Goal: Task Accomplishment & Management: Manage account settings

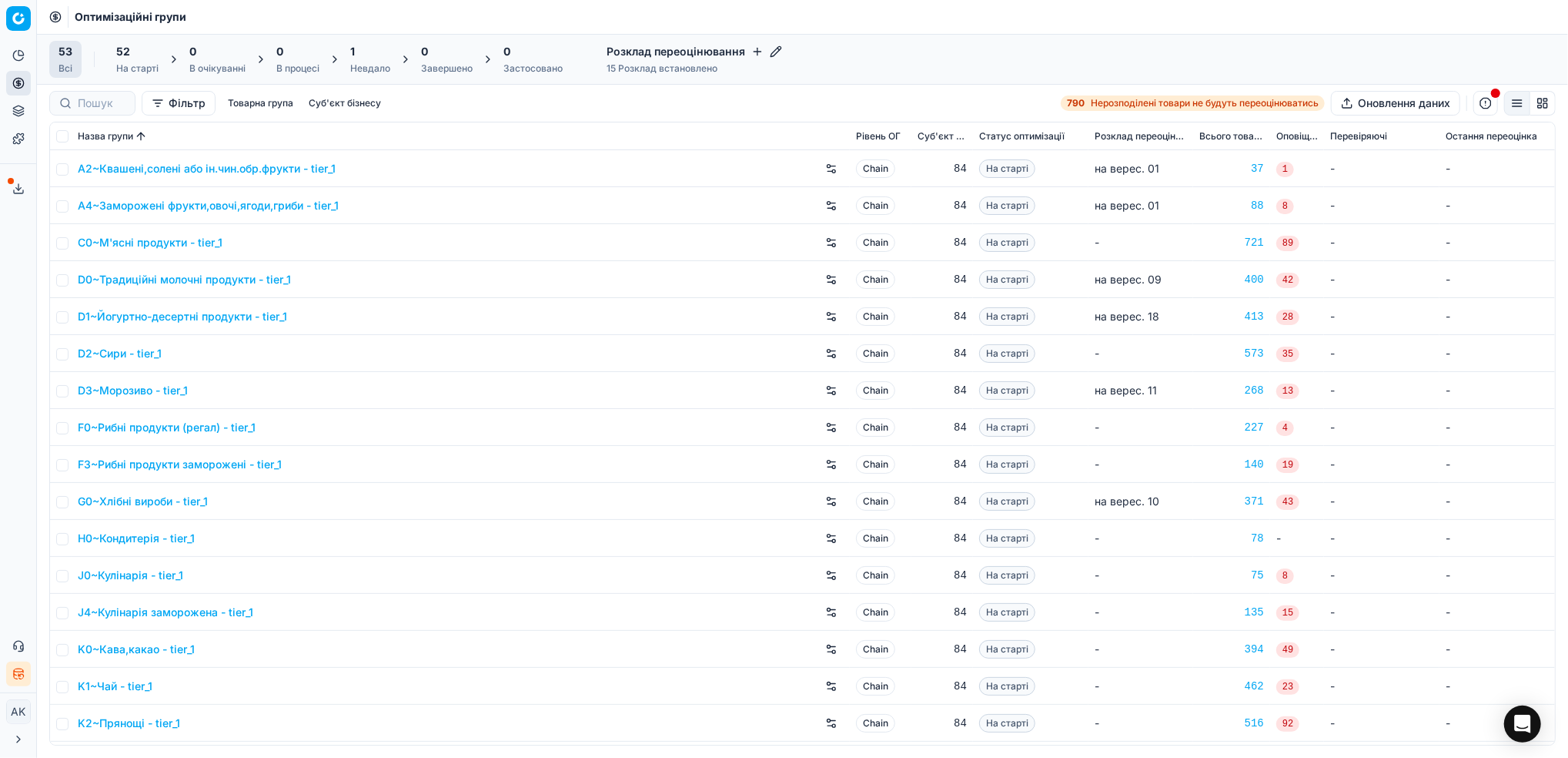
click at [14, 184] on icon at bounding box center [18, 189] width 12 height 12
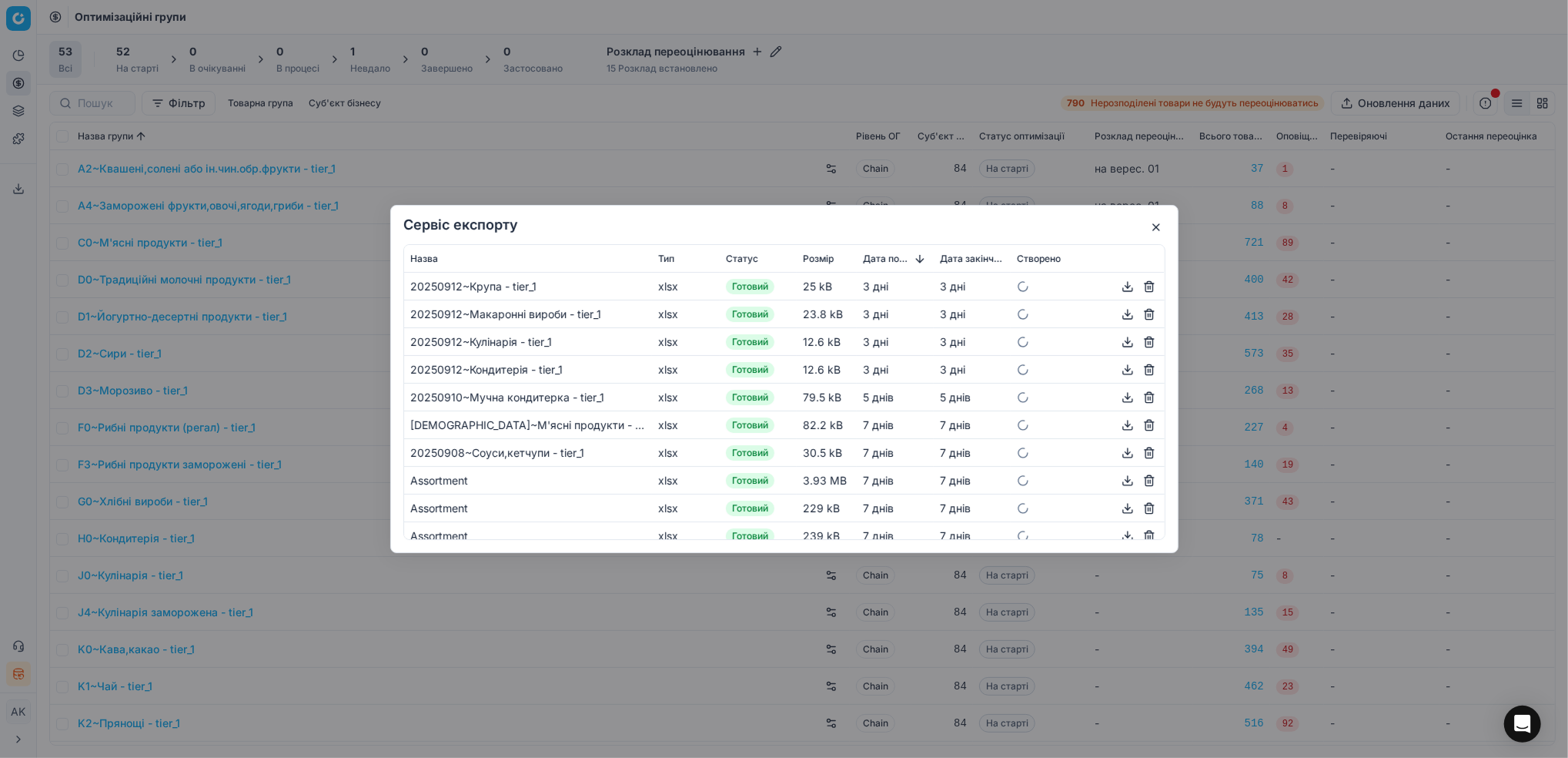
click at [1153, 223] on button "button" at bounding box center [1156, 226] width 19 height 19
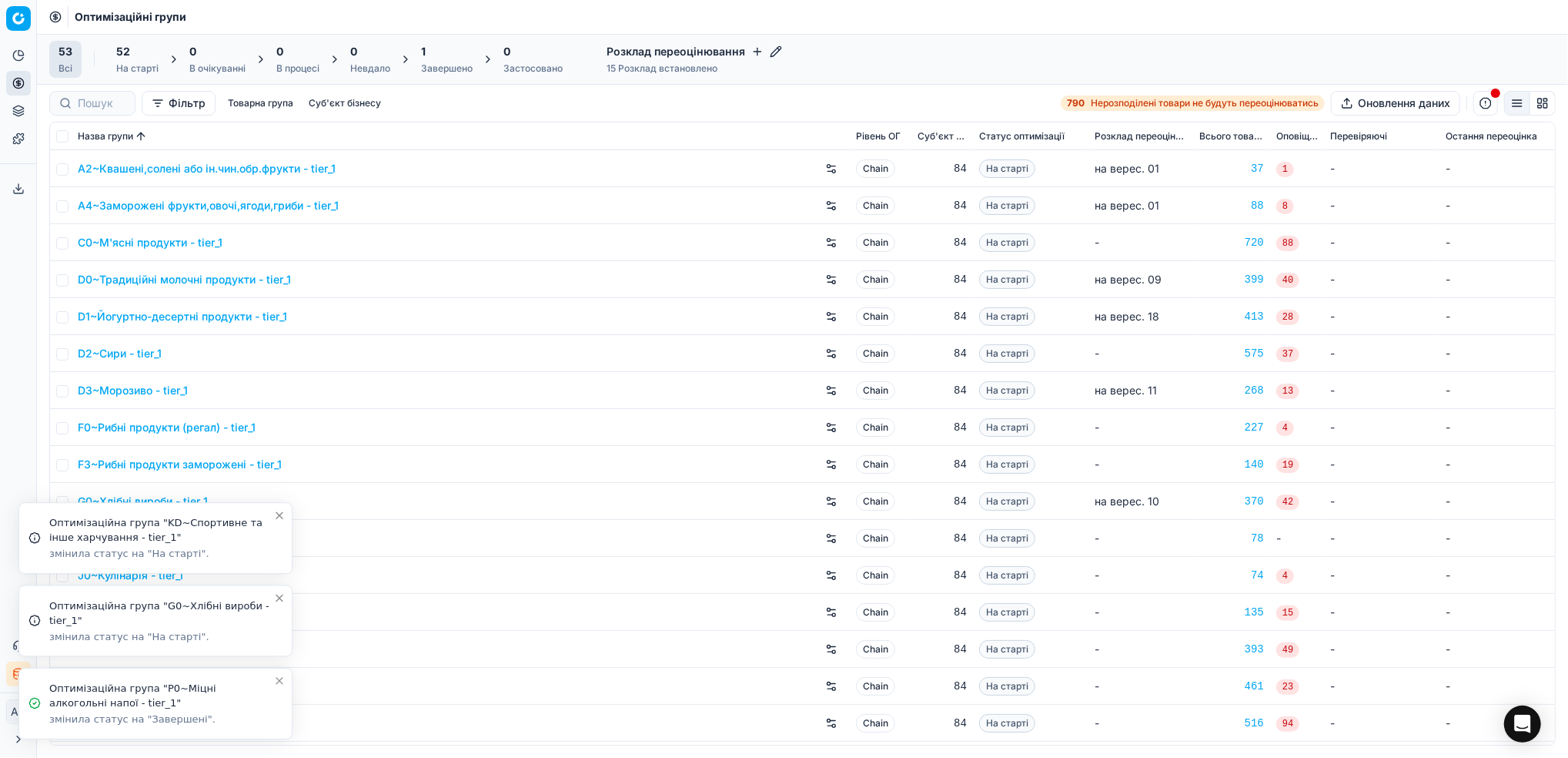
click at [278, 679] on icon "Close toast" at bounding box center [280, 681] width 6 height 6
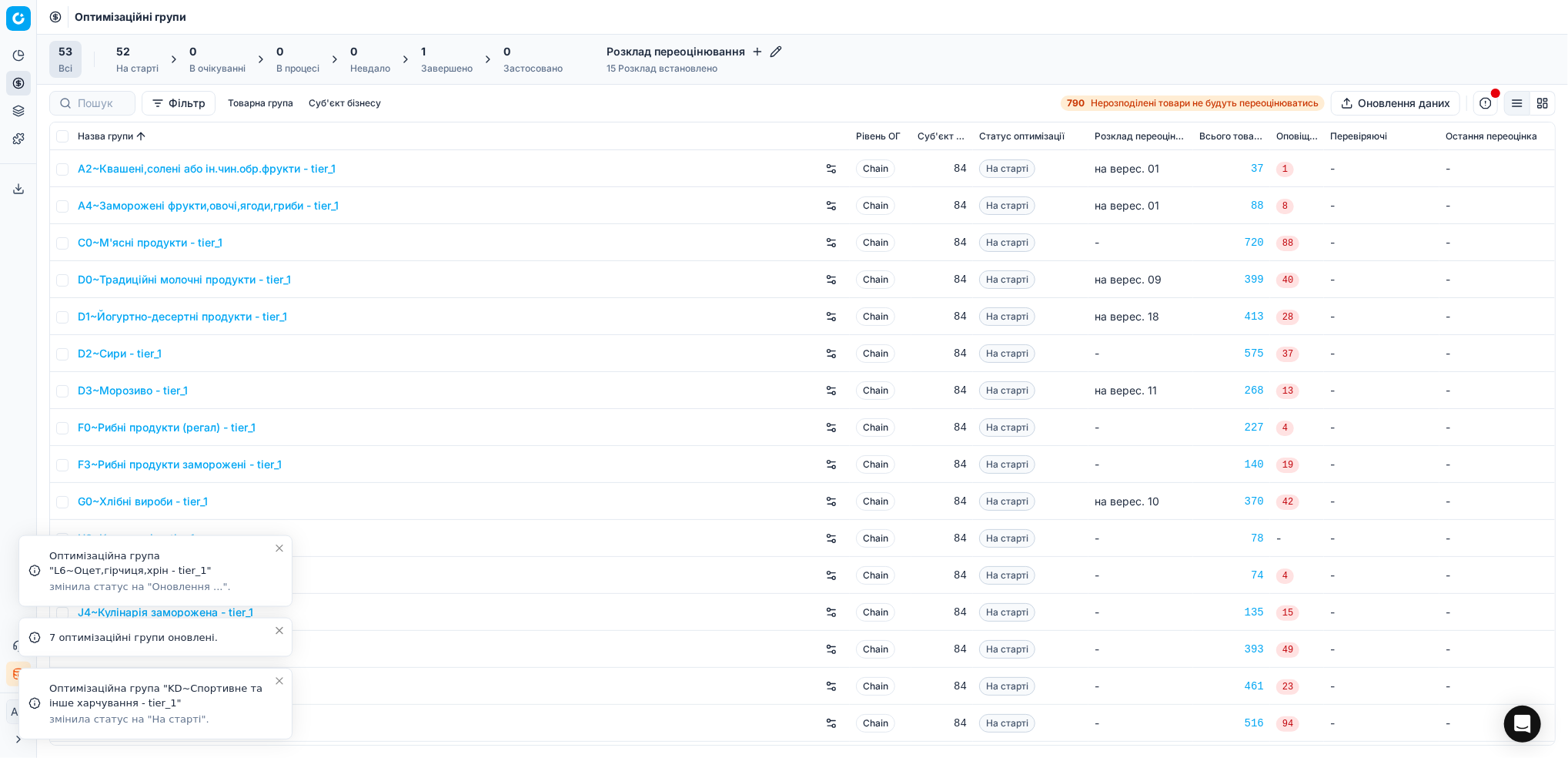
click at [279, 685] on icon "Close toast" at bounding box center [280, 680] width 12 height 12
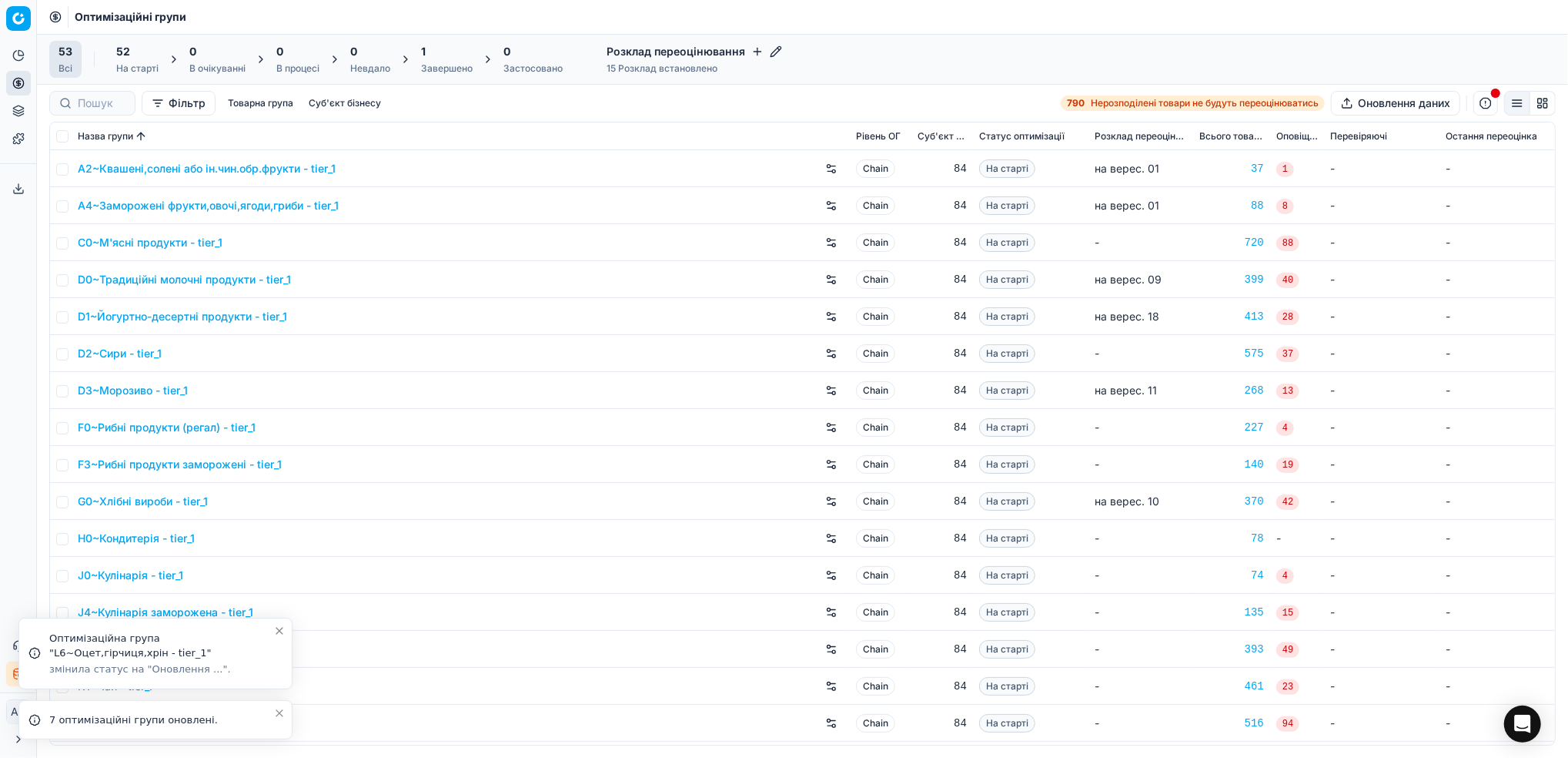
click at [278, 713] on icon "Close toast" at bounding box center [280, 713] width 12 height 12
click at [279, 685] on icon "Close toast" at bounding box center [280, 680] width 12 height 12
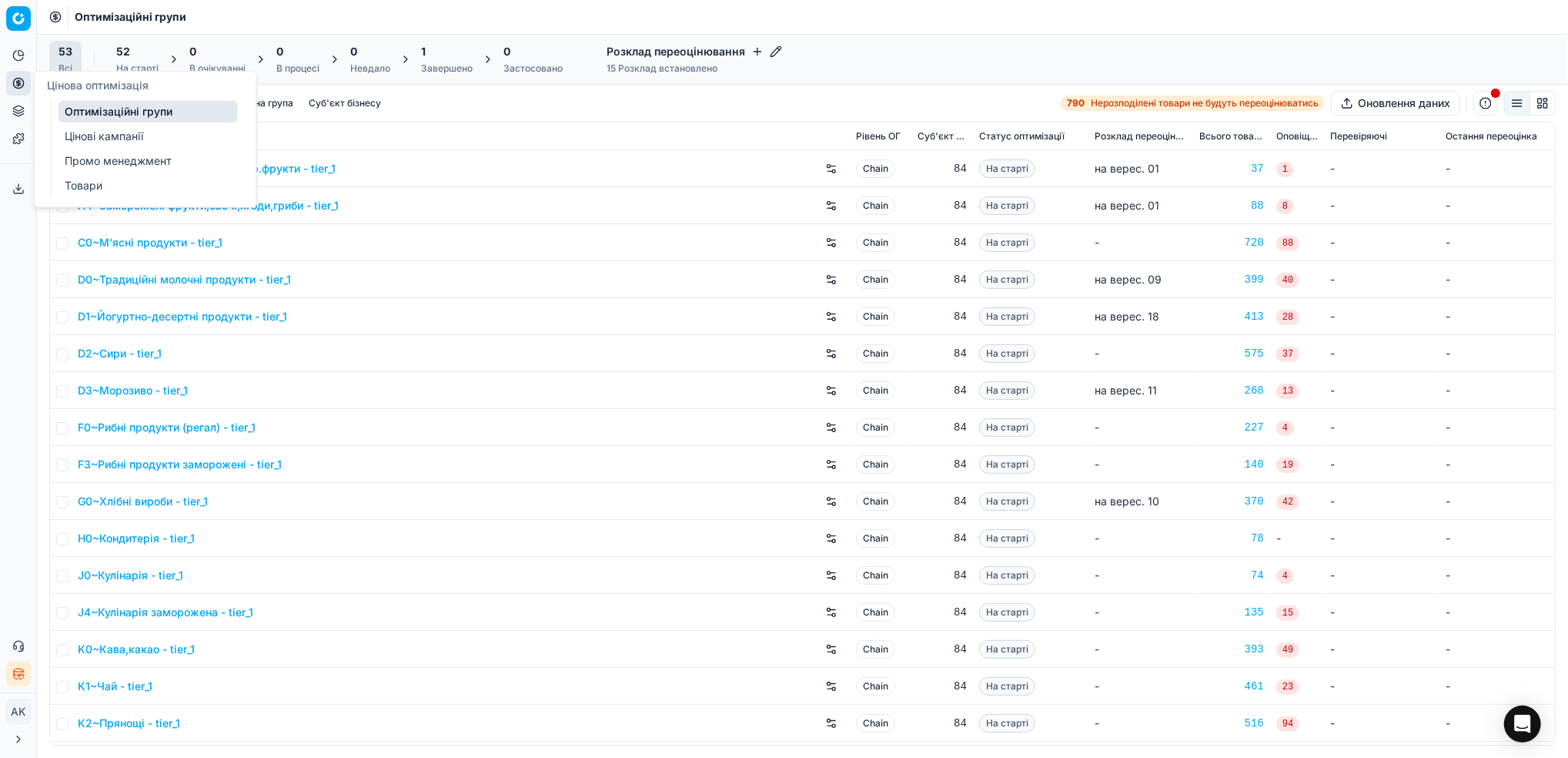
click at [85, 134] on link "Цінові кампанії" at bounding box center [148, 136] width 180 height 22
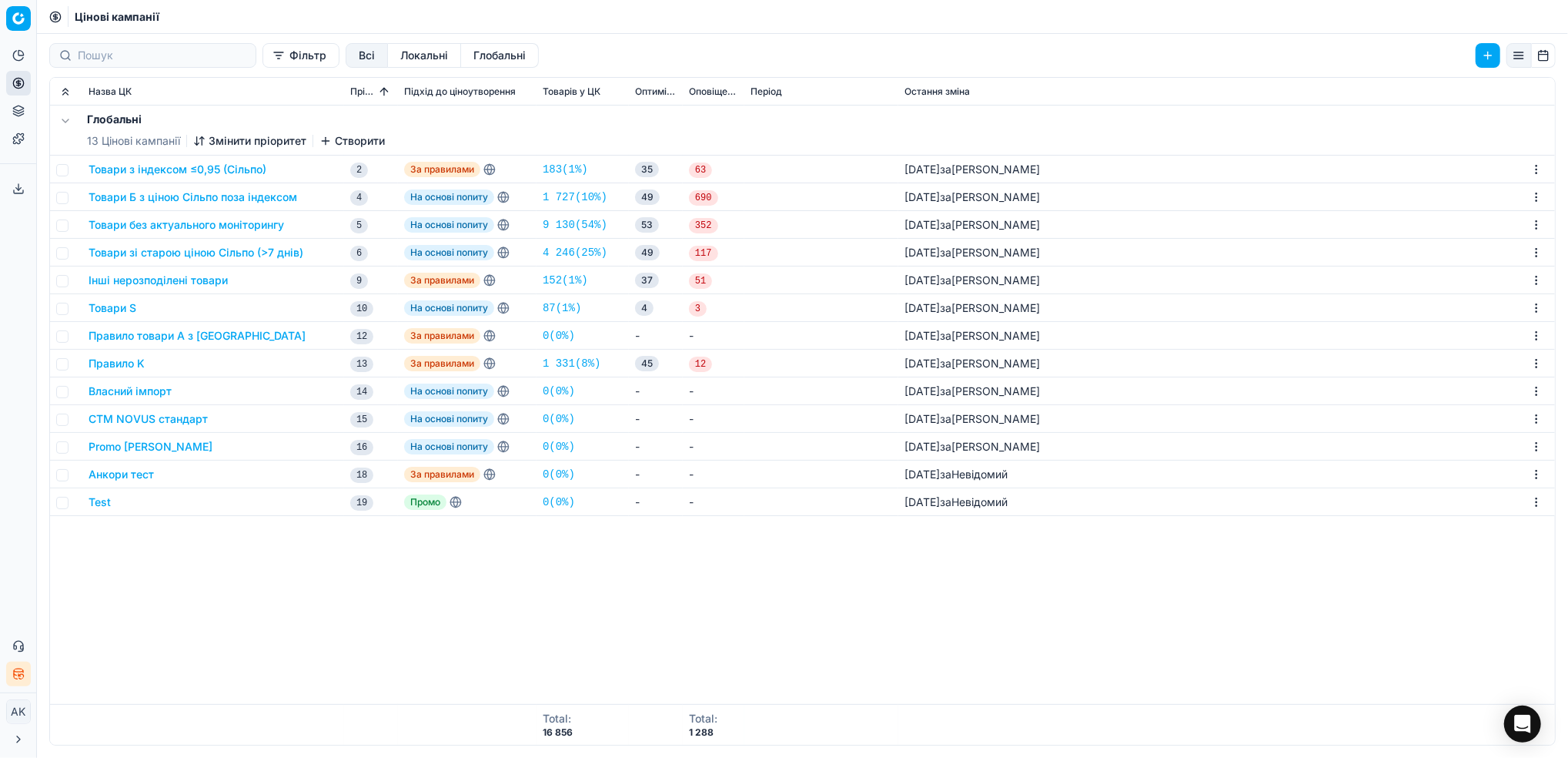
click at [161, 173] on button "Товари з індексом ≤0,95 (Сільпо)" at bounding box center [178, 170] width 178 height 16
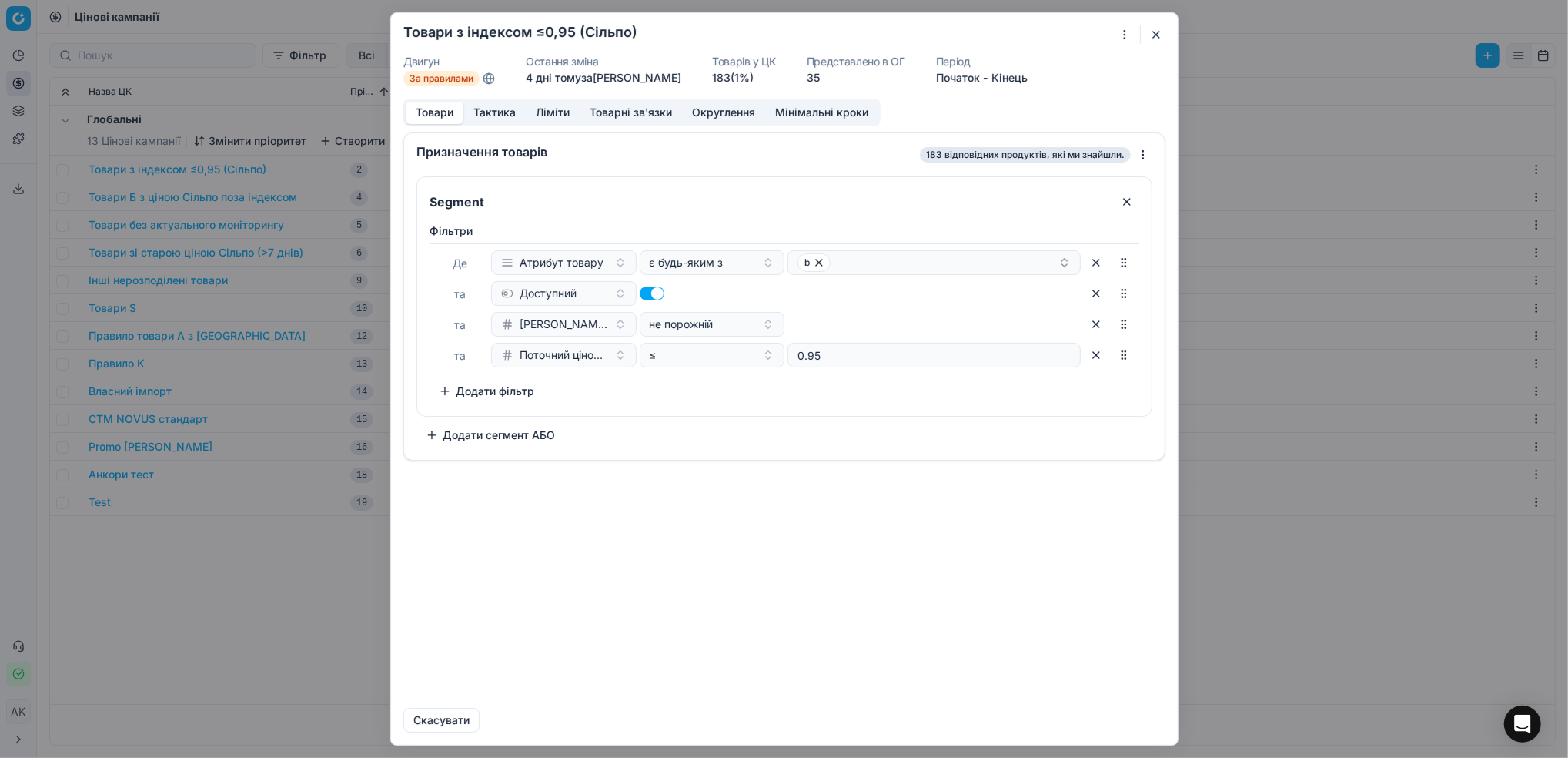
click at [552, 114] on button "Ліміти" at bounding box center [552, 113] width 54 height 23
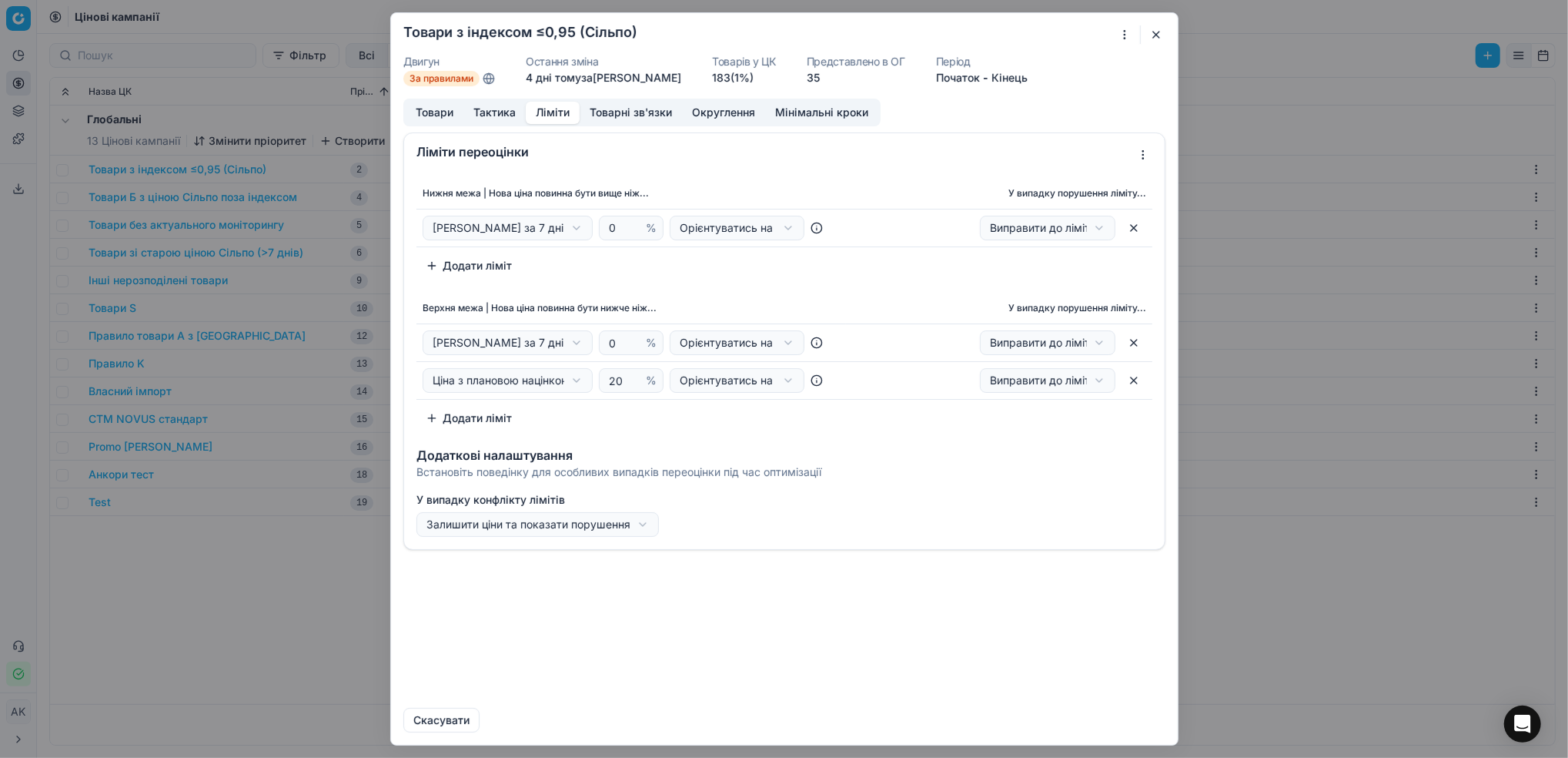
click at [575, 226] on div "Ми зберігаємо налаштування ЦК. Будь ласка, зачекайте, це може зайняти декілька …" at bounding box center [784, 379] width 1568 height 758
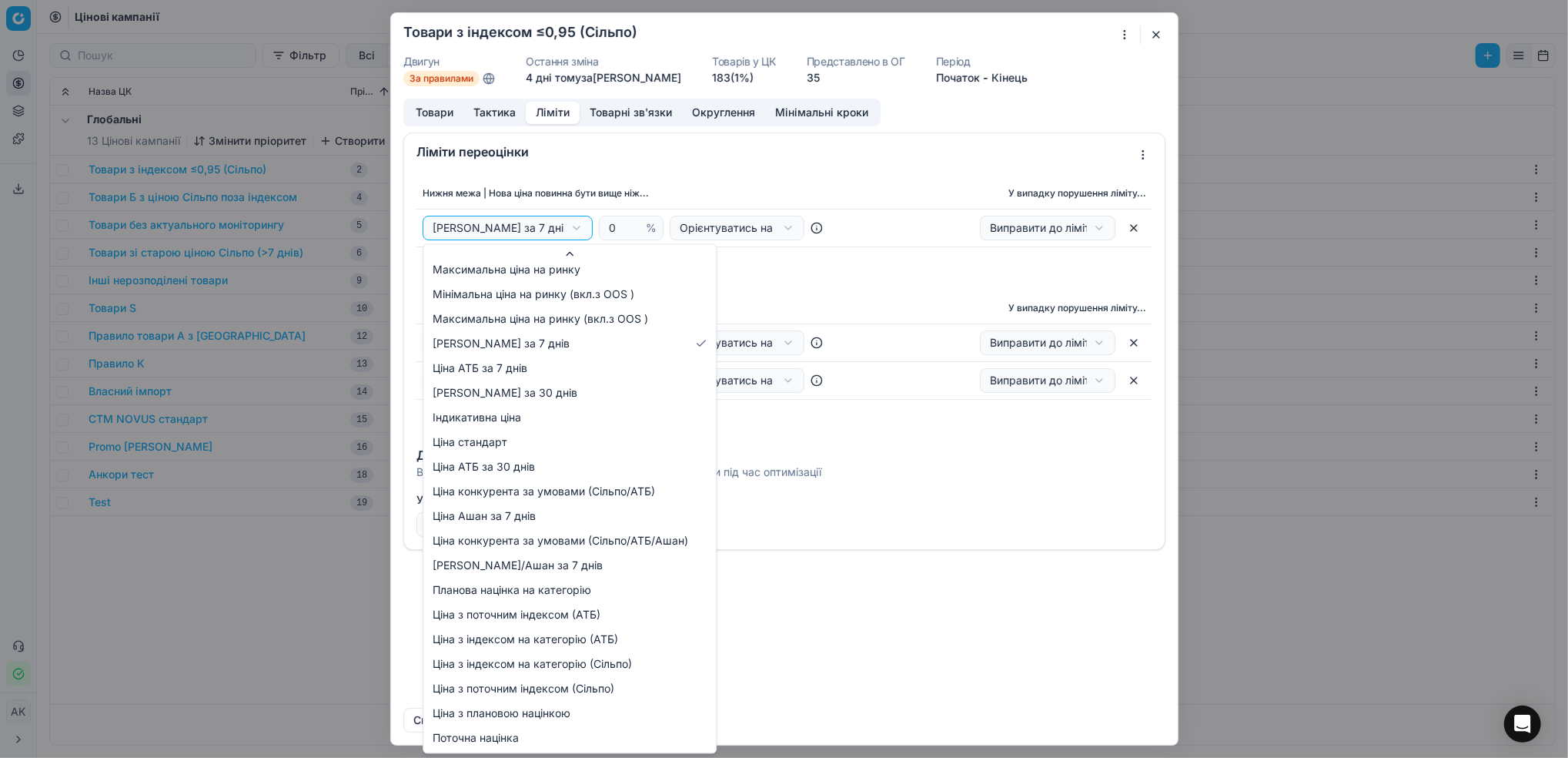
scroll to position [157, 0]
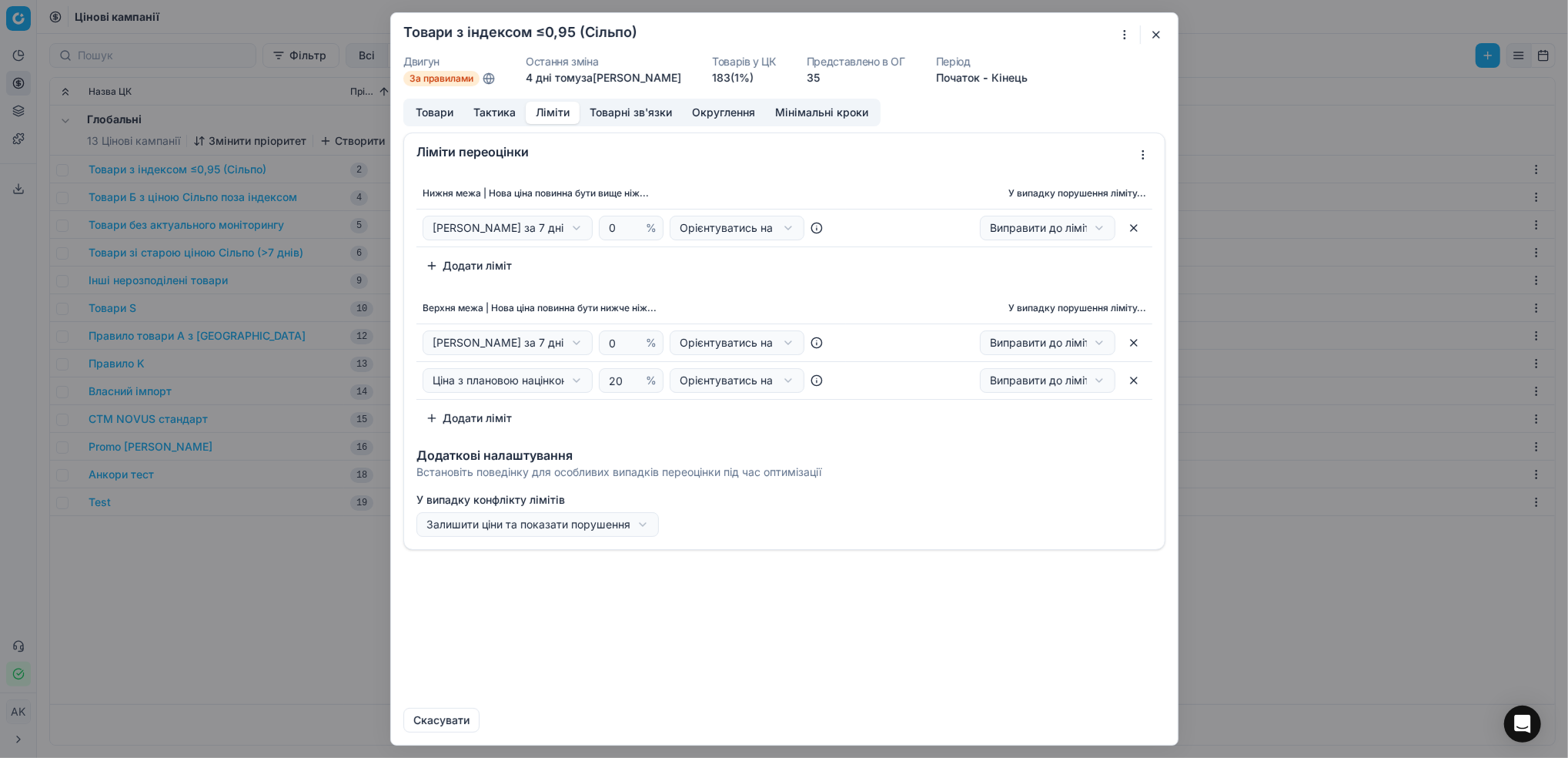
click at [993, 502] on div "Ми зберігаємо налаштування ЦК. Будь ласка, зачекайте, це може зайняти декілька …" at bounding box center [784, 379] width 1568 height 758
click at [574, 230] on div "Ми зберігаємо налаштування ЦК. Будь ласка, зачекайте, це може зайняти декілька …" at bounding box center [784, 379] width 1568 height 758
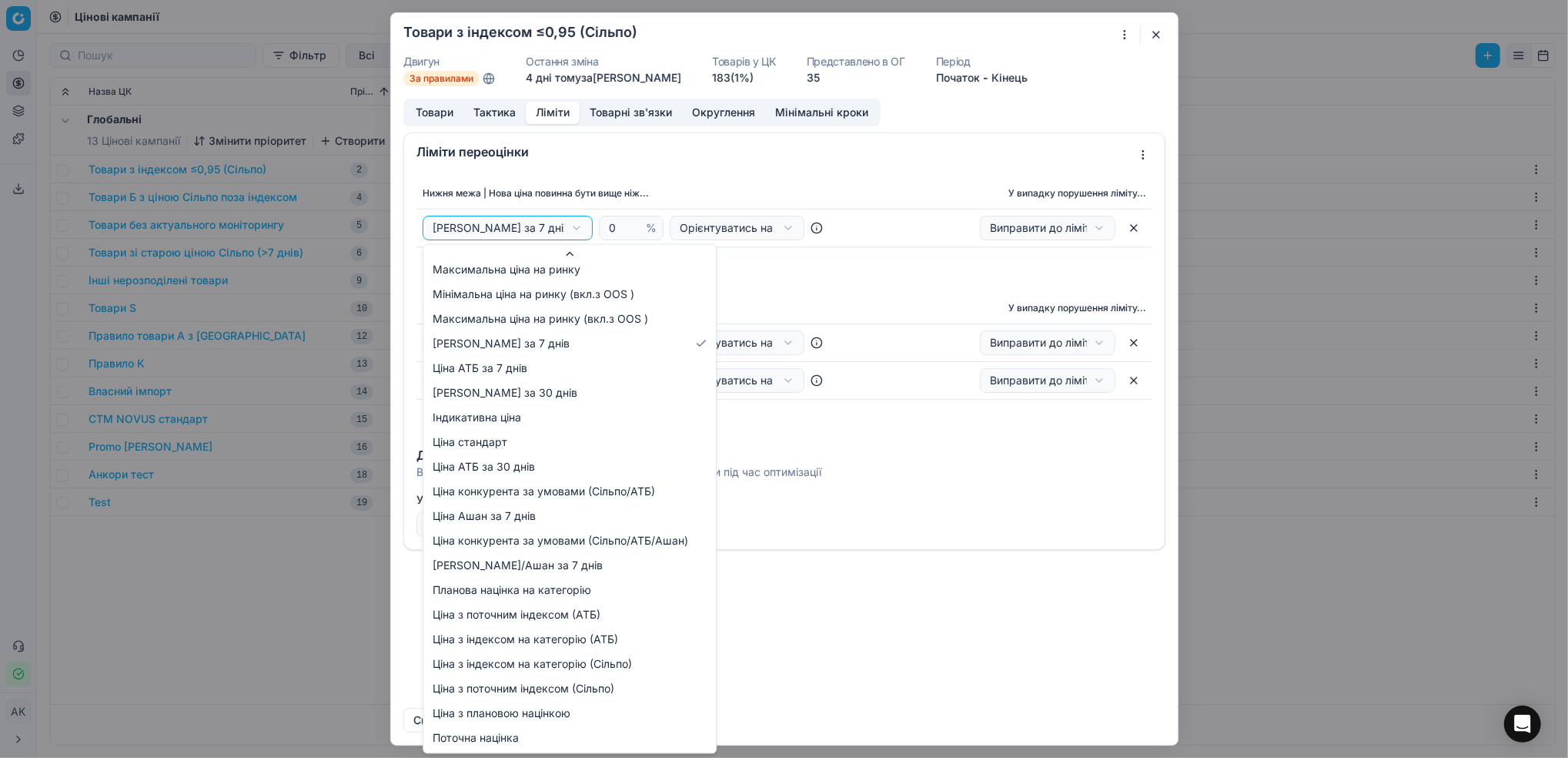
click at [882, 645] on div "Ми зберігаємо налаштування ЦК. Будь ласка, зачекайте, це може зайняти декілька …" at bounding box center [784, 379] width 1568 height 758
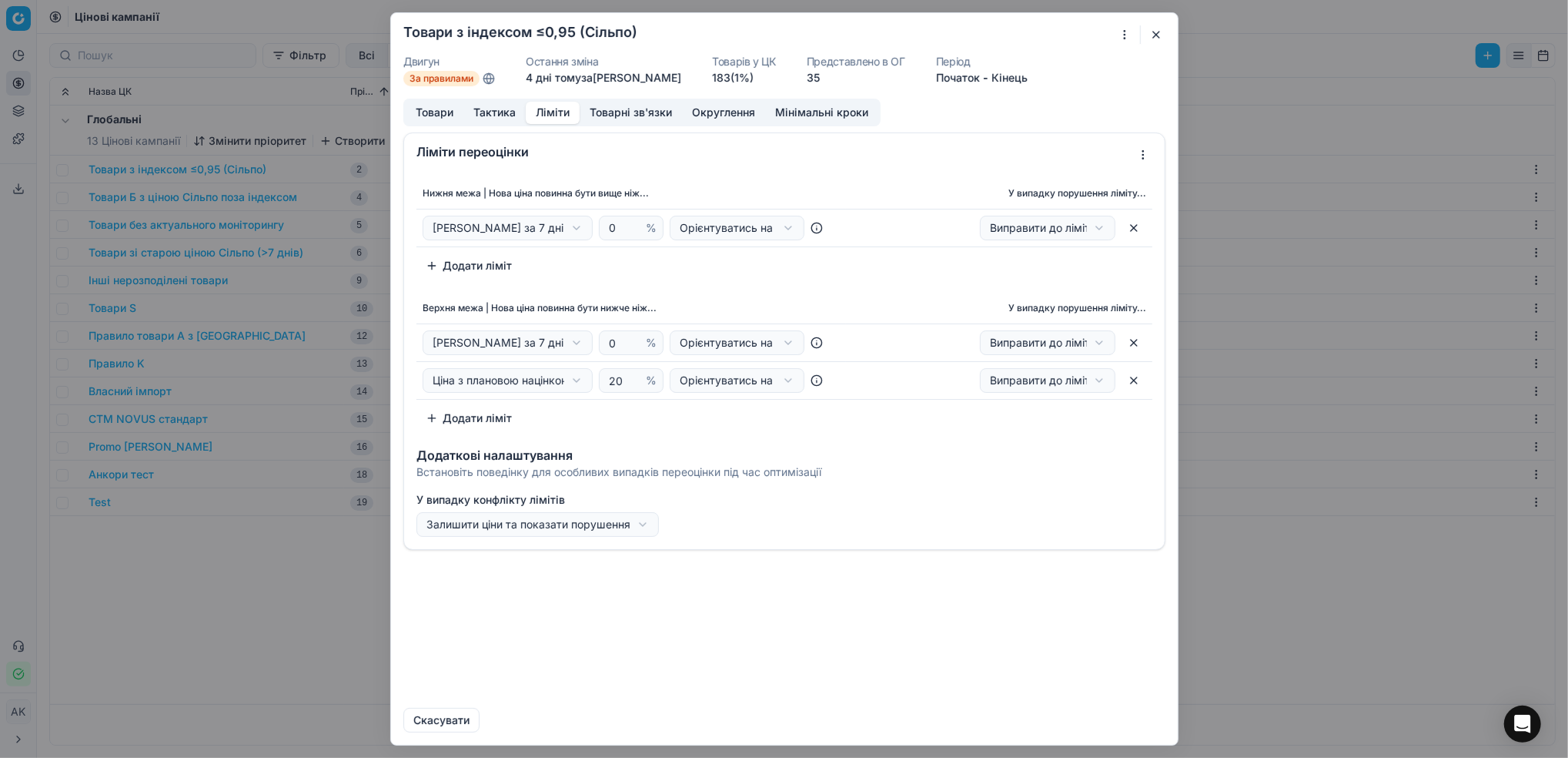
click at [575, 228] on div "Ми зберігаємо налаштування ЦК. Будь ласка, зачекайте, це може зайняти декілька …" at bounding box center [784, 379] width 1568 height 758
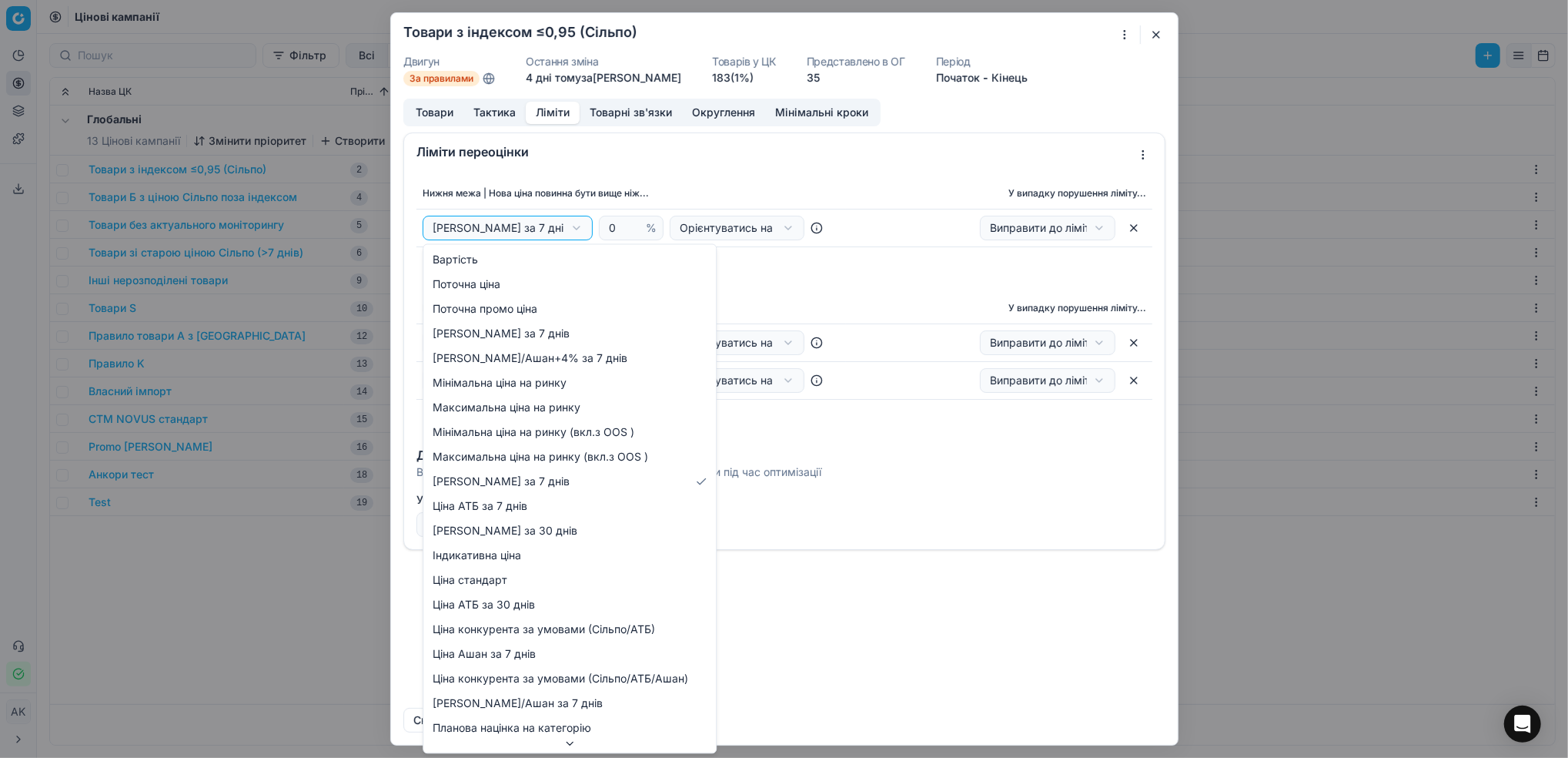
click at [841, 280] on div "Ми зберігаємо налаштування ЦК. Будь ласка, зачекайте, це може зайняти декілька …" at bounding box center [784, 379] width 1568 height 758
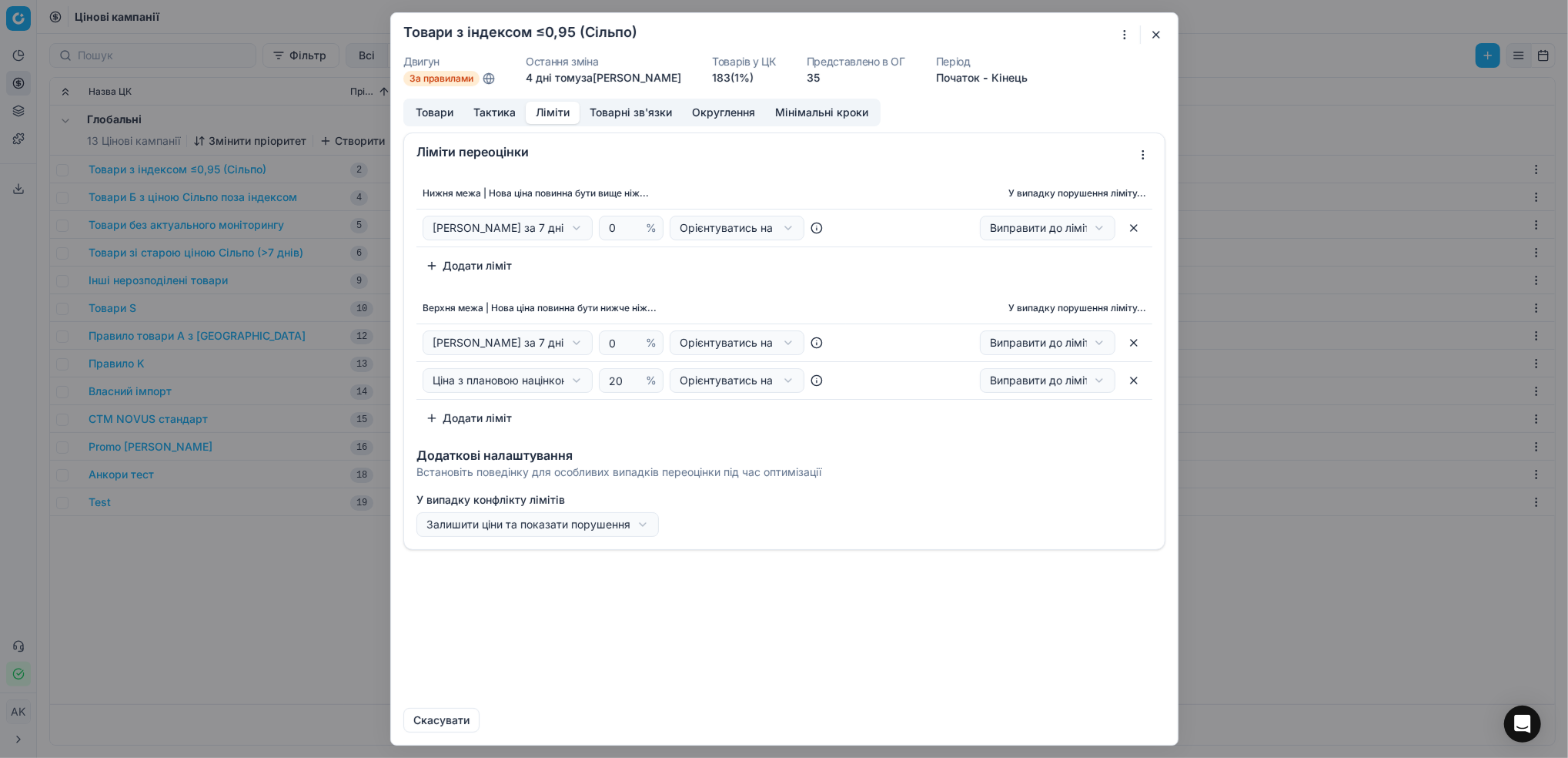
click at [576, 228] on div "Ми зберігаємо налаштування ЦК. Будь ласка, зачекайте, це може зайняти декілька …" at bounding box center [784, 379] width 1568 height 758
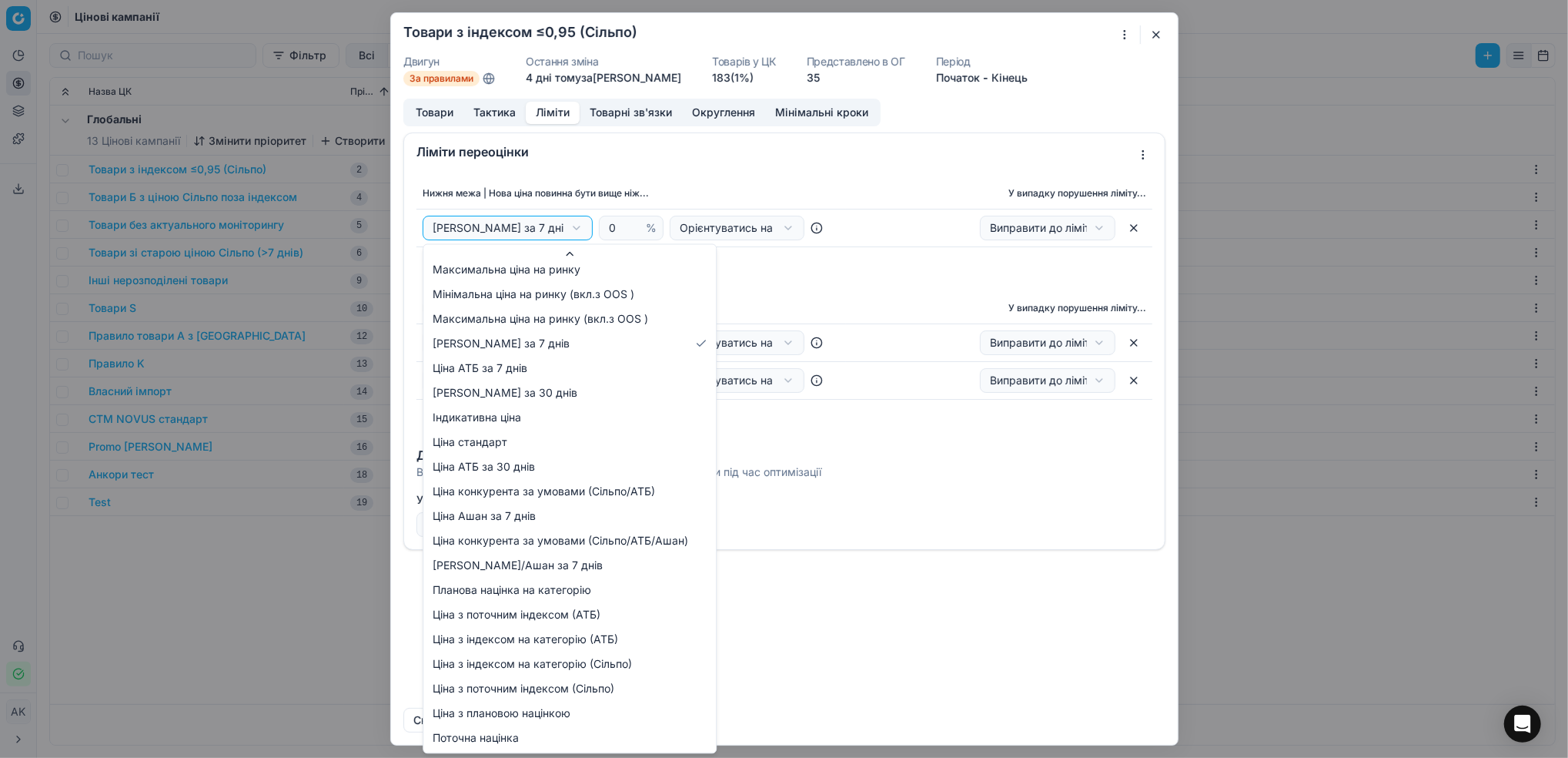
click at [839, 281] on div "Ми зберігаємо налаштування ЦК. Будь ласка, зачекайте, це може зайняти декілька …" at bounding box center [784, 379] width 1568 height 758
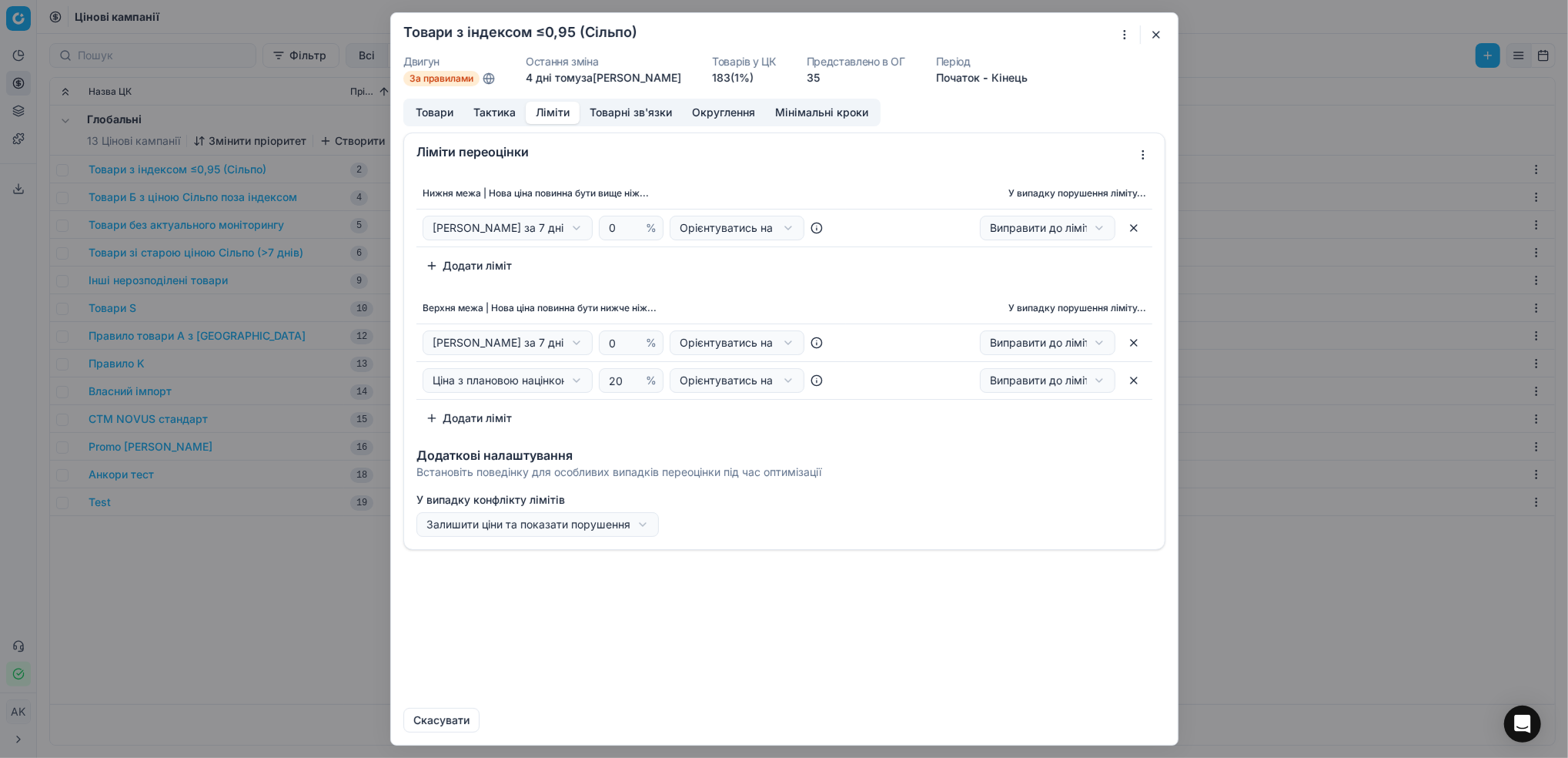
click at [1151, 34] on button "button" at bounding box center [1156, 35] width 19 height 19
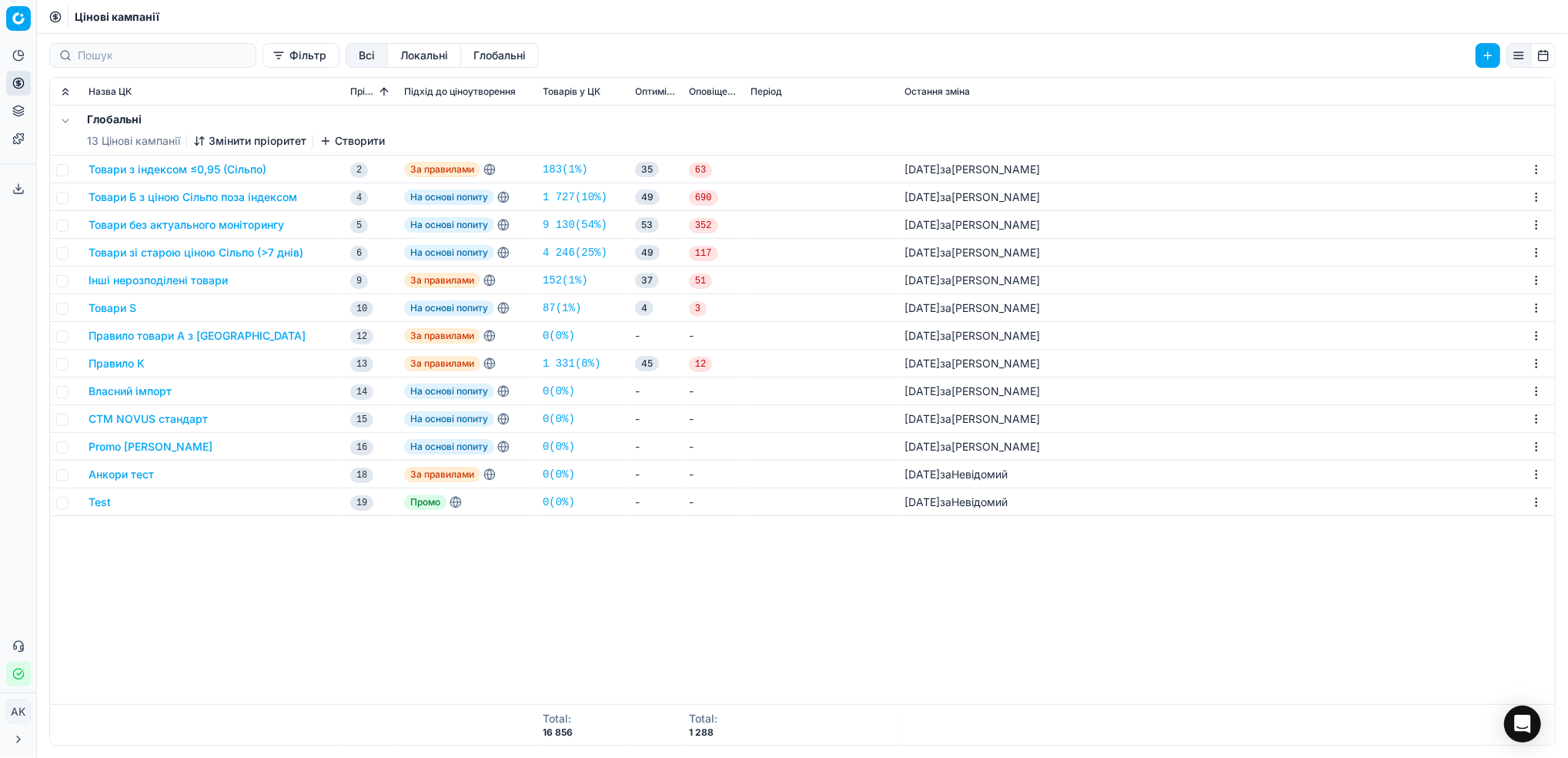
click at [155, 169] on button "Товари з індексом ≤0,95 (Сільпо)" at bounding box center [178, 170] width 178 height 16
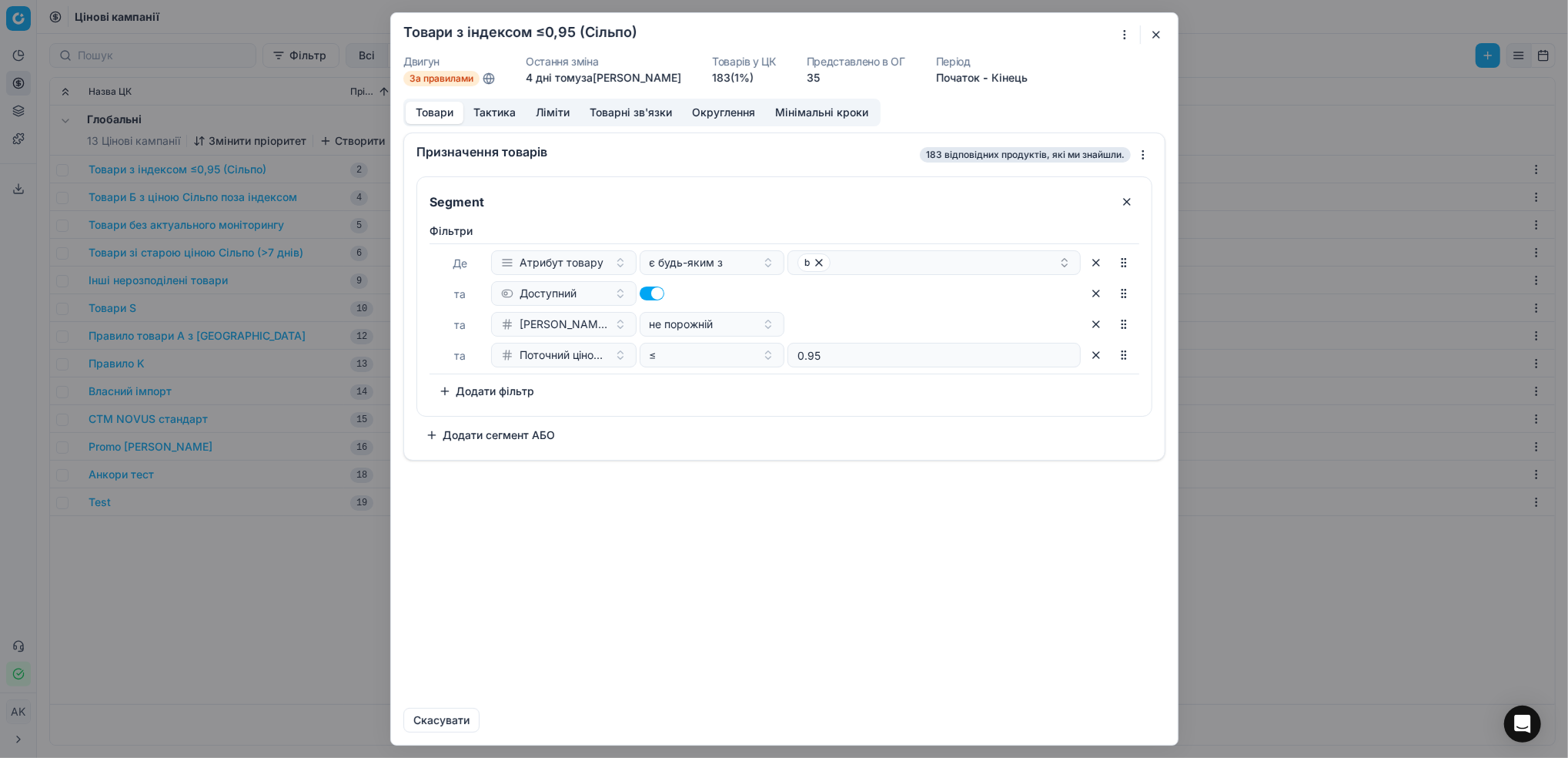
click at [559, 112] on button "Ліміти" at bounding box center [552, 113] width 54 height 23
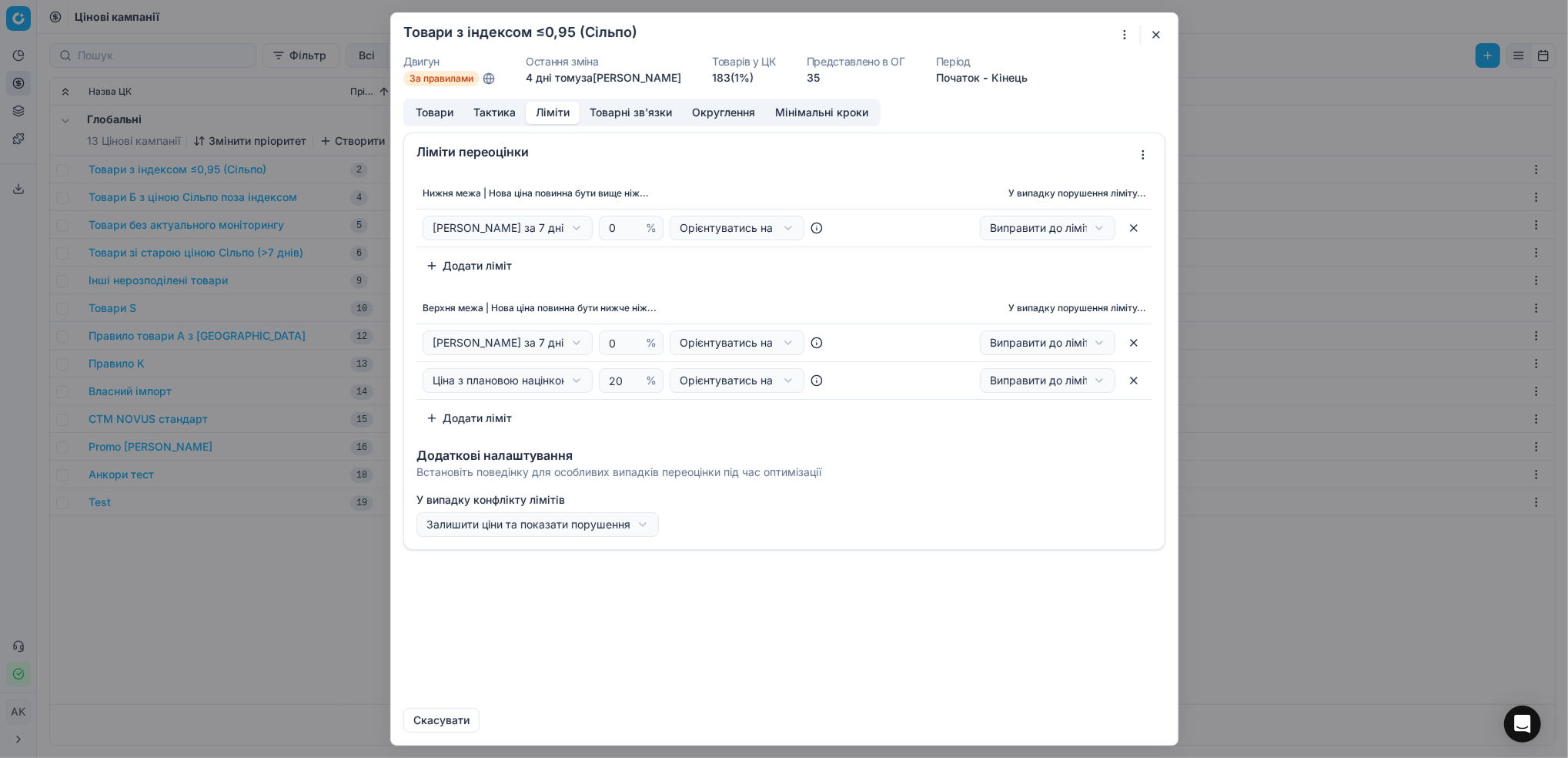
click at [583, 226] on div "Ми зберігаємо налаштування ЦК. Будь ласка, зачекайте, це може зайняти декілька …" at bounding box center [784, 379] width 1568 height 758
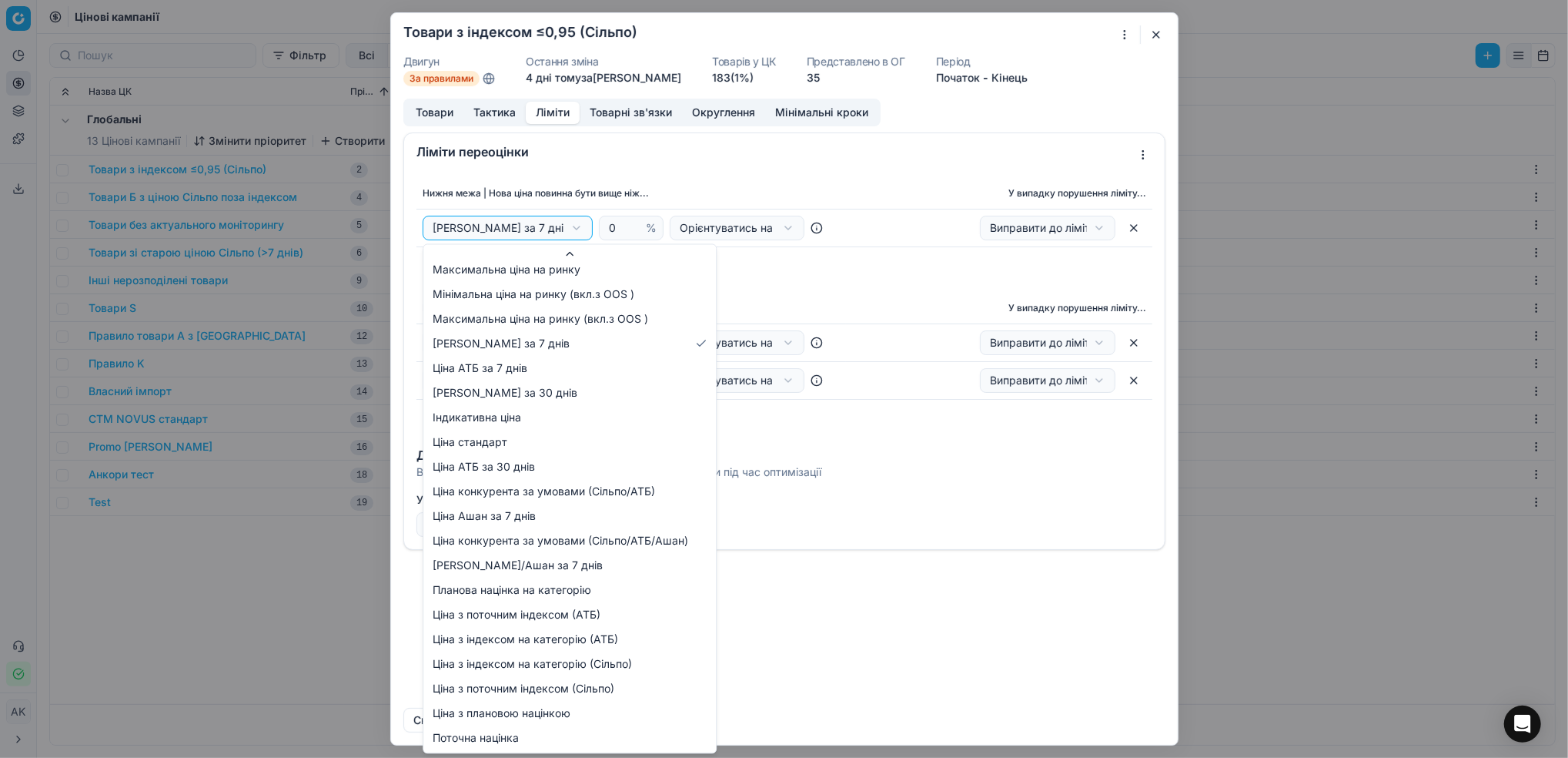
select select "plan_markup_cost"
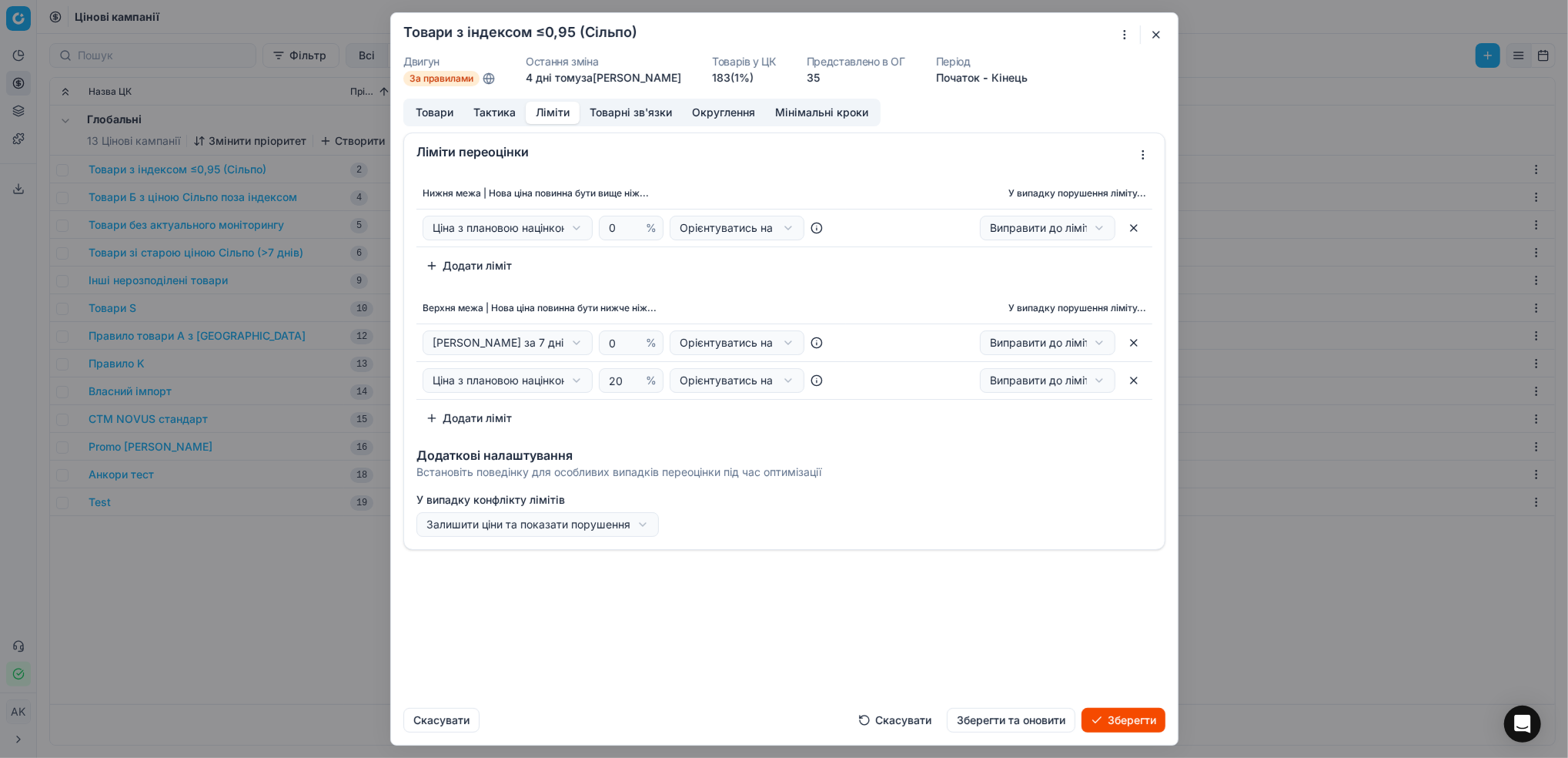
click at [1030, 723] on button "Зберегти та оновити" at bounding box center [1011, 719] width 128 height 25
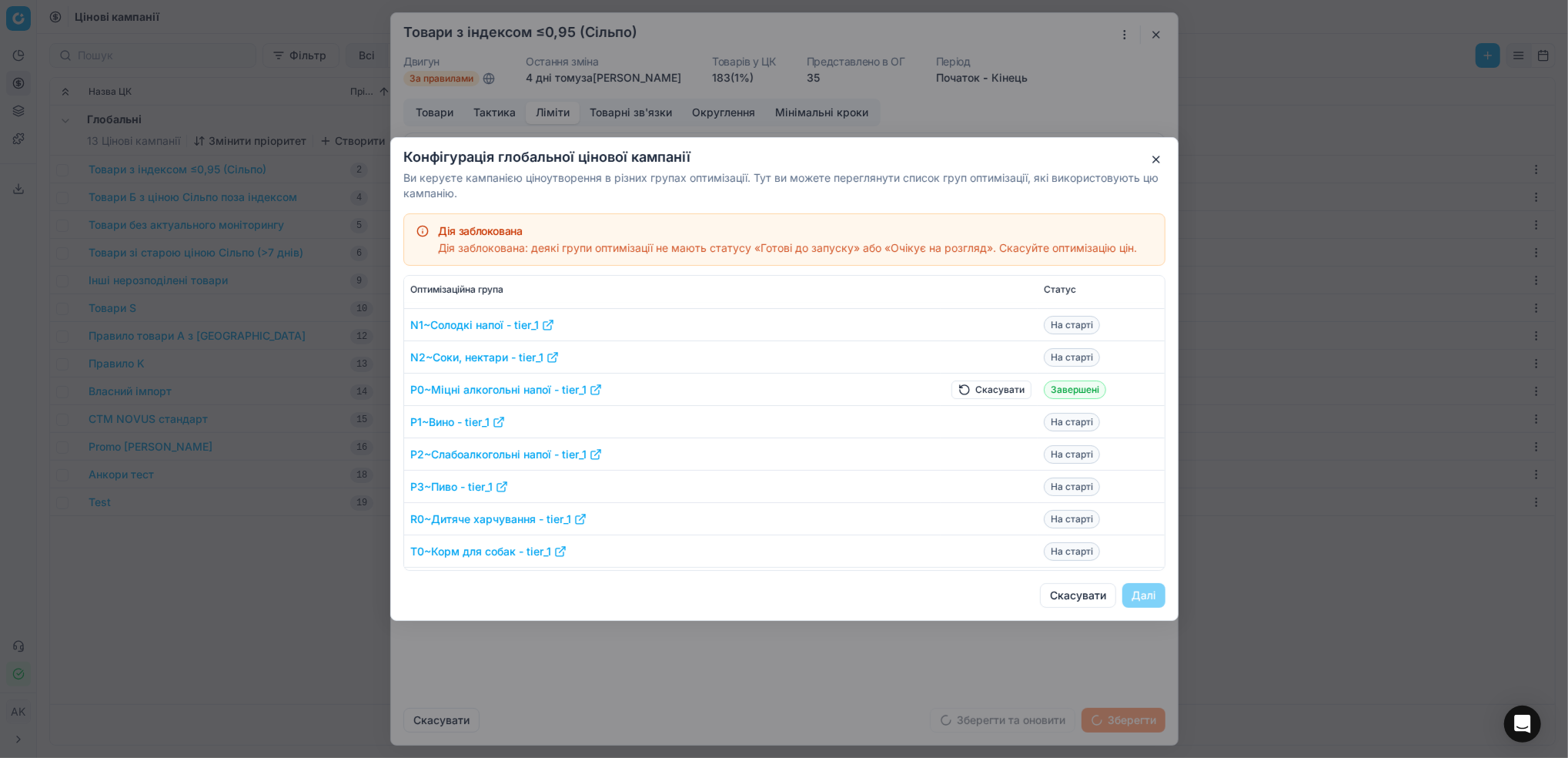
scroll to position [754, 0]
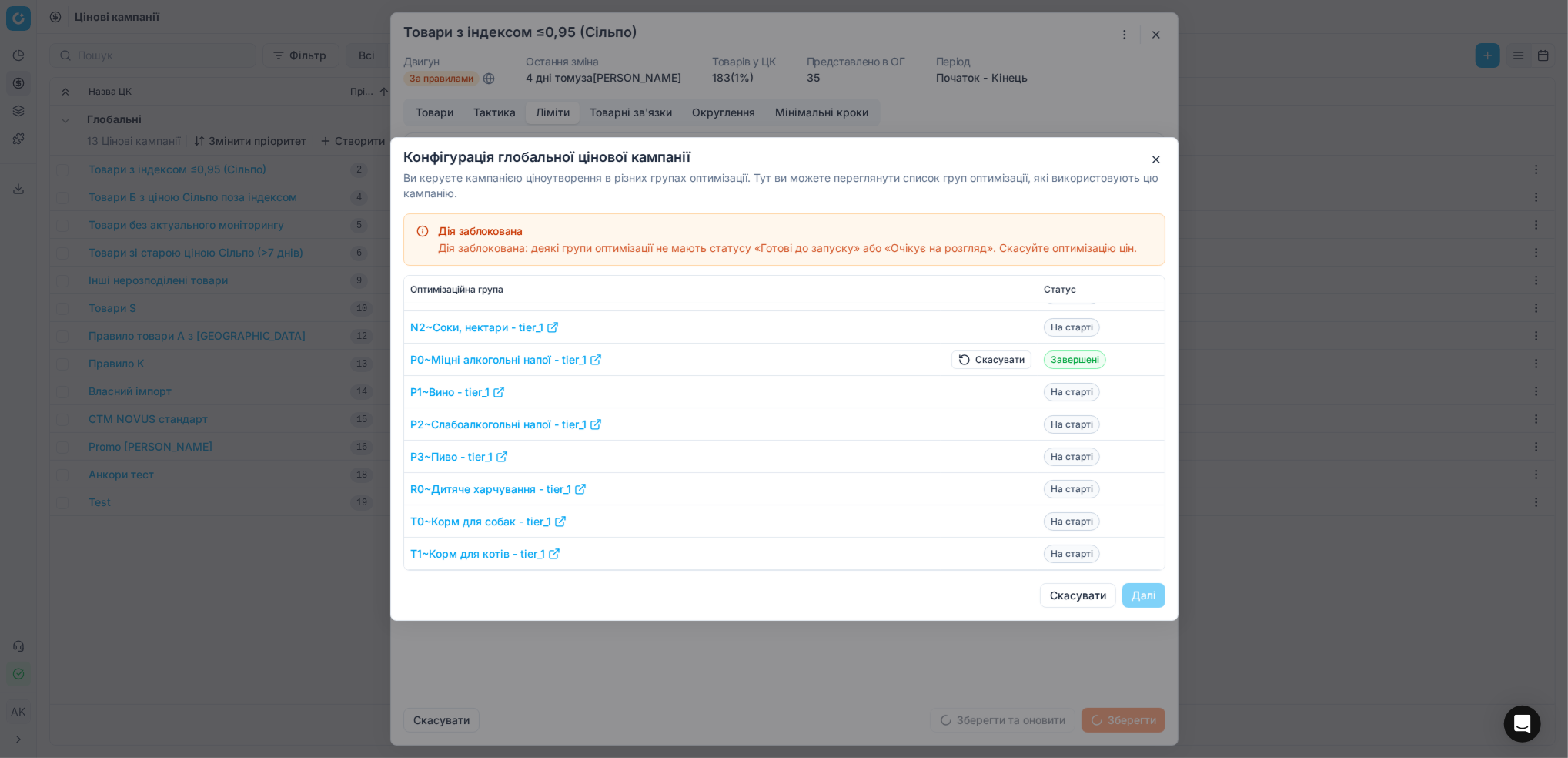
click at [973, 357] on button "Скасувати" at bounding box center [991, 359] width 80 height 19
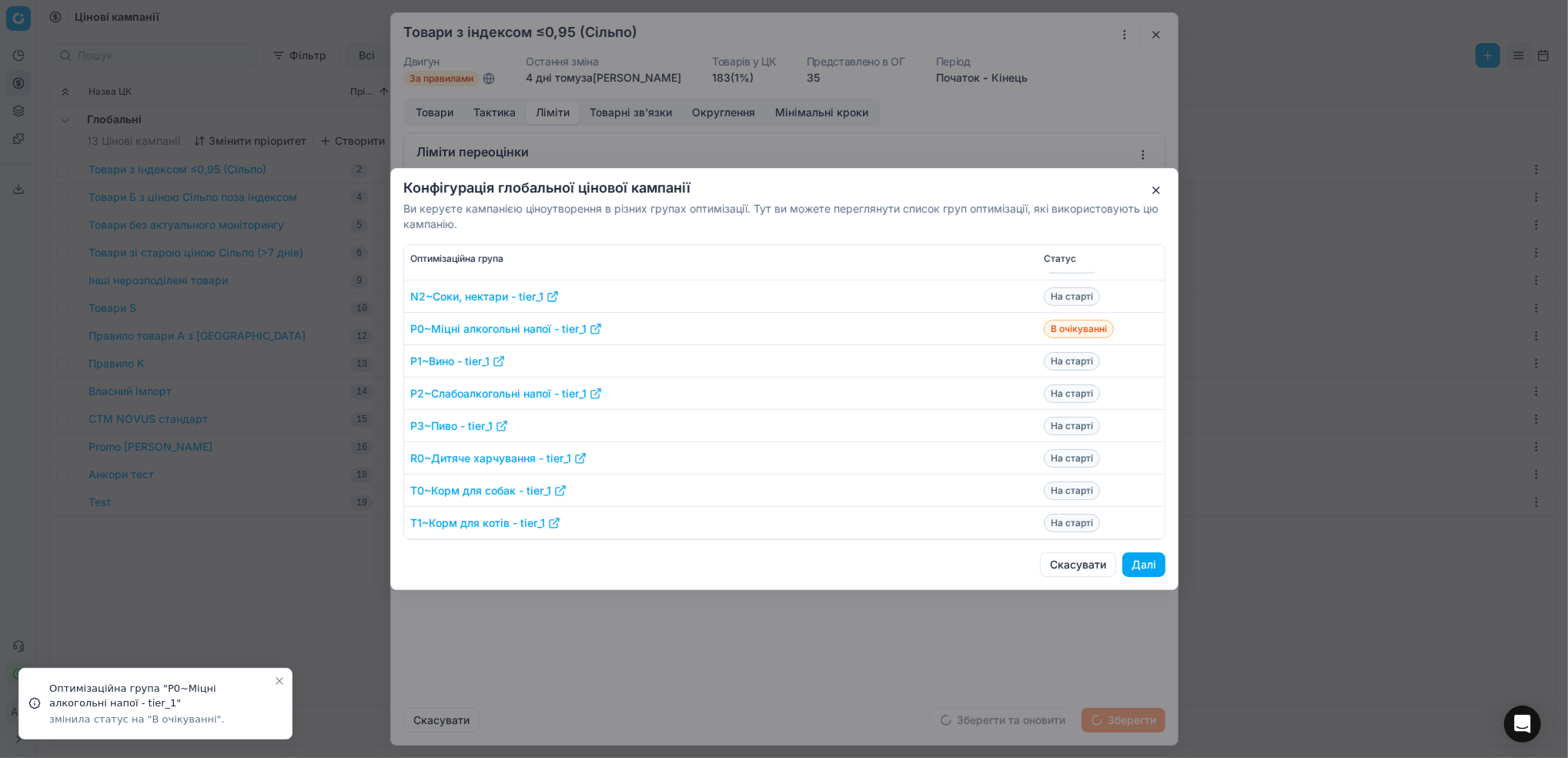
click at [1148, 562] on button "Далі" at bounding box center [1144, 564] width 43 height 25
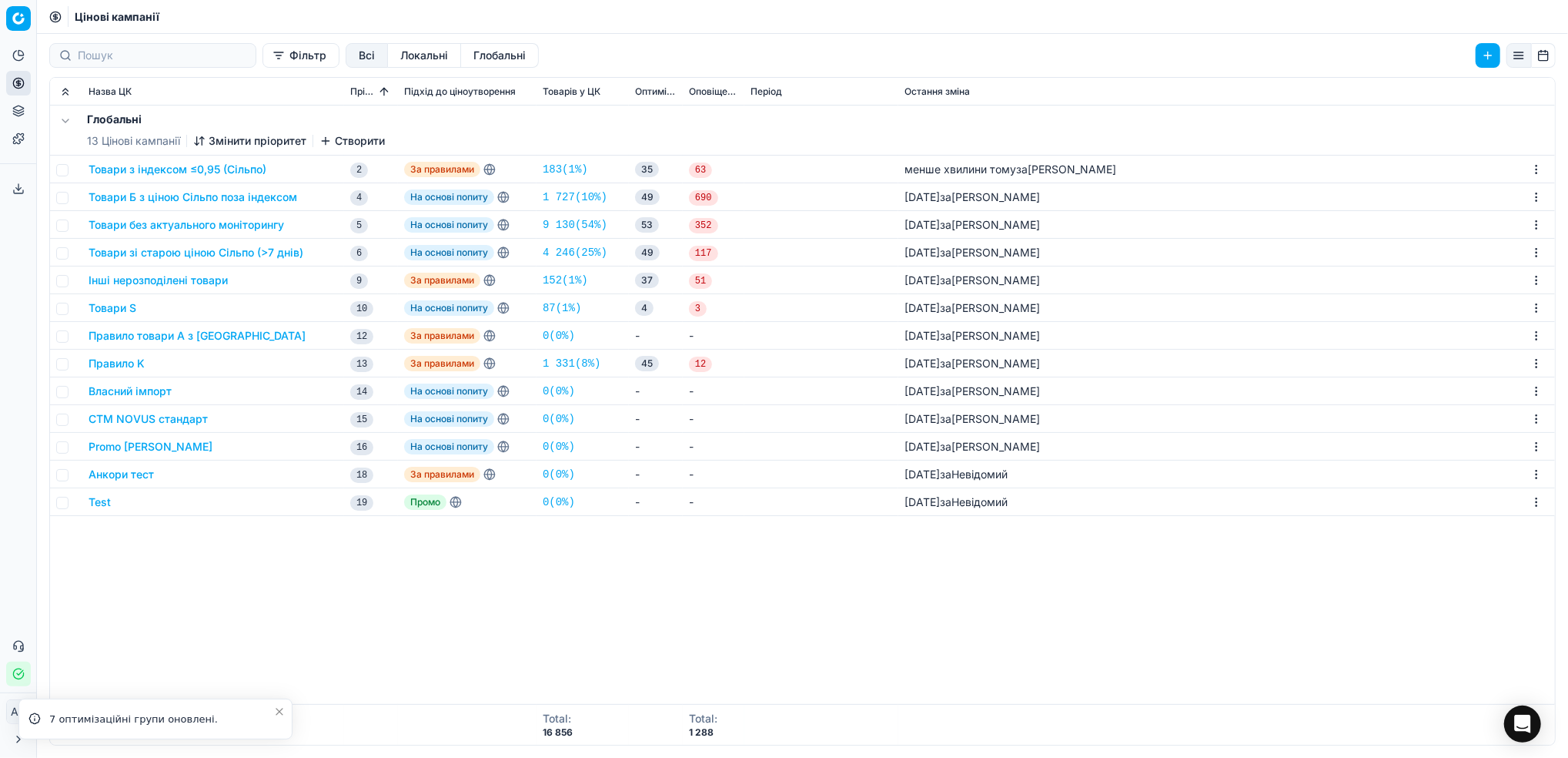
click at [125, 196] on button "Товари Б з ціною Сільпо поза індексом" at bounding box center [193, 198] width 208 height 16
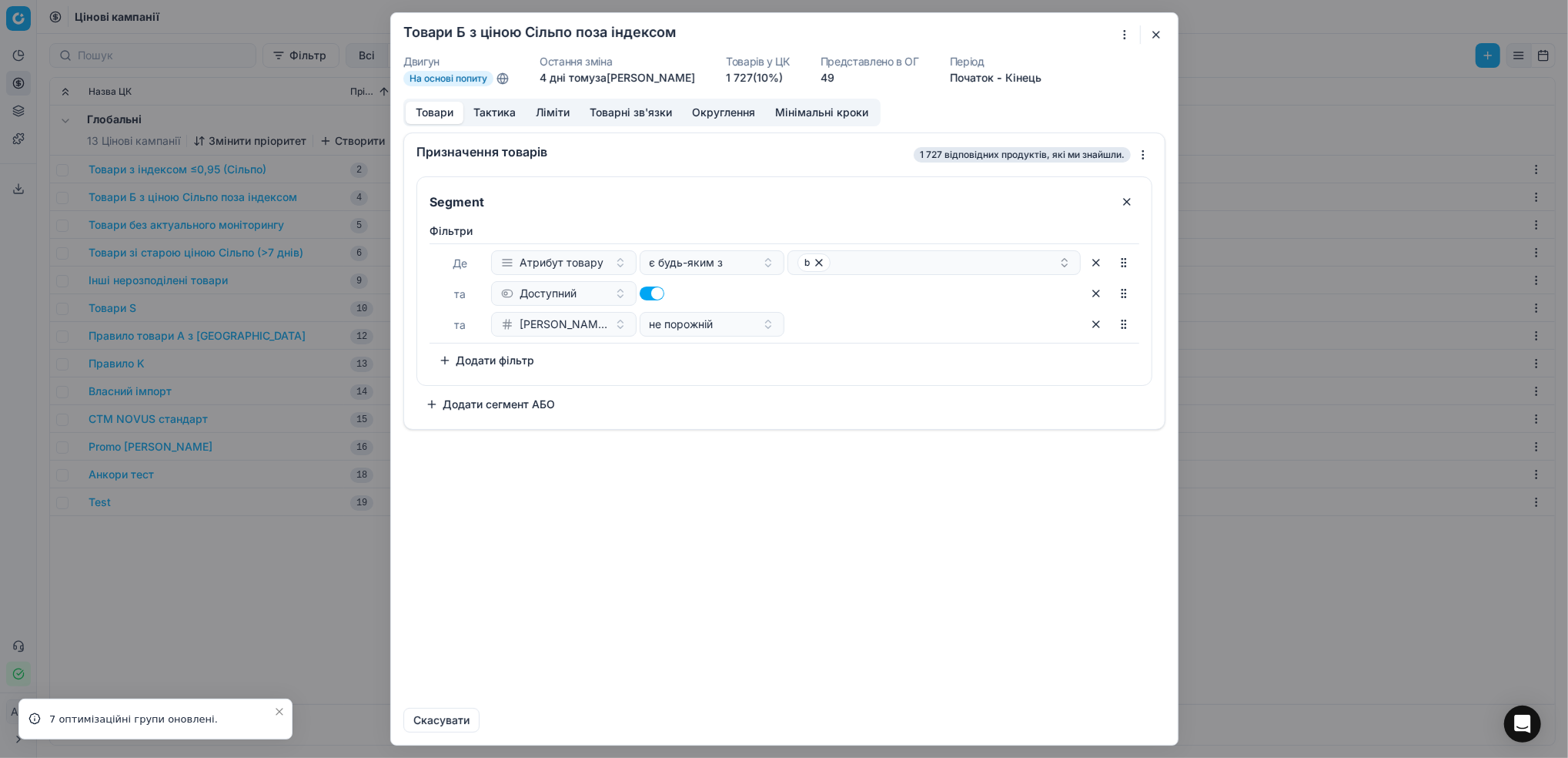
click at [552, 108] on button "Ліміти" at bounding box center [552, 113] width 54 height 23
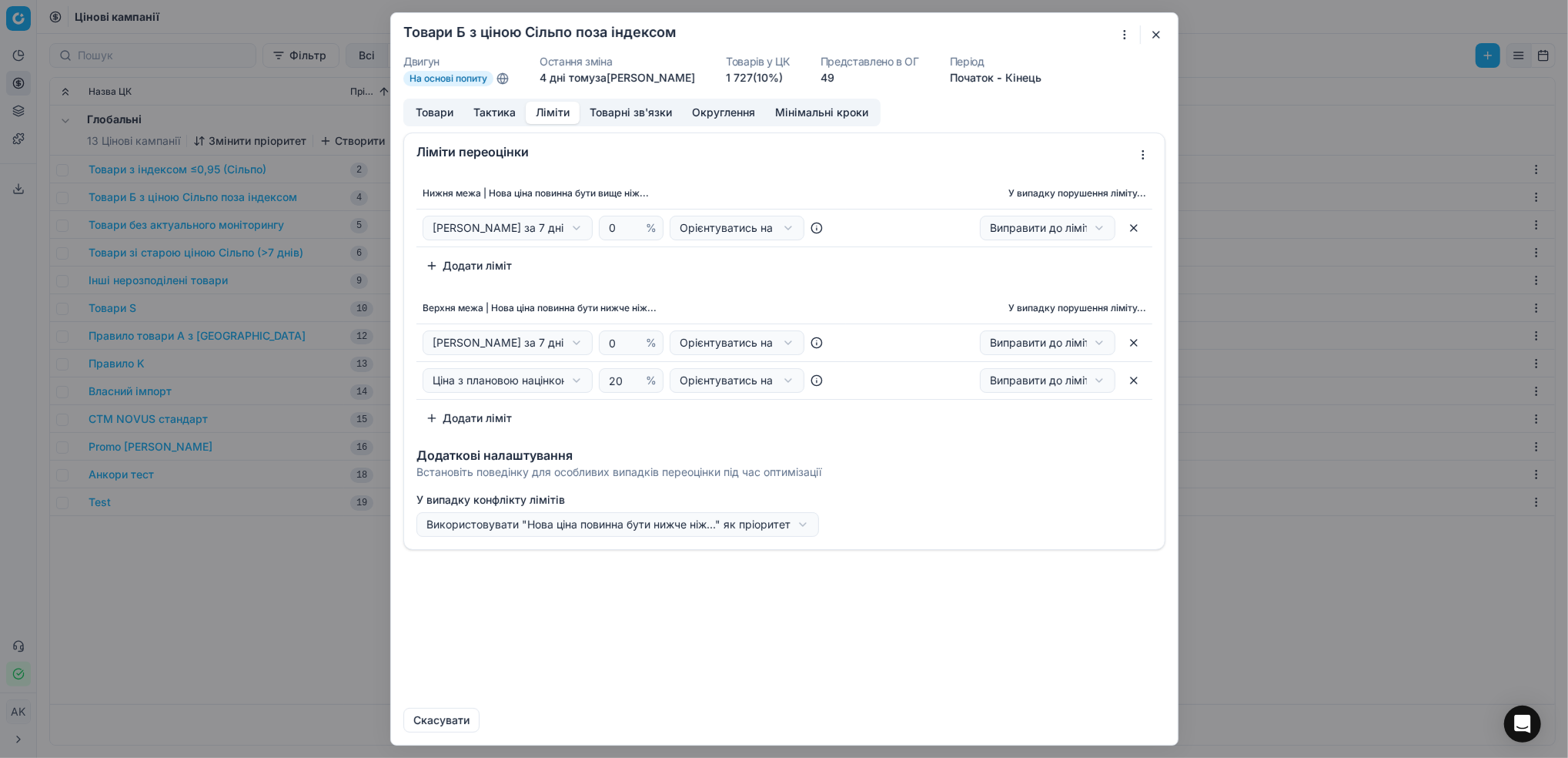
click at [576, 232] on div "Ми зберігаємо налаштування ЦК. Будь ласка, зачекайте, це може зайняти декілька …" at bounding box center [784, 379] width 1568 height 758
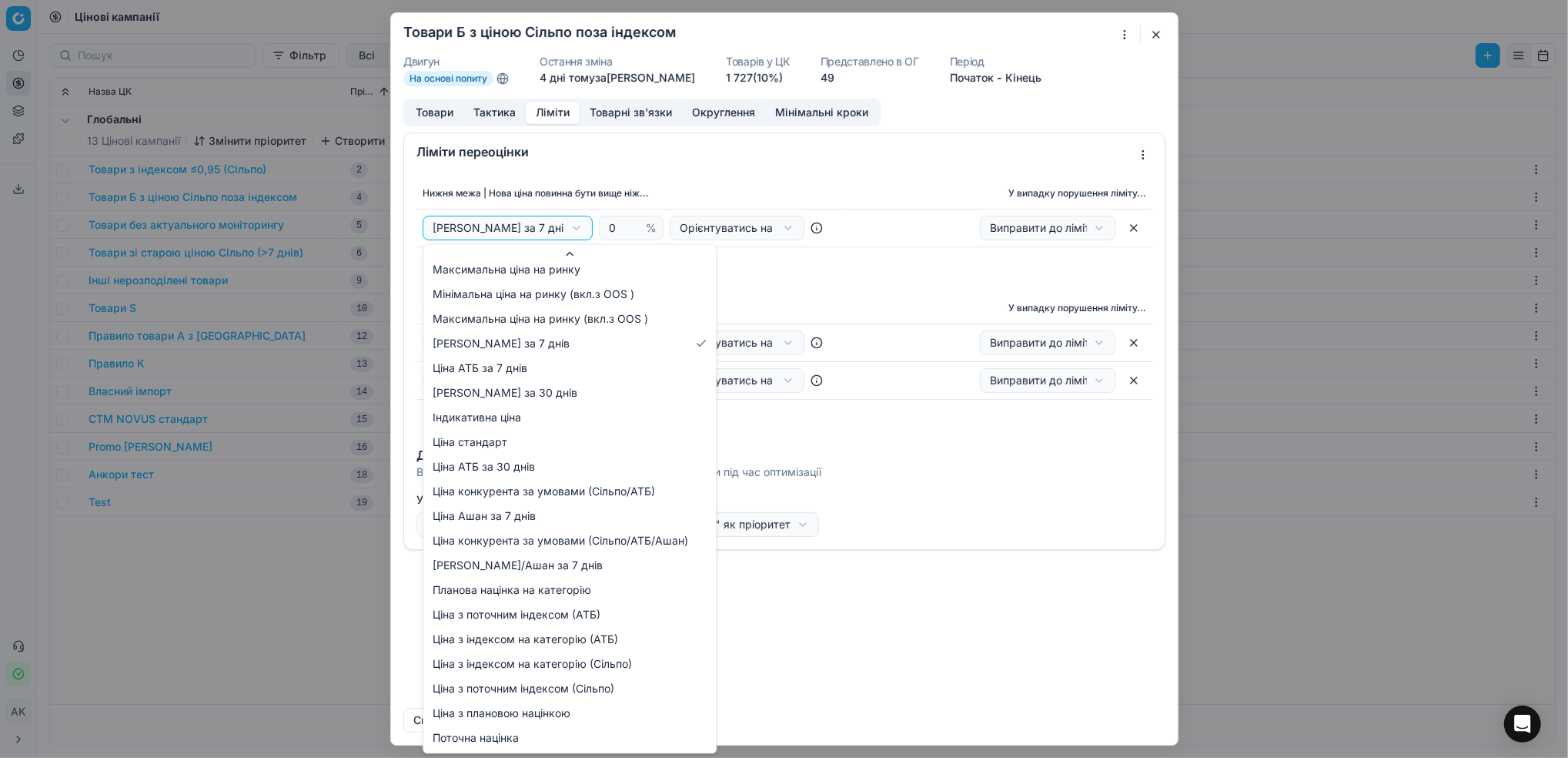
scroll to position [157, 0]
select select "plan_markup_cost"
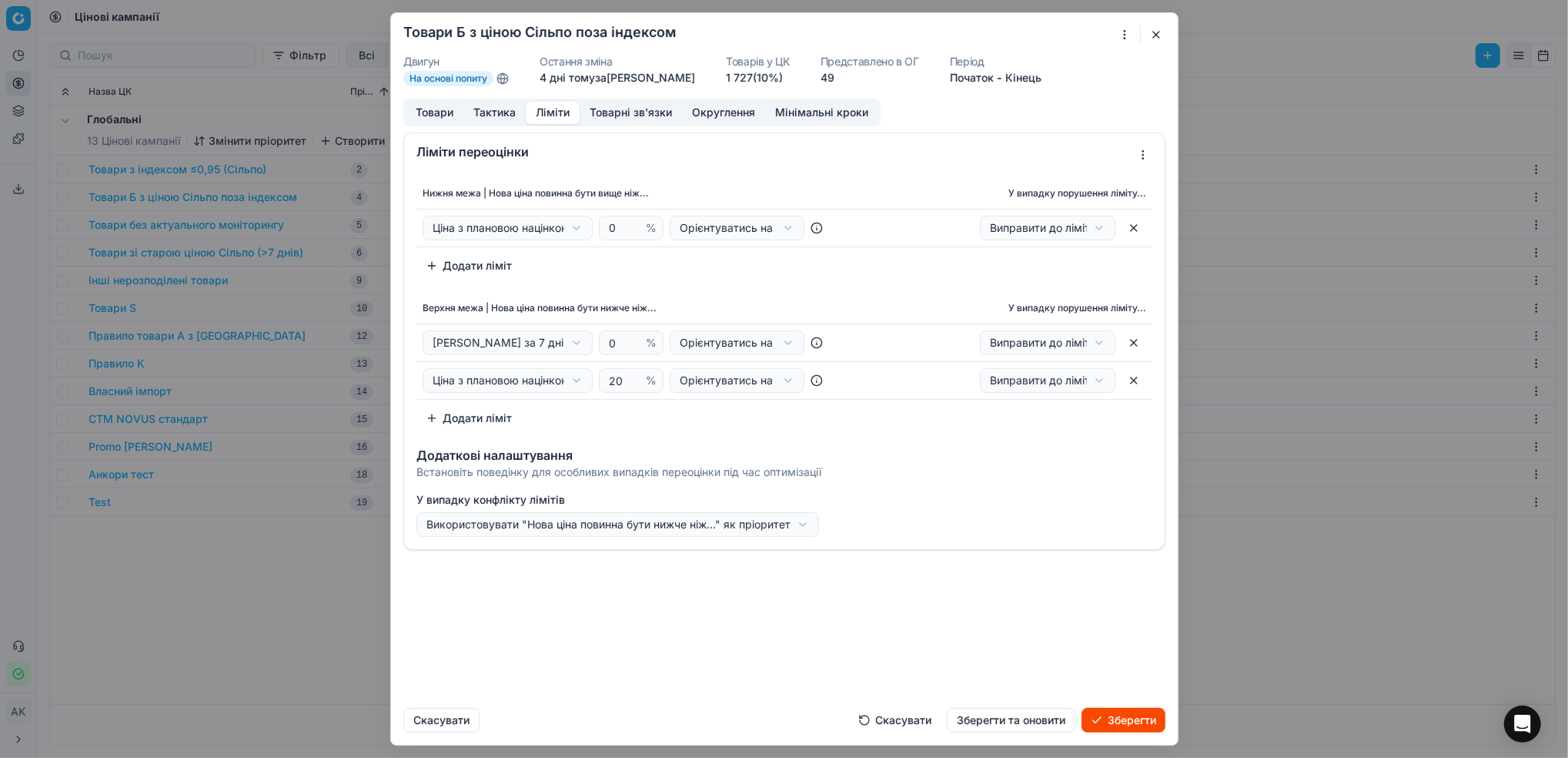
click at [1024, 722] on button "Зберегти та оновити" at bounding box center [1011, 719] width 128 height 25
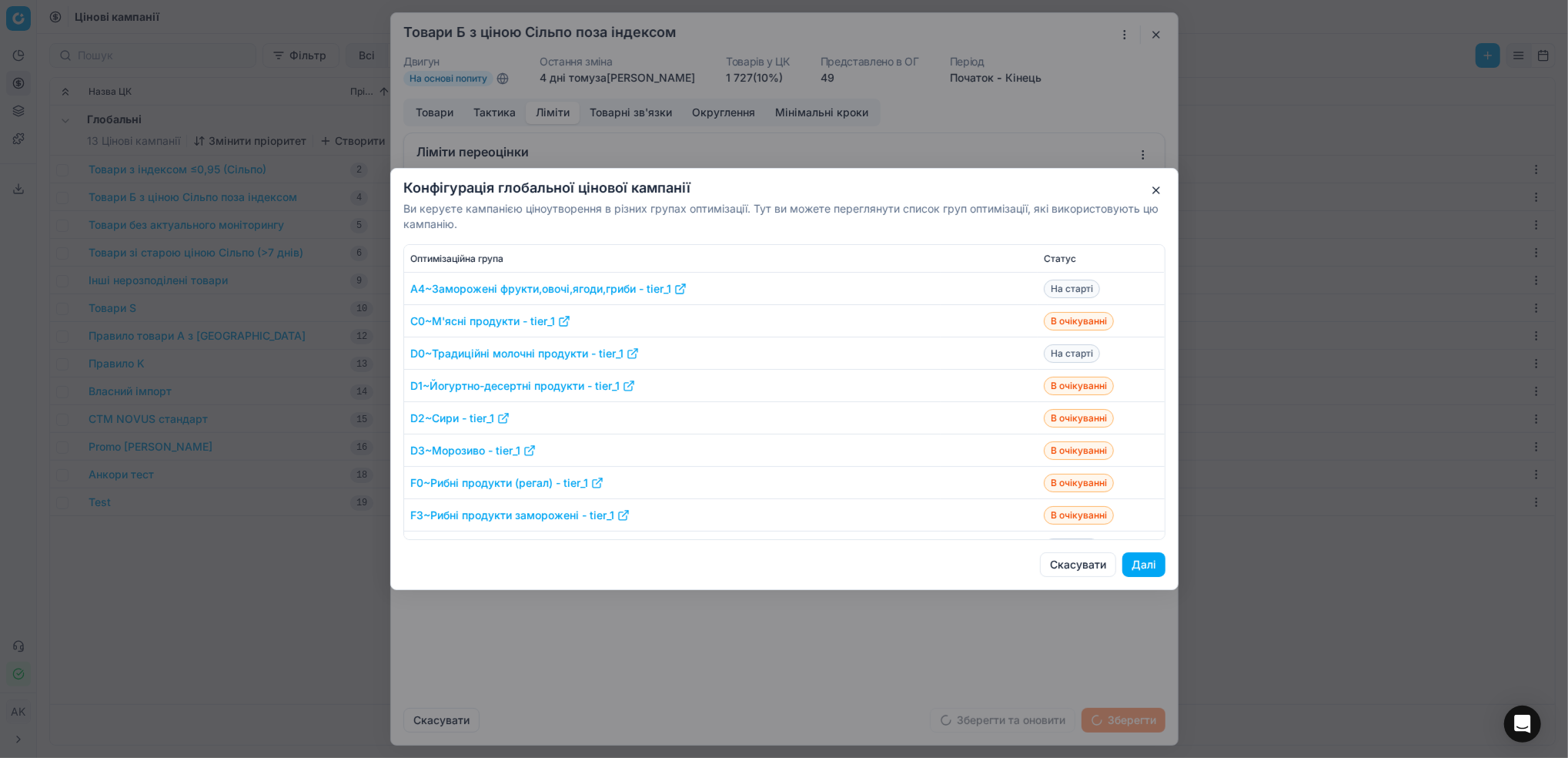
click at [1158, 566] on button "Далі" at bounding box center [1144, 564] width 43 height 25
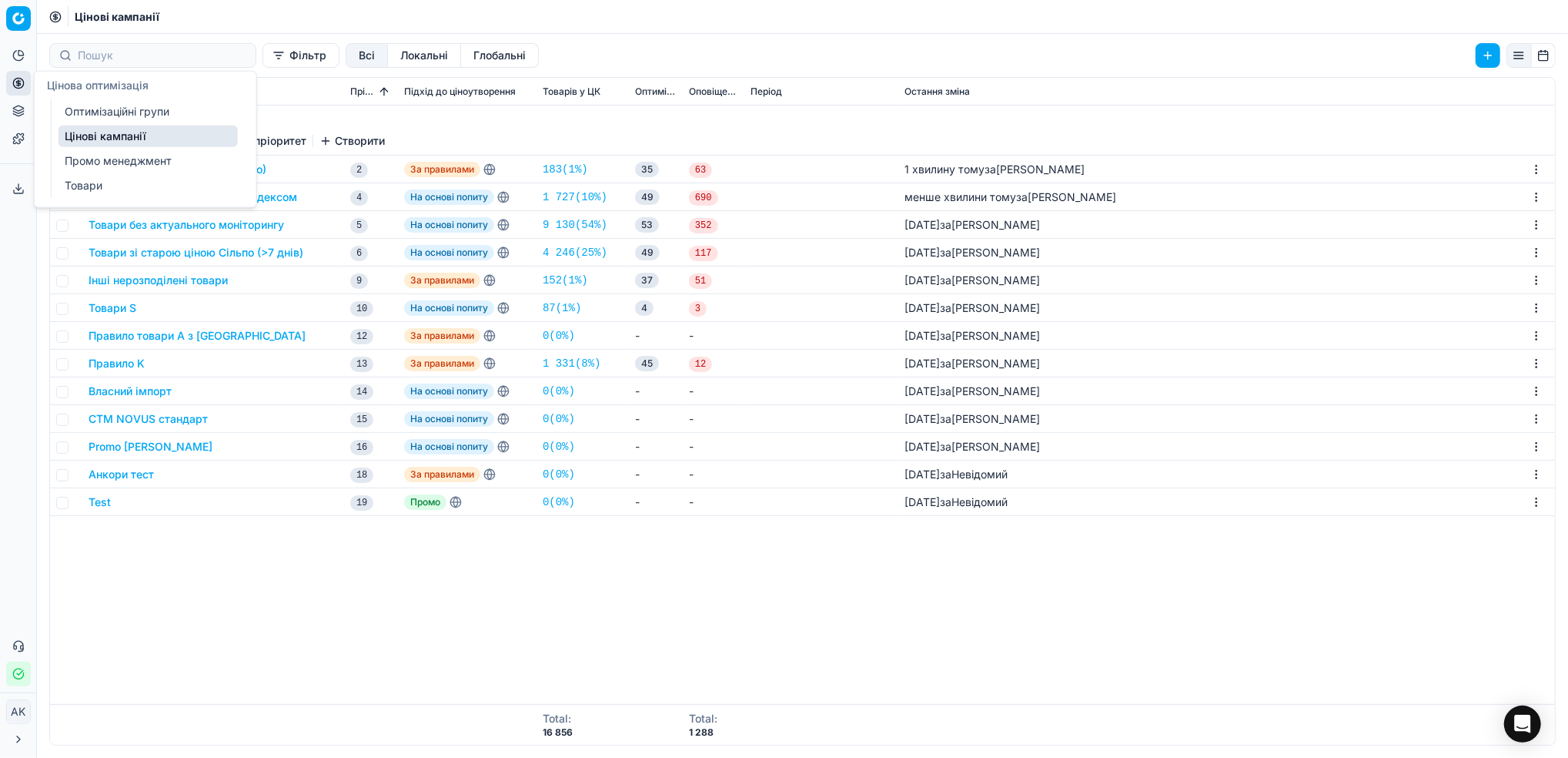
click at [9, 81] on button "Цінова оптимізація" at bounding box center [18, 83] width 25 height 25
drag, startPoint x: 132, startPoint y: 114, endPoint x: 145, endPoint y: 114, distance: 13.0
click at [132, 114] on link "Оптимізаційні групи" at bounding box center [148, 112] width 180 height 22
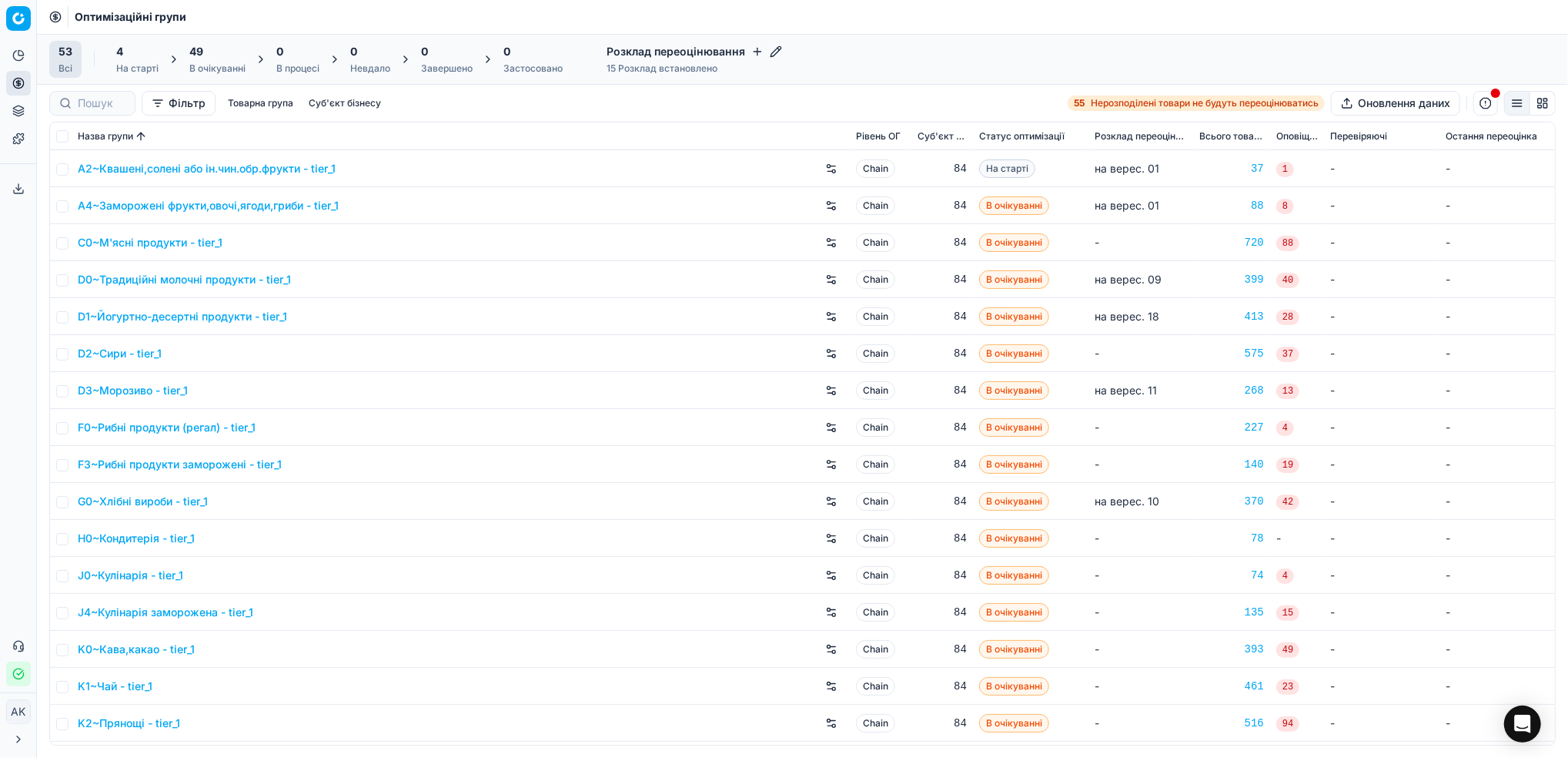
click at [231, 63] on div "В очікуванні" at bounding box center [217, 68] width 56 height 12
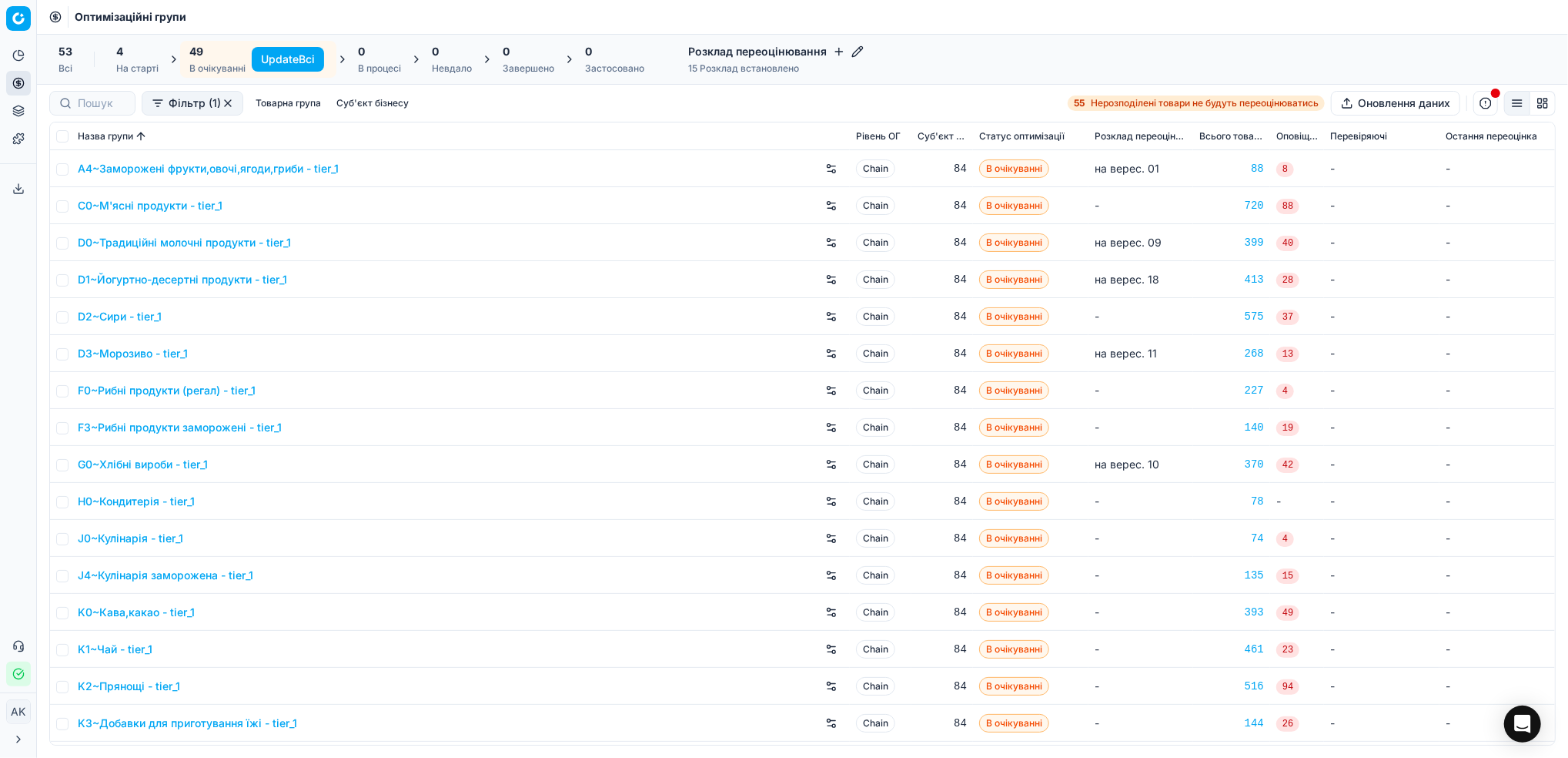
click at [286, 60] on button "Update Всі" at bounding box center [288, 59] width 72 height 25
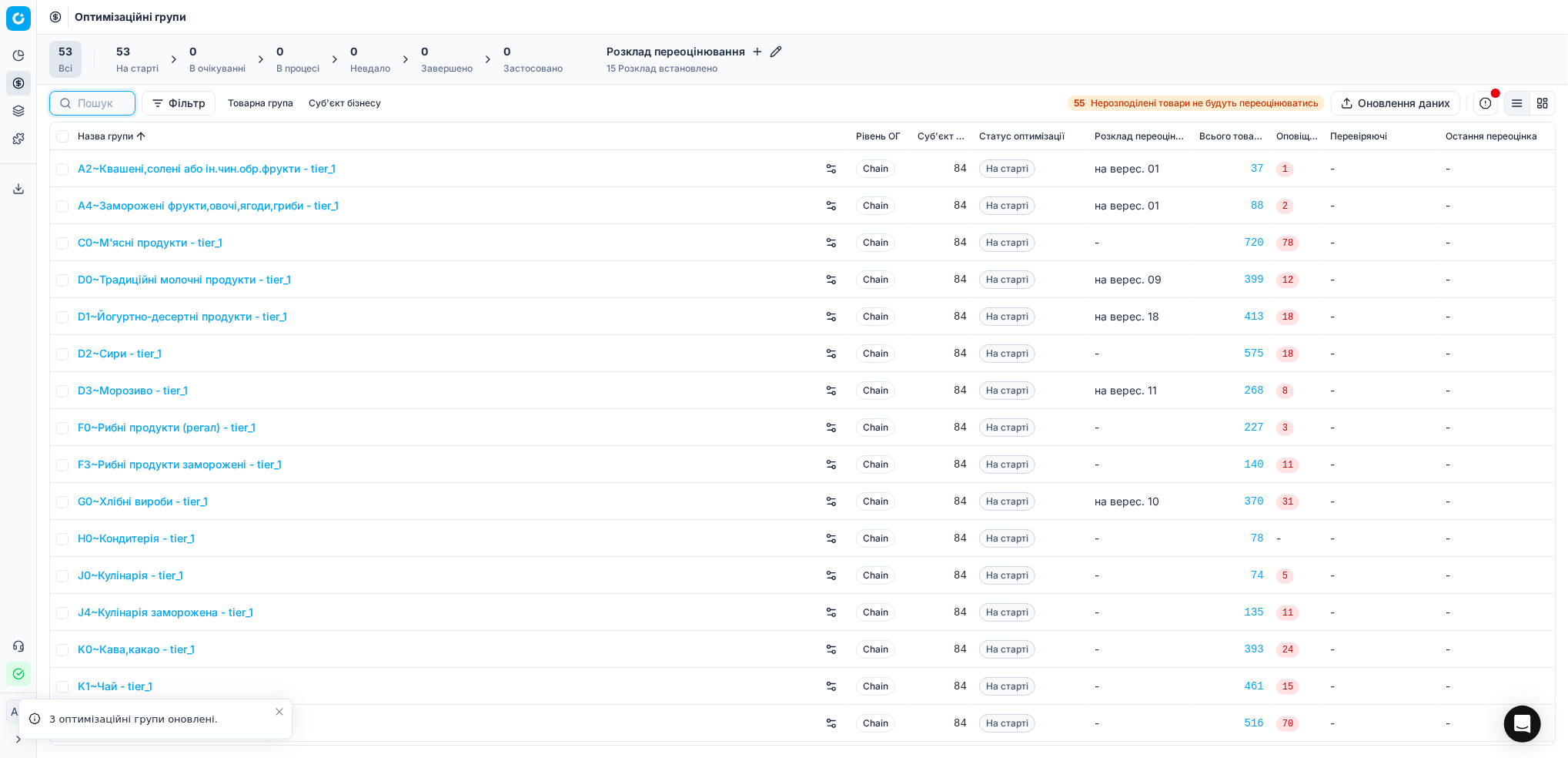
click at [89, 102] on input at bounding box center [102, 104] width 47 height 16
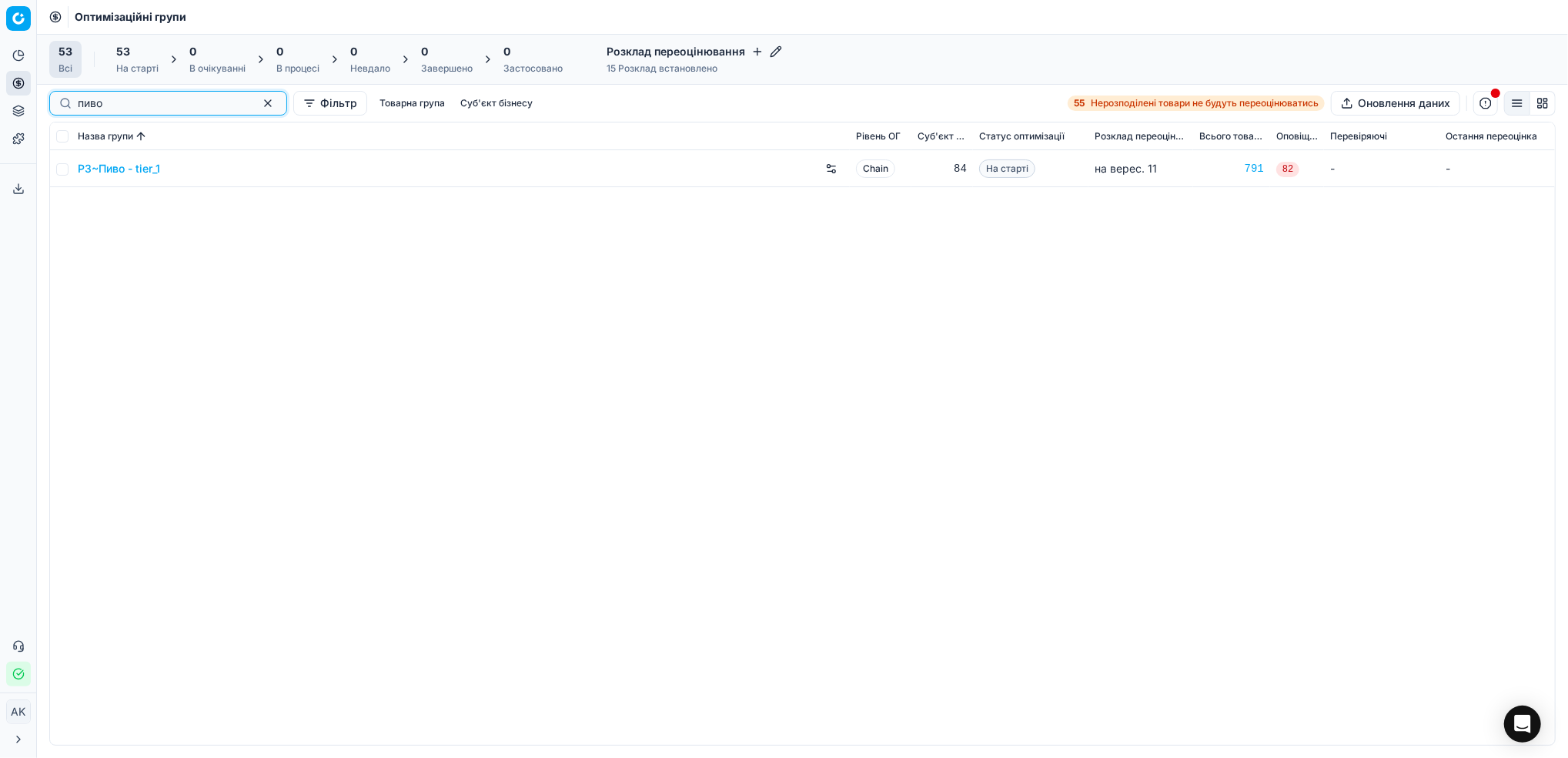
type input "пиво"
click at [62, 172] on input "checkbox" at bounding box center [62, 169] width 12 height 12
checkbox input "true"
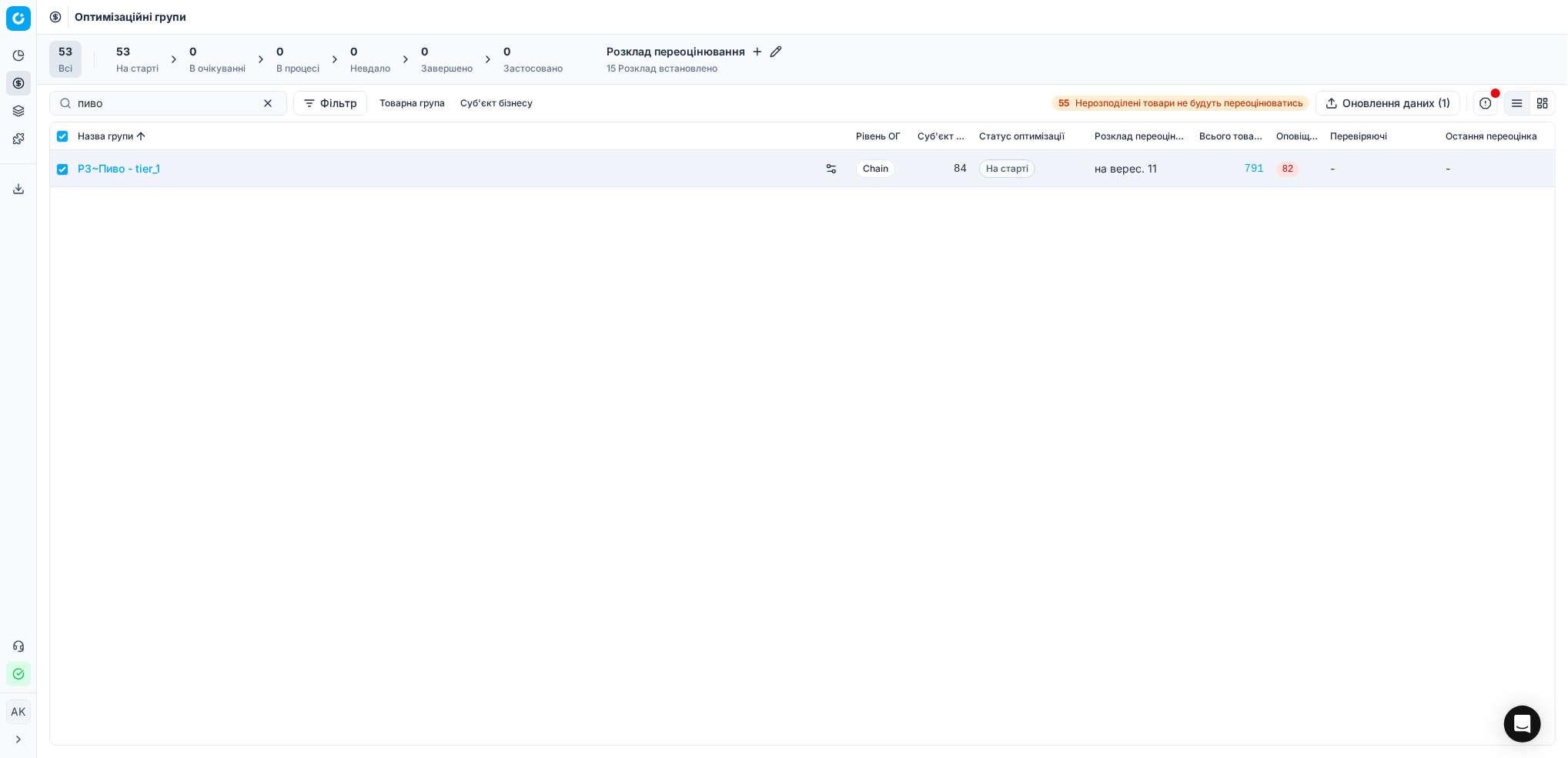
click at [134, 61] on div "53 На старті" at bounding box center [137, 58] width 42 height 31
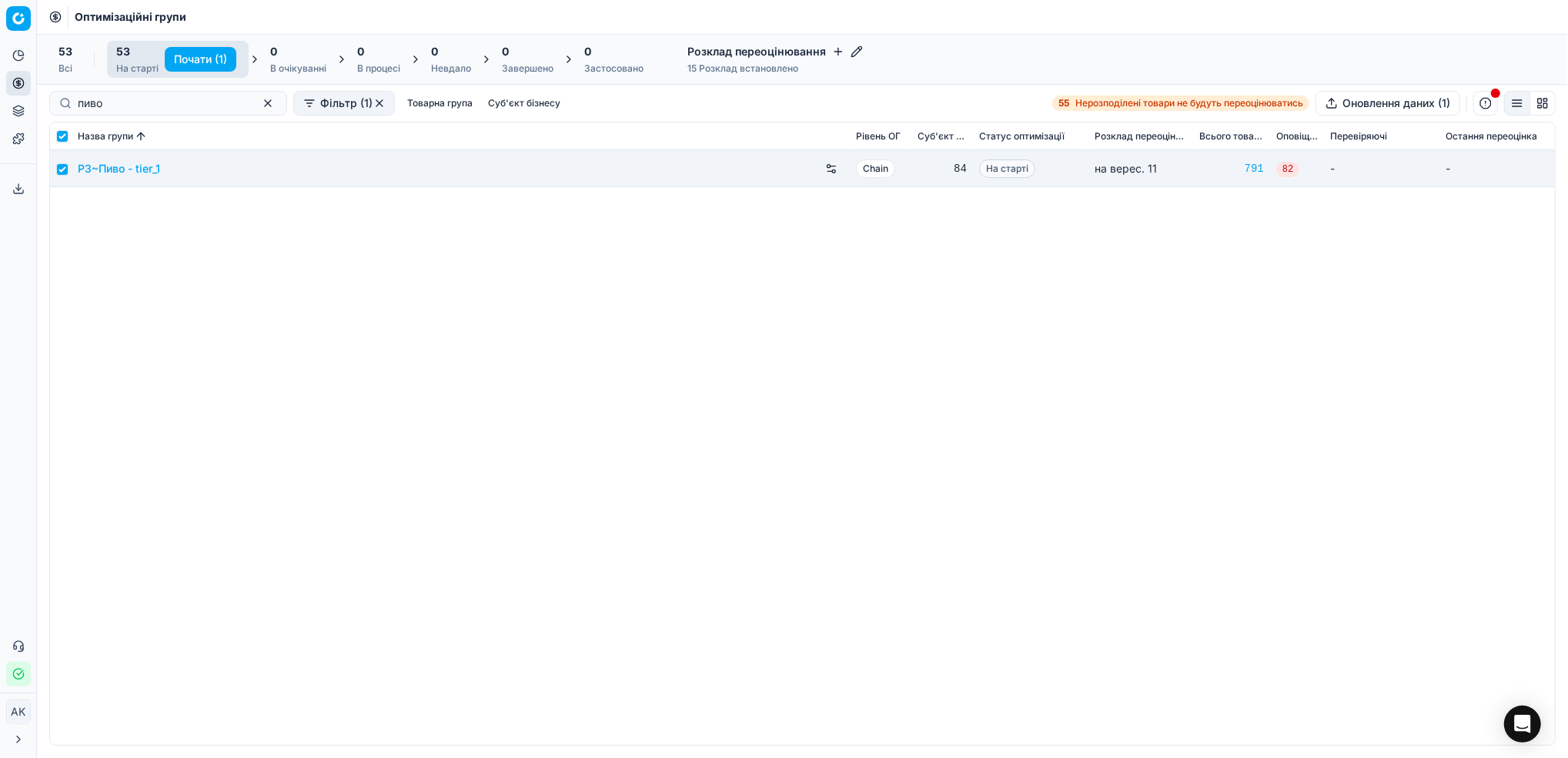
click at [180, 57] on button "Почати (1)" at bounding box center [201, 59] width 71 height 25
checkbox input "false"
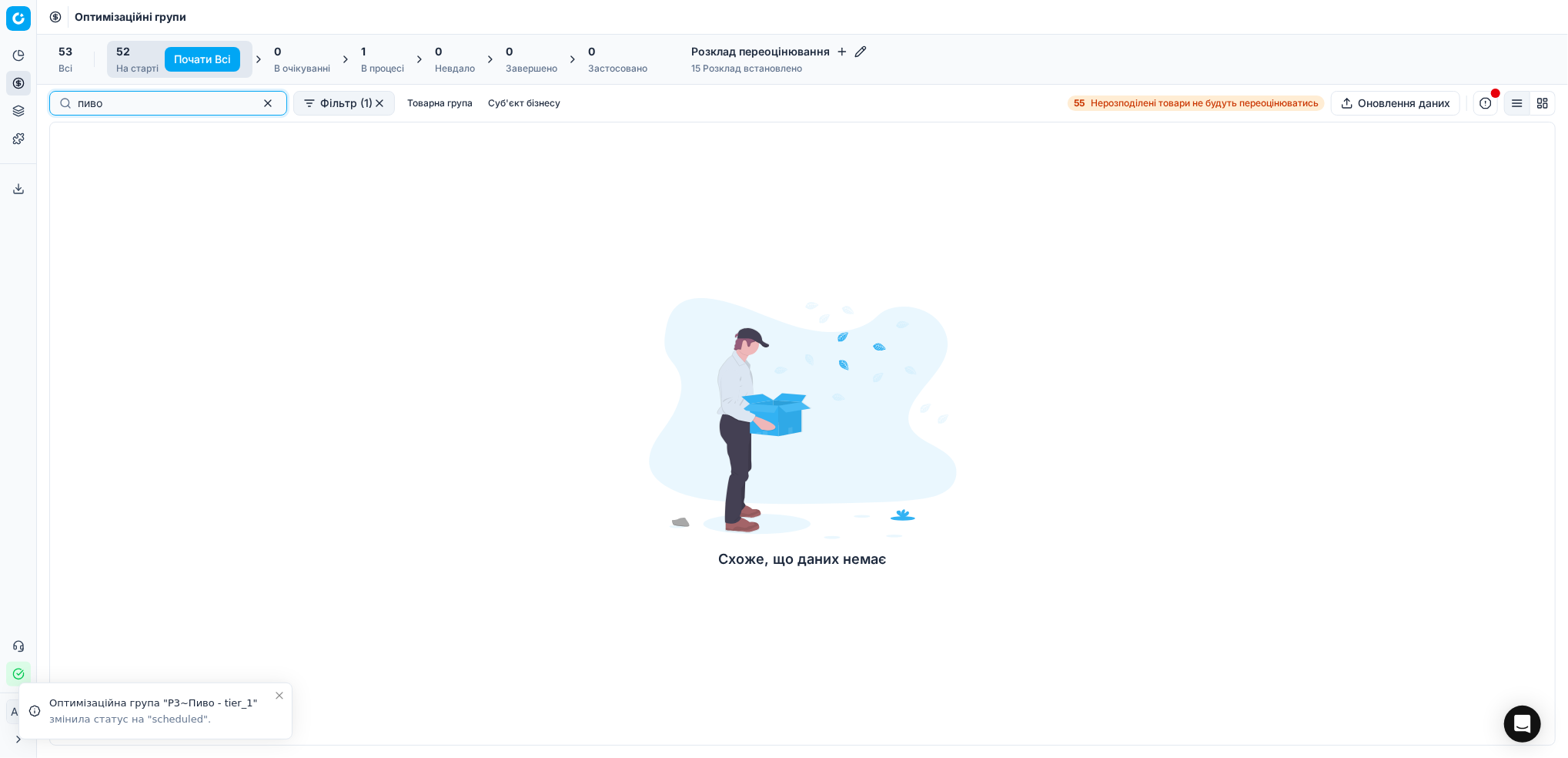
click at [259, 106] on button "button" at bounding box center [268, 103] width 19 height 19
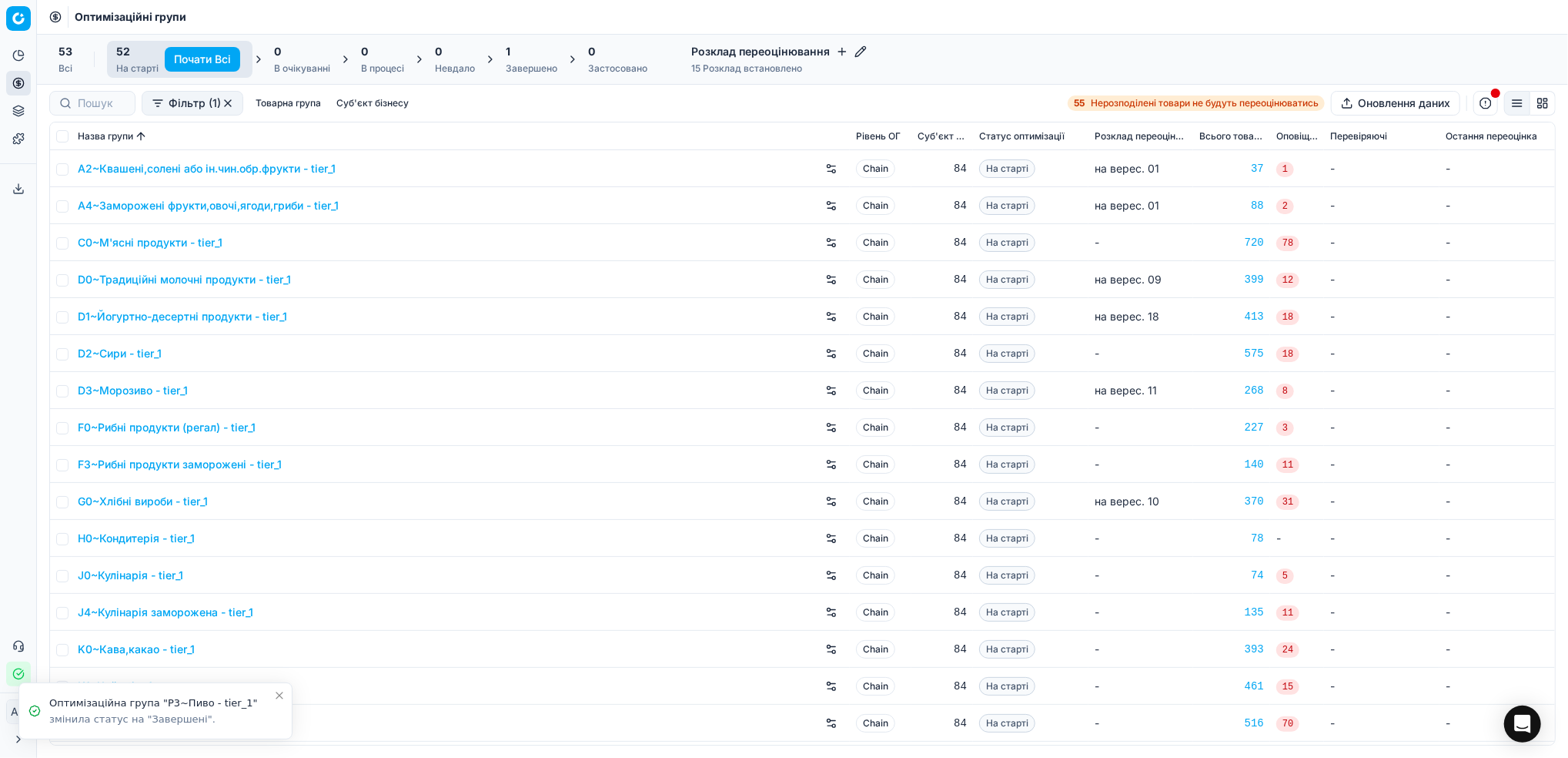
click at [521, 64] on div "Завершено" at bounding box center [532, 68] width 51 height 12
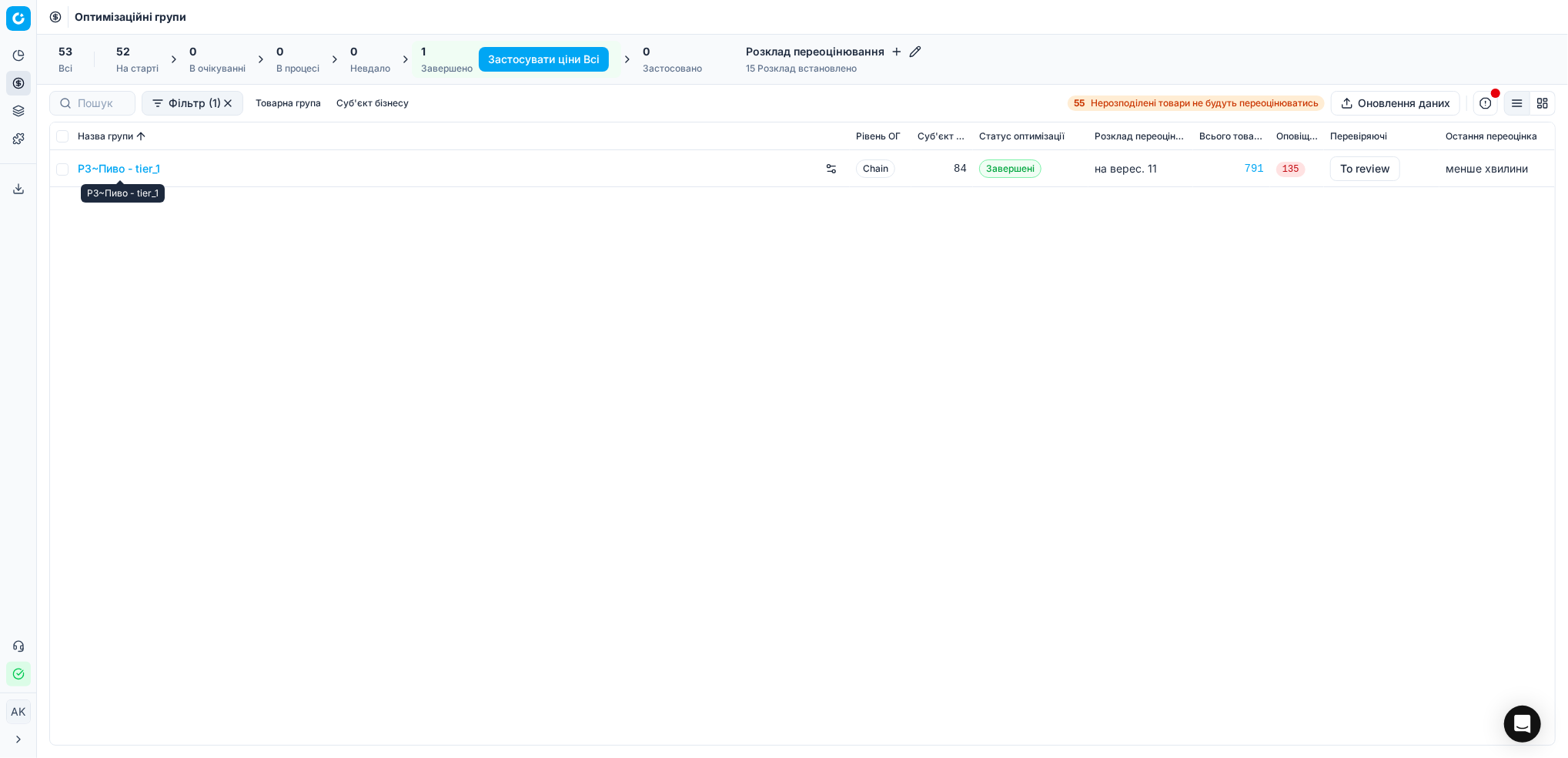
click at [103, 166] on link "P3~Пиво - tier_1" at bounding box center [119, 169] width 82 height 16
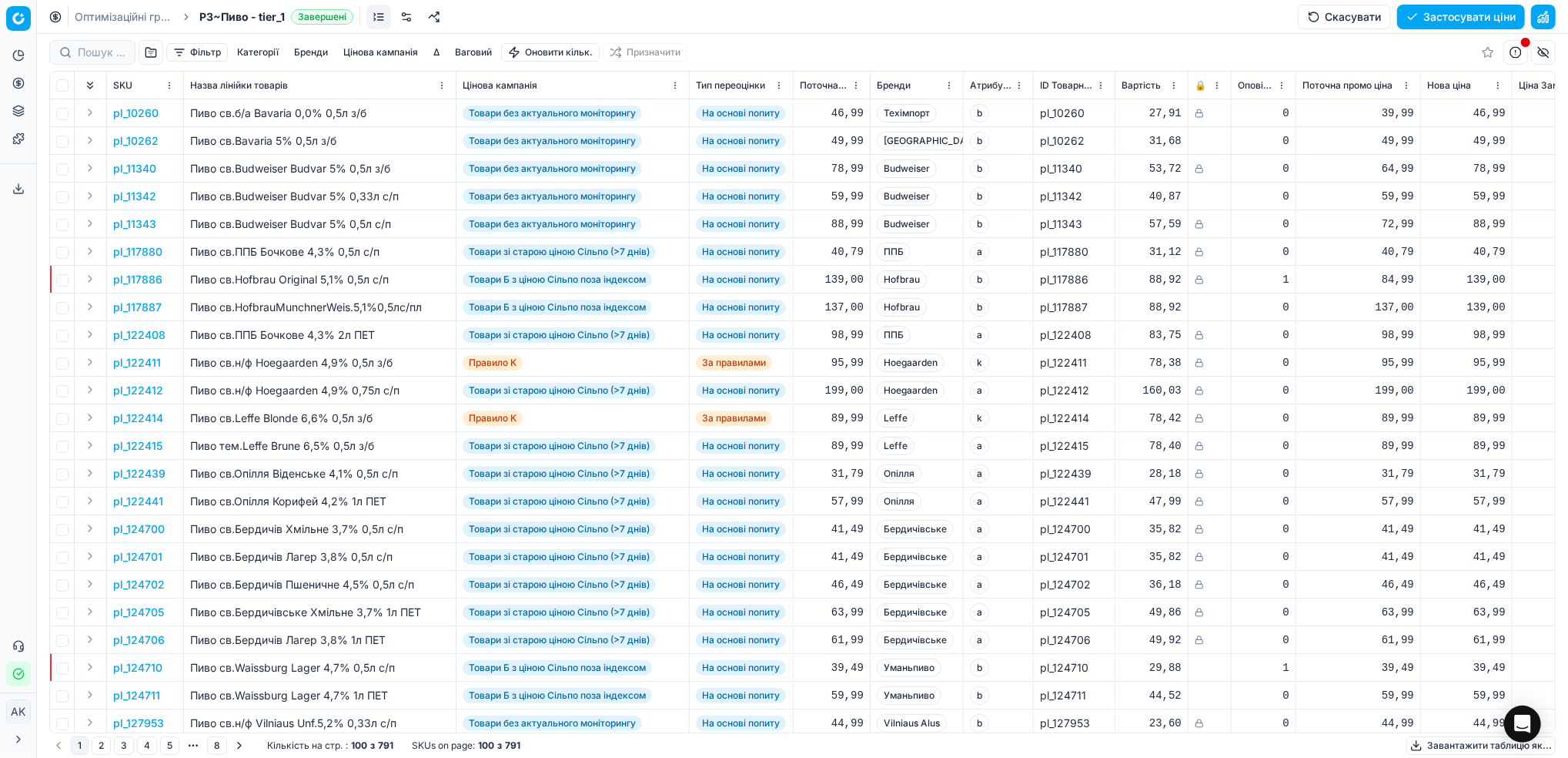
click at [392, 45] on button "Цінова кампанія" at bounding box center [380, 52] width 87 height 19
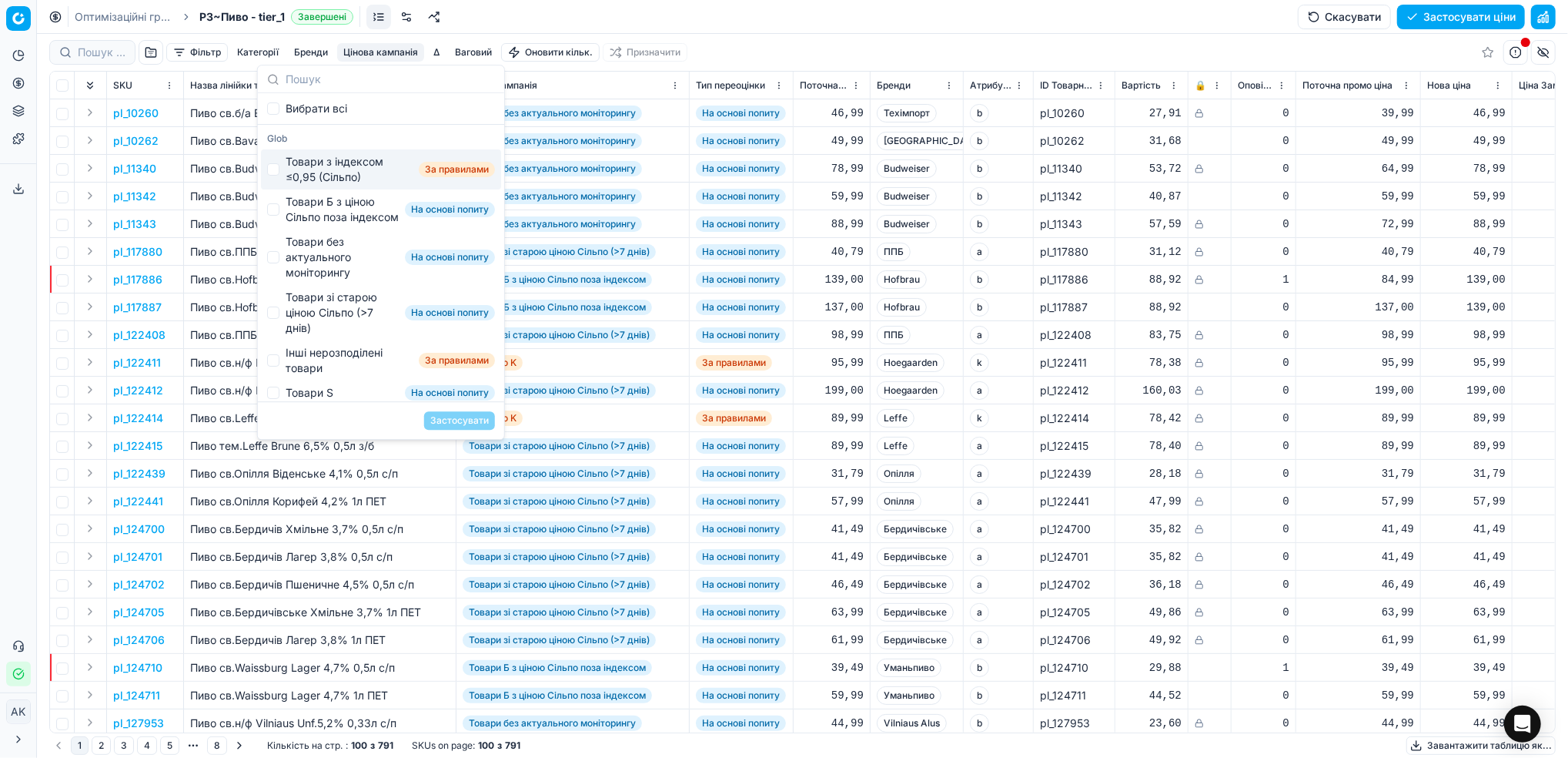
click at [286, 173] on div "Товари з індексом ≤0,95 (Сільпо)" at bounding box center [349, 169] width 127 height 31
checkbox input "true"
click at [439, 418] on button "Застосувати" at bounding box center [459, 420] width 71 height 19
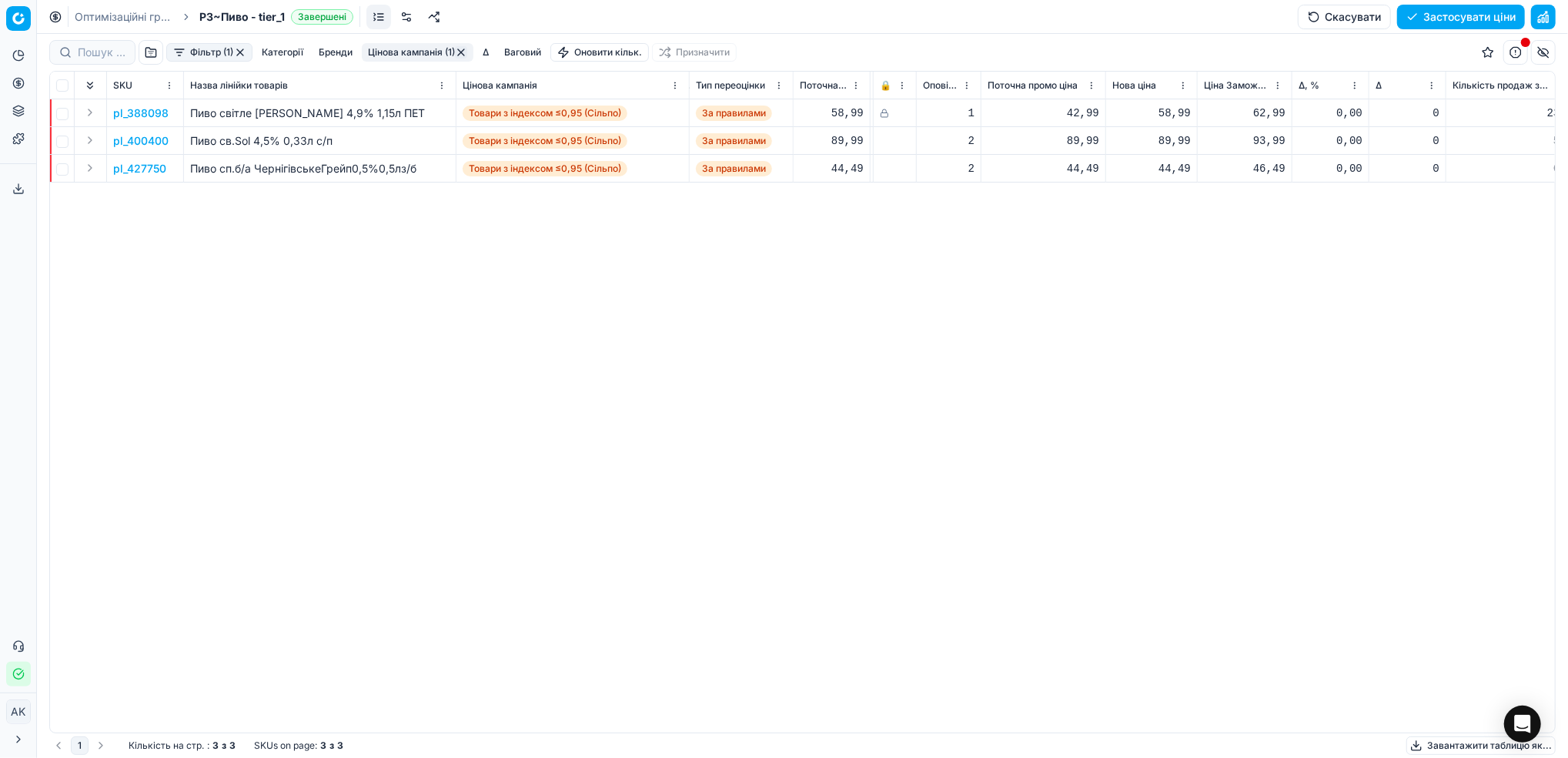
scroll to position [0, 295]
click at [144, 139] on p "pl_400400" at bounding box center [141, 141] width 55 height 16
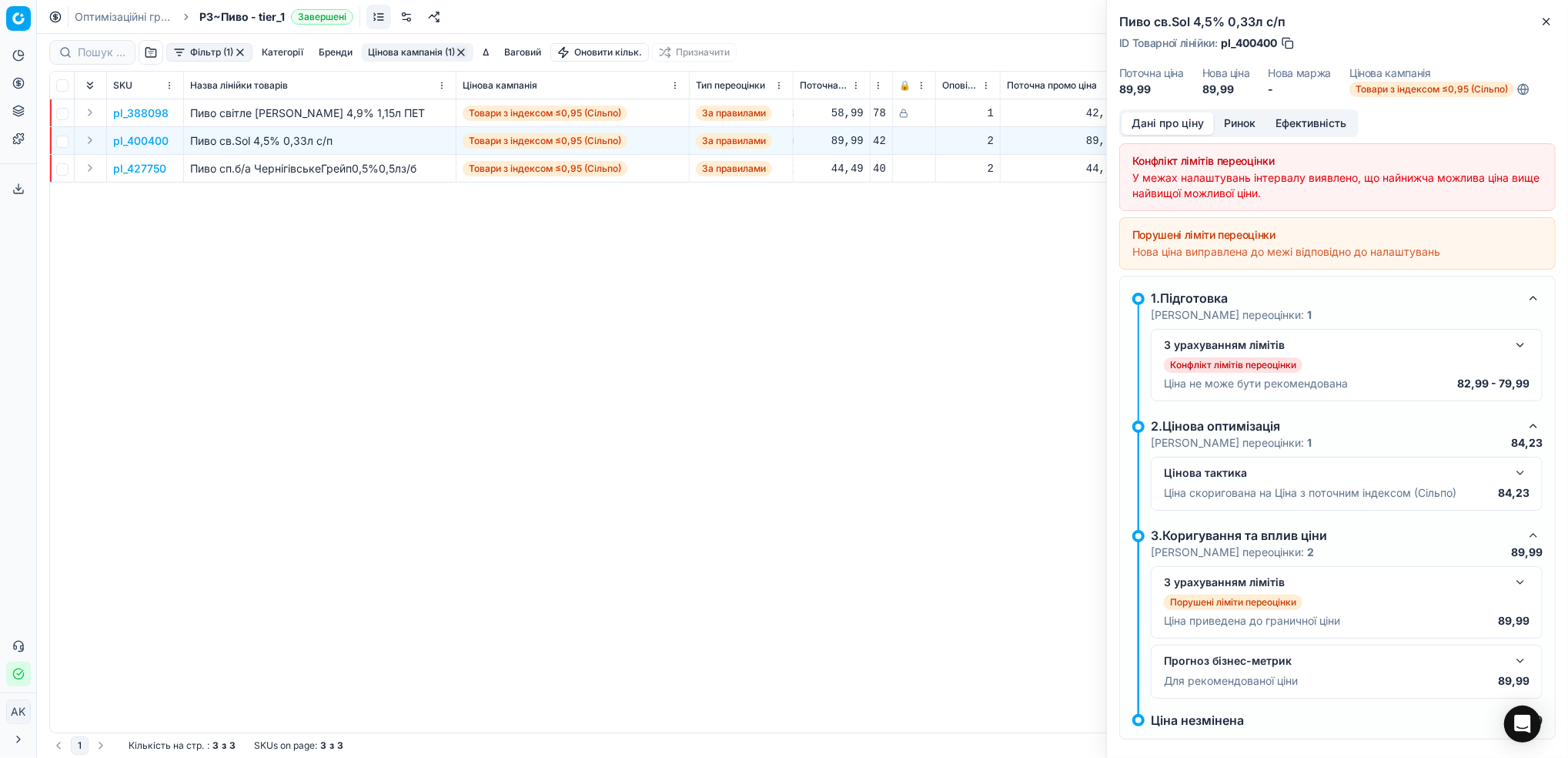
click at [1511, 347] on button "button" at bounding box center [1520, 345] width 19 height 19
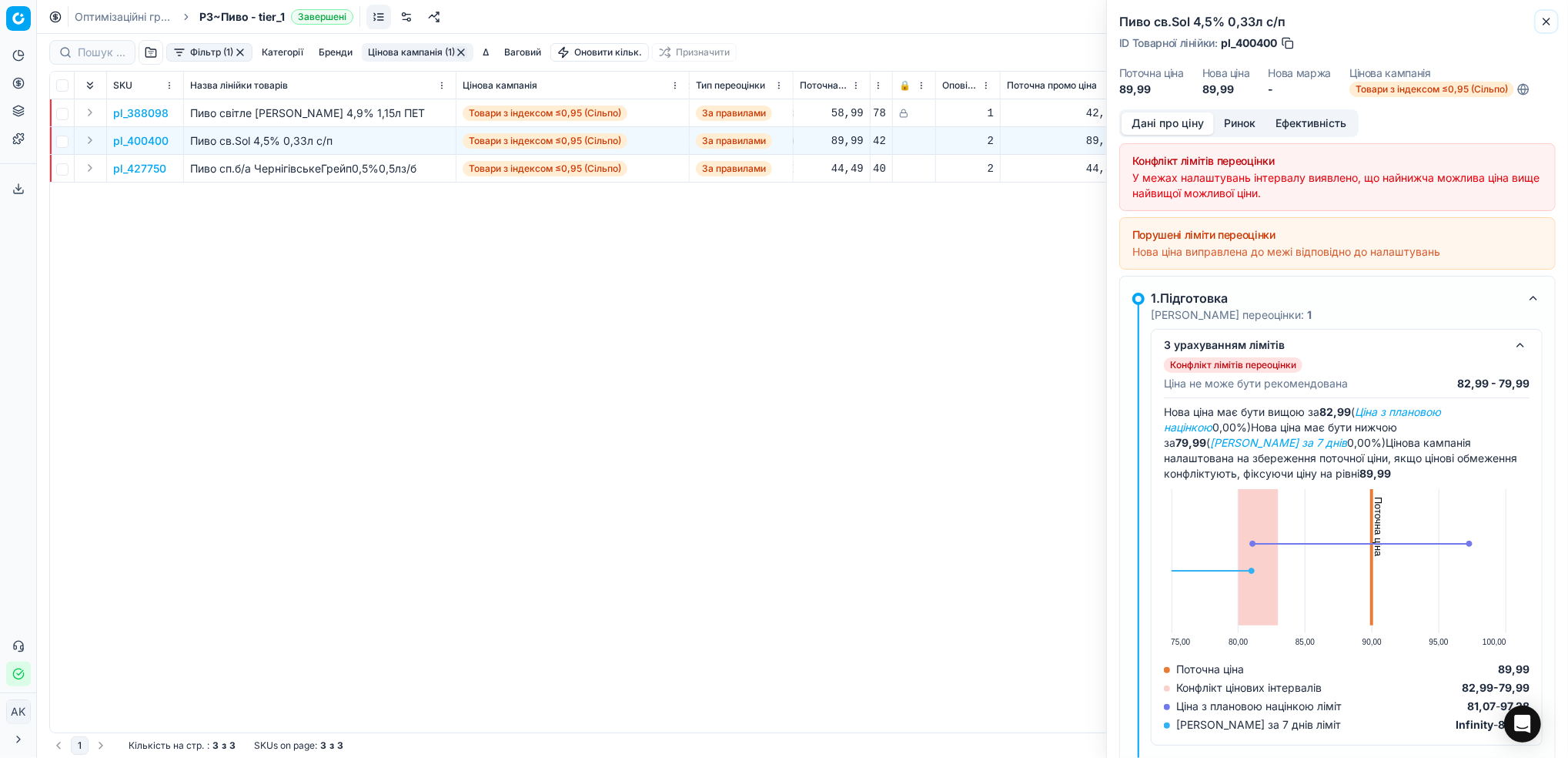
click at [1541, 16] on button "Close" at bounding box center [1546, 21] width 19 height 19
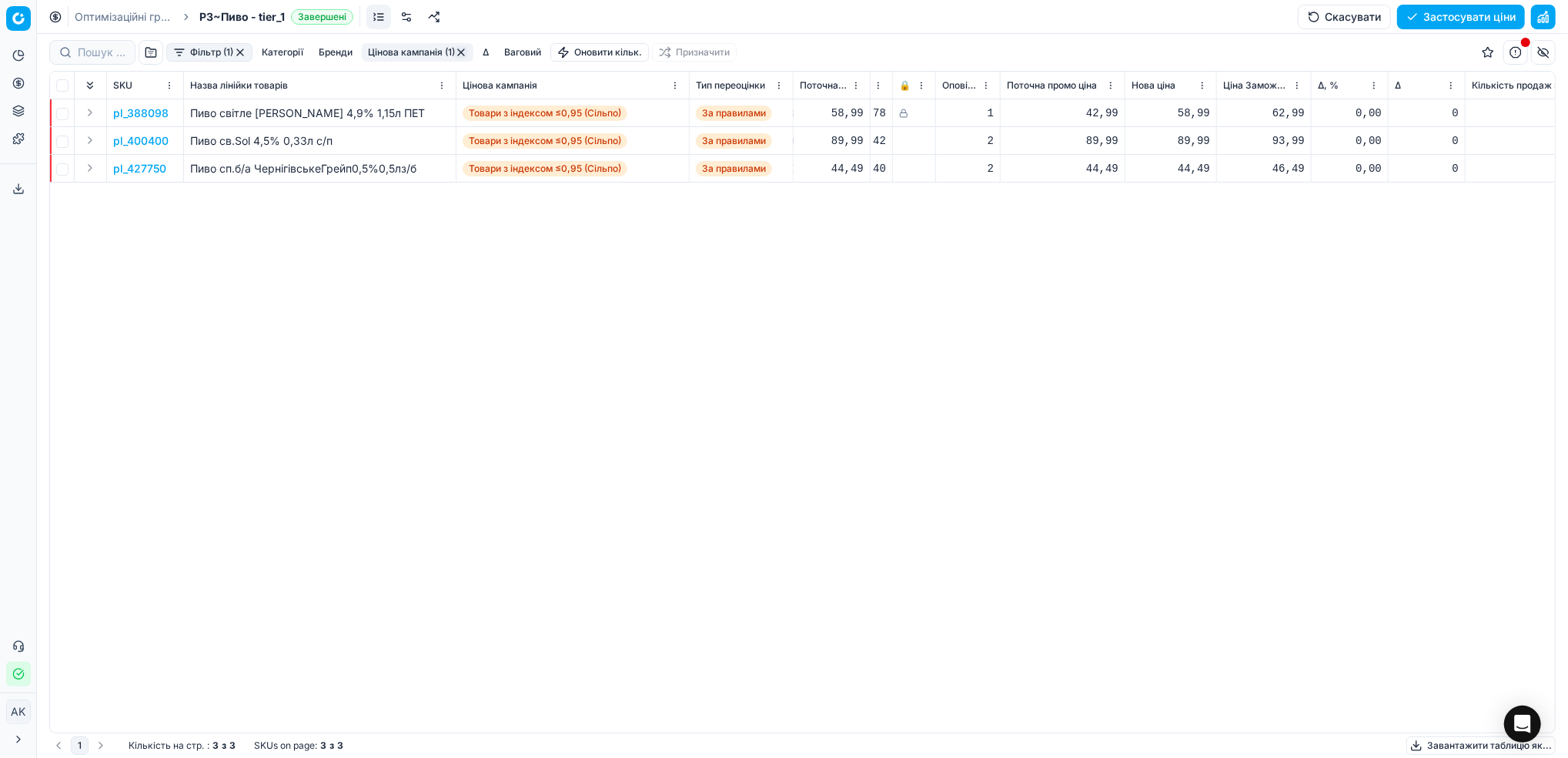
click at [92, 14] on link "Оптимізаційні групи" at bounding box center [124, 17] width 99 height 16
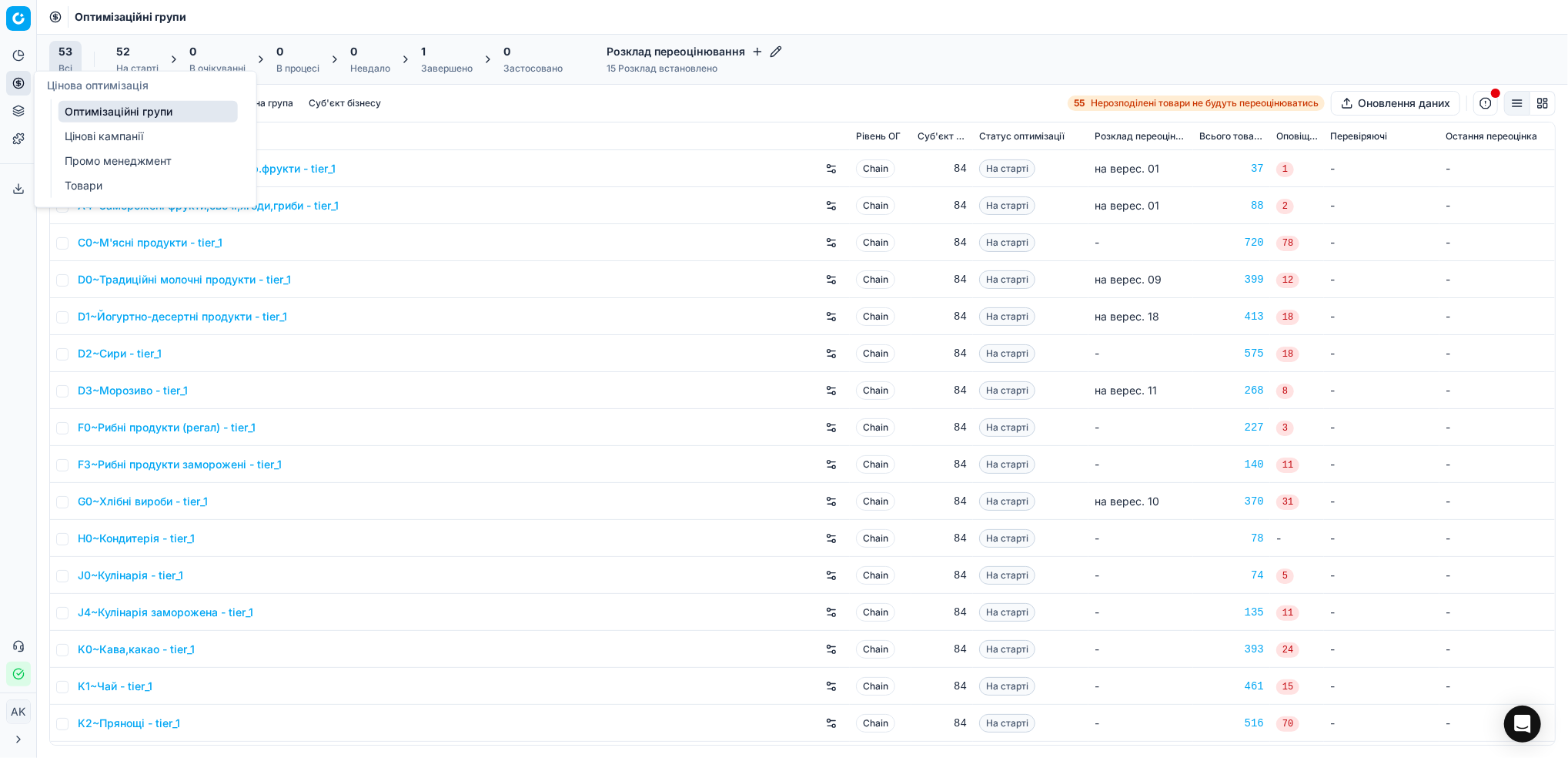
click at [119, 134] on link "Цінові кампанії" at bounding box center [148, 136] width 180 height 22
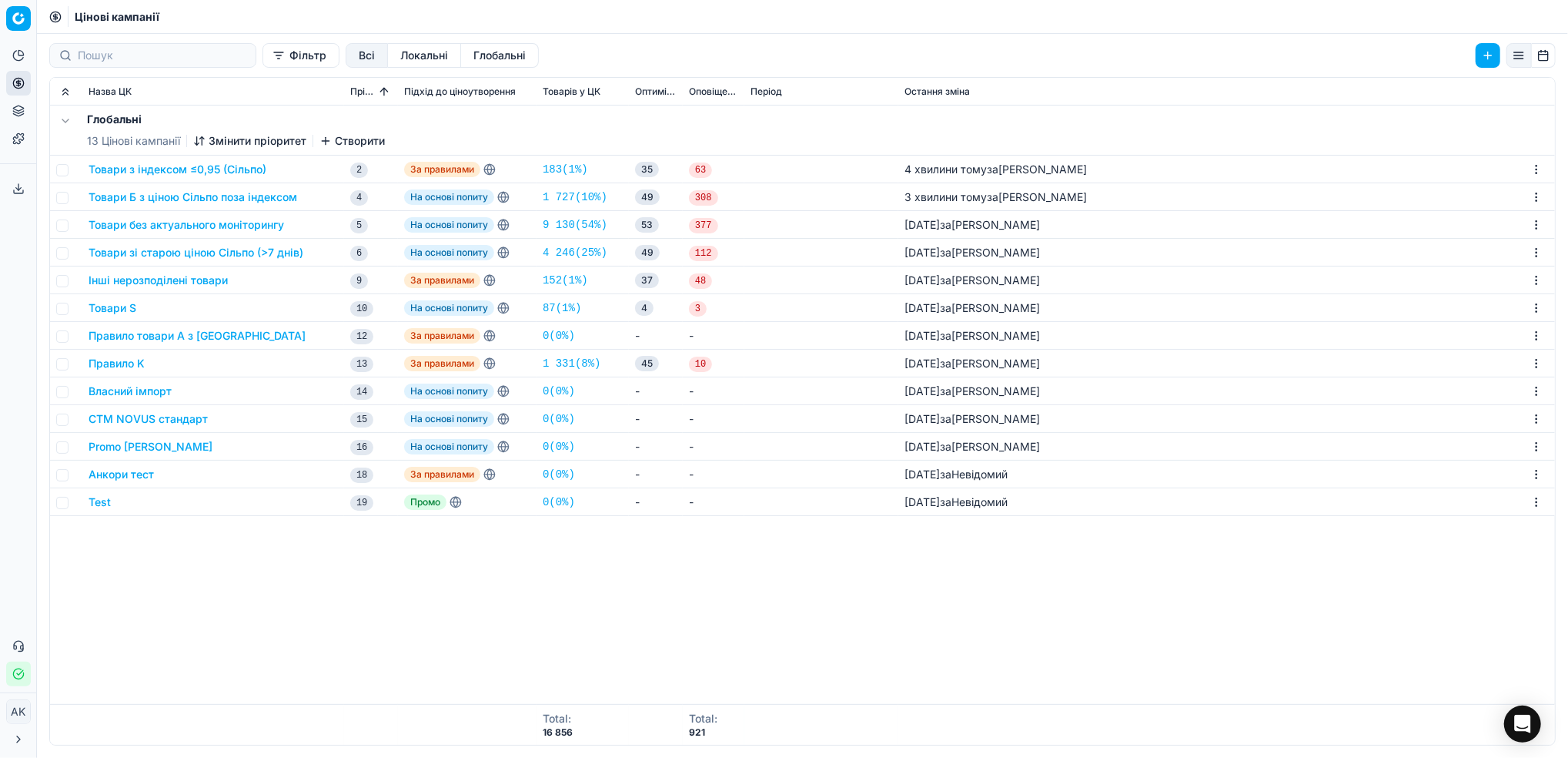
click at [131, 173] on button "Товари з індексом ≤0,95 (Сільпо)" at bounding box center [178, 170] width 178 height 16
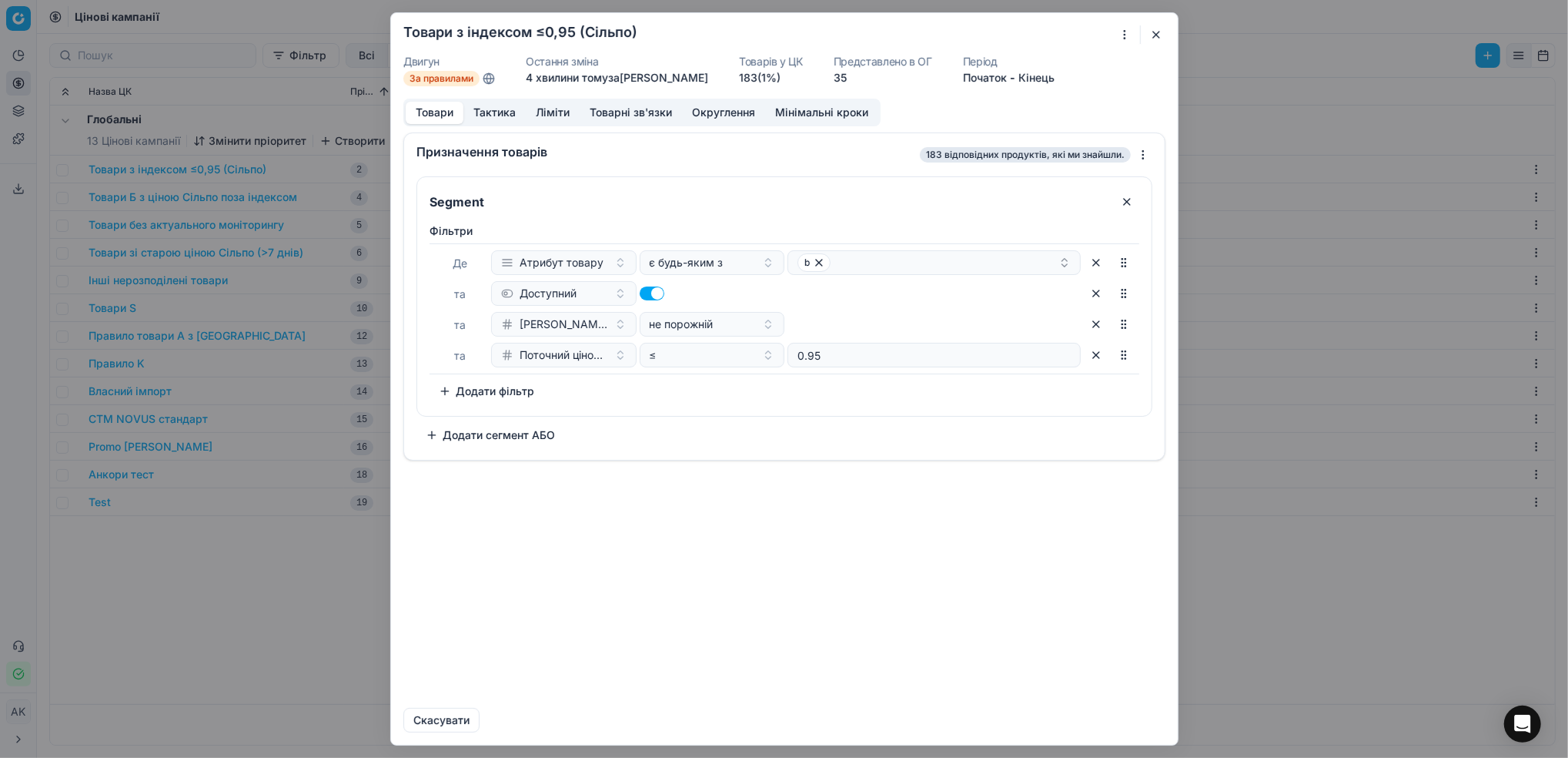
click at [557, 115] on button "Ліміти" at bounding box center [552, 113] width 54 height 23
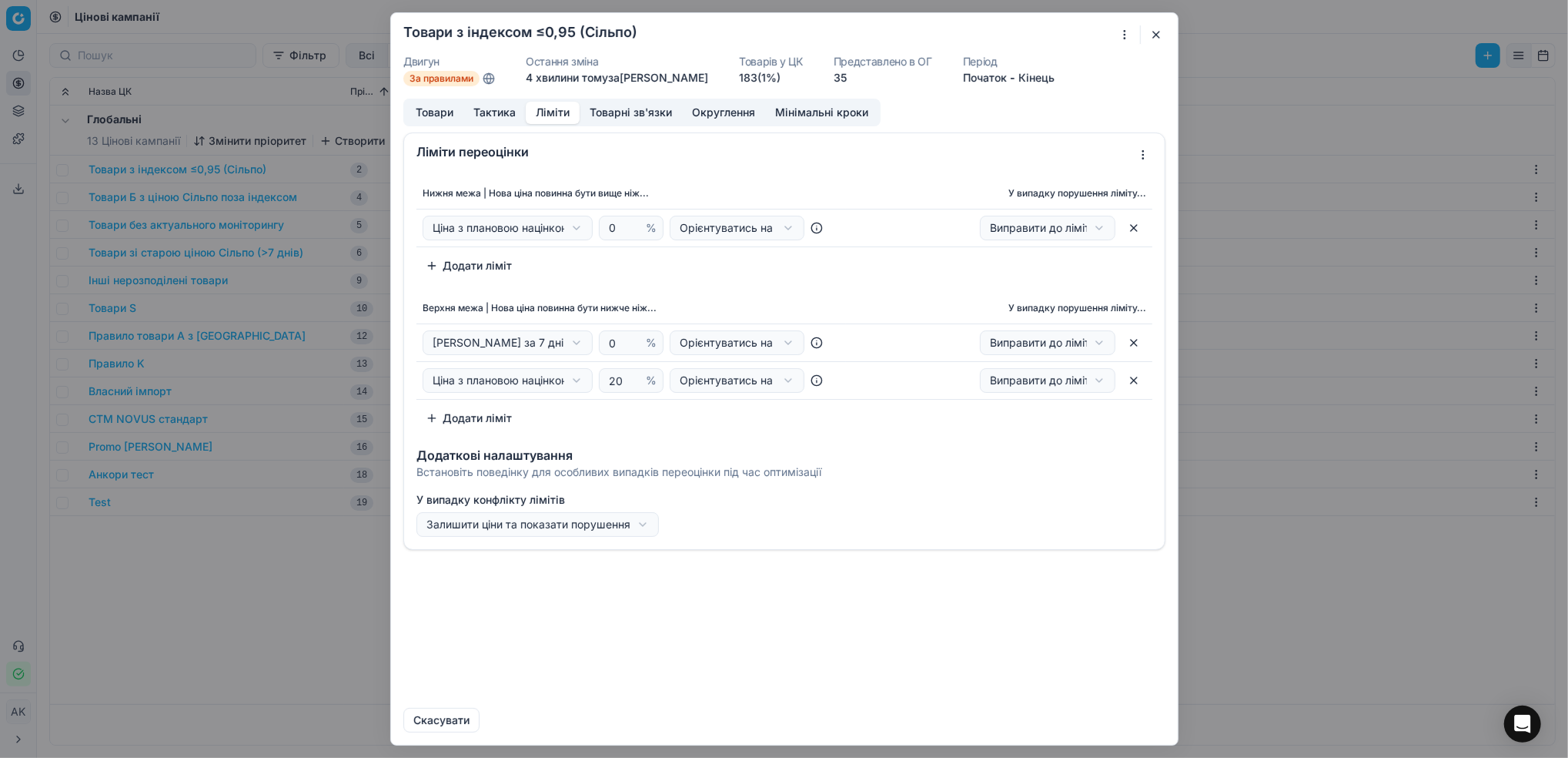
click at [636, 532] on div "Ми зберігаємо налаштування ЦК. Будь ласка, зачекайте, це може зайняти декілька …" at bounding box center [784, 379] width 1568 height 758
click at [790, 524] on div "Ми зберігаємо налаштування ЦК. Будь ласка, зачекайте, це може зайняти декілька …" at bounding box center [784, 379] width 1568 height 758
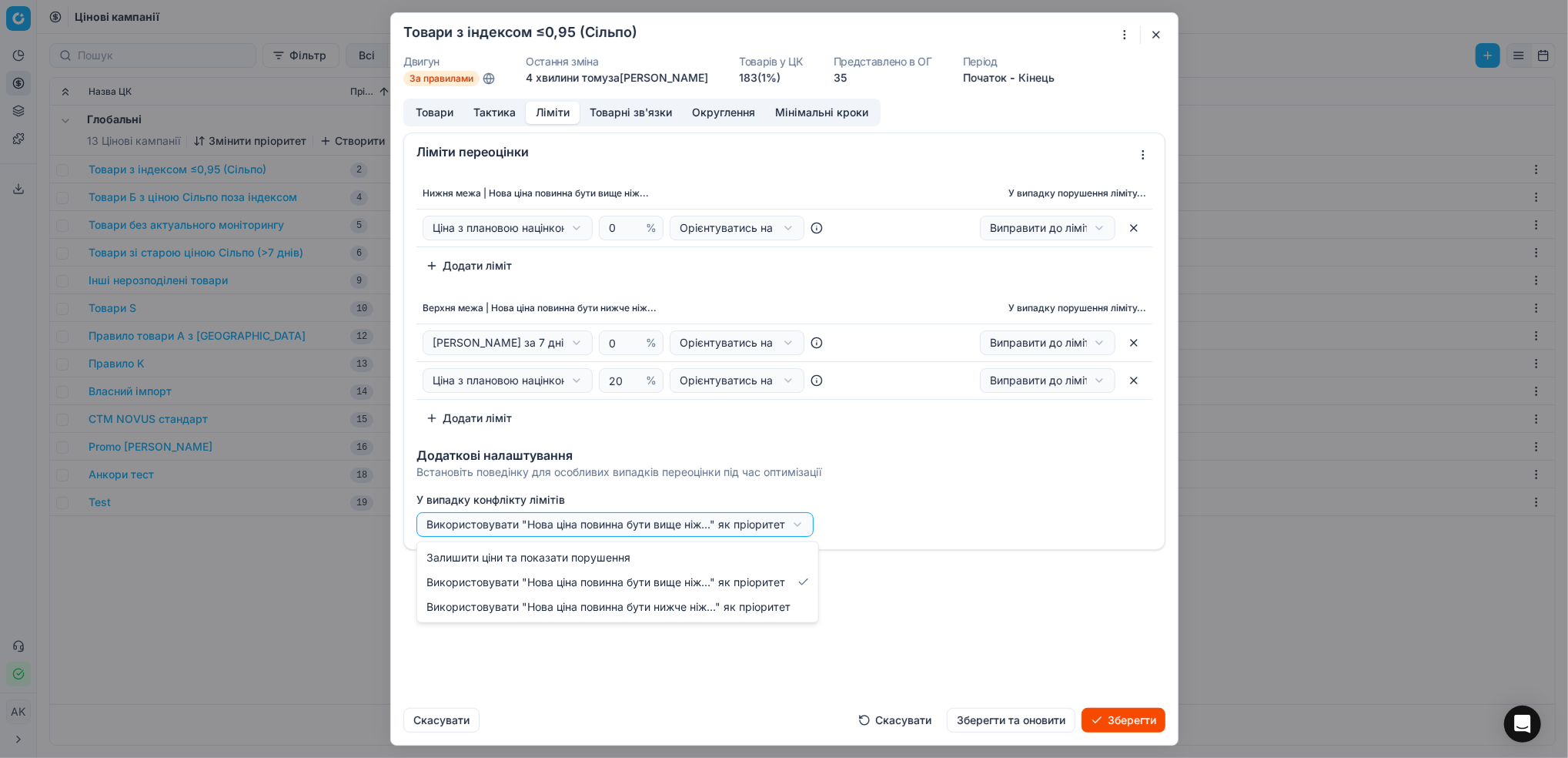
select select "upper"
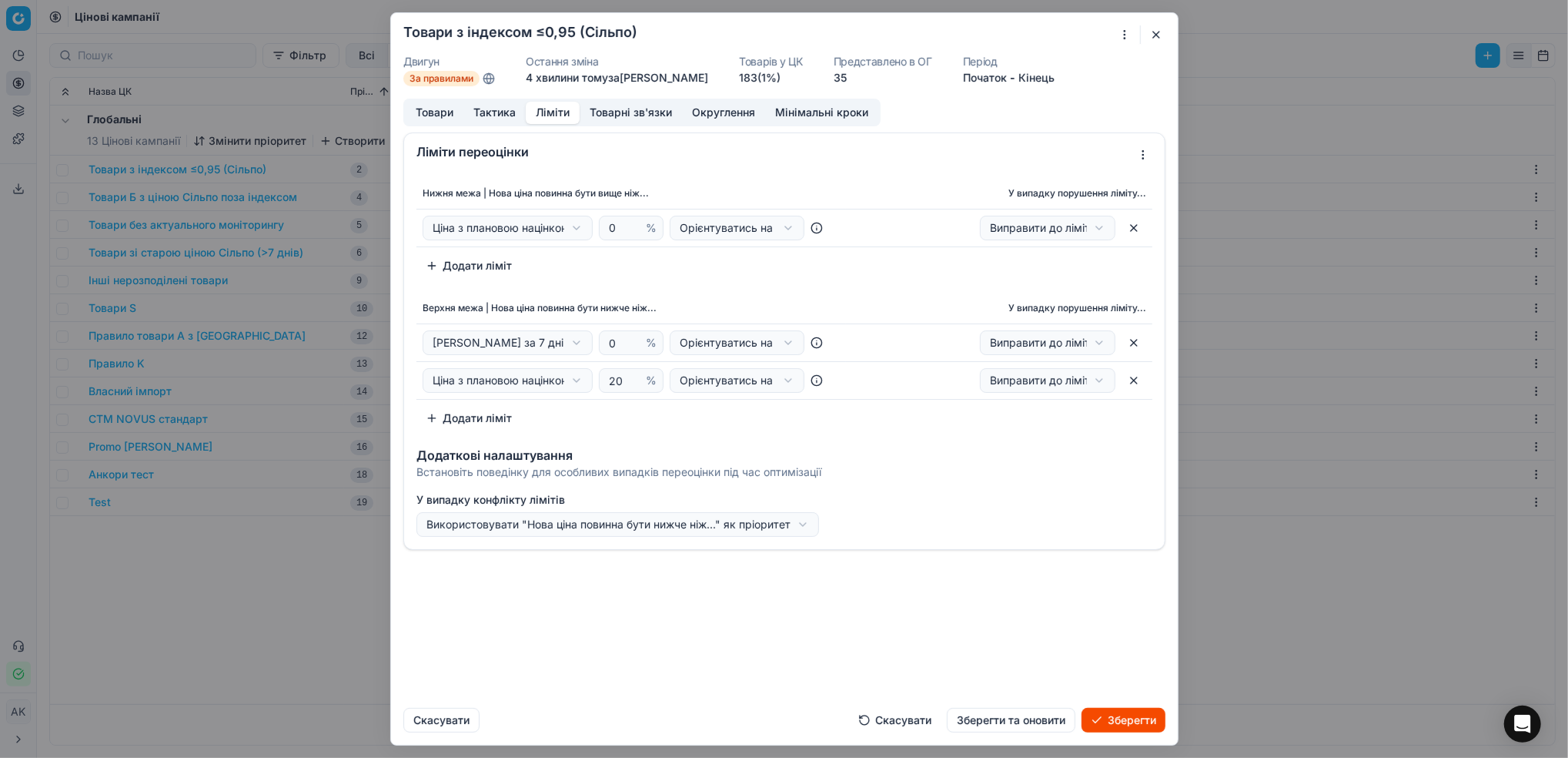
click at [1023, 724] on button "Зберегти та оновити" at bounding box center [1011, 719] width 128 height 25
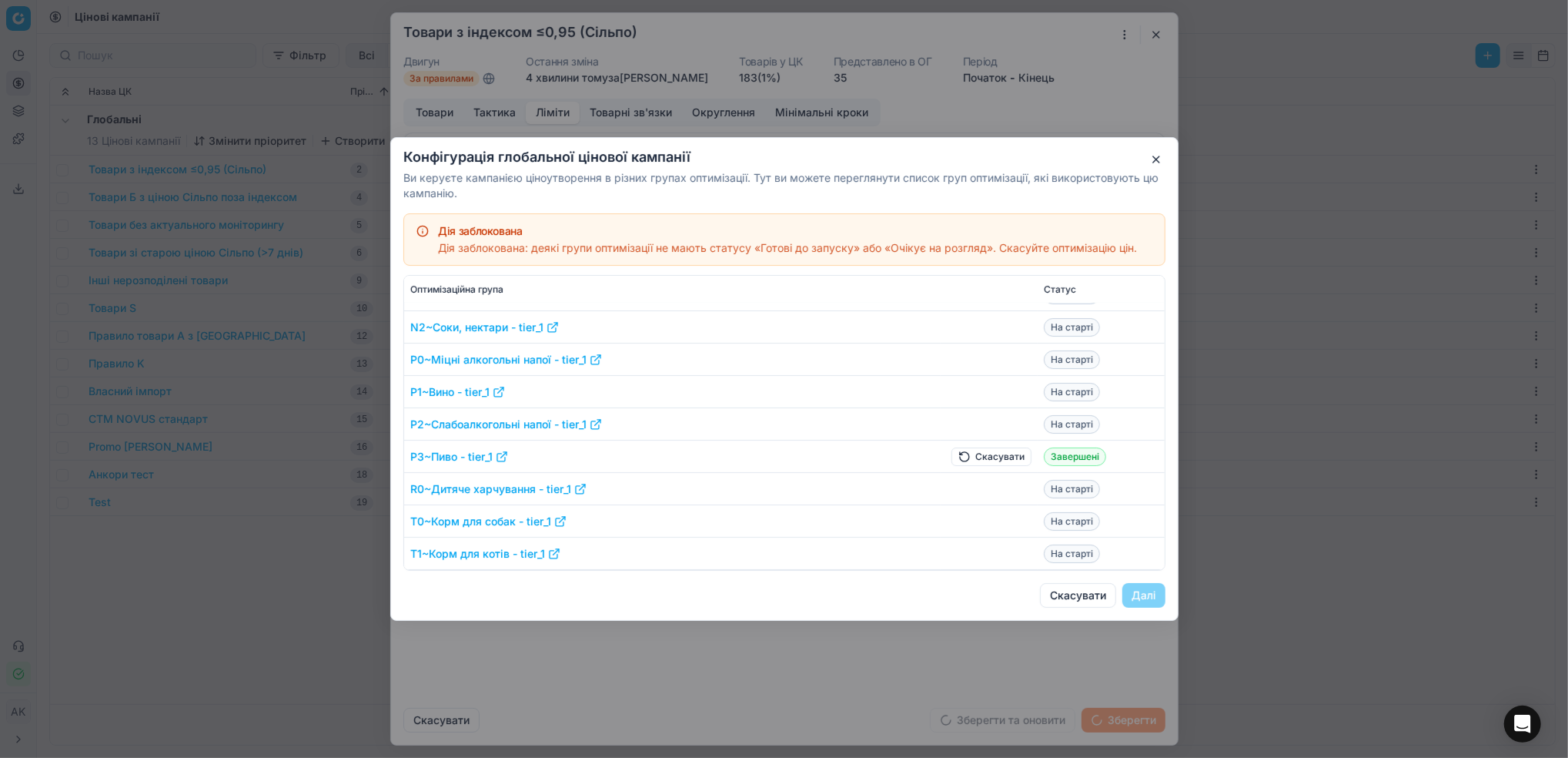
scroll to position [754, 0]
click at [975, 459] on button "Скасувати" at bounding box center [991, 457] width 80 height 19
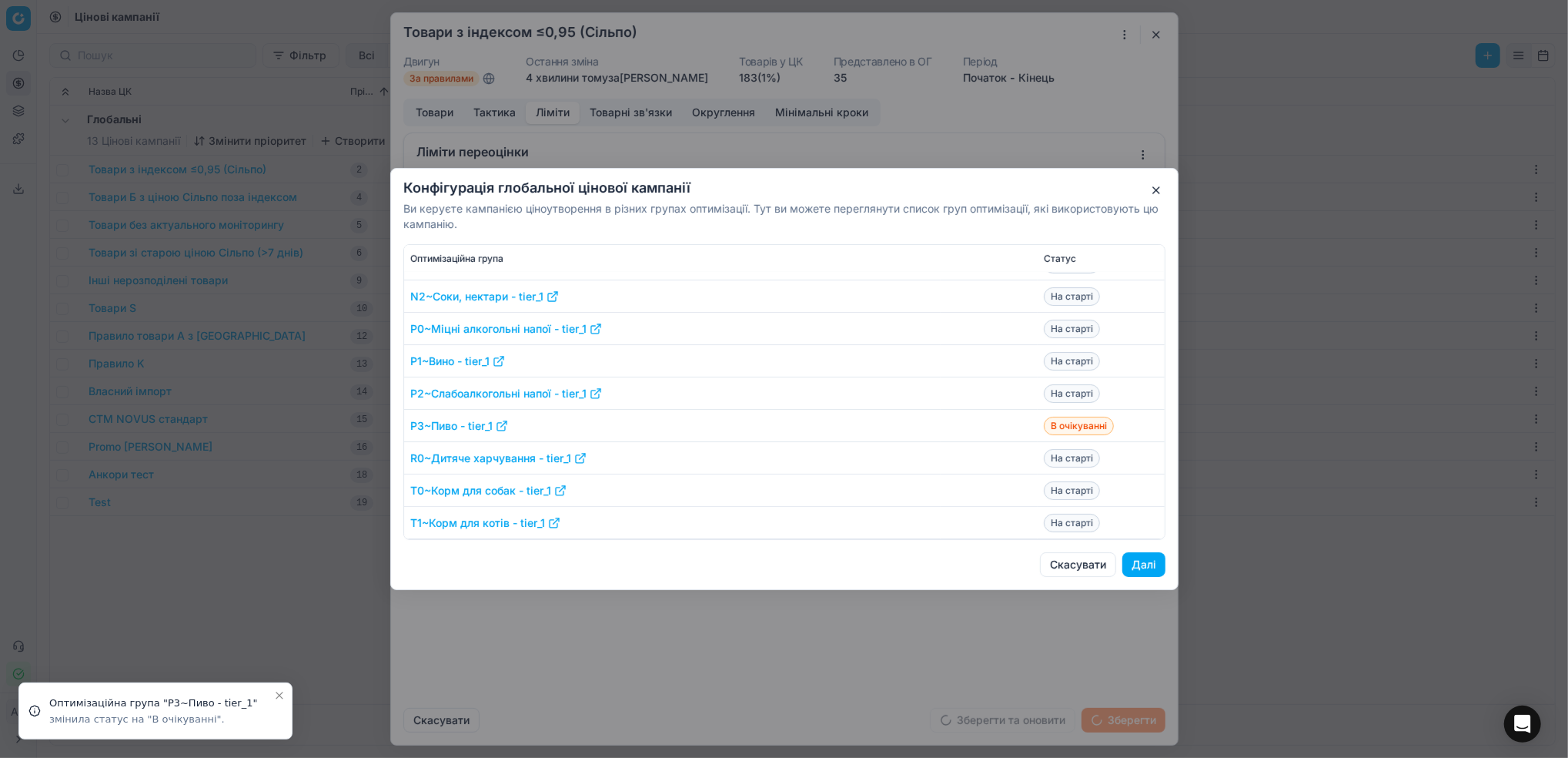
click at [1147, 563] on button "Далі" at bounding box center [1144, 564] width 43 height 25
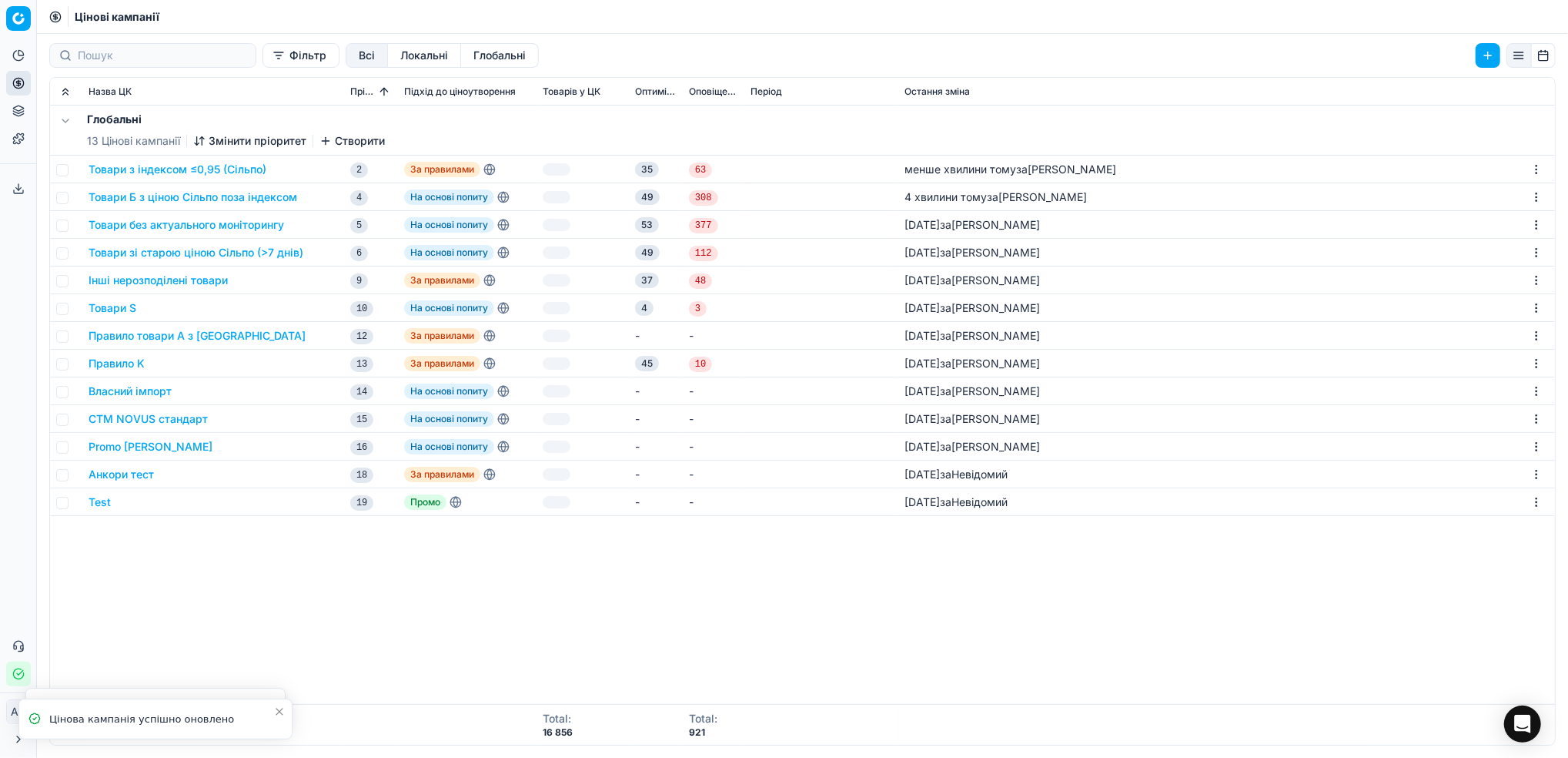
click at [177, 195] on button "Товари Б з ціною Сільпо поза індексом" at bounding box center [193, 198] width 208 height 16
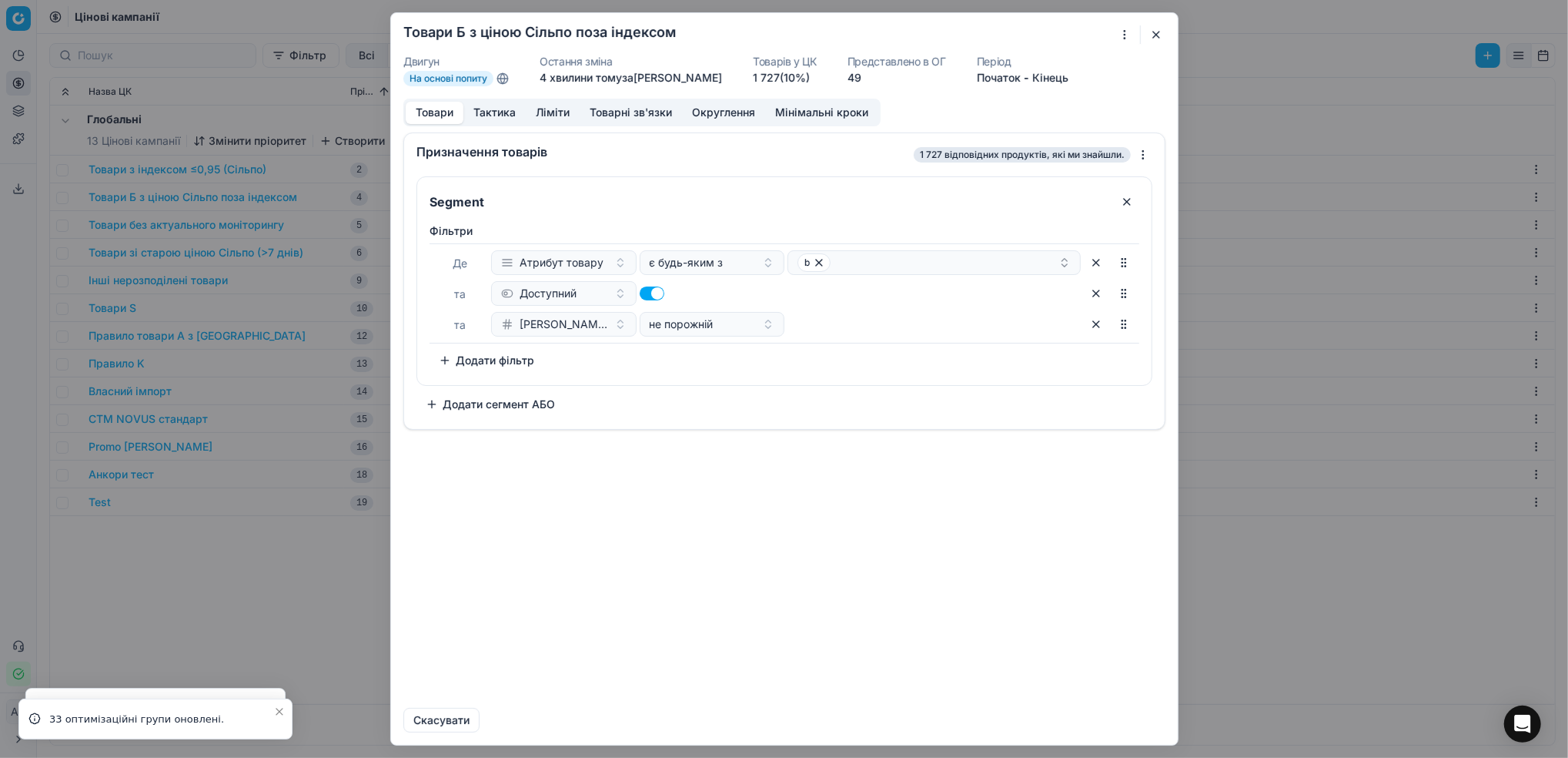
click at [545, 115] on button "Ліміти" at bounding box center [552, 113] width 54 height 23
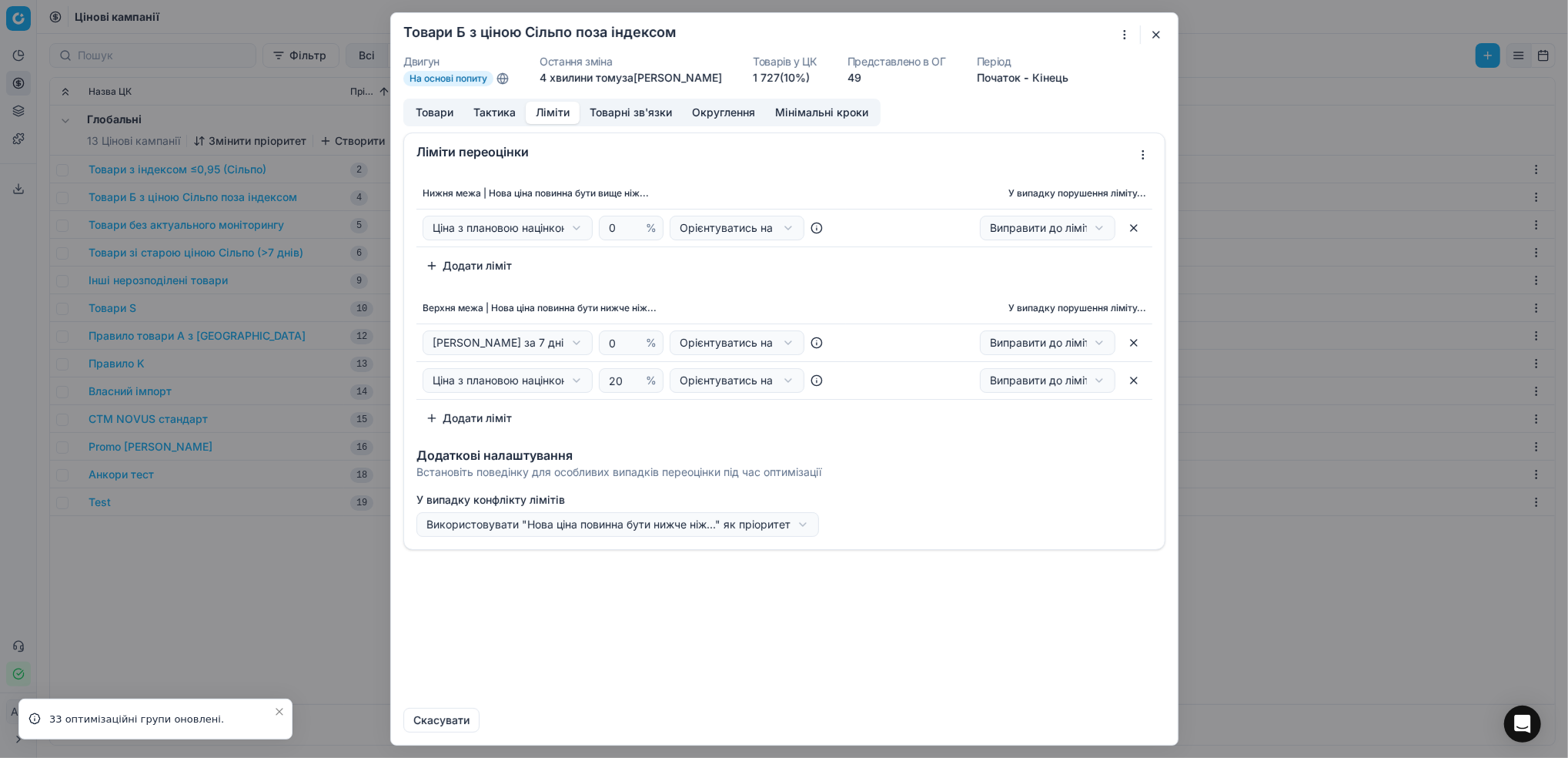
click at [1151, 37] on button "button" at bounding box center [1156, 35] width 19 height 19
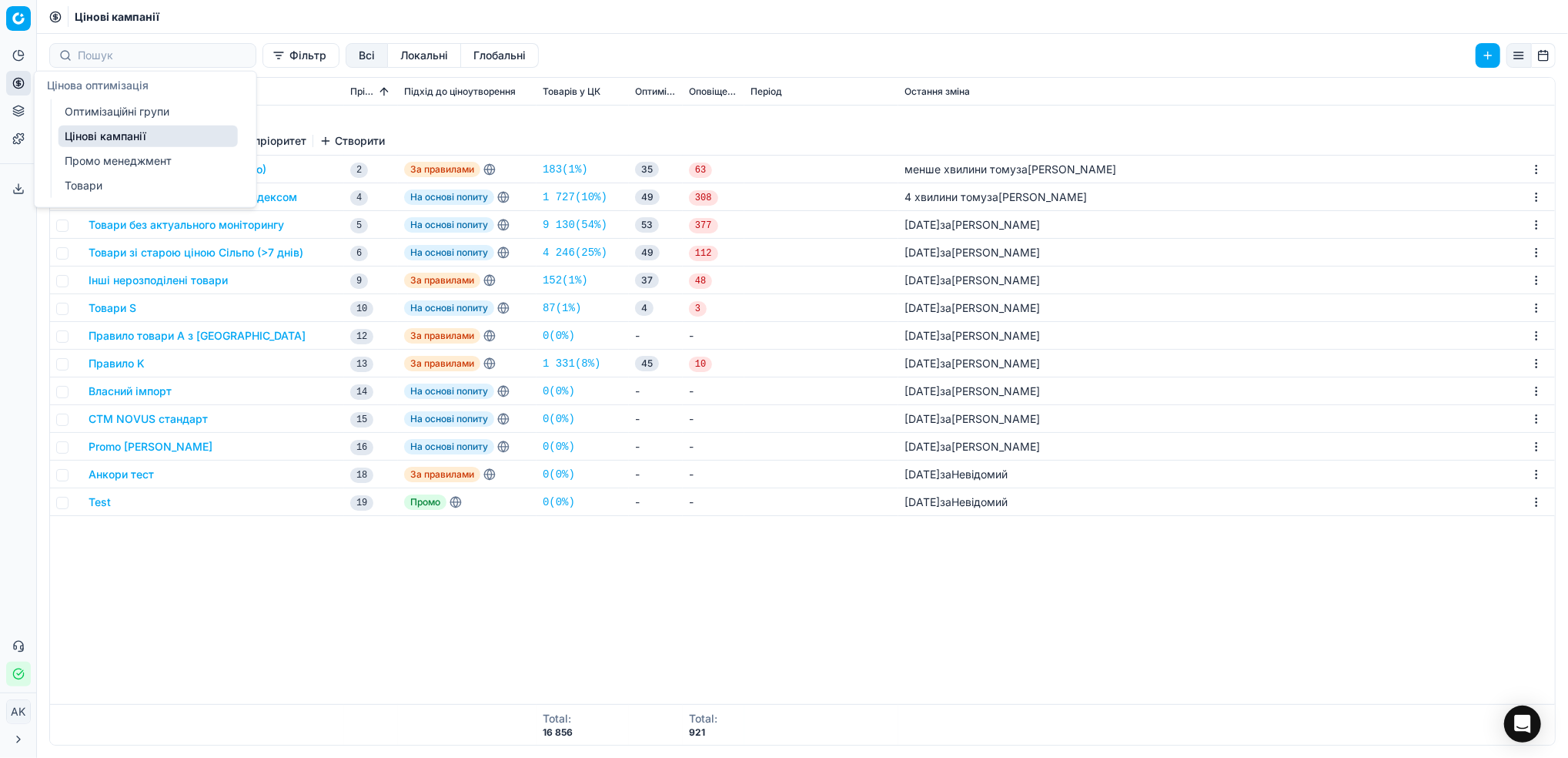
click at [92, 113] on link "Оптимізаційні групи" at bounding box center [148, 112] width 180 height 22
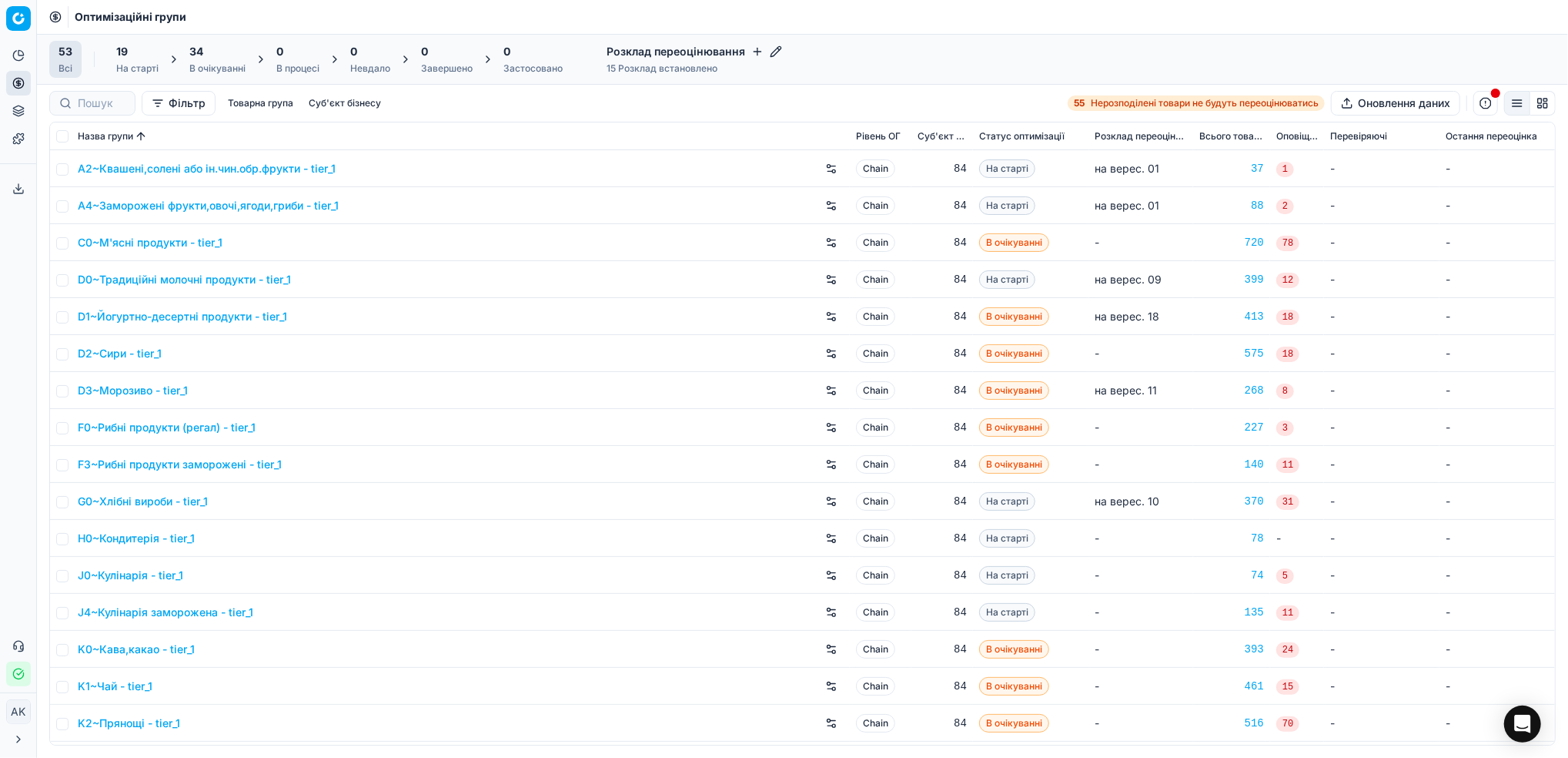
click at [236, 54] on div "34" at bounding box center [217, 51] width 56 height 16
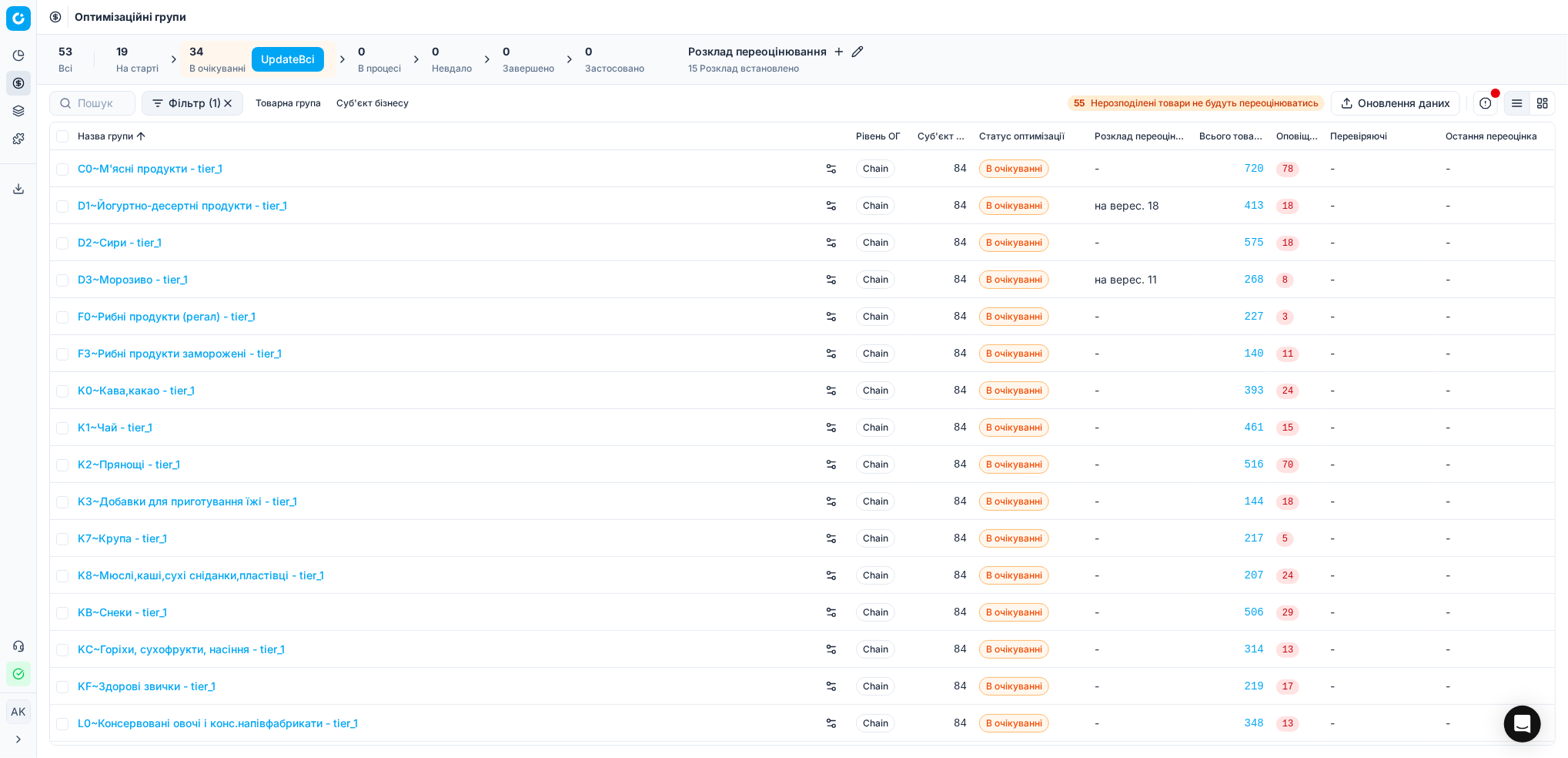
click at [281, 58] on button "Update Всі" at bounding box center [288, 59] width 72 height 25
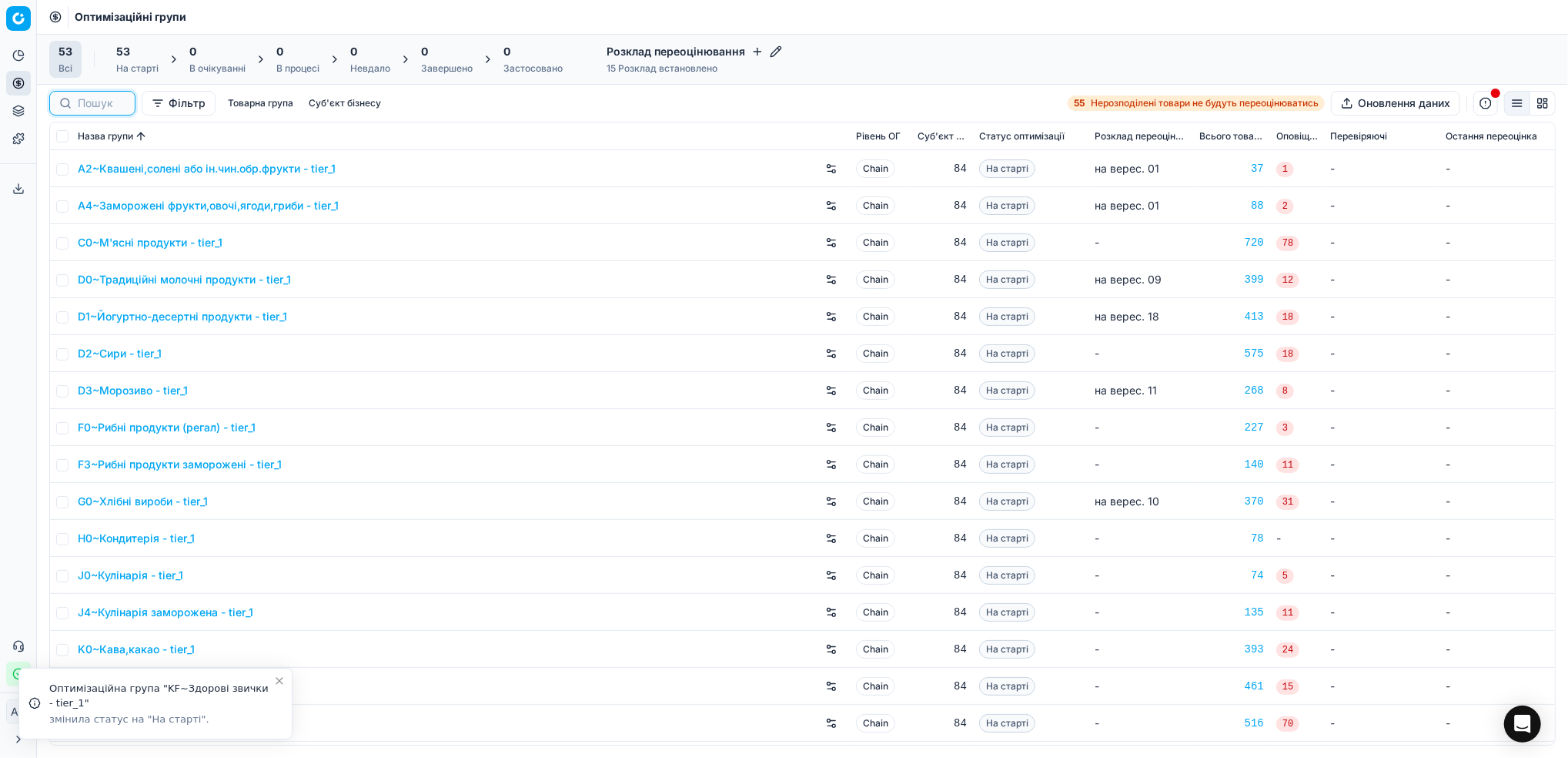
click at [93, 106] on input at bounding box center [102, 104] width 47 height 16
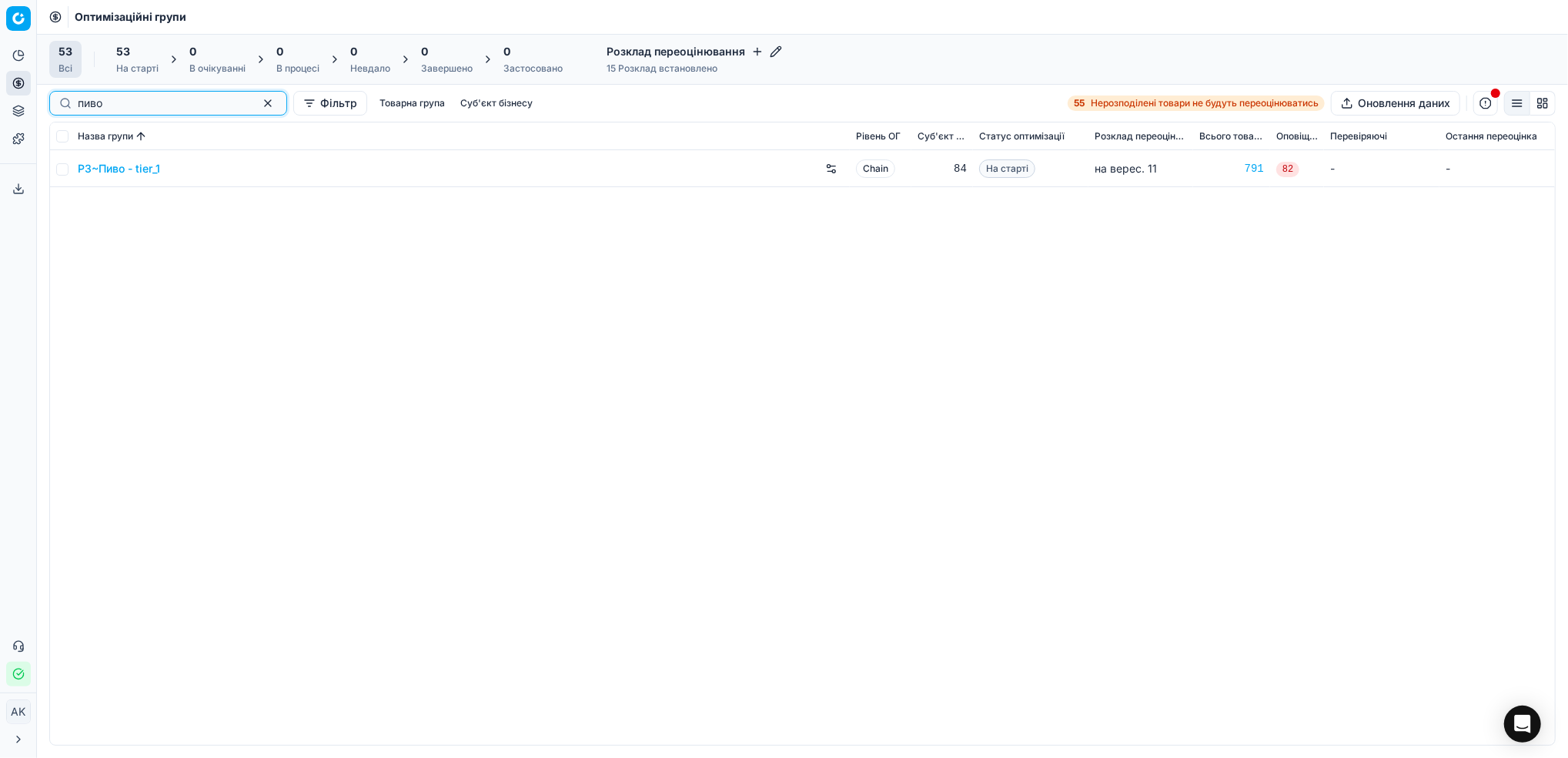
type input "пиво"
click at [62, 172] on input "checkbox" at bounding box center [62, 169] width 12 height 12
checkbox input "true"
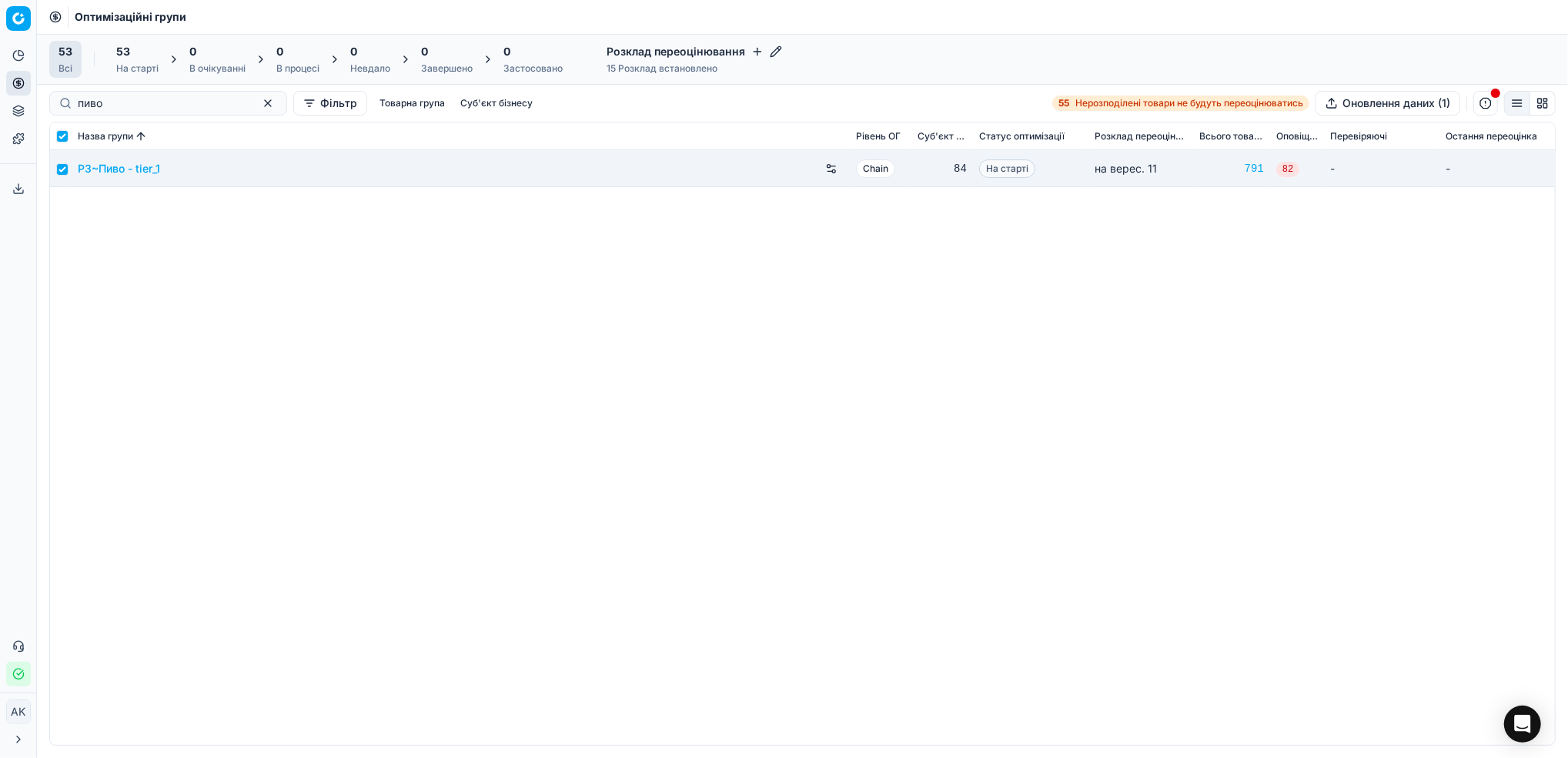
click at [144, 68] on div "На старті" at bounding box center [137, 68] width 42 height 12
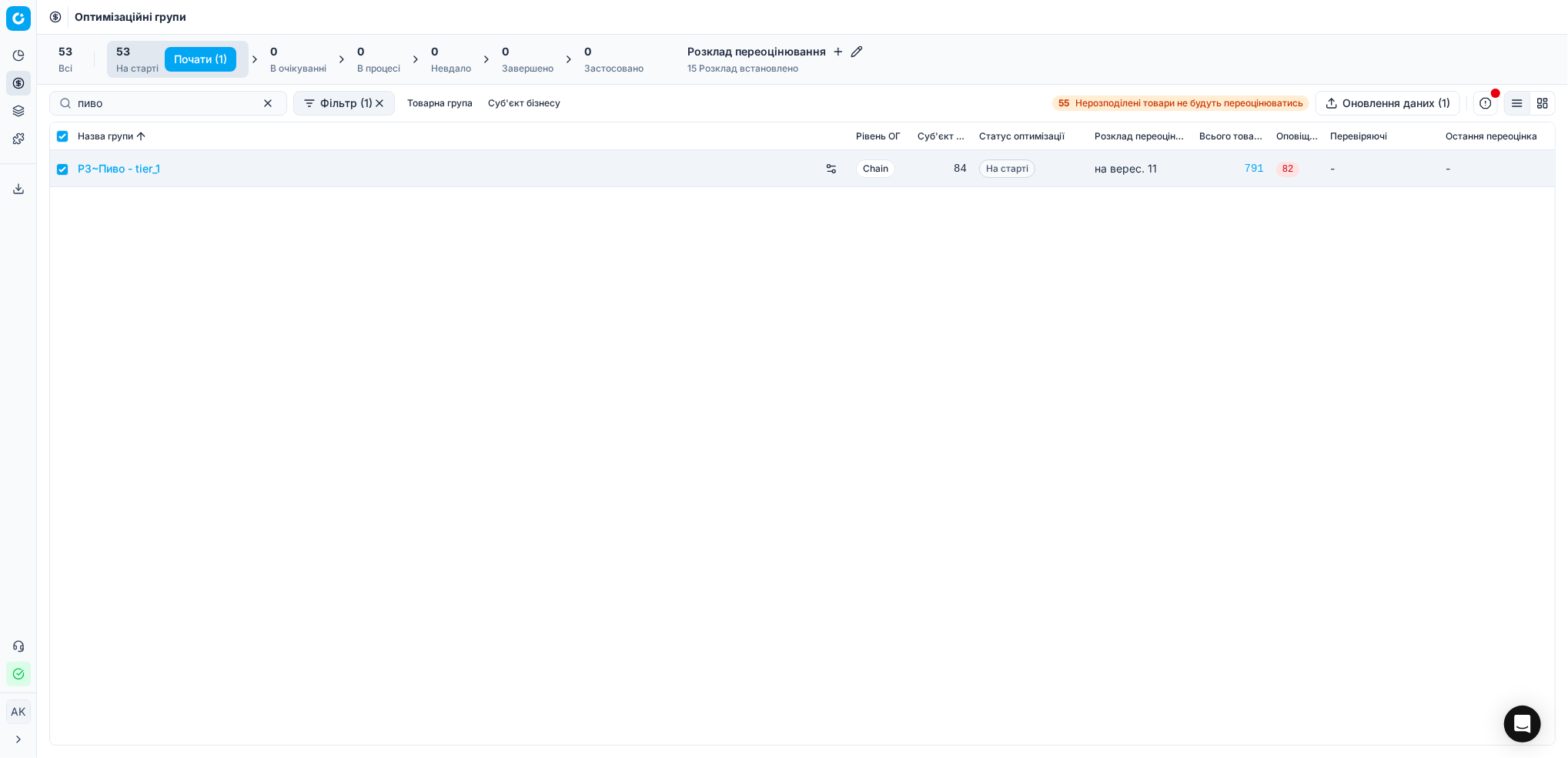
click at [193, 57] on button "Почати (1)" at bounding box center [201, 59] width 71 height 25
checkbox input "false"
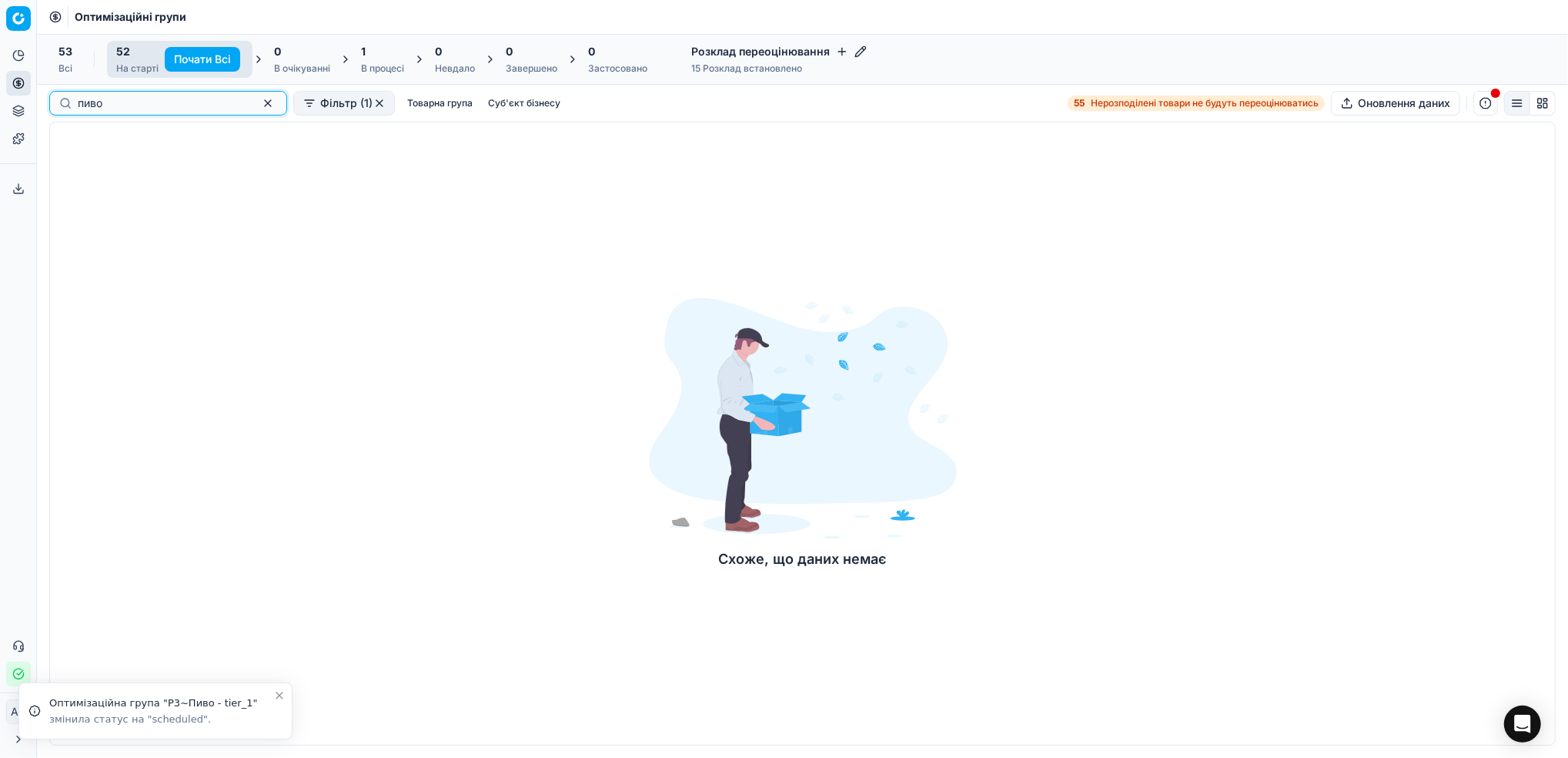
click at [259, 107] on button "button" at bounding box center [268, 103] width 19 height 19
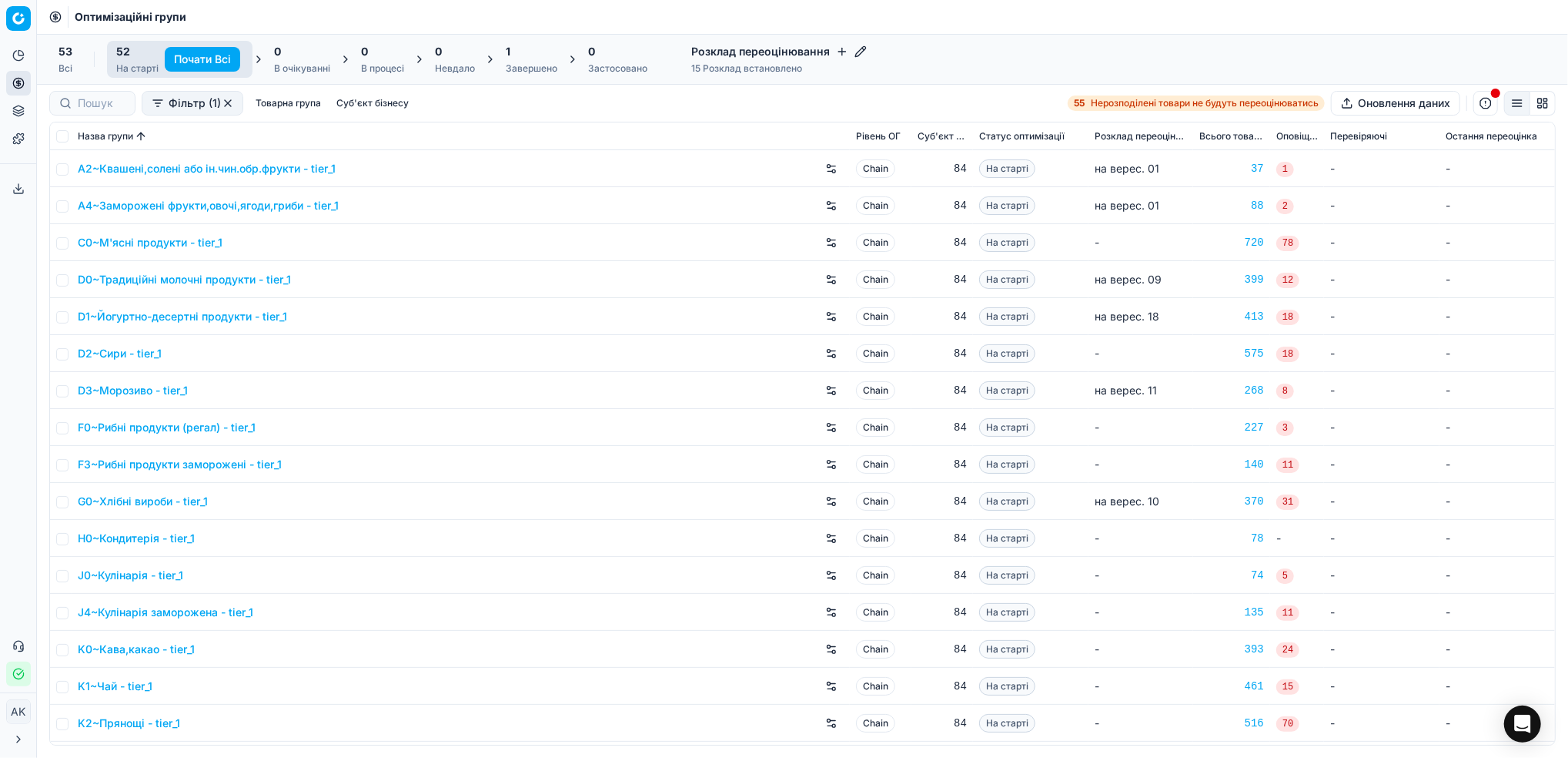
click at [514, 71] on div "Завершено" at bounding box center [532, 68] width 51 height 12
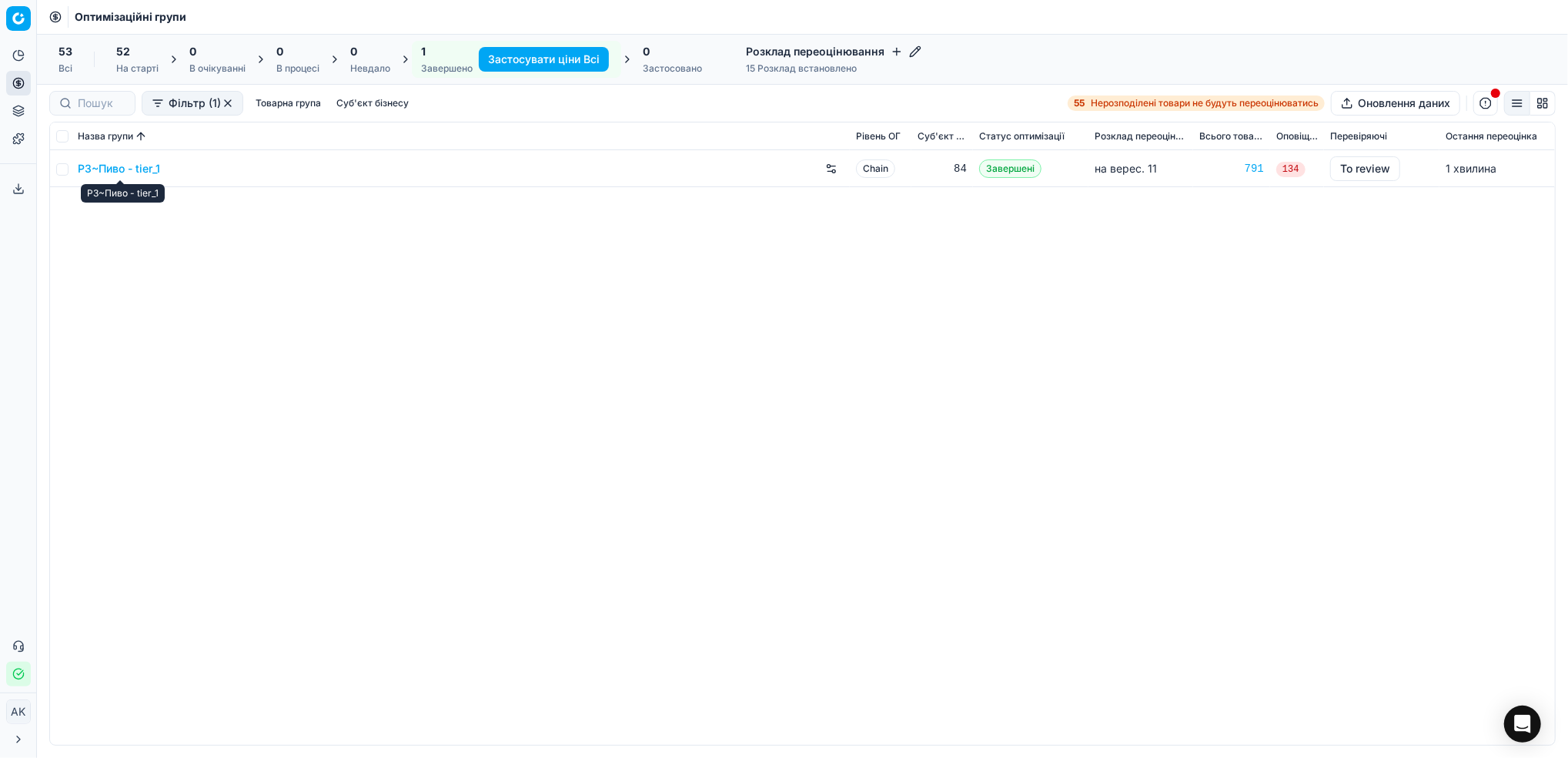
click at [105, 172] on link "P3~Пиво - tier_1" at bounding box center [119, 169] width 82 height 16
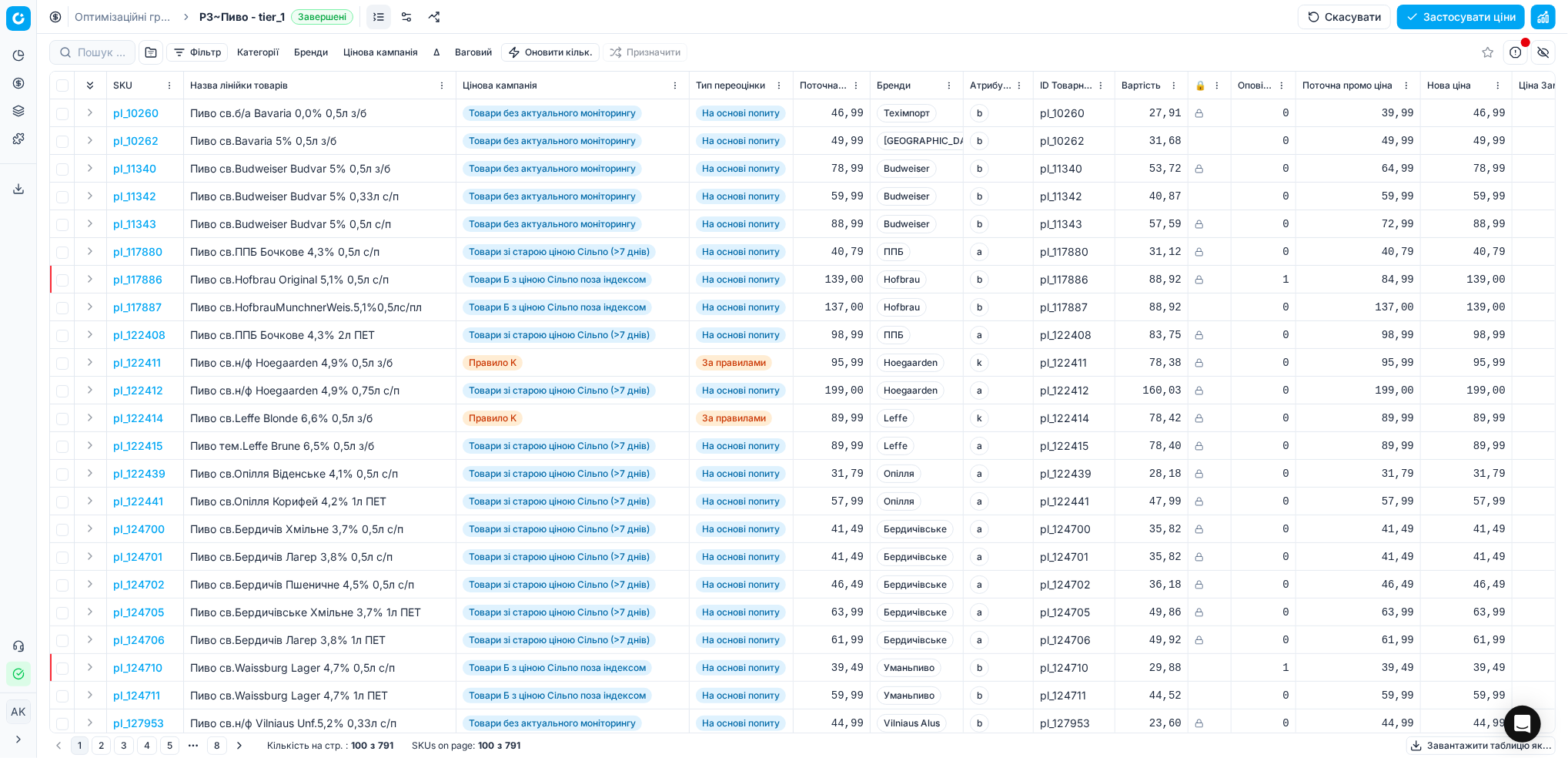
click at [388, 47] on button "Цінова кампанія" at bounding box center [380, 52] width 87 height 19
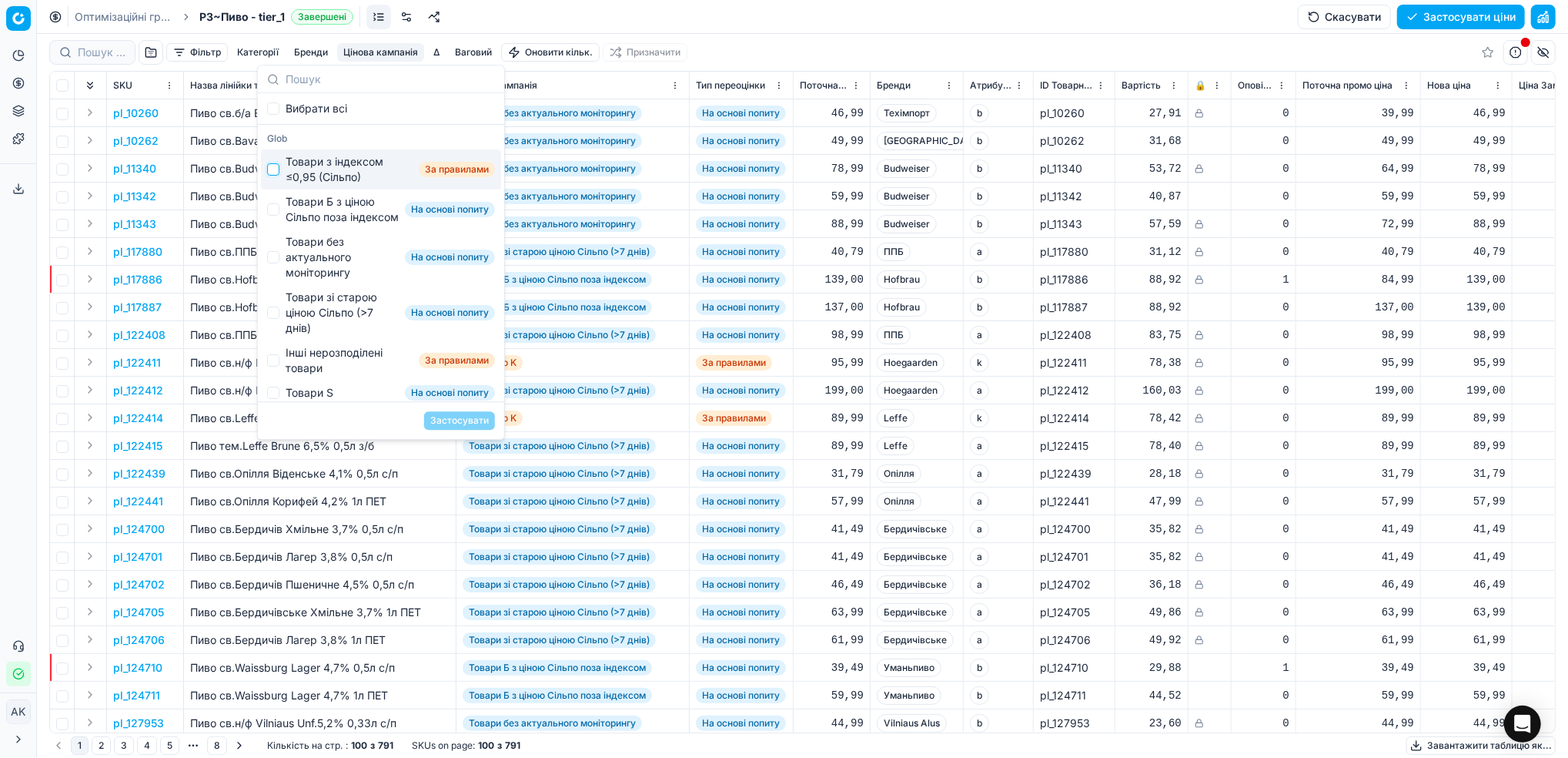
click at [269, 168] on input "Suggestions" at bounding box center [273, 169] width 12 height 12
checkbox input "true"
click at [451, 420] on button "Застосувати" at bounding box center [459, 420] width 71 height 19
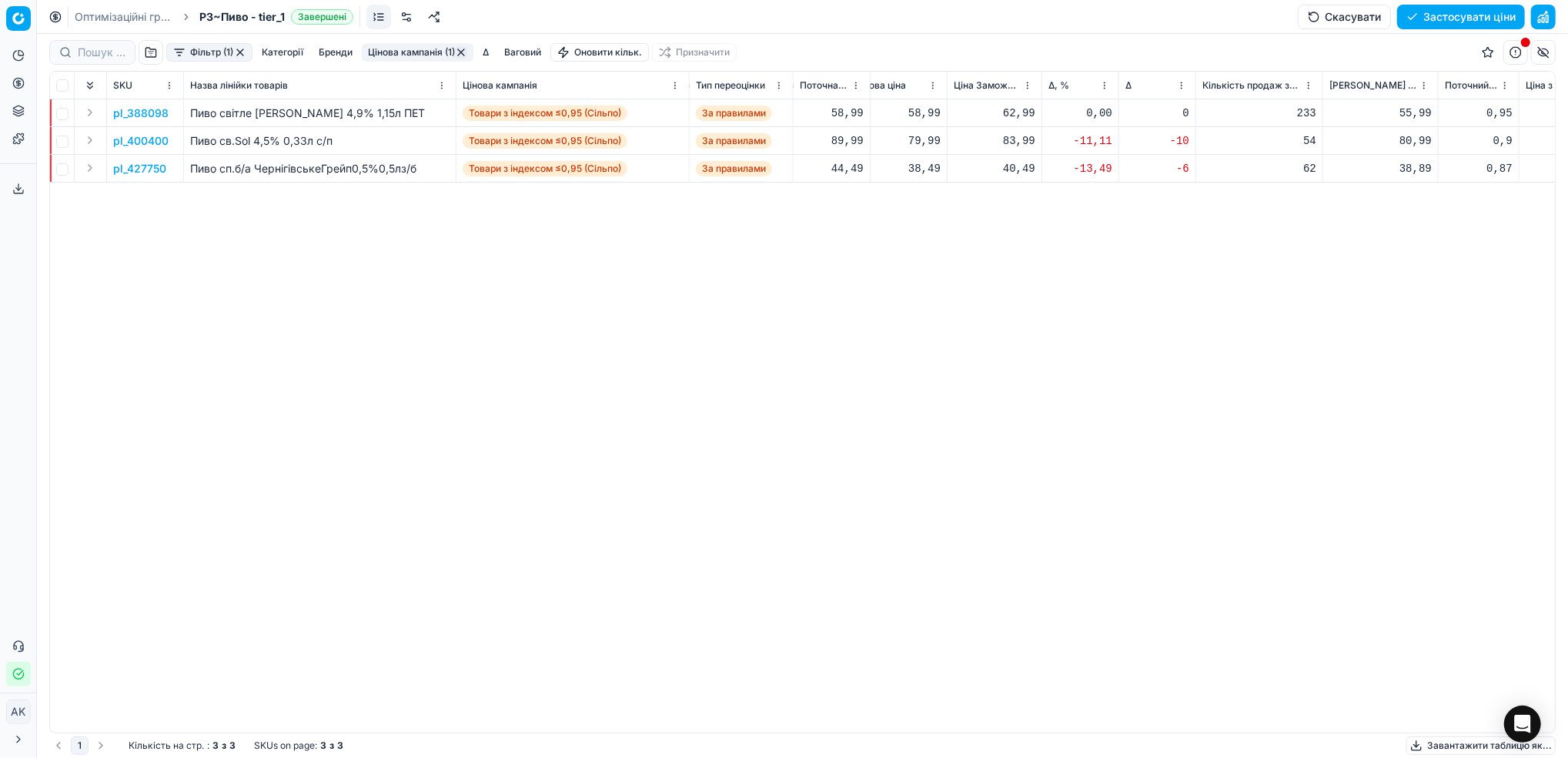
scroll to position [0, 585]
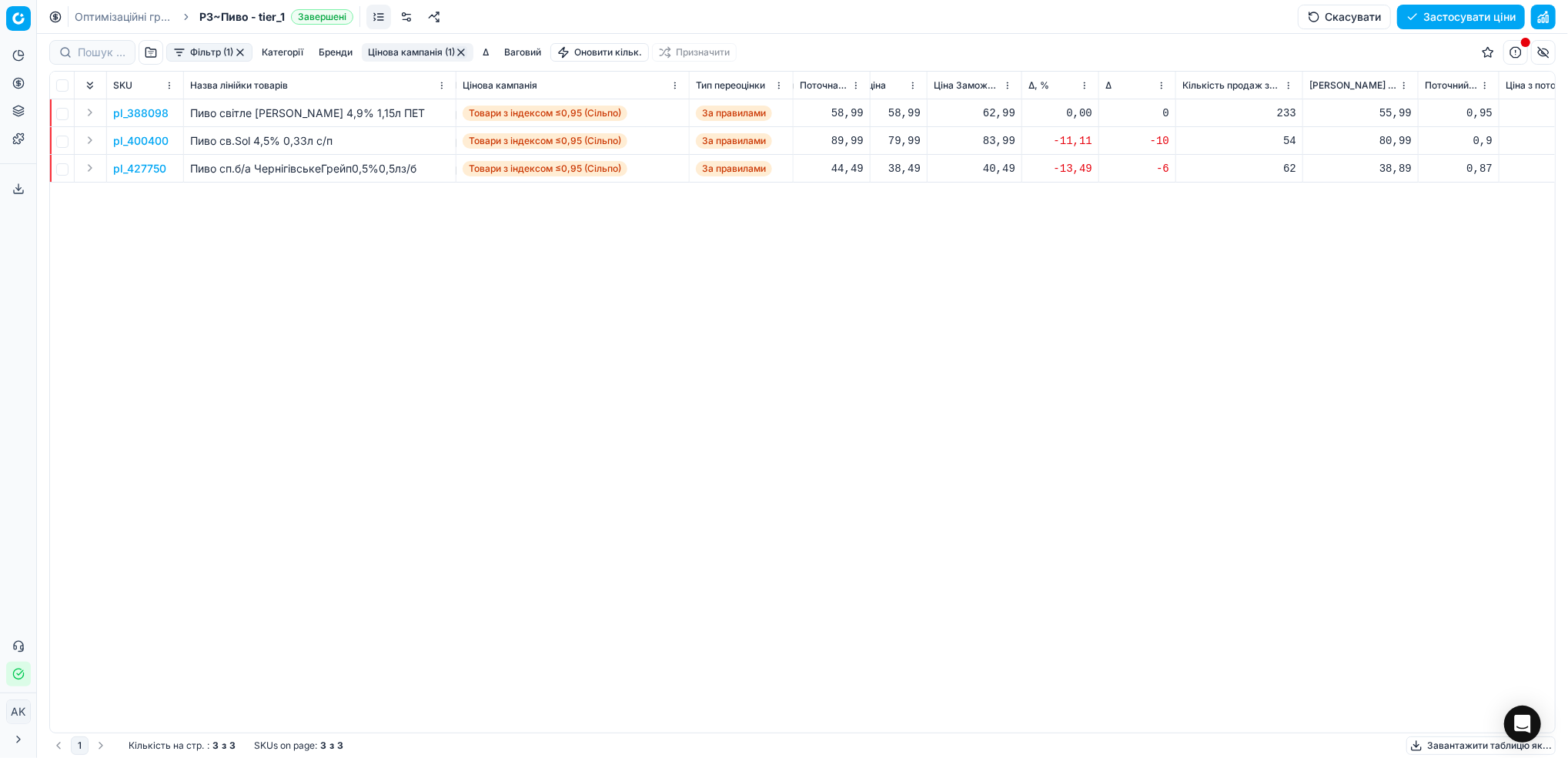
click at [134, 137] on p "pl_400400" at bounding box center [141, 141] width 55 height 16
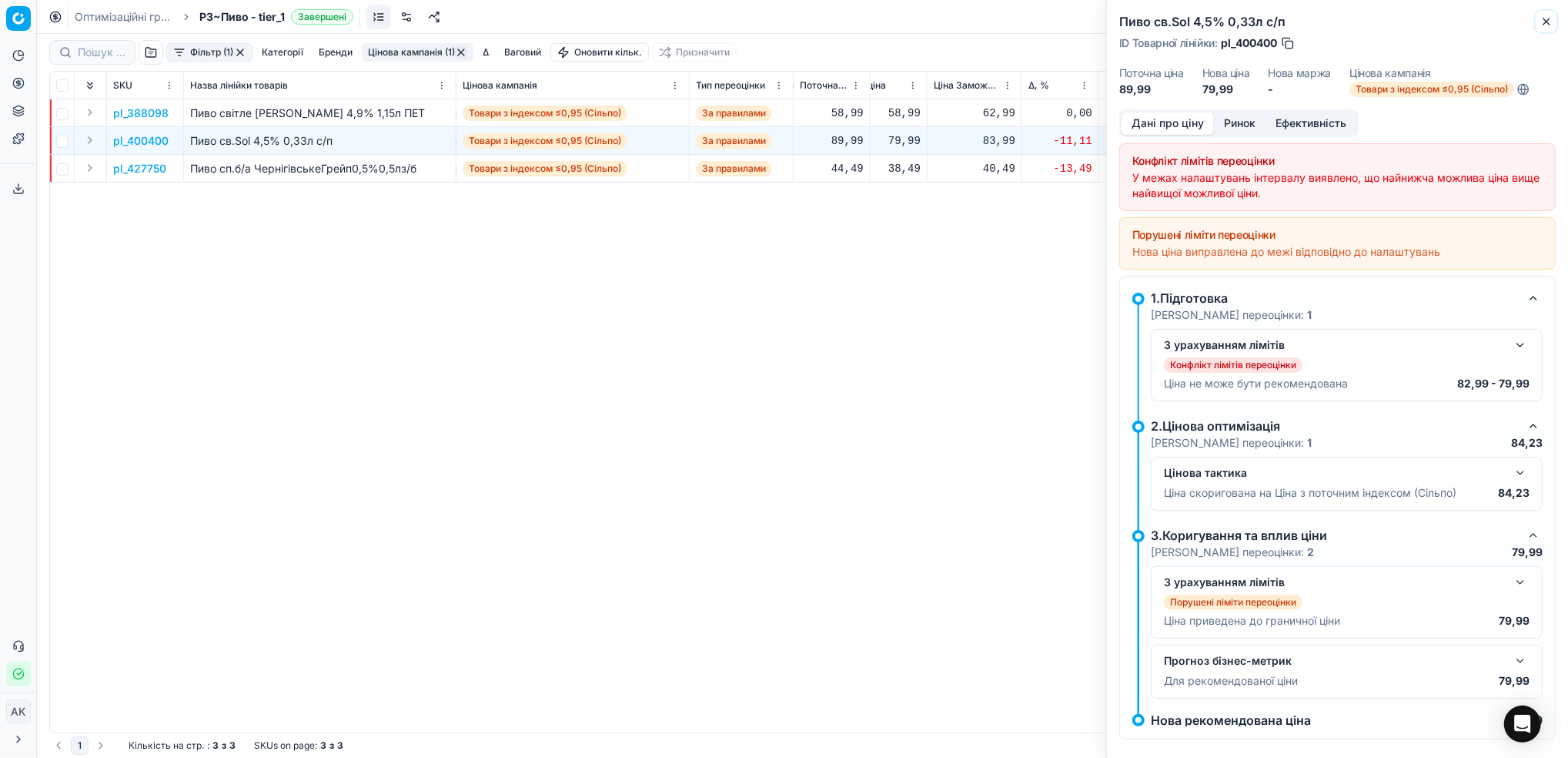
click at [1549, 19] on icon "button" at bounding box center [1546, 22] width 6 height 6
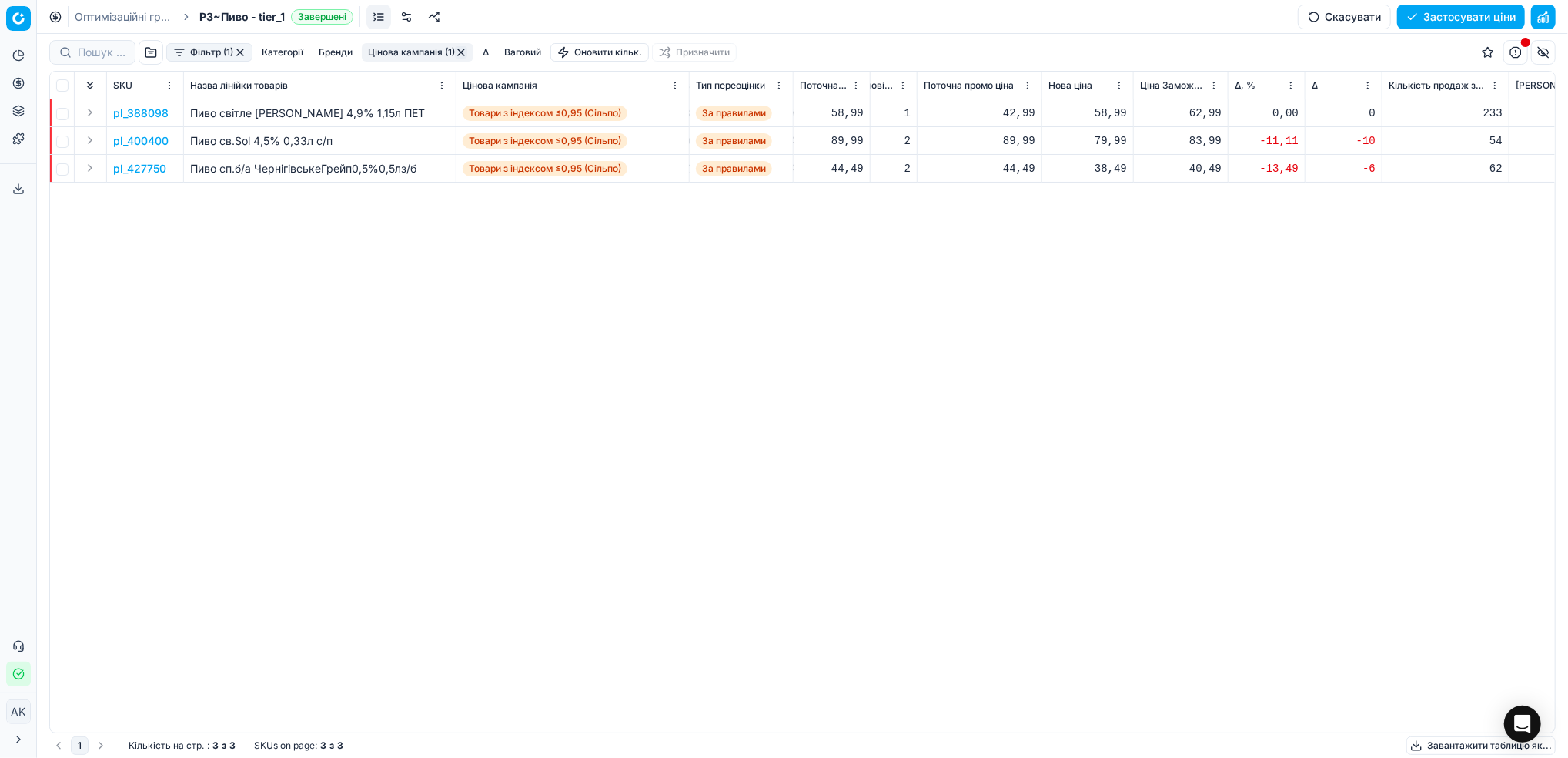
scroll to position [0, 385]
click at [139, 141] on p "pl_400400" at bounding box center [141, 141] width 55 height 16
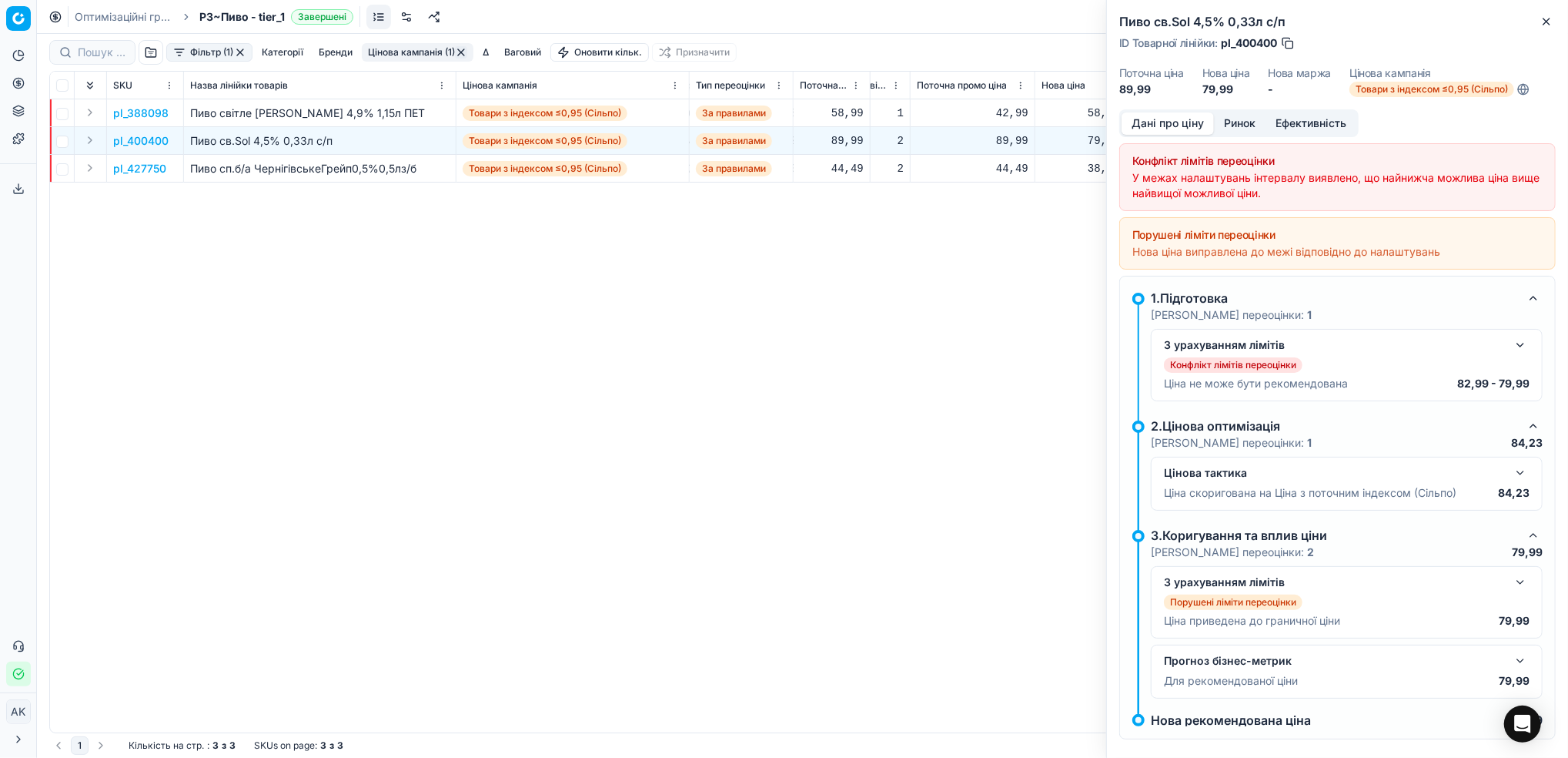
click at [1511, 343] on button "button" at bounding box center [1520, 345] width 19 height 19
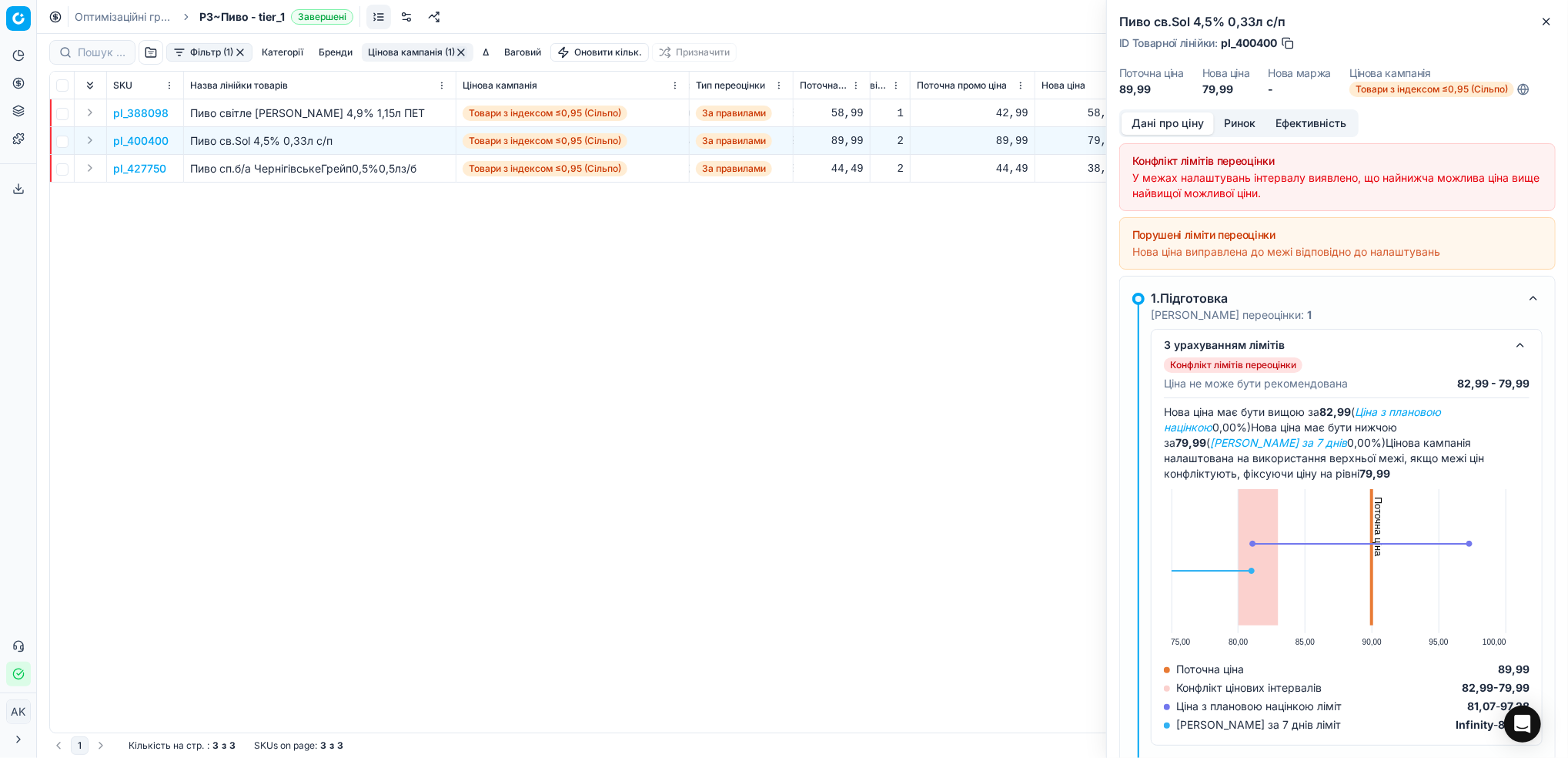
click at [1238, 129] on button "Ринок" at bounding box center [1239, 124] width 51 height 23
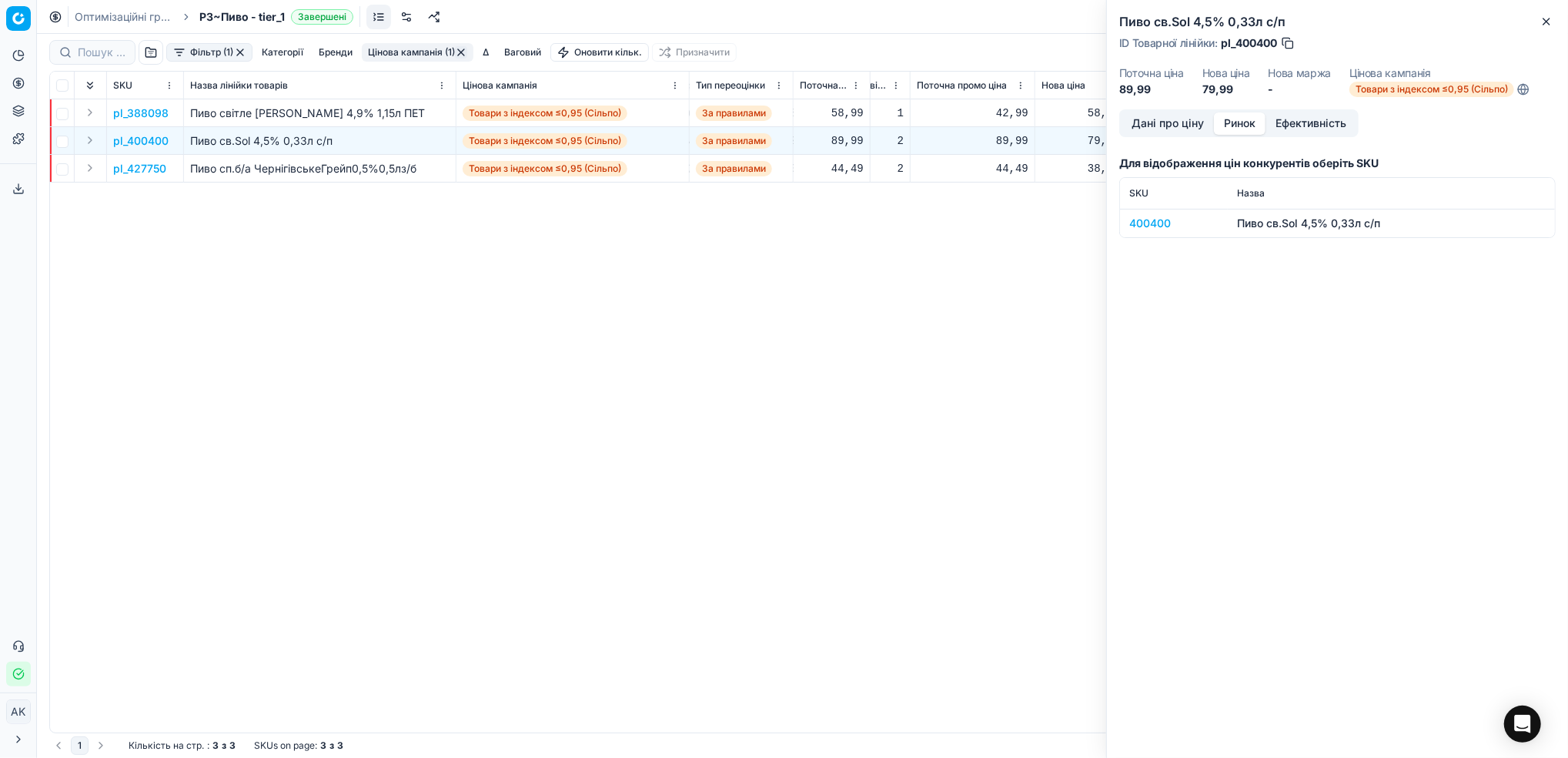
click at [1159, 221] on div "400400" at bounding box center [1174, 223] width 89 height 16
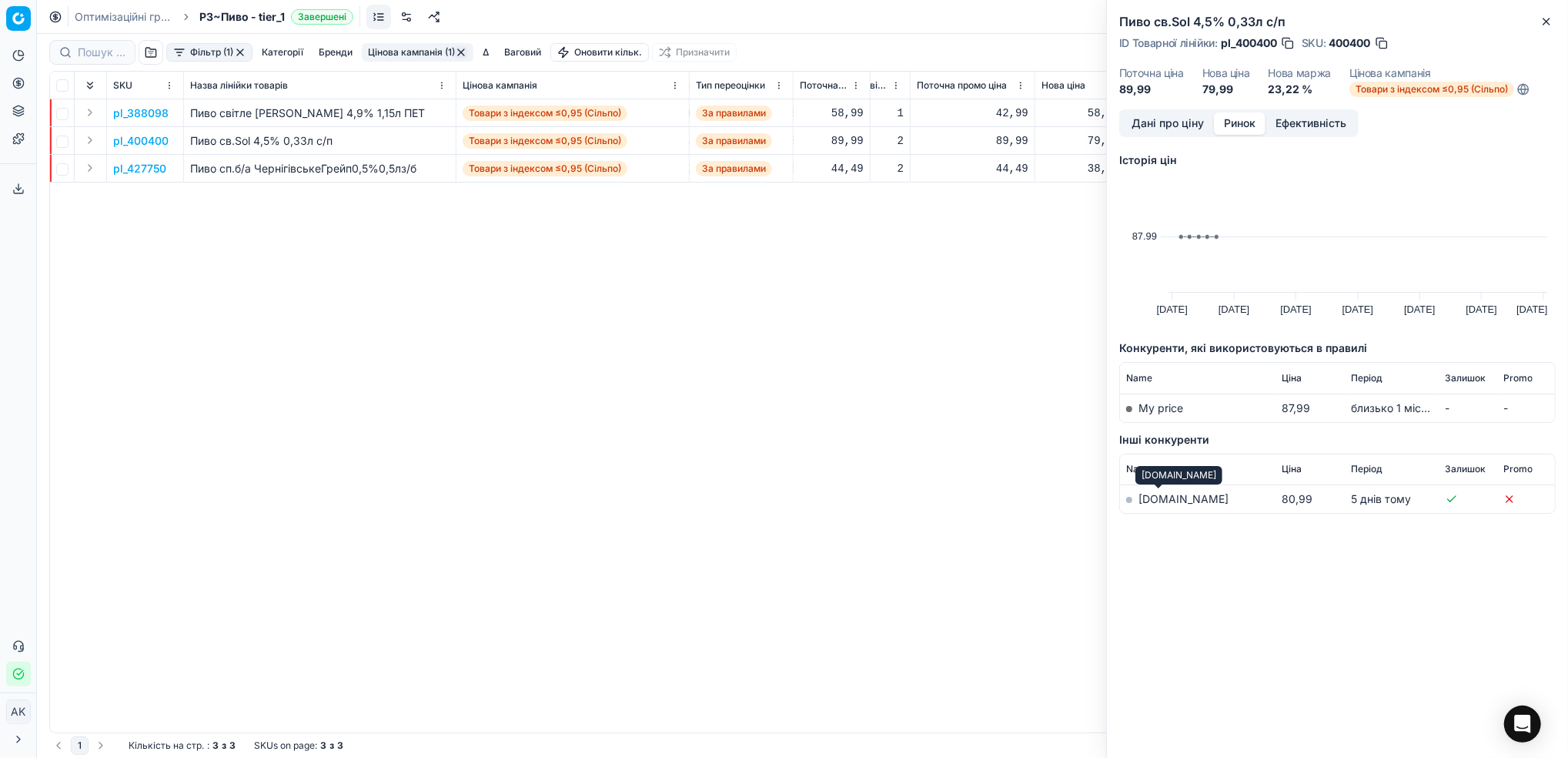
click at [1150, 500] on link "[DOMAIN_NAME]" at bounding box center [1183, 498] width 90 height 13
click at [1154, 121] on button "Дані про ціну" at bounding box center [1167, 124] width 92 height 23
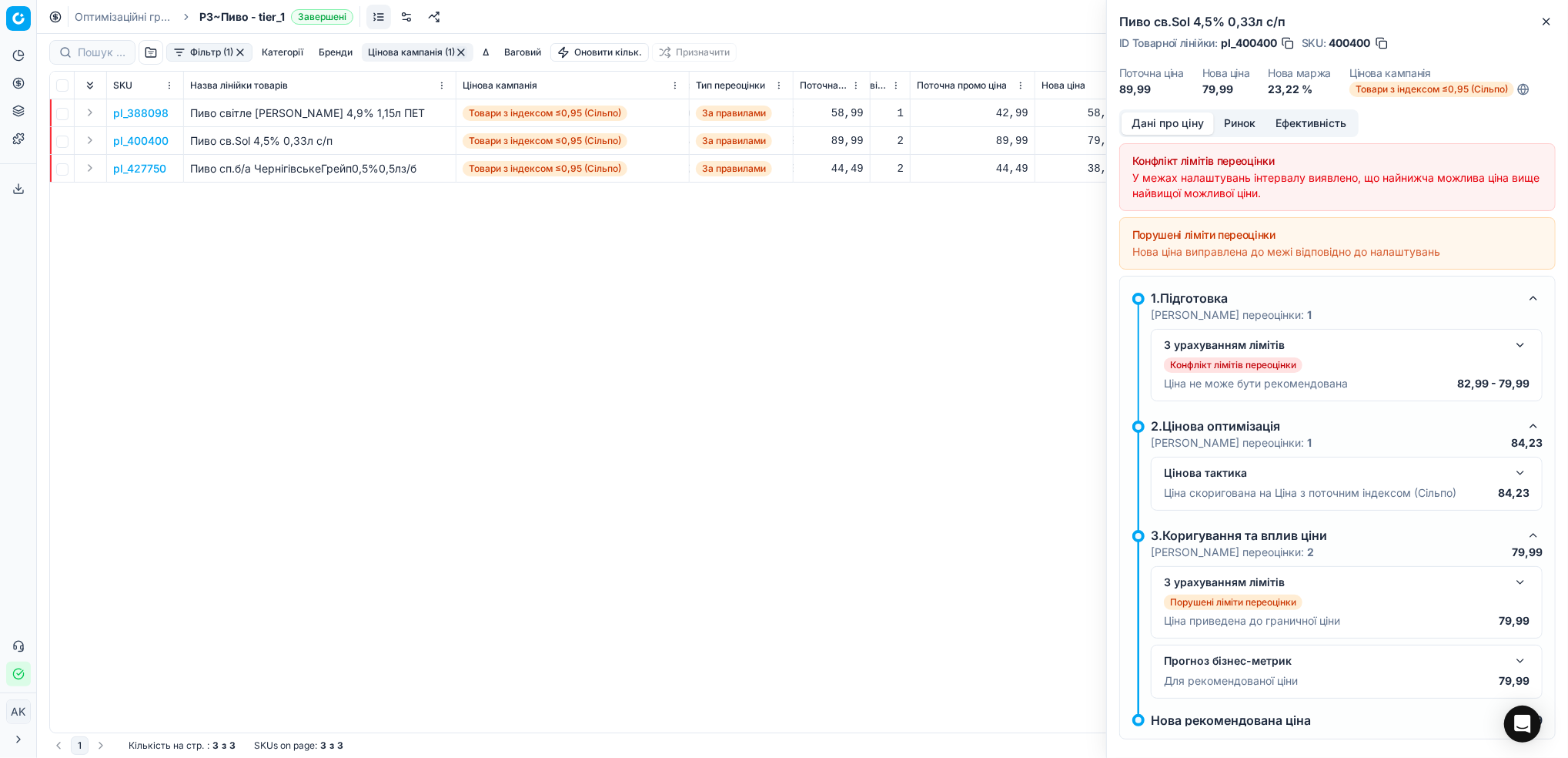
click at [1511, 342] on button "button" at bounding box center [1520, 345] width 19 height 19
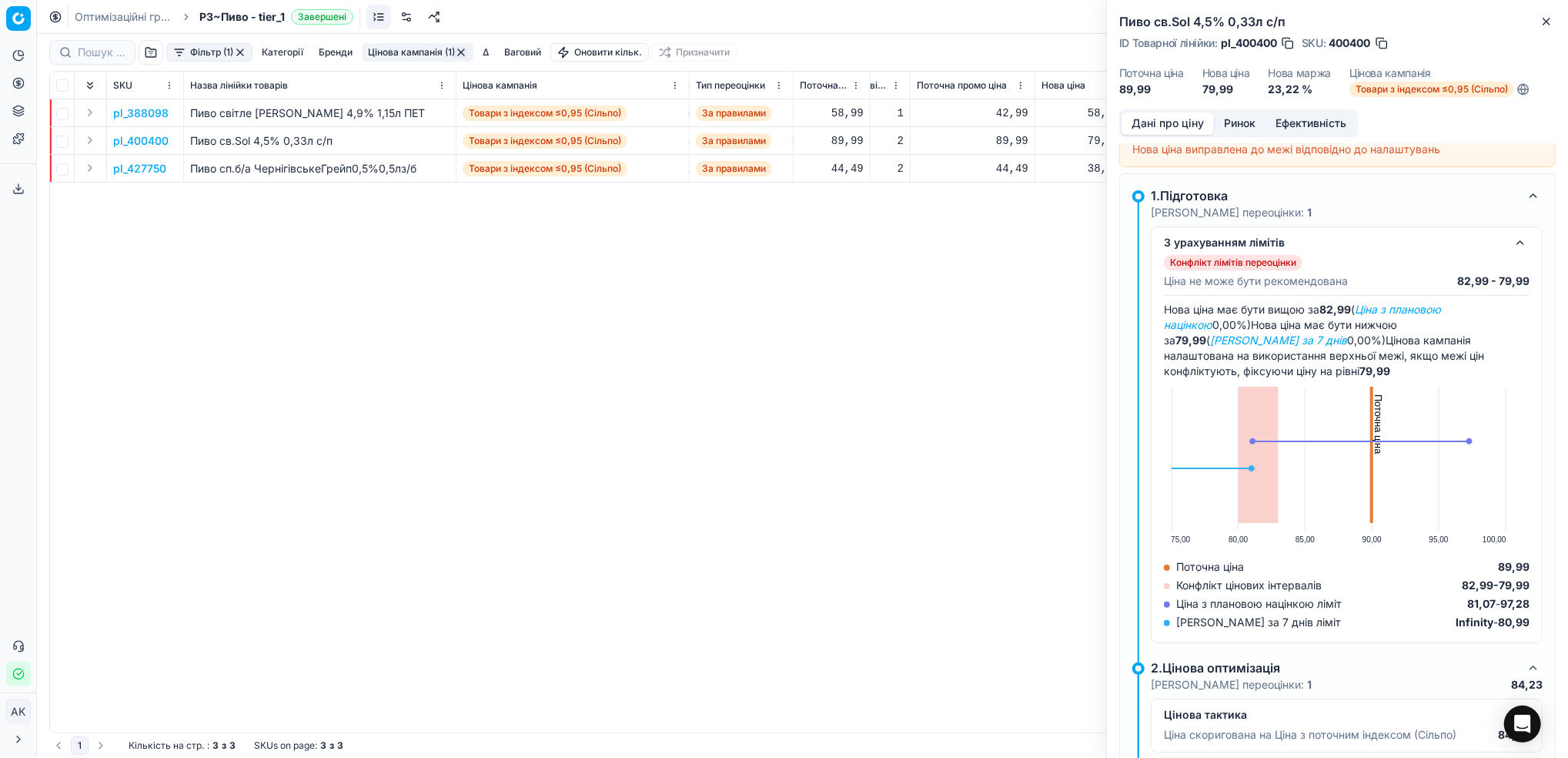
scroll to position [0, 0]
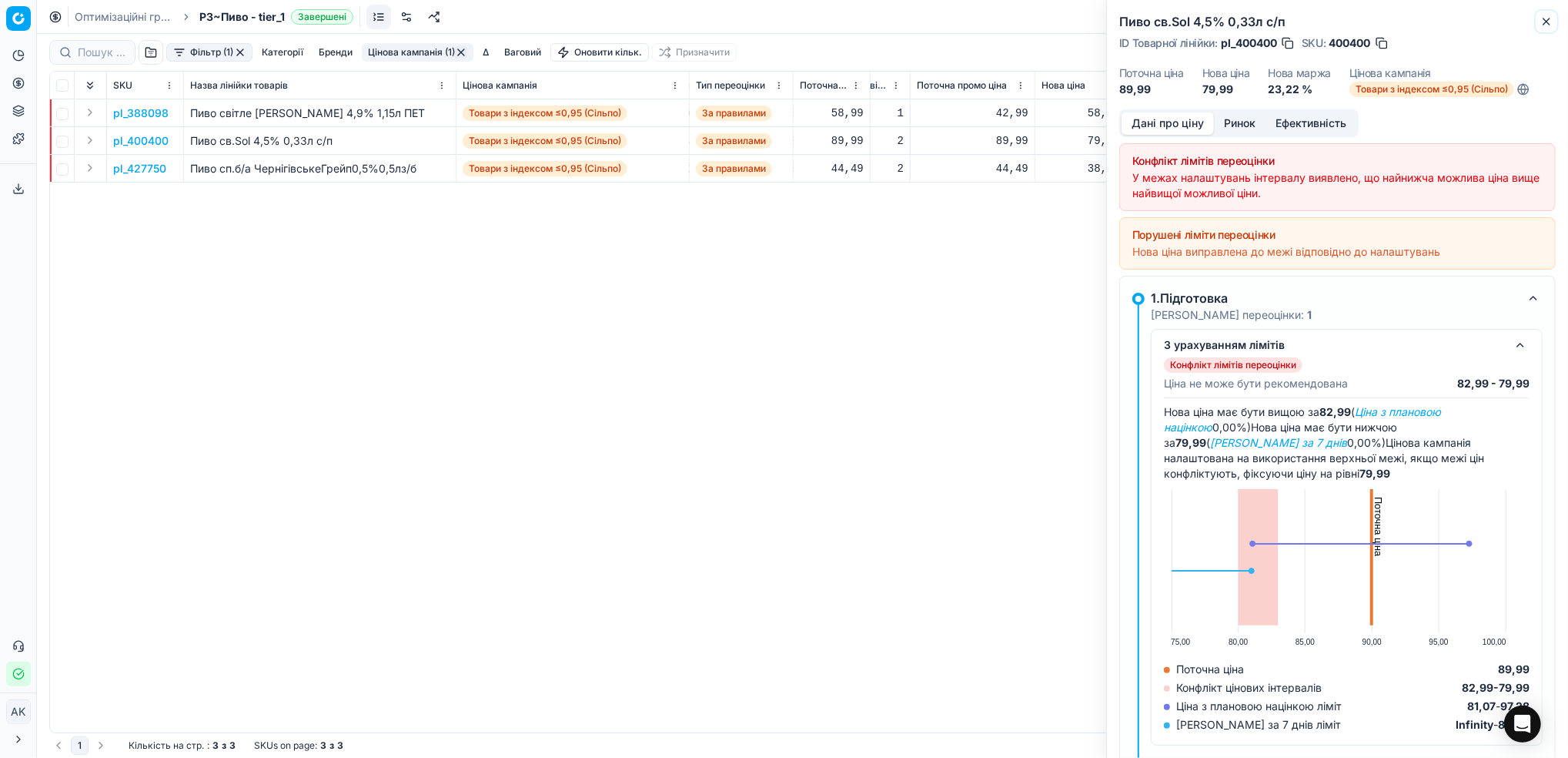
click at [1548, 22] on icon "button" at bounding box center [1546, 22] width 12 height 12
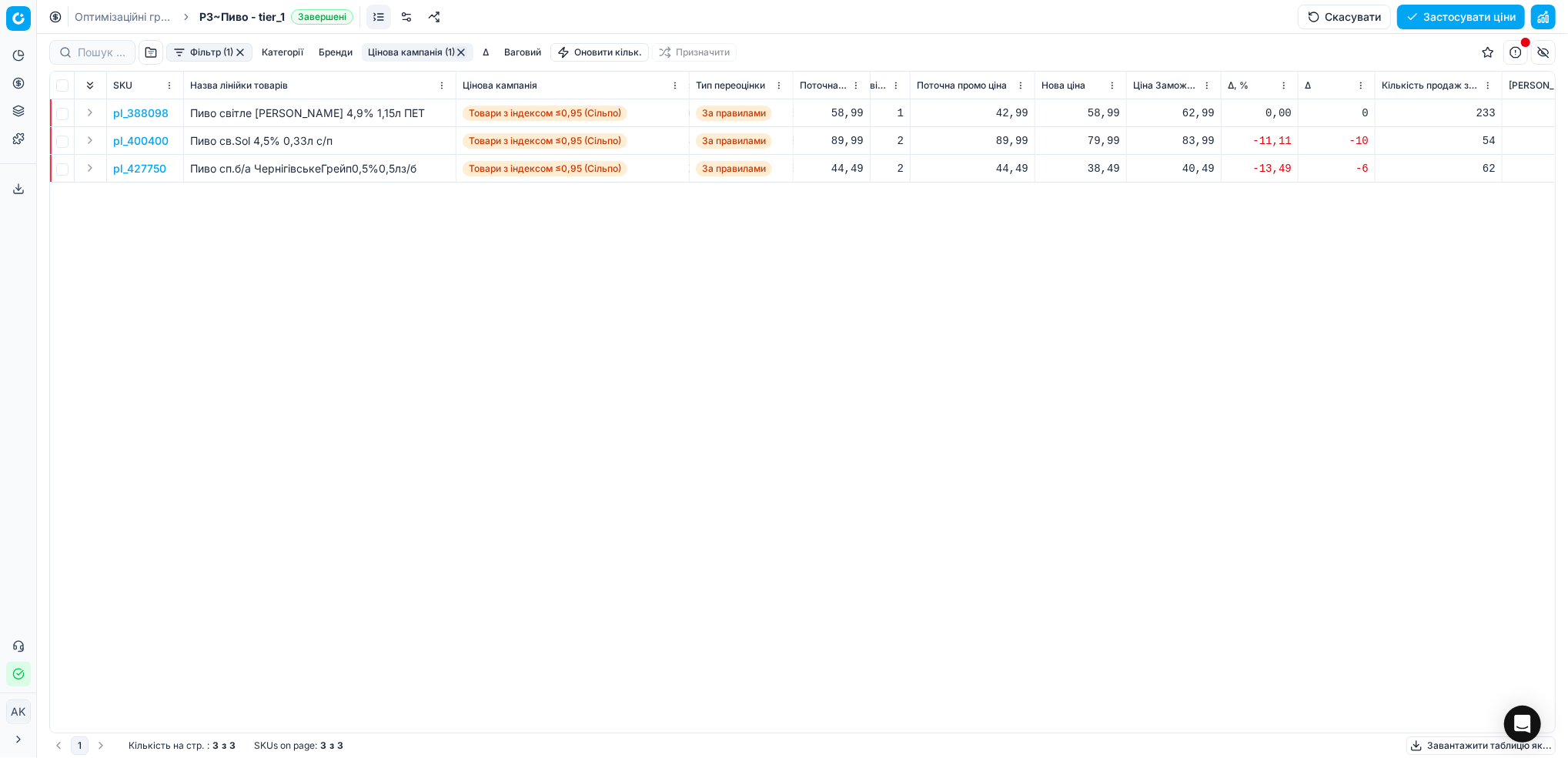
click at [150, 169] on p "pl_427750" at bounding box center [140, 169] width 53 height 16
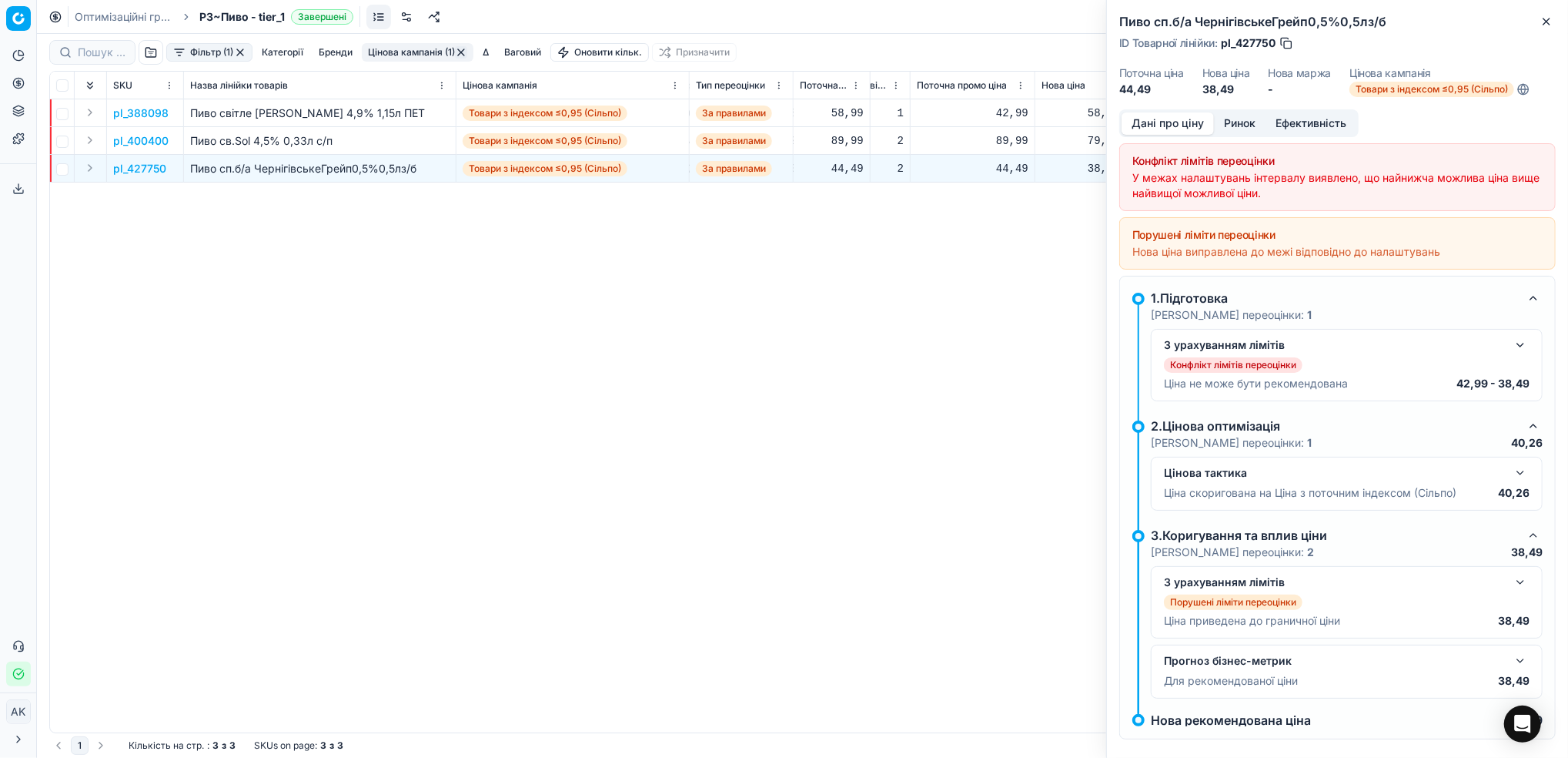
click at [1511, 349] on button "button" at bounding box center [1520, 345] width 19 height 19
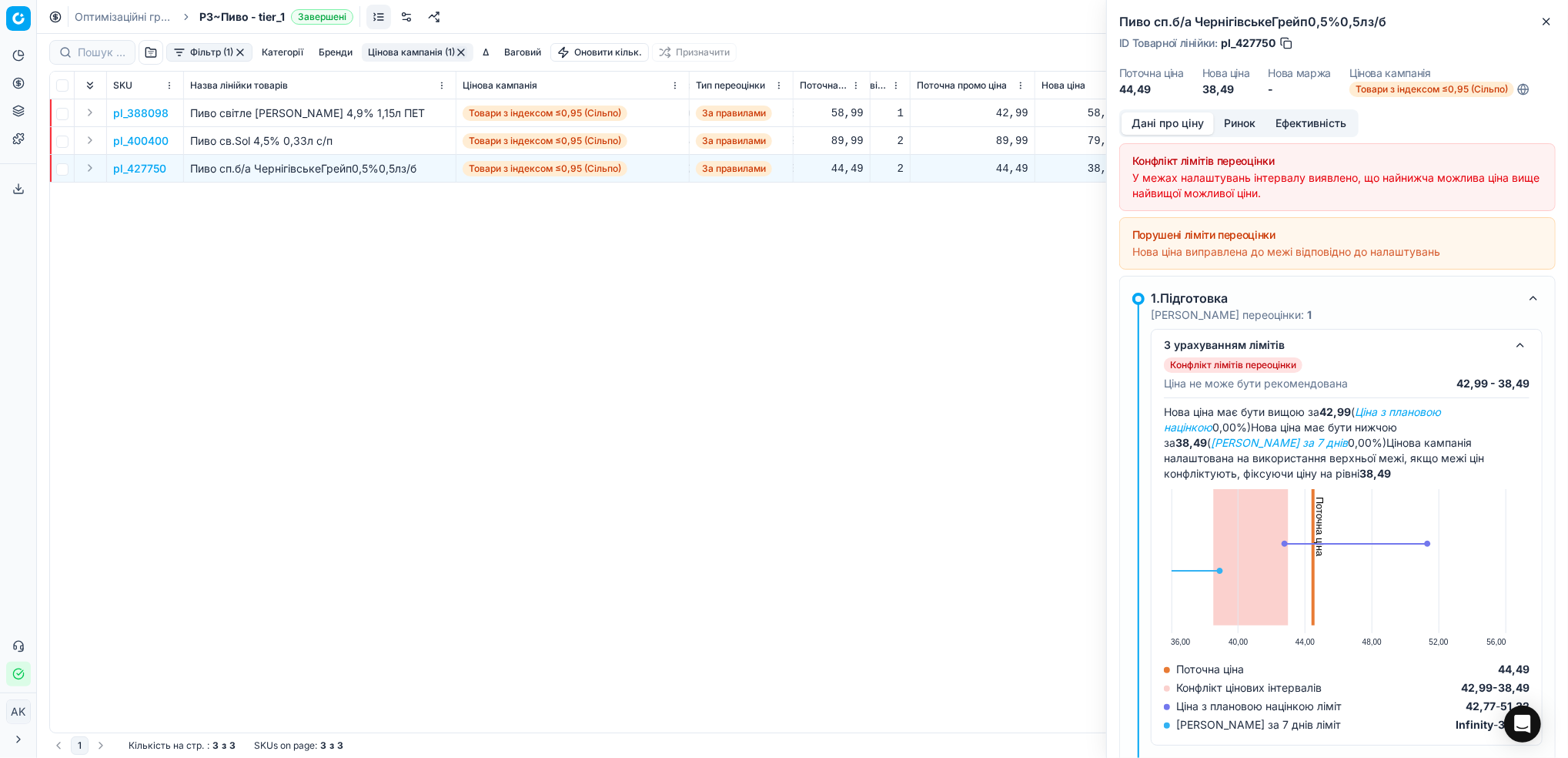
click at [1227, 122] on button "Ринок" at bounding box center [1239, 124] width 51 height 23
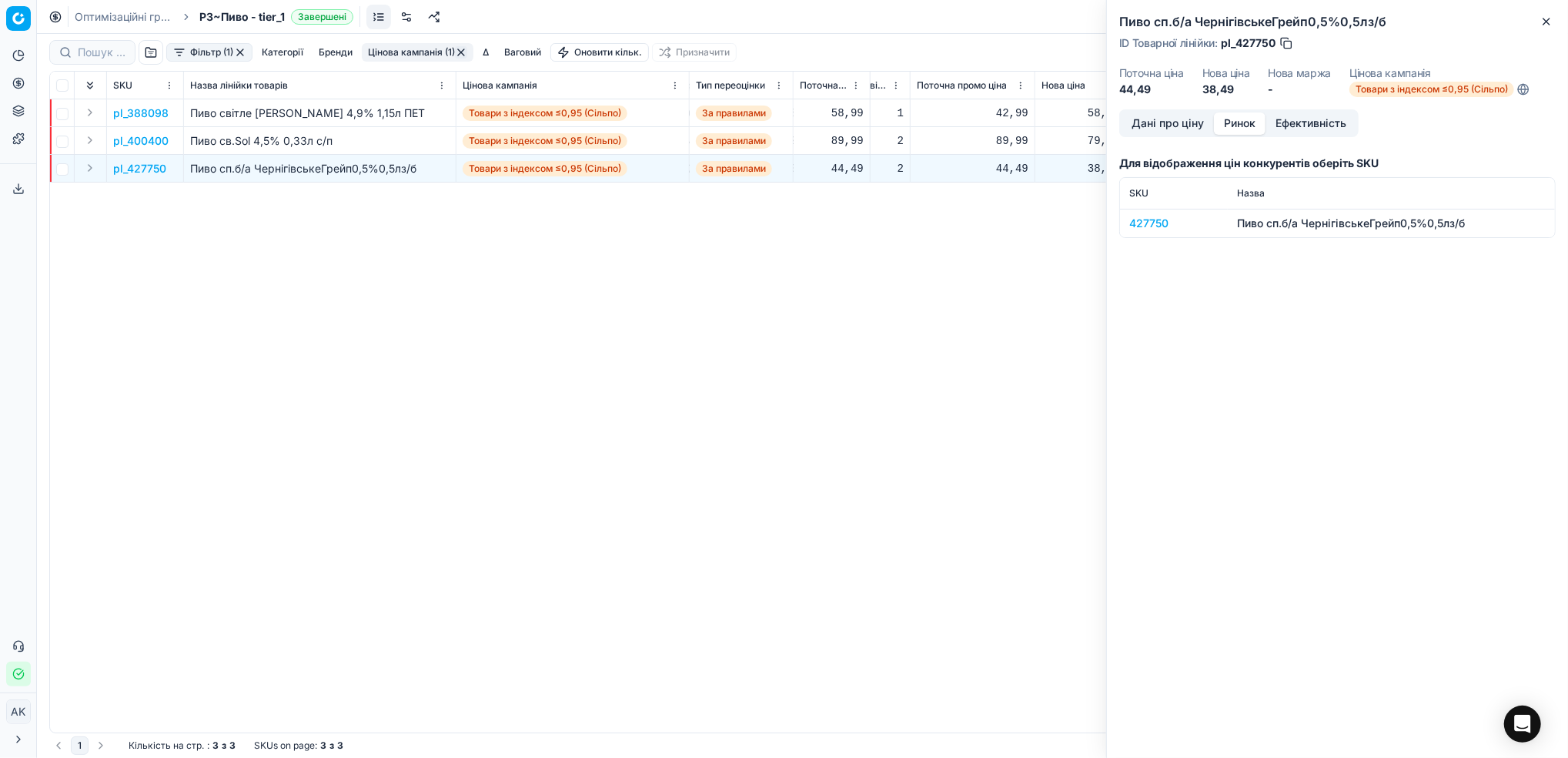
click at [1159, 221] on div "427750" at bounding box center [1174, 223] width 89 height 16
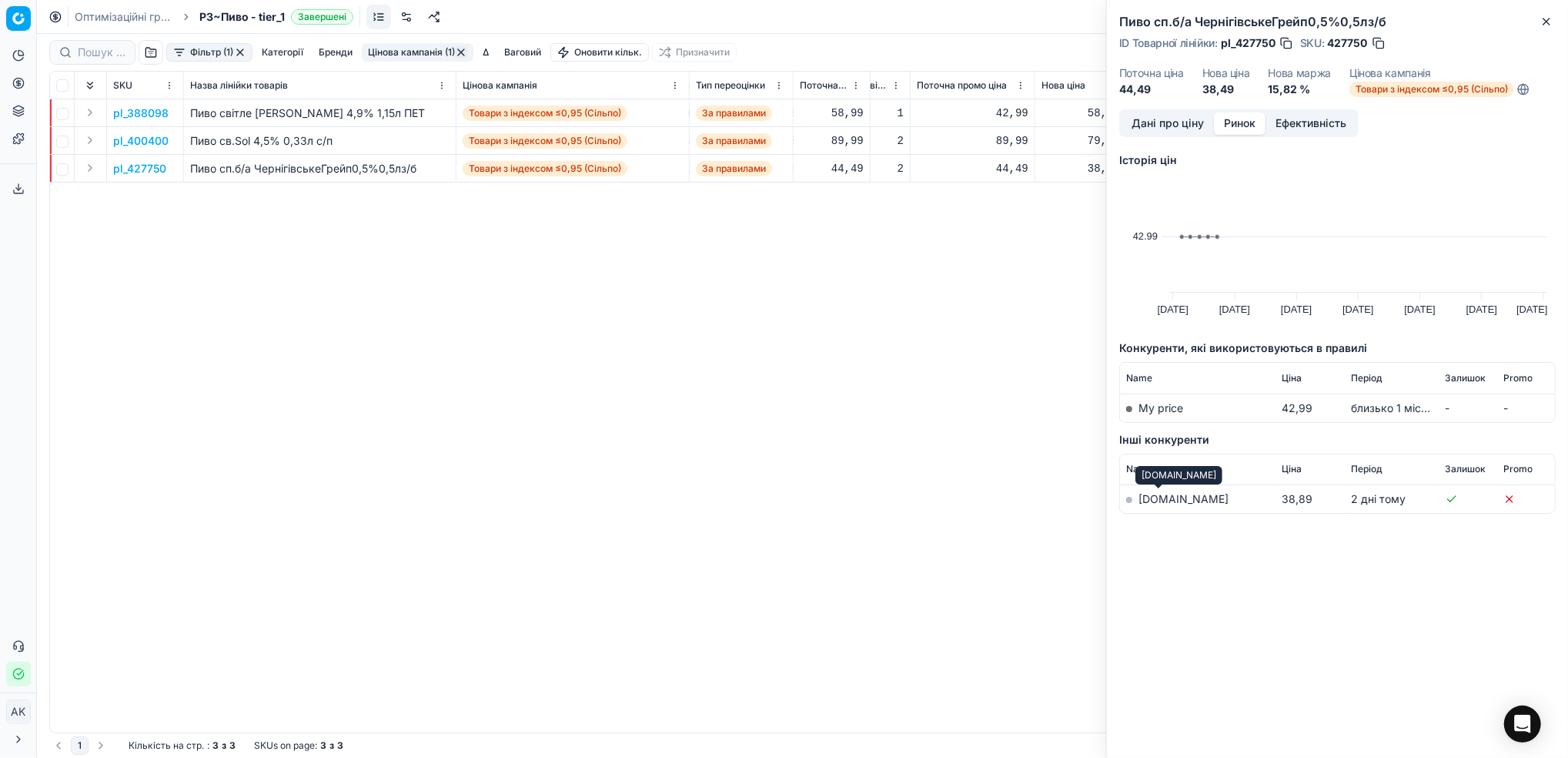
click at [1148, 501] on link "[DOMAIN_NAME]" at bounding box center [1183, 498] width 90 height 13
click at [1548, 19] on icon "button" at bounding box center [1546, 22] width 6 height 6
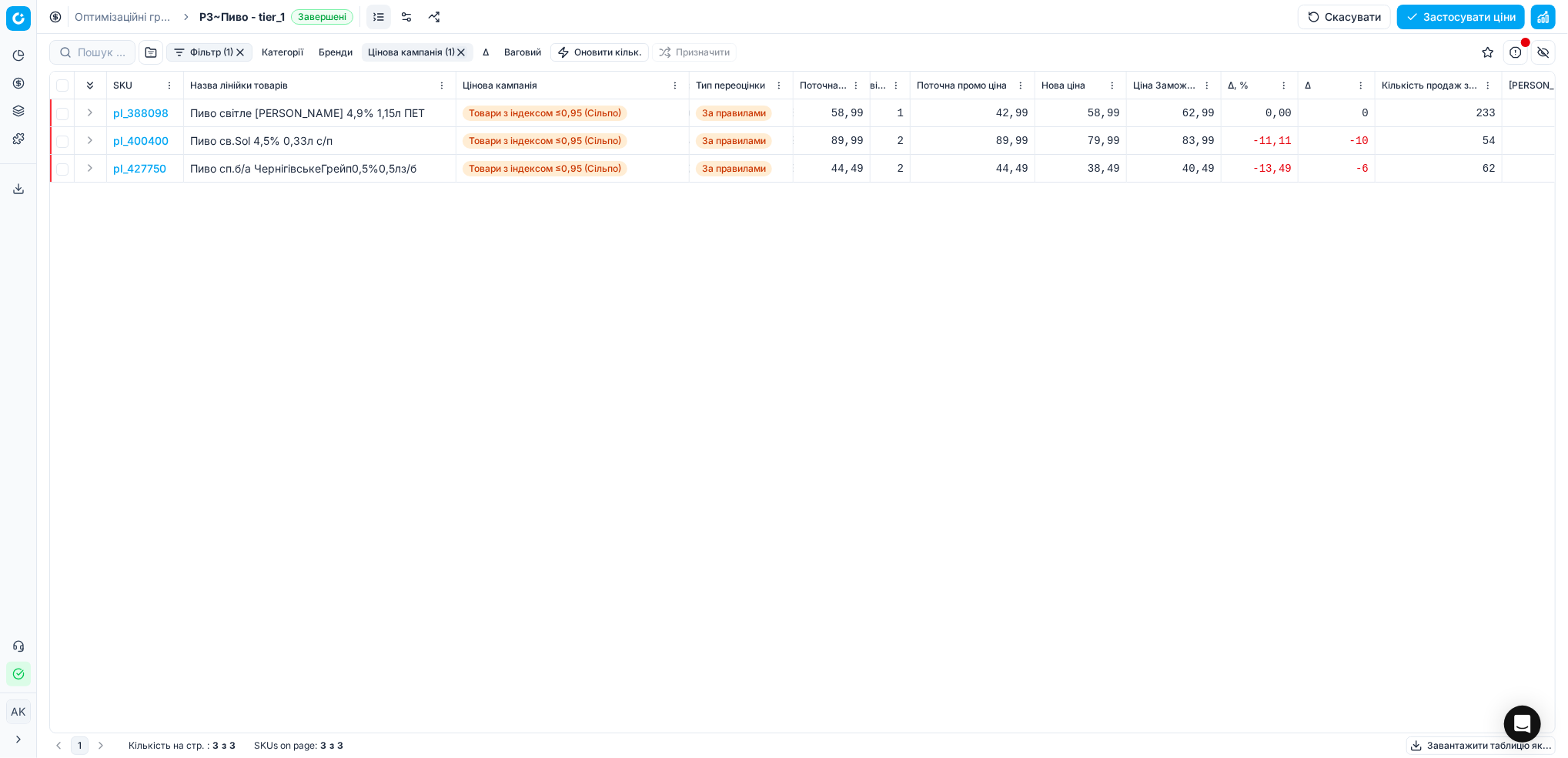
click at [423, 51] on button "Цінова кампанія (1)" at bounding box center [417, 52] width 112 height 19
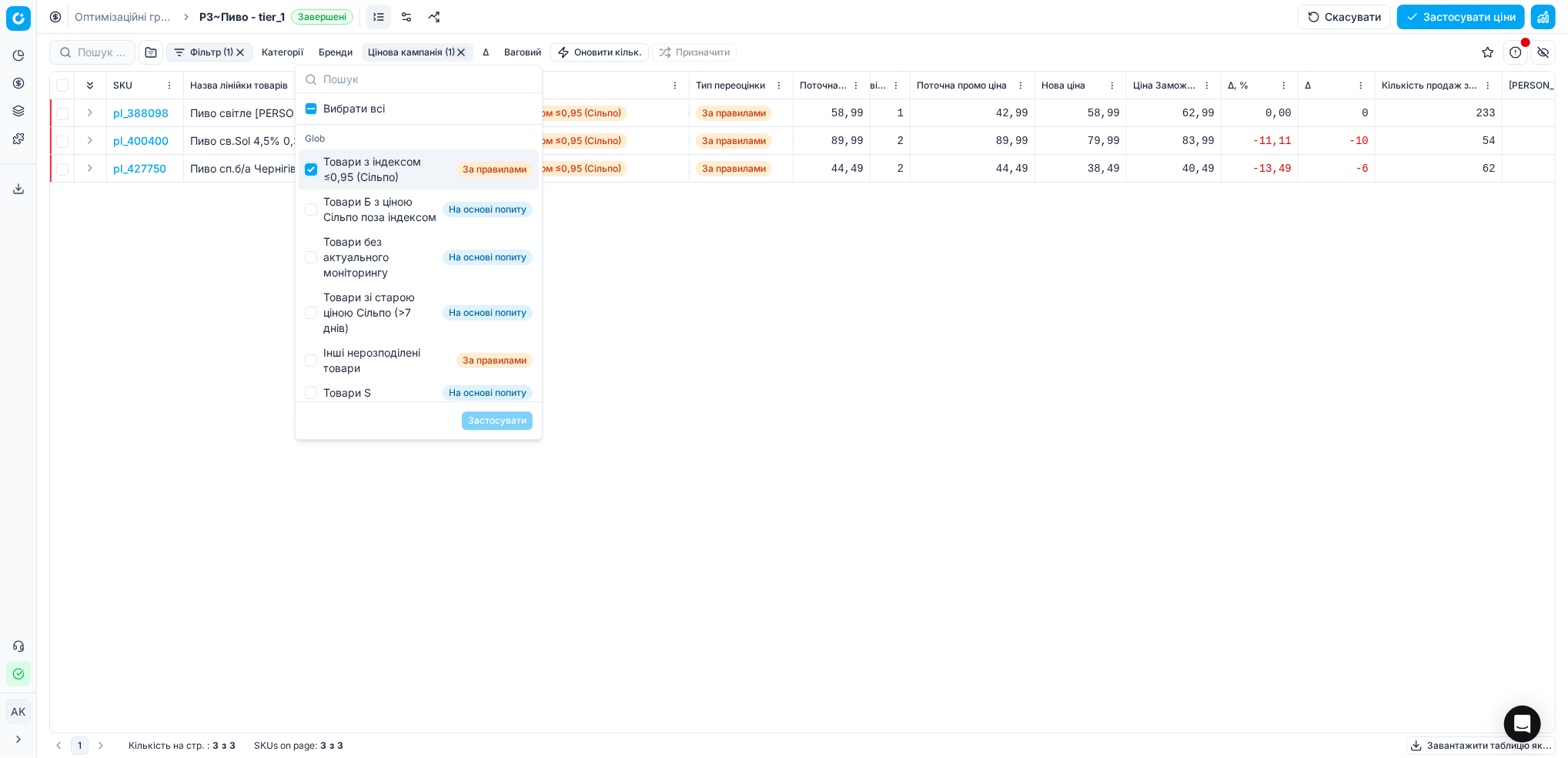
click at [315, 172] on input "Suggestions" at bounding box center [310, 169] width 12 height 12
checkbox input "false"
click at [315, 212] on input "Suggestions" at bounding box center [310, 210] width 12 height 12
checkbox input "true"
click at [491, 417] on button "Застосувати" at bounding box center [497, 420] width 71 height 19
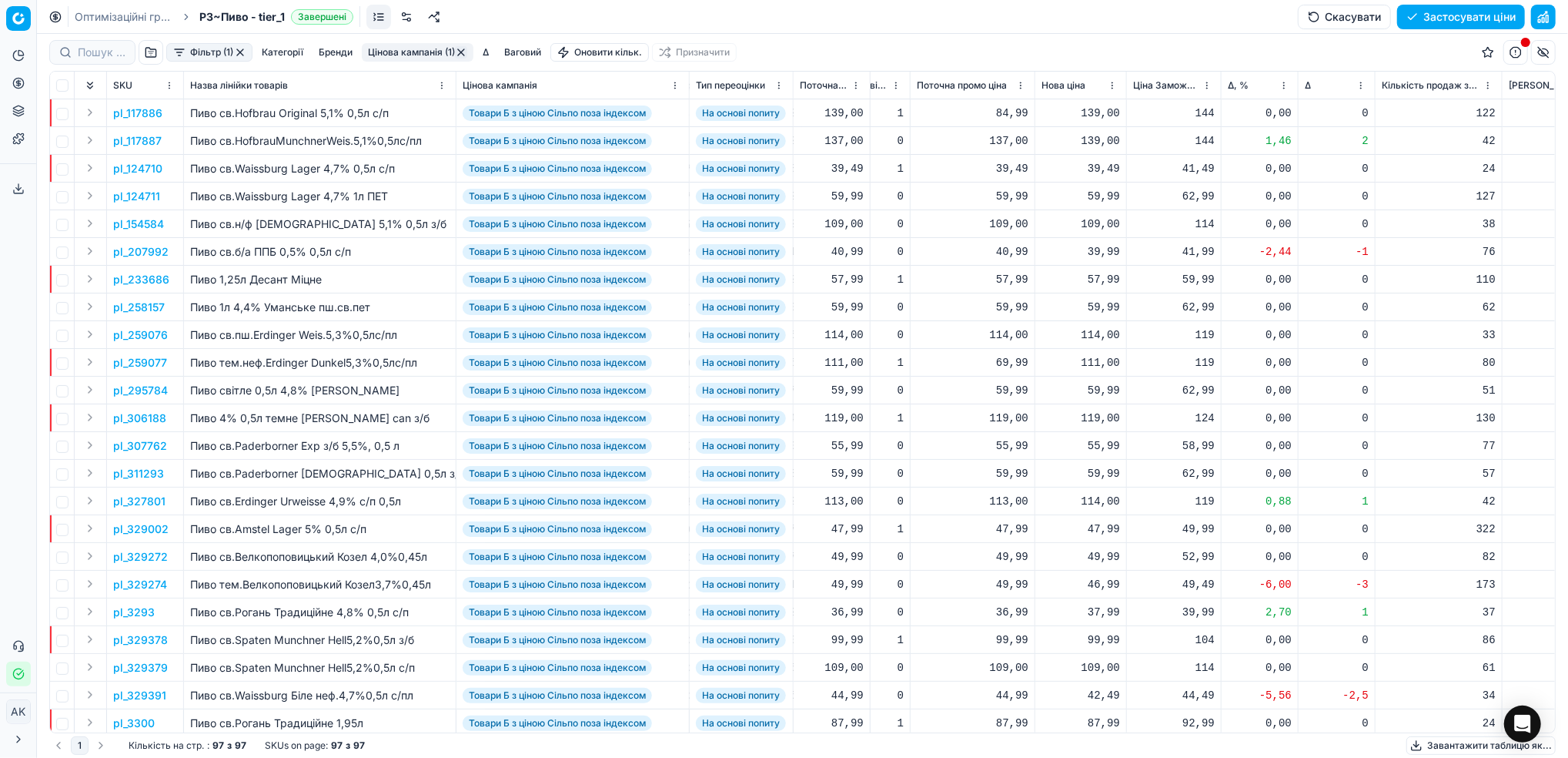
click at [1283, 82] on html "Pricing platform Аналітика Цінова оптимізація Асортимент продукції Шаблони Серв…" at bounding box center [784, 379] width 1568 height 758
click at [200, 47] on html "Pricing platform Аналітика Цінова оптимізація Асортимент продукції Шаблони Серв…" at bounding box center [784, 379] width 1568 height 758
click at [200, 52] on button "Фільтр (1)" at bounding box center [208, 52] width 86 height 19
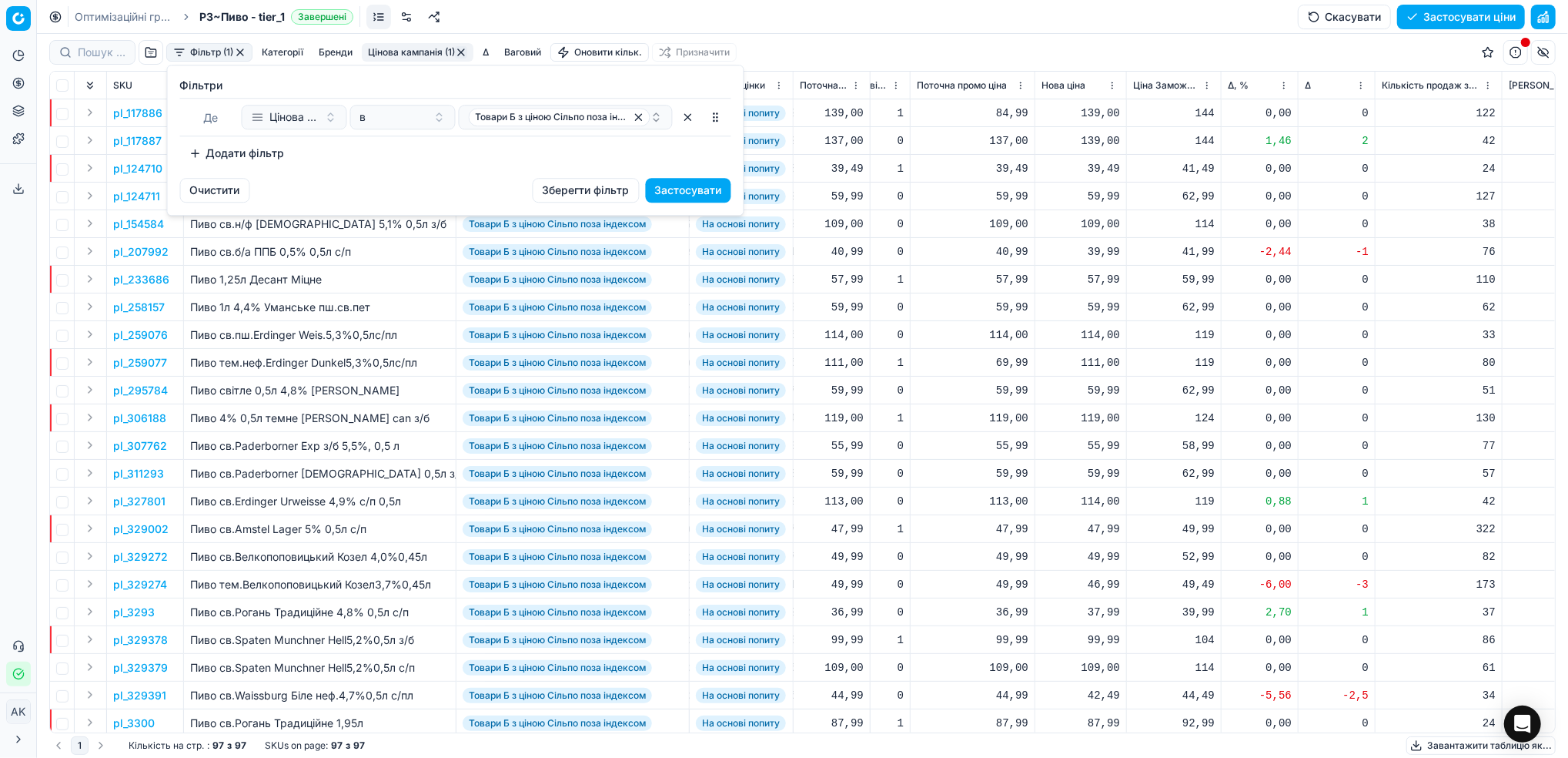
click at [227, 159] on button "Додати фільтр" at bounding box center [236, 153] width 114 height 25
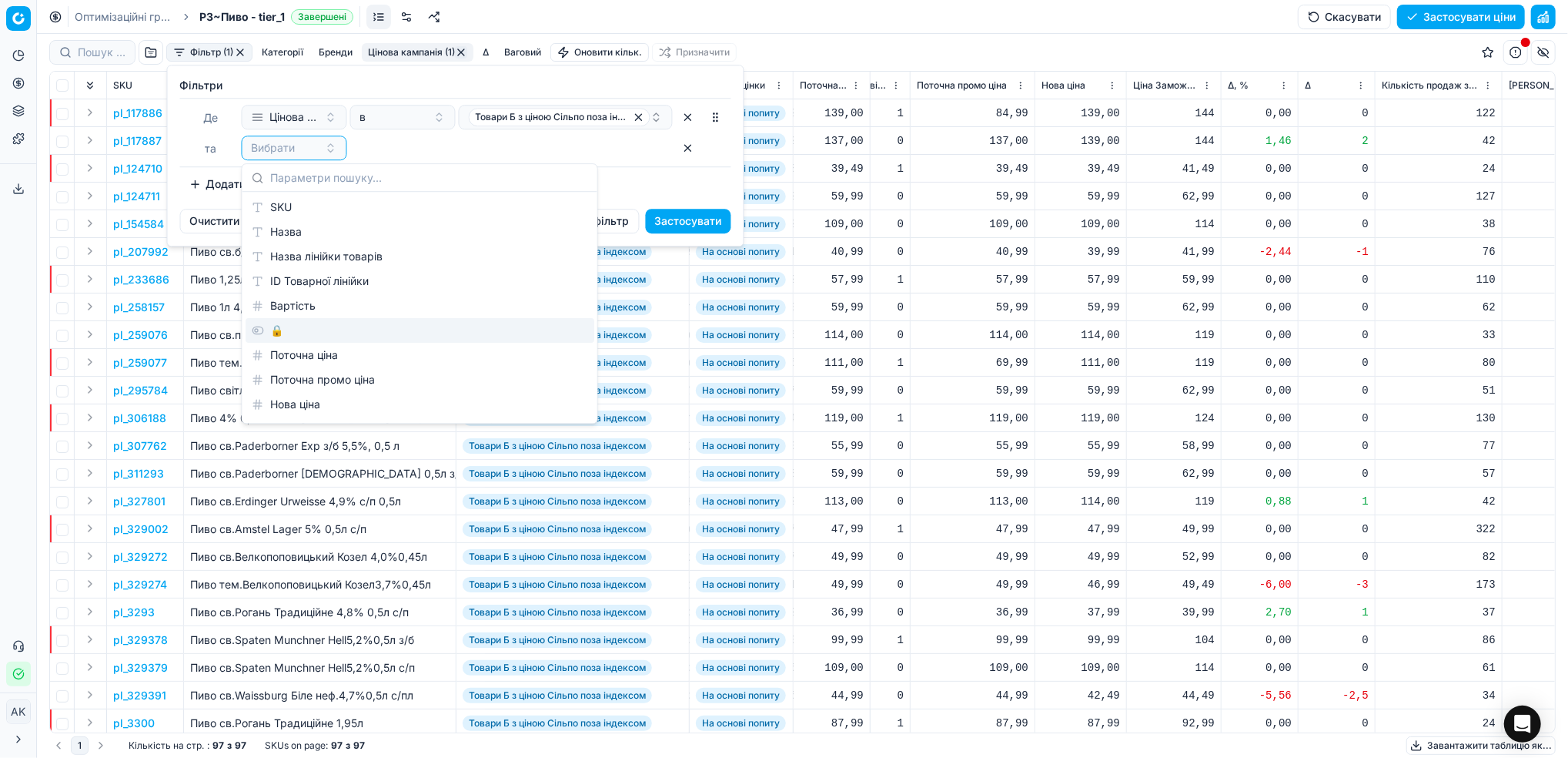
click at [274, 324] on div "🔒" at bounding box center [419, 330] width 349 height 25
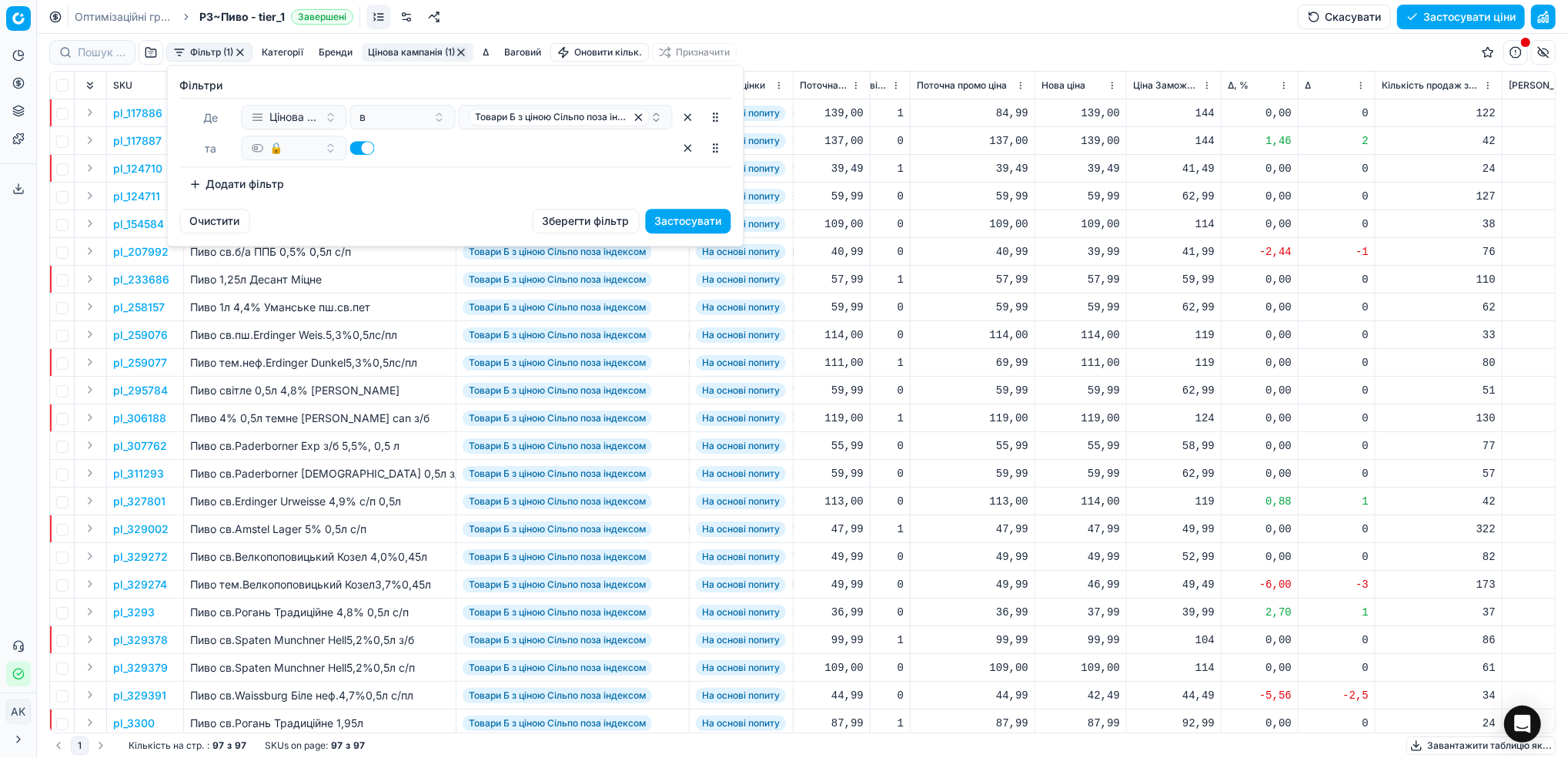
click at [364, 146] on button "button" at bounding box center [362, 148] width 25 height 14
checkbox input "false"
click at [701, 219] on button "Застосувати" at bounding box center [689, 220] width 85 height 25
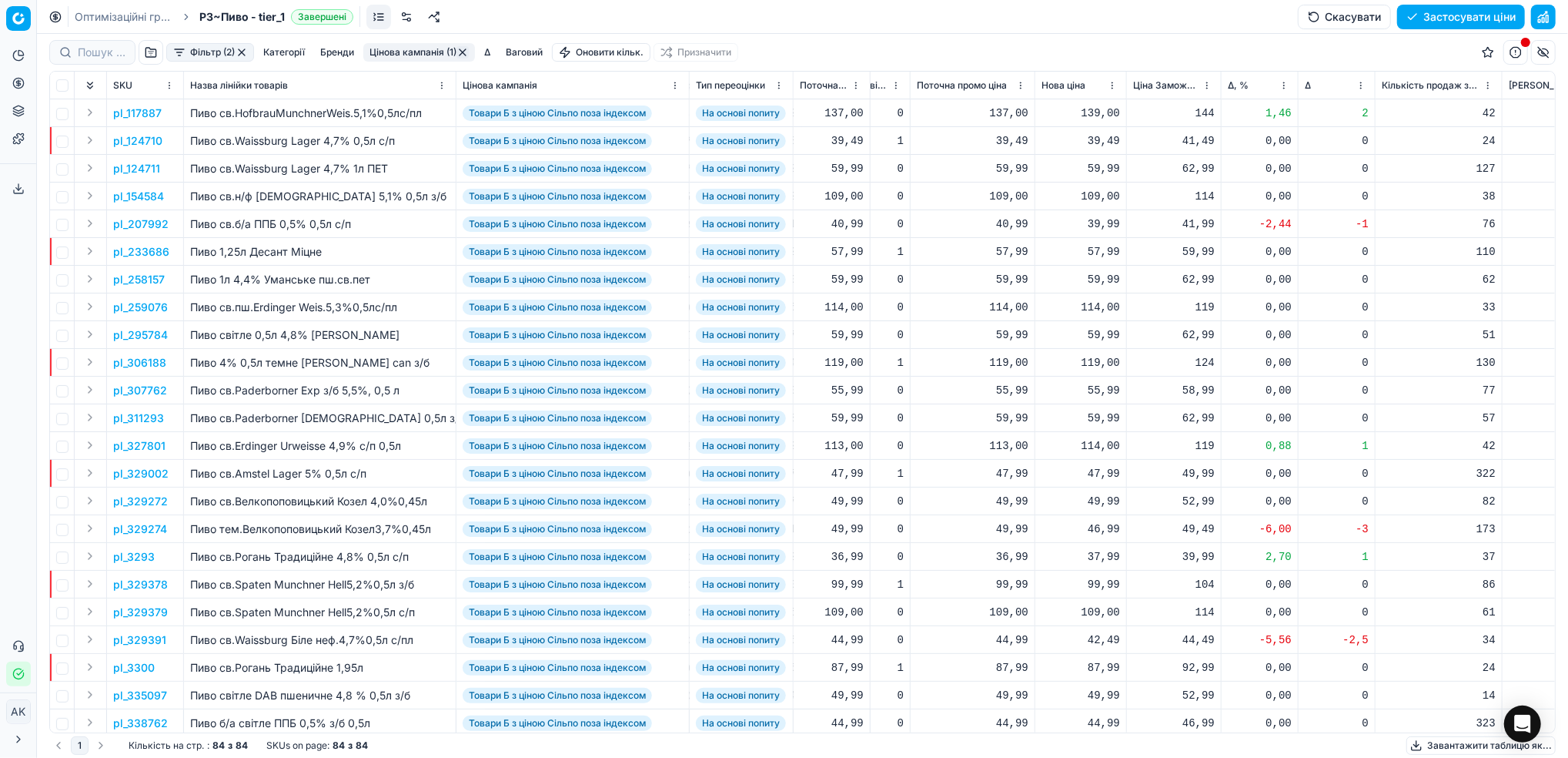
click at [1279, 85] on html "Pricing platform Аналітика Цінова оптимізація Асортимент продукції Шаблони Серв…" at bounding box center [784, 379] width 1568 height 758
click at [1259, 138] on div "Sort by Δ, % ascending" at bounding box center [1280, 137] width 138 height 16
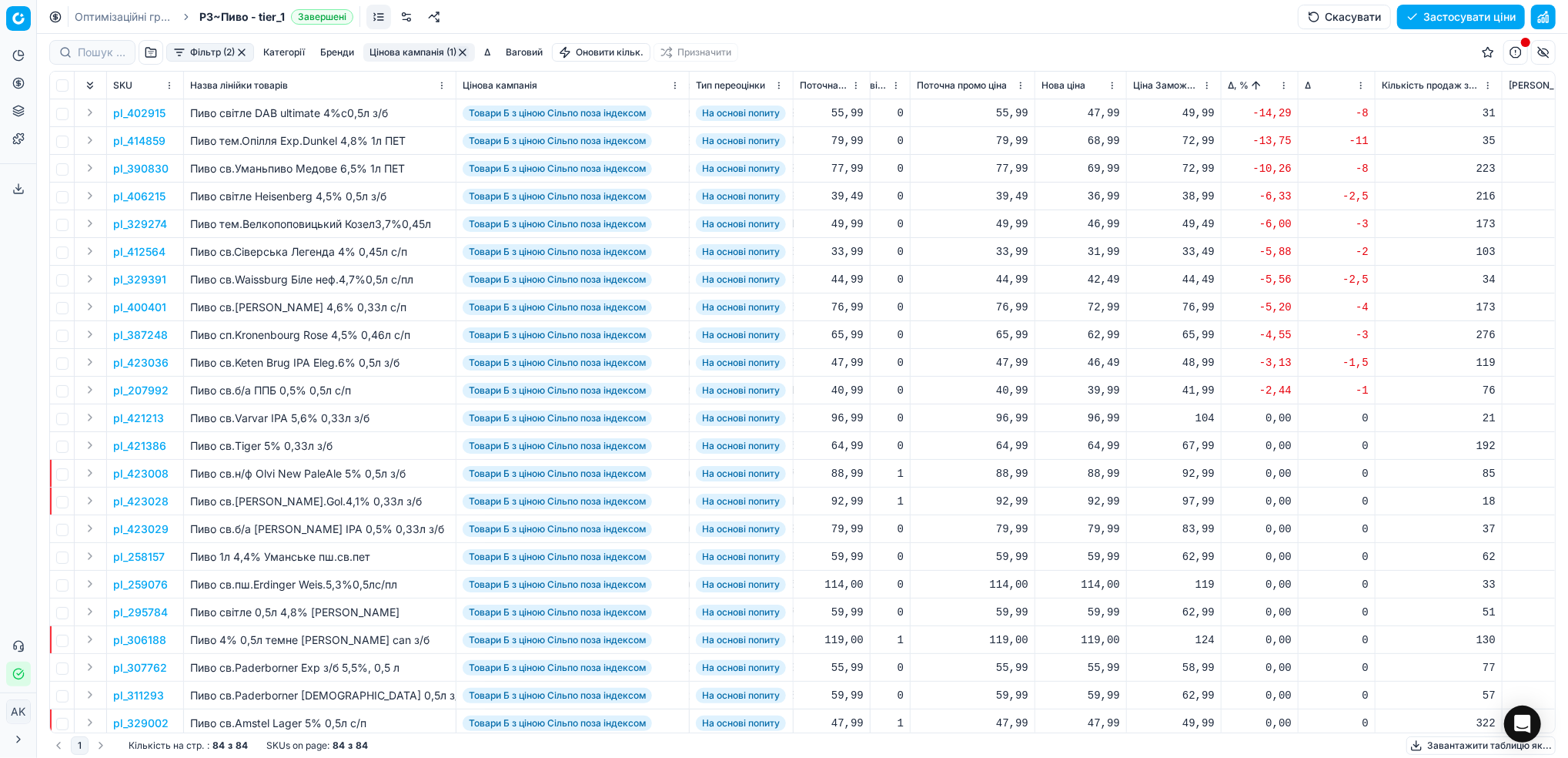
scroll to position [0, 574]
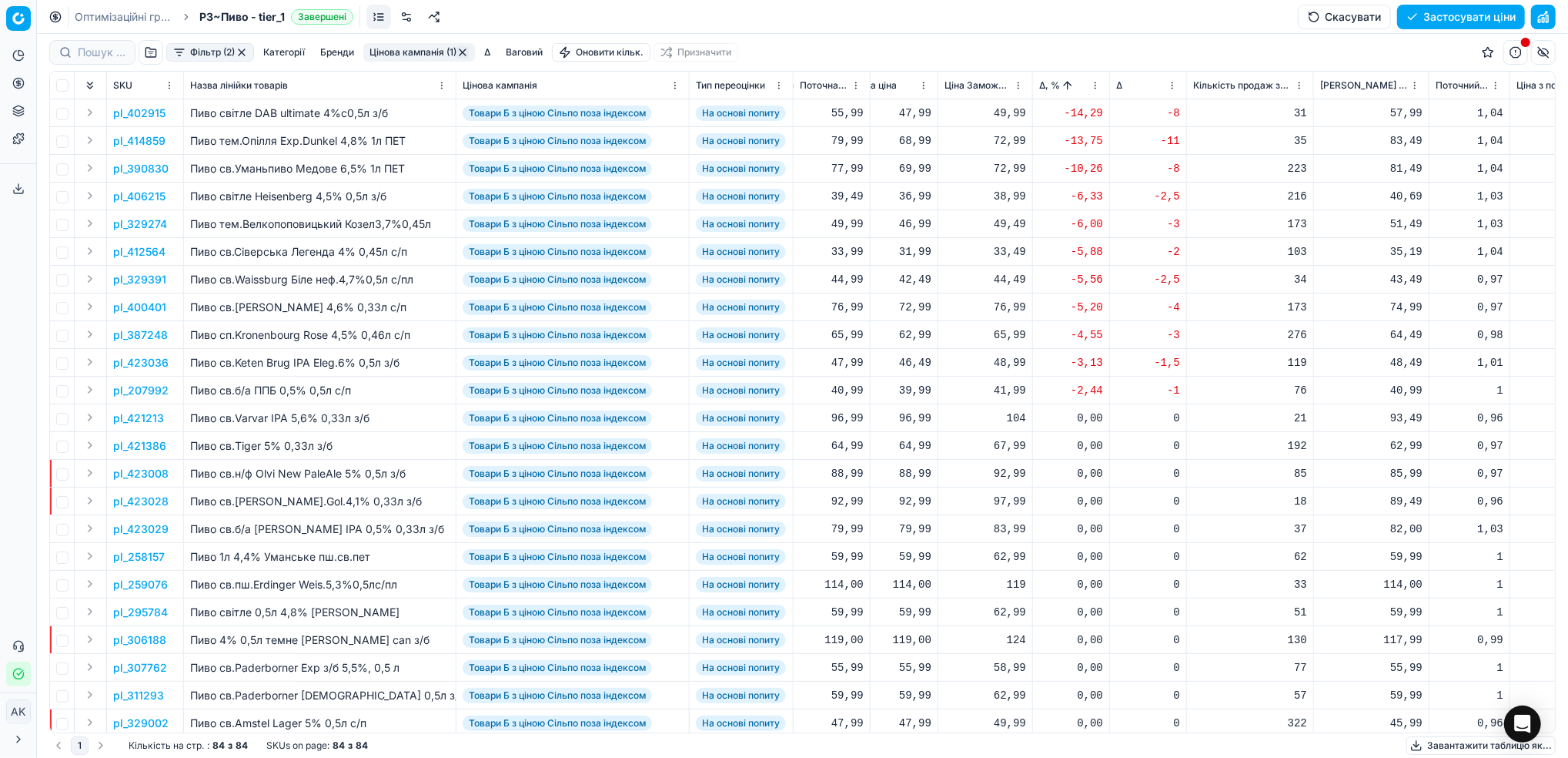
click at [144, 110] on p "pl_402915" at bounding box center [139, 114] width 52 height 16
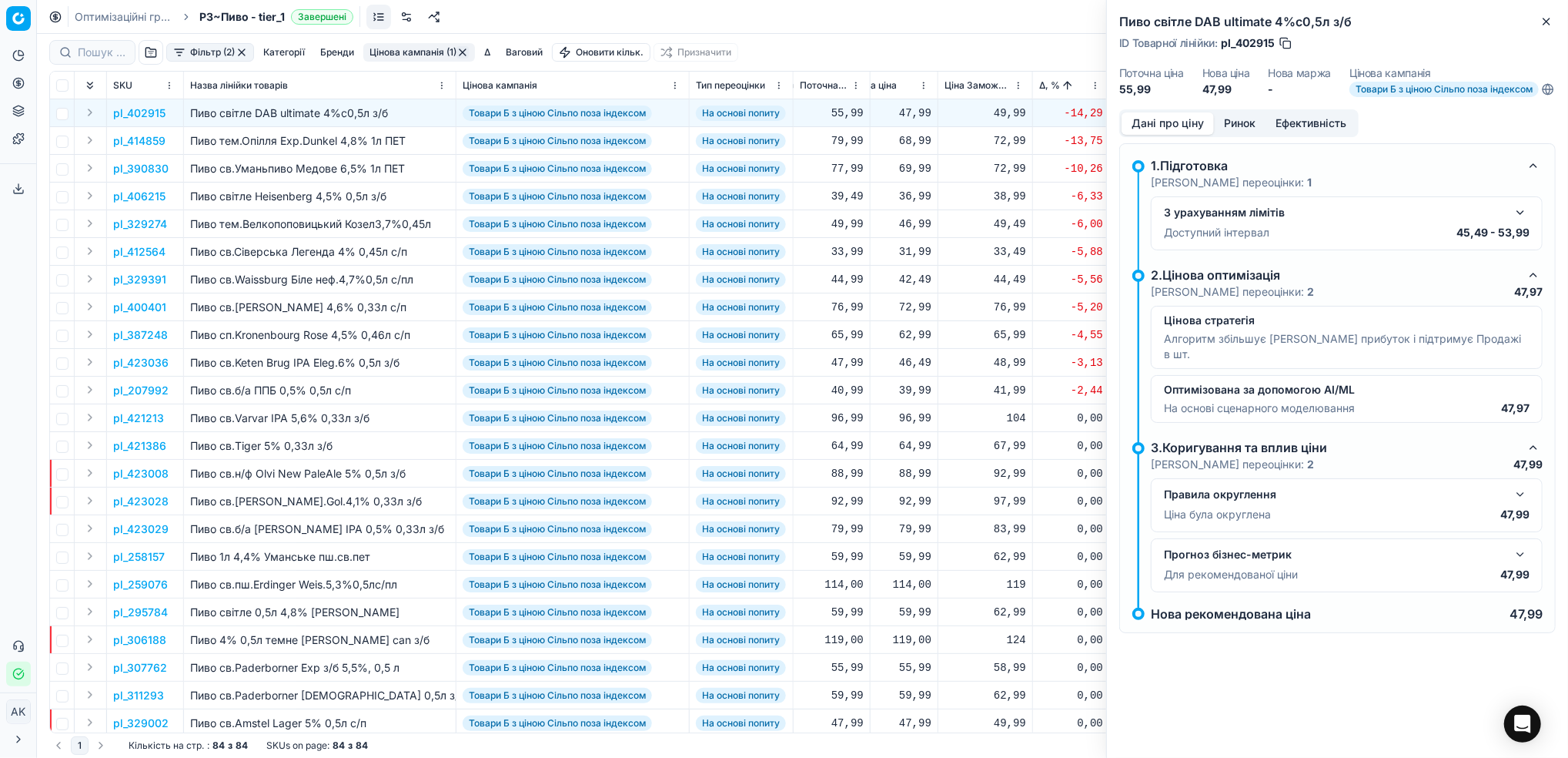
click at [1525, 221] on button "button" at bounding box center [1520, 212] width 19 height 19
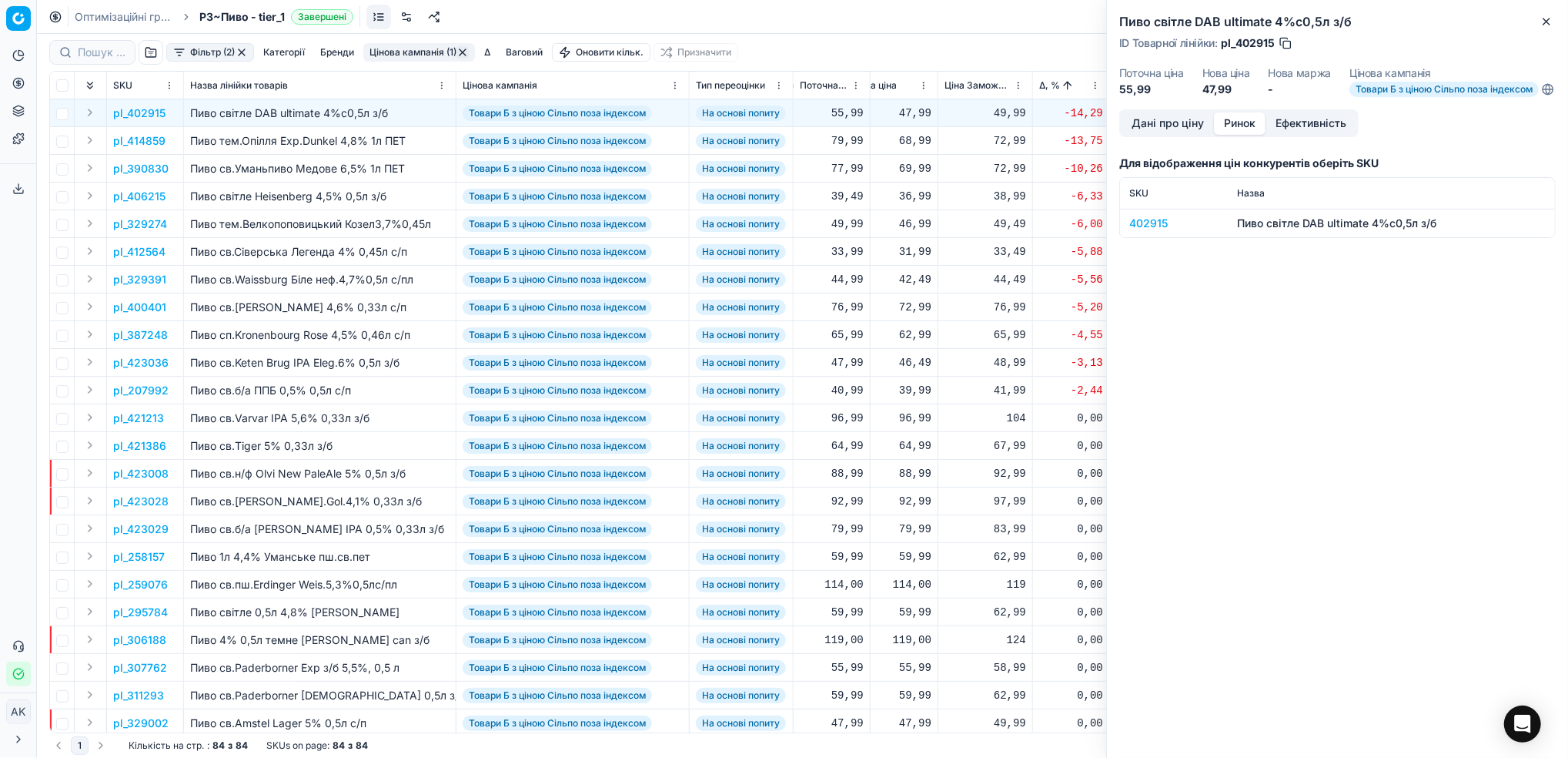
click at [1234, 134] on button "Ринок" at bounding box center [1239, 124] width 51 height 23
click at [1147, 231] on div "402915" at bounding box center [1174, 223] width 89 height 16
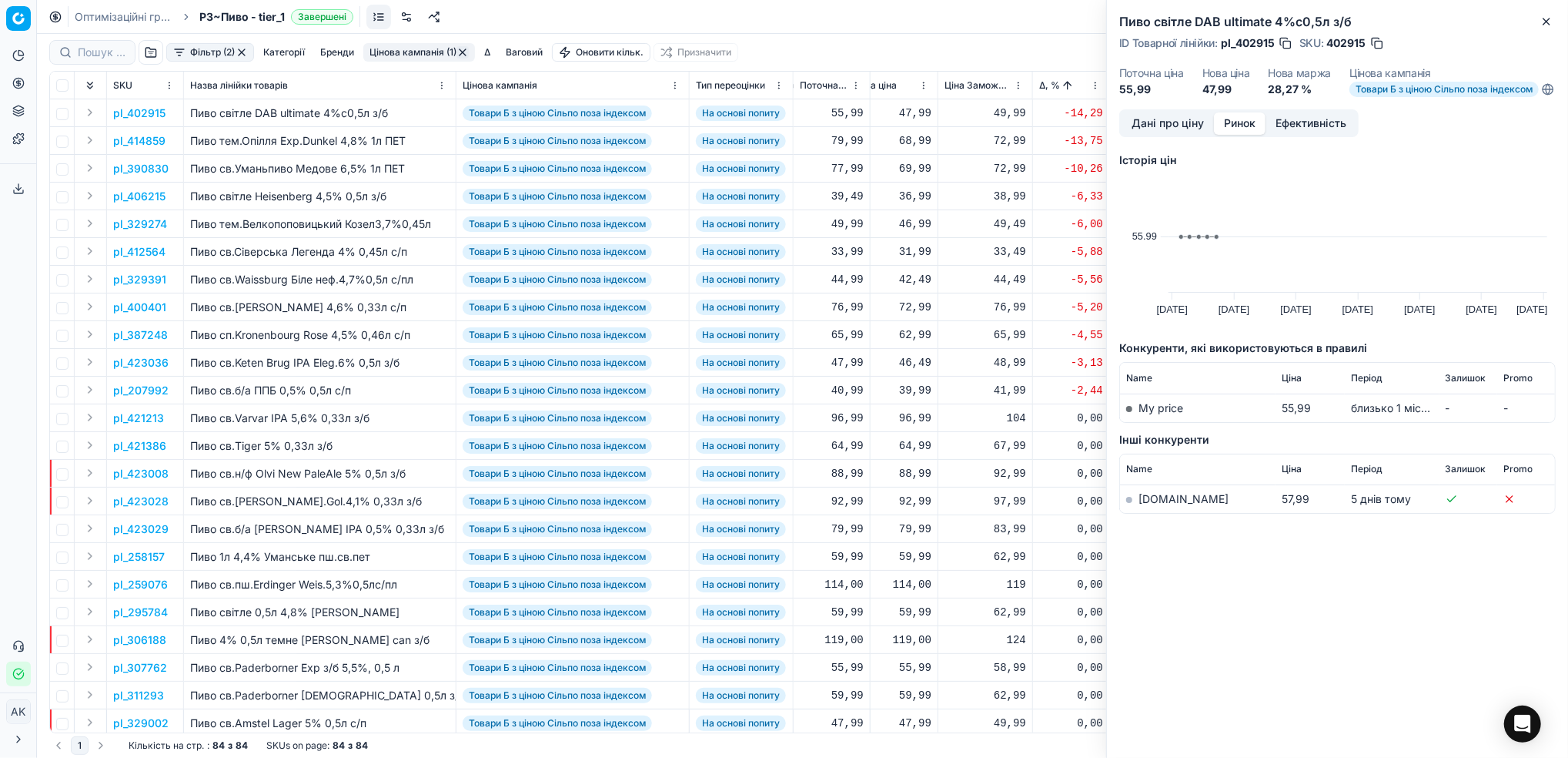
click at [1159, 505] on link "[DOMAIN_NAME]" at bounding box center [1183, 498] width 90 height 13
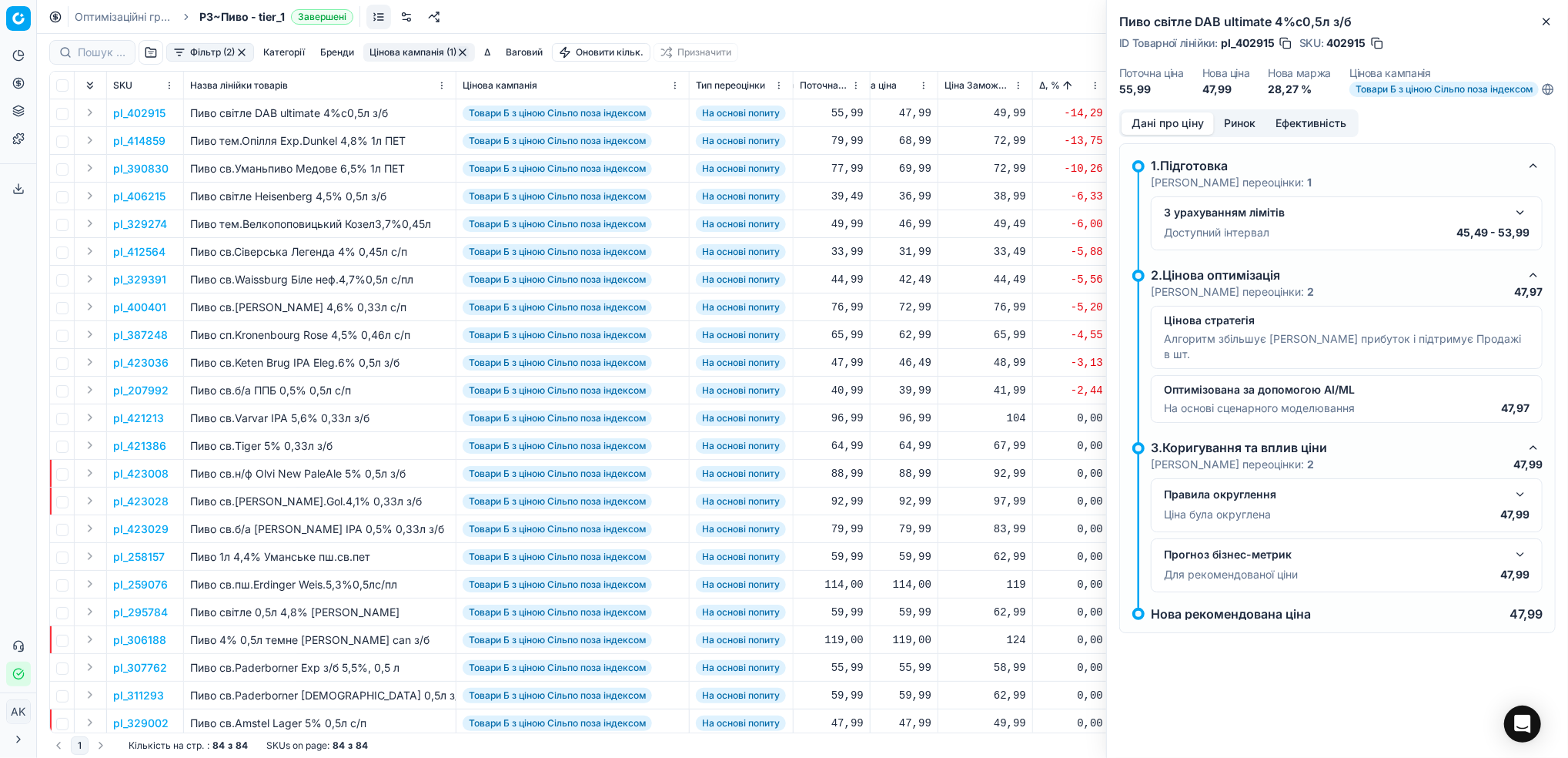
click at [1155, 131] on button "Дані про ціну" at bounding box center [1167, 124] width 92 height 23
click at [1520, 221] on button "button" at bounding box center [1520, 212] width 19 height 19
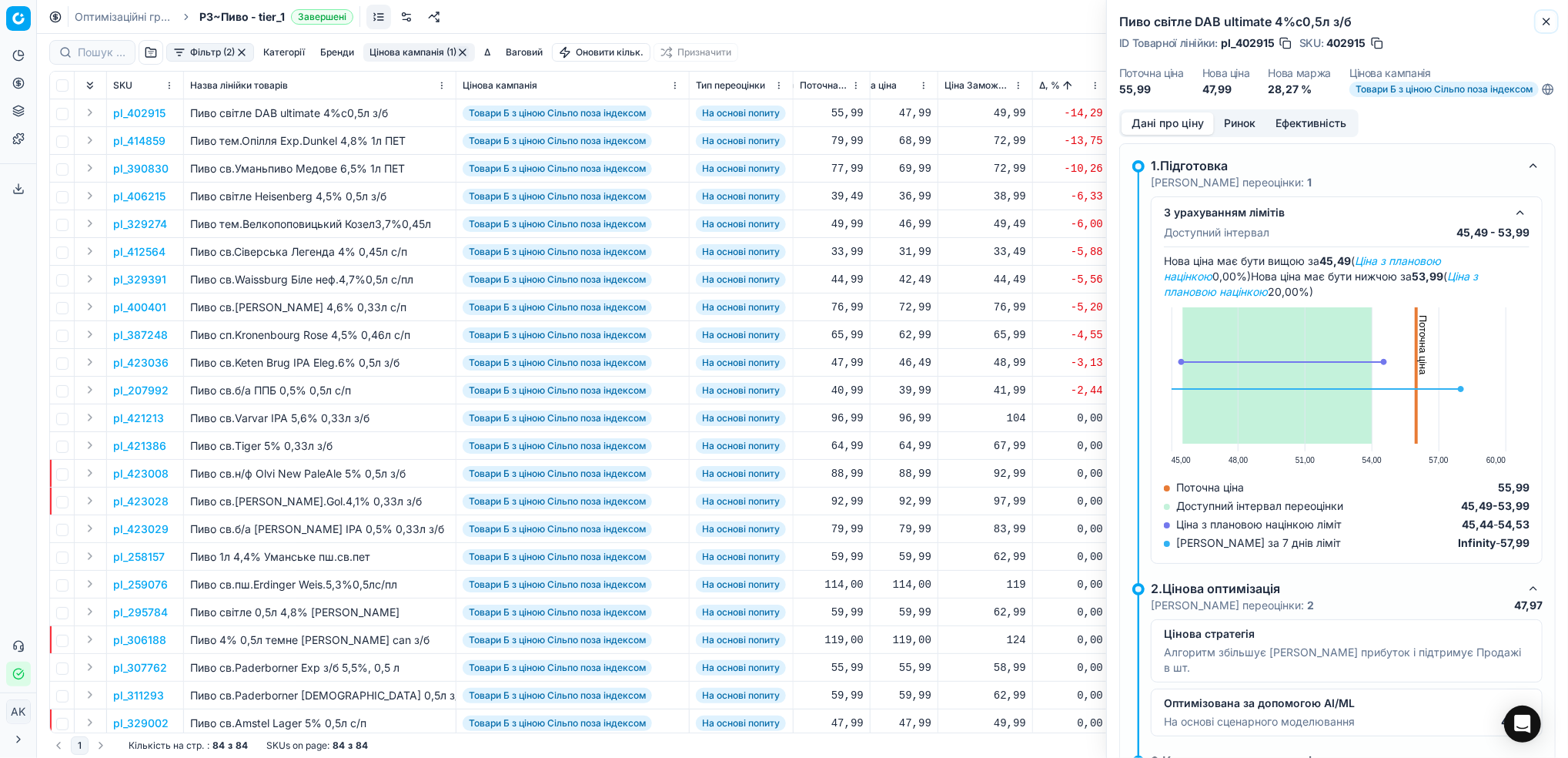
click at [1544, 26] on icon "button" at bounding box center [1546, 22] width 12 height 12
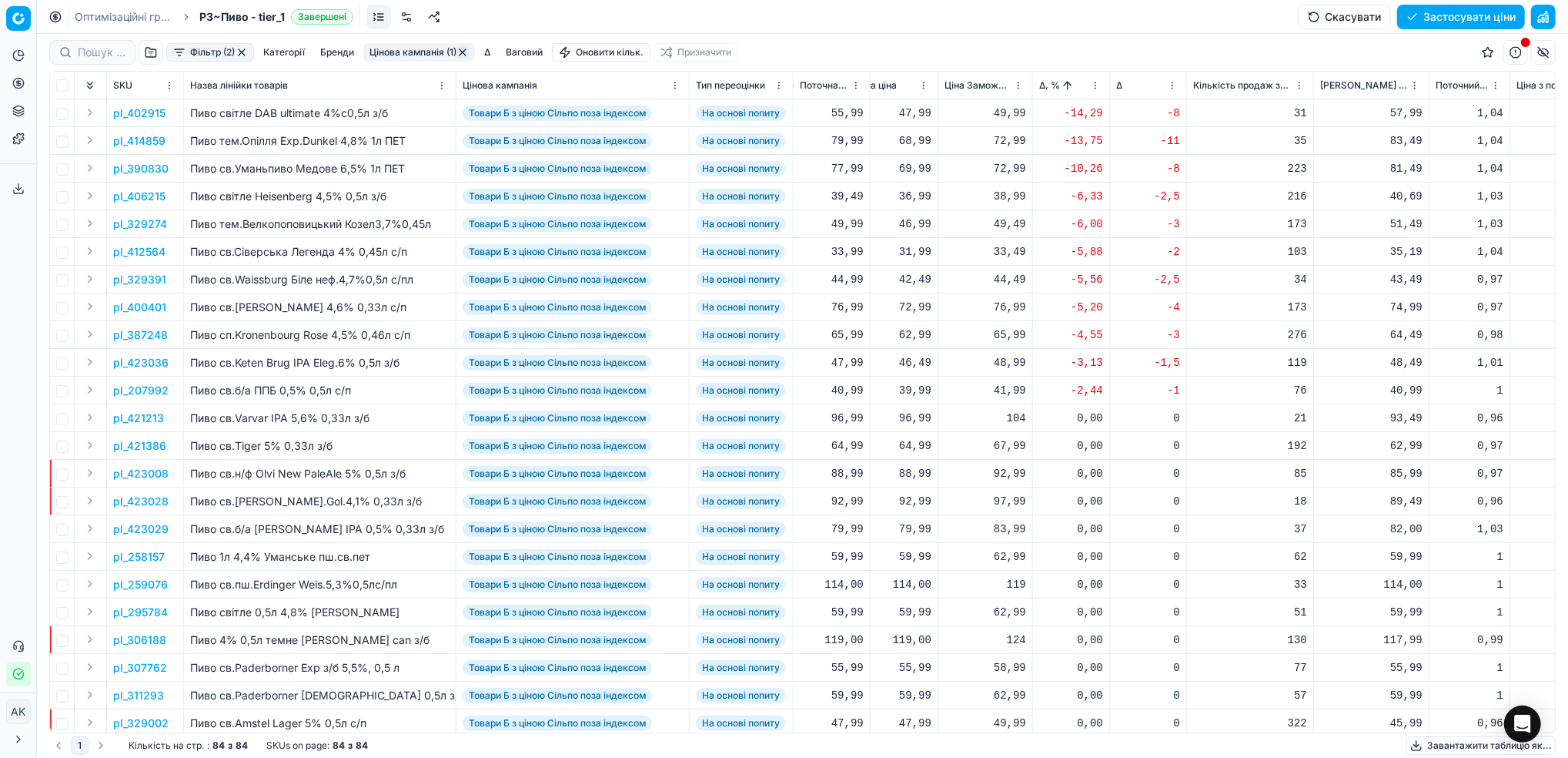
click at [141, 120] on p "pl_402915" at bounding box center [139, 114] width 52 height 16
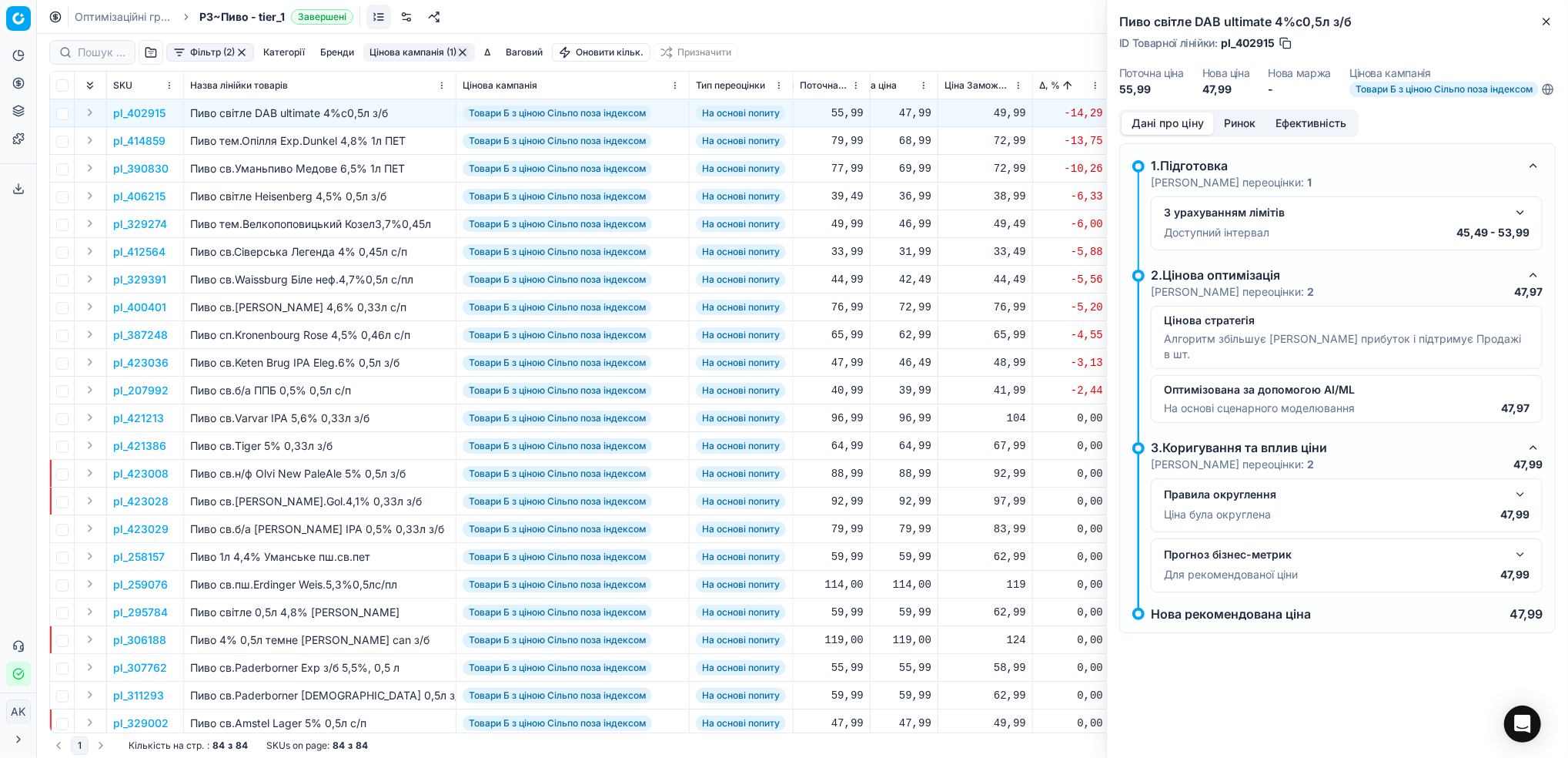
click at [1524, 221] on button "button" at bounding box center [1520, 212] width 19 height 19
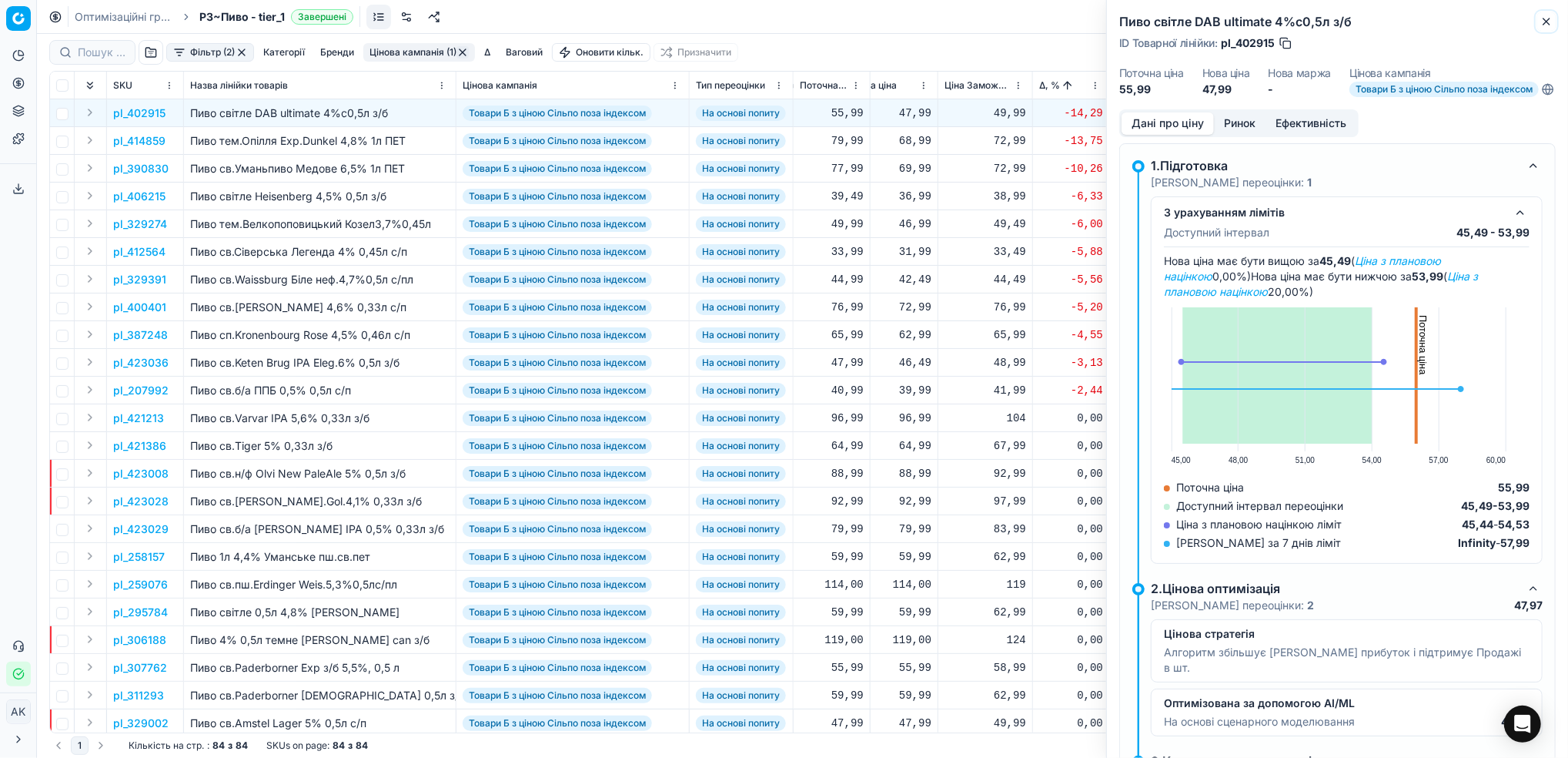
click at [1553, 25] on button "Close" at bounding box center [1546, 21] width 19 height 19
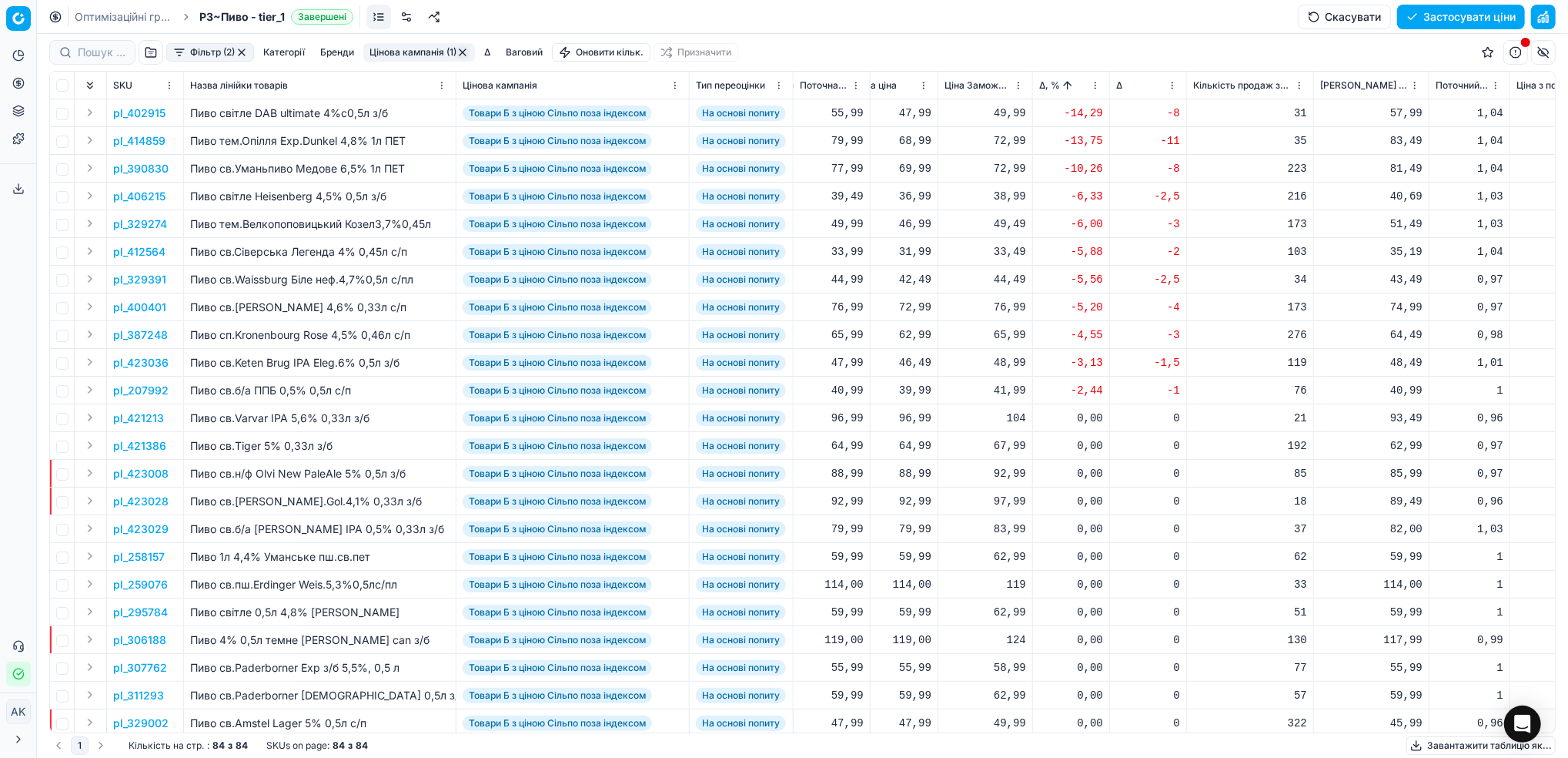
click at [130, 141] on p "pl_414859" at bounding box center [139, 141] width 52 height 16
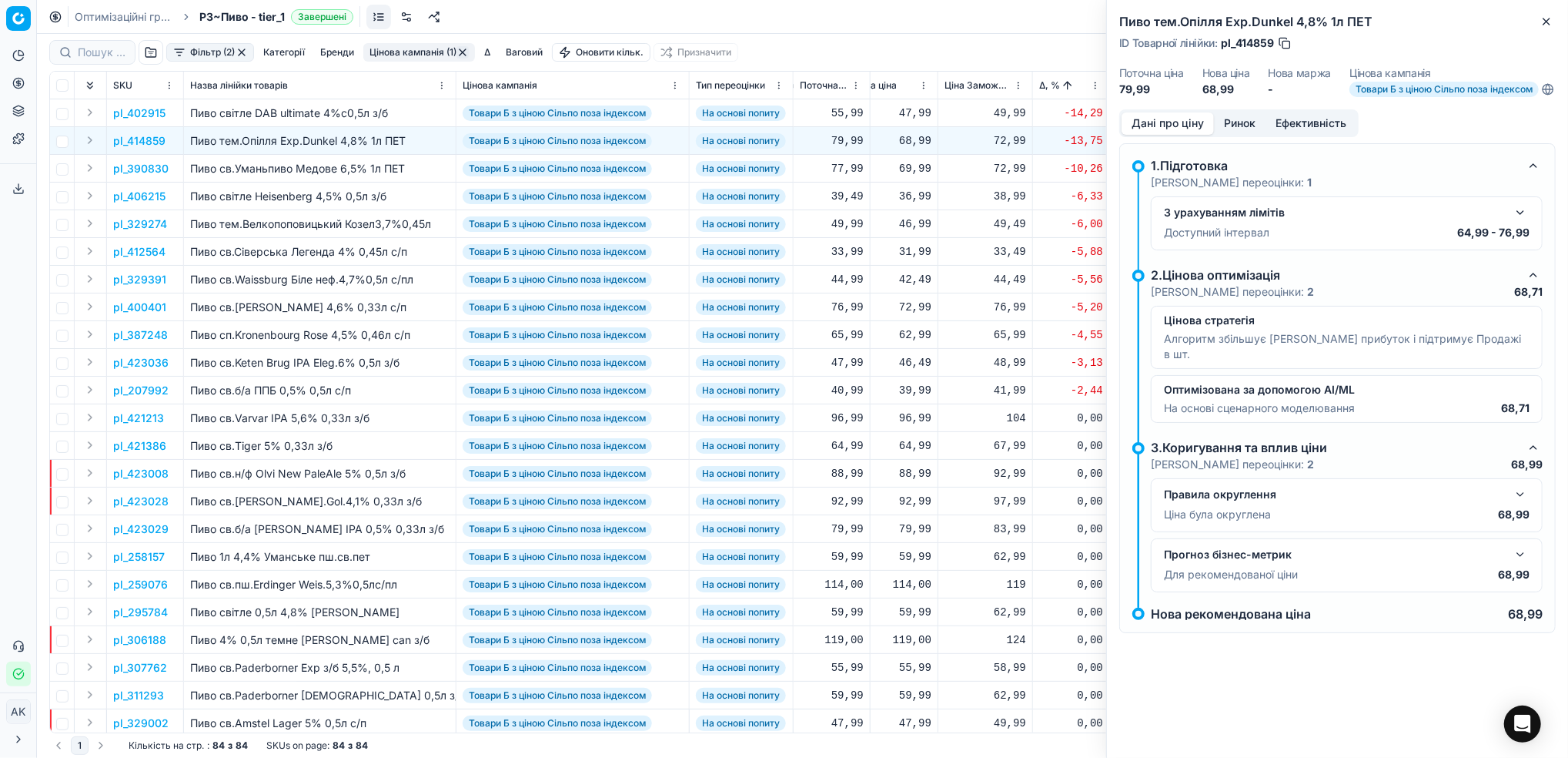
click at [1524, 221] on button "button" at bounding box center [1520, 212] width 19 height 19
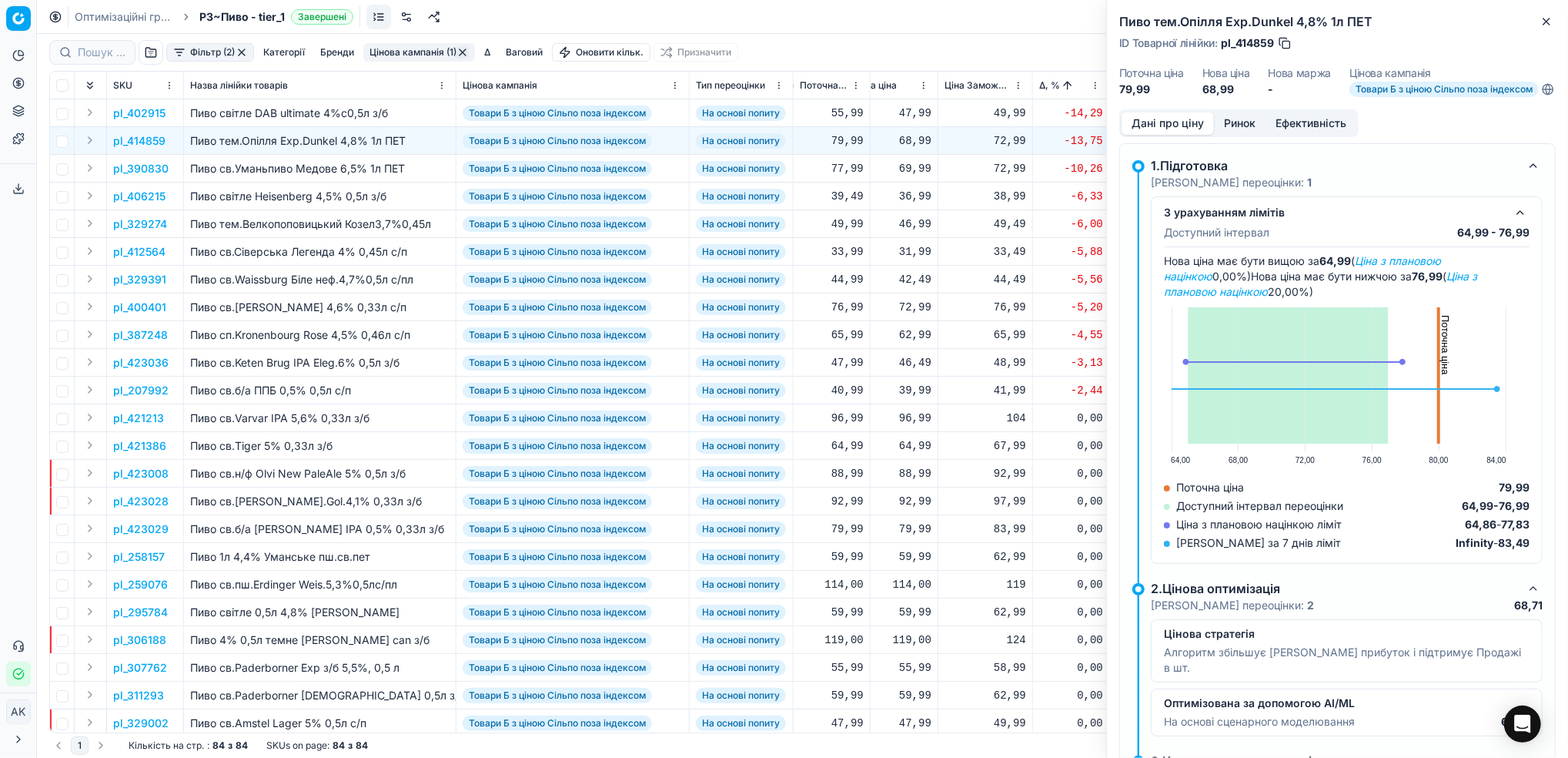
click at [1234, 134] on button "Ринок" at bounding box center [1239, 124] width 51 height 23
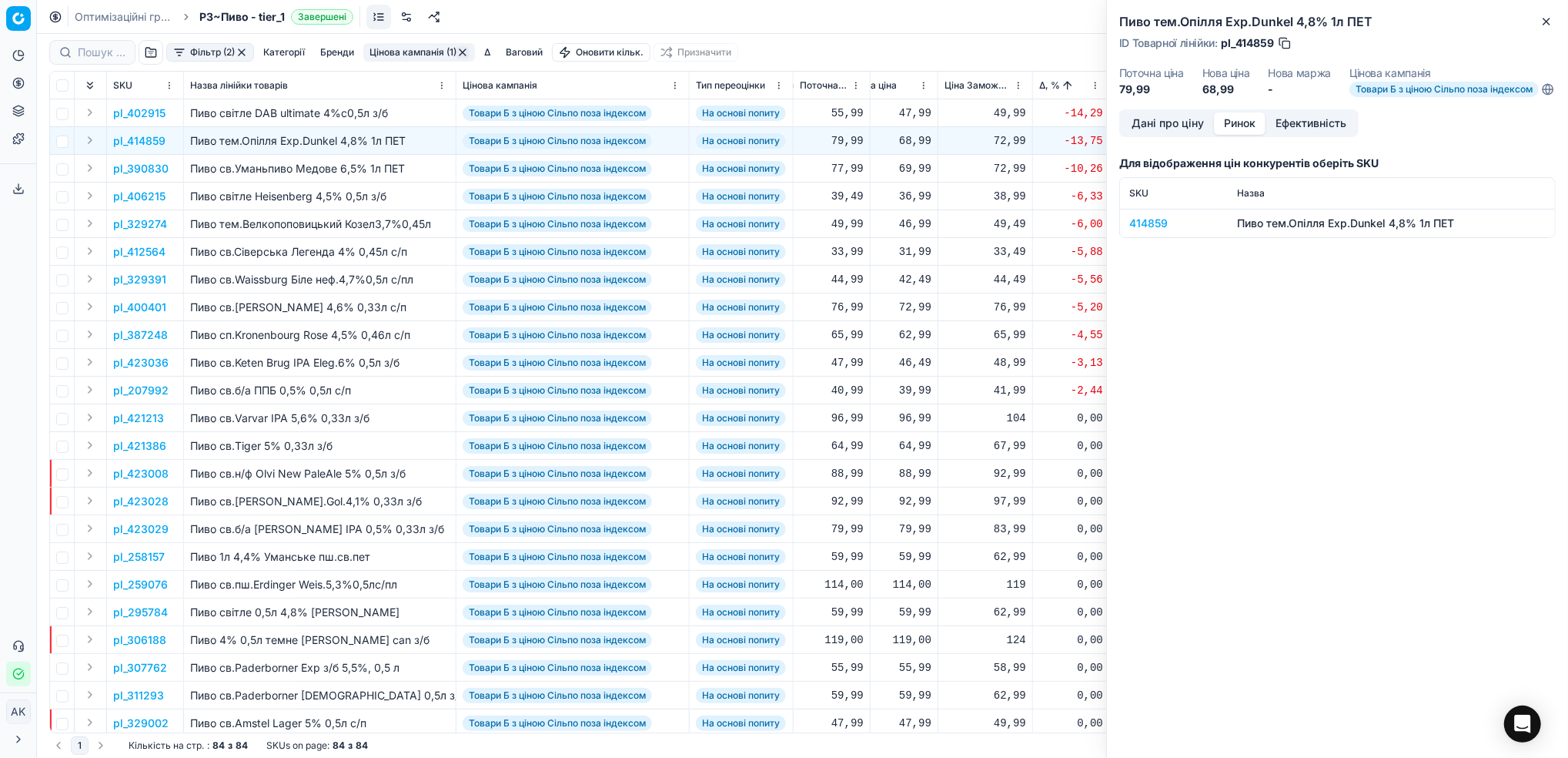
click at [1152, 231] on div "414859" at bounding box center [1174, 223] width 89 height 16
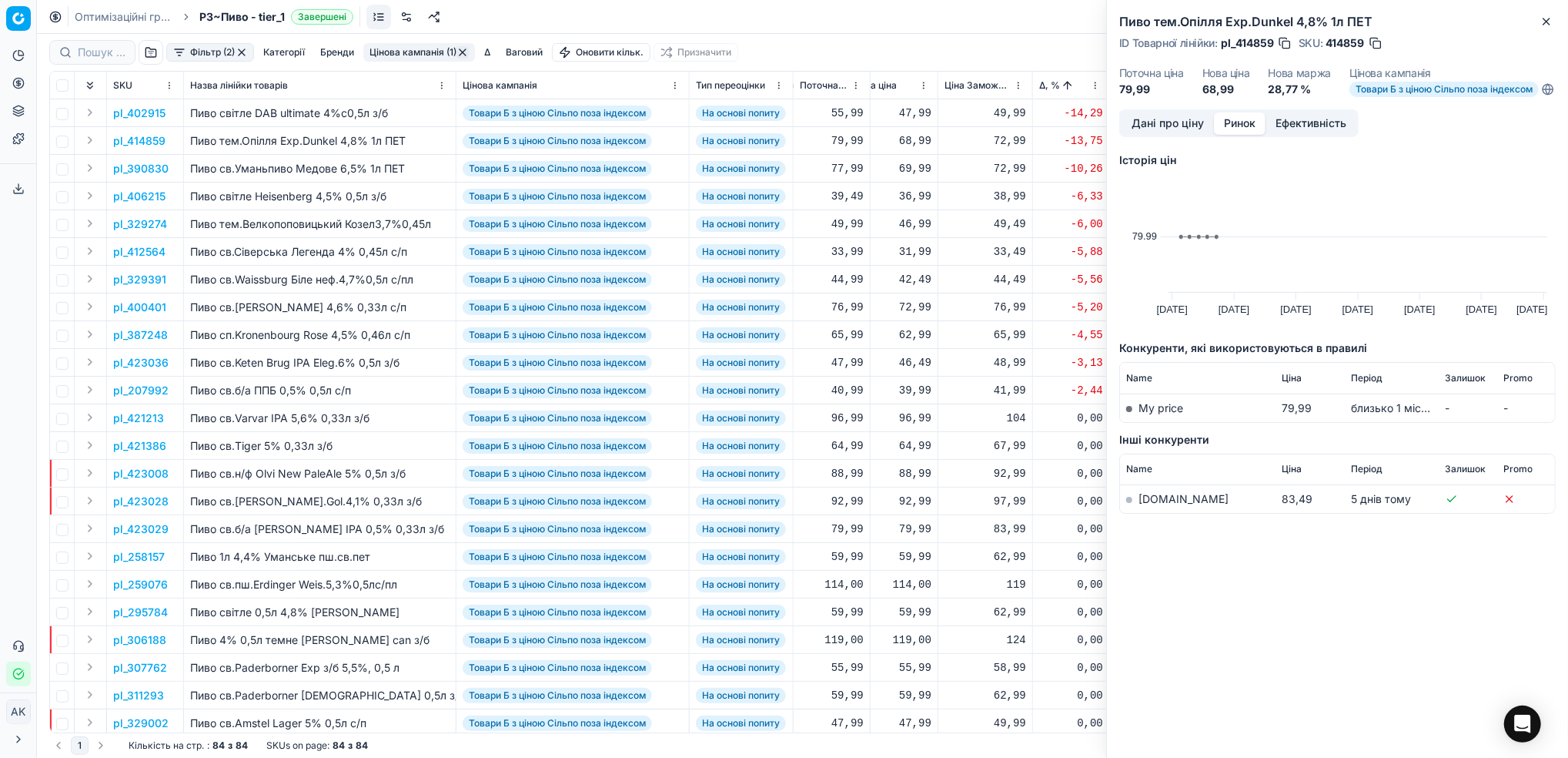
click at [1148, 505] on link "[DOMAIN_NAME]" at bounding box center [1183, 498] width 90 height 13
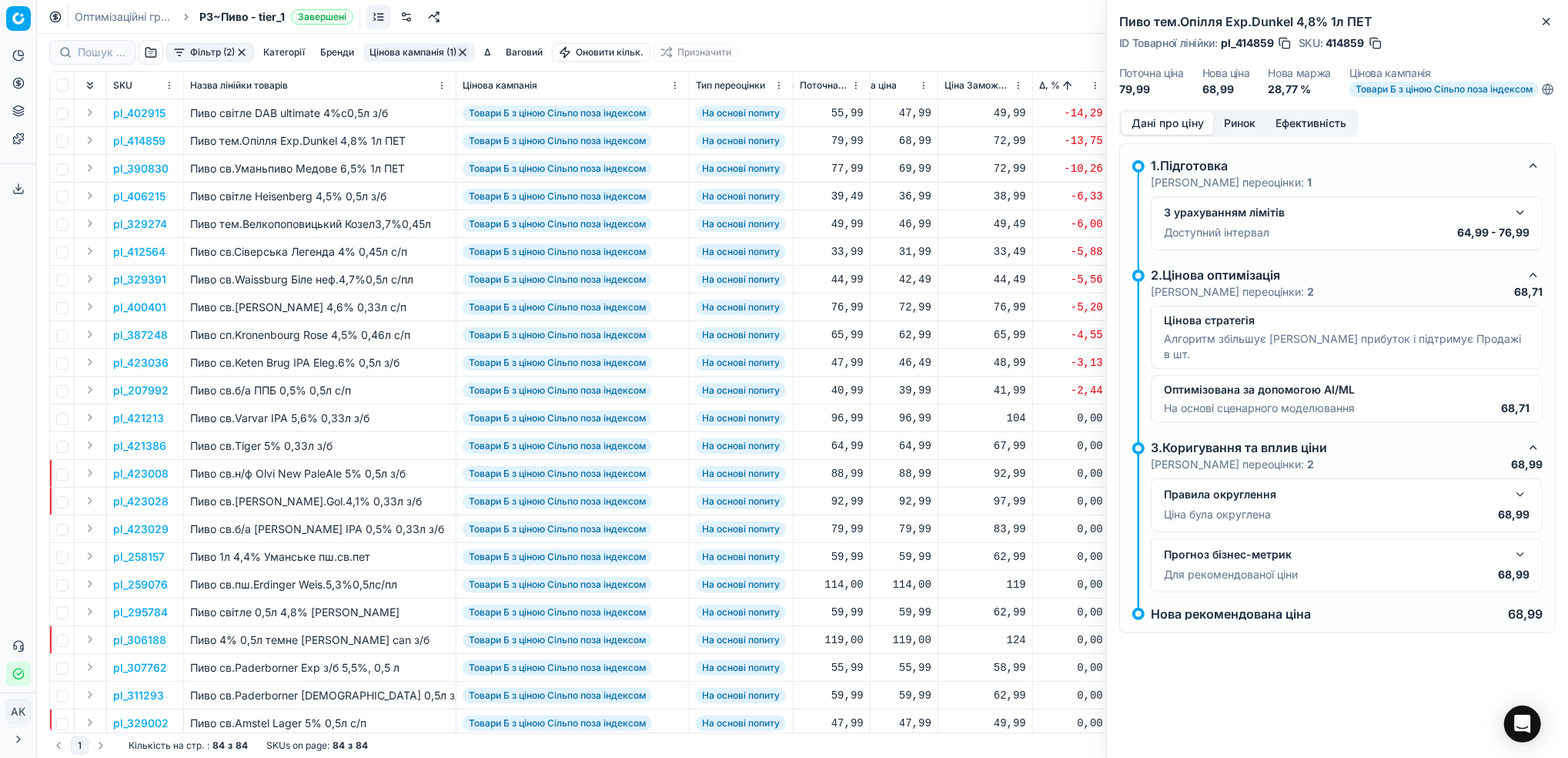
click at [1160, 134] on button "Дані про ціну" at bounding box center [1167, 124] width 92 height 23
click at [1518, 221] on button "button" at bounding box center [1520, 212] width 19 height 19
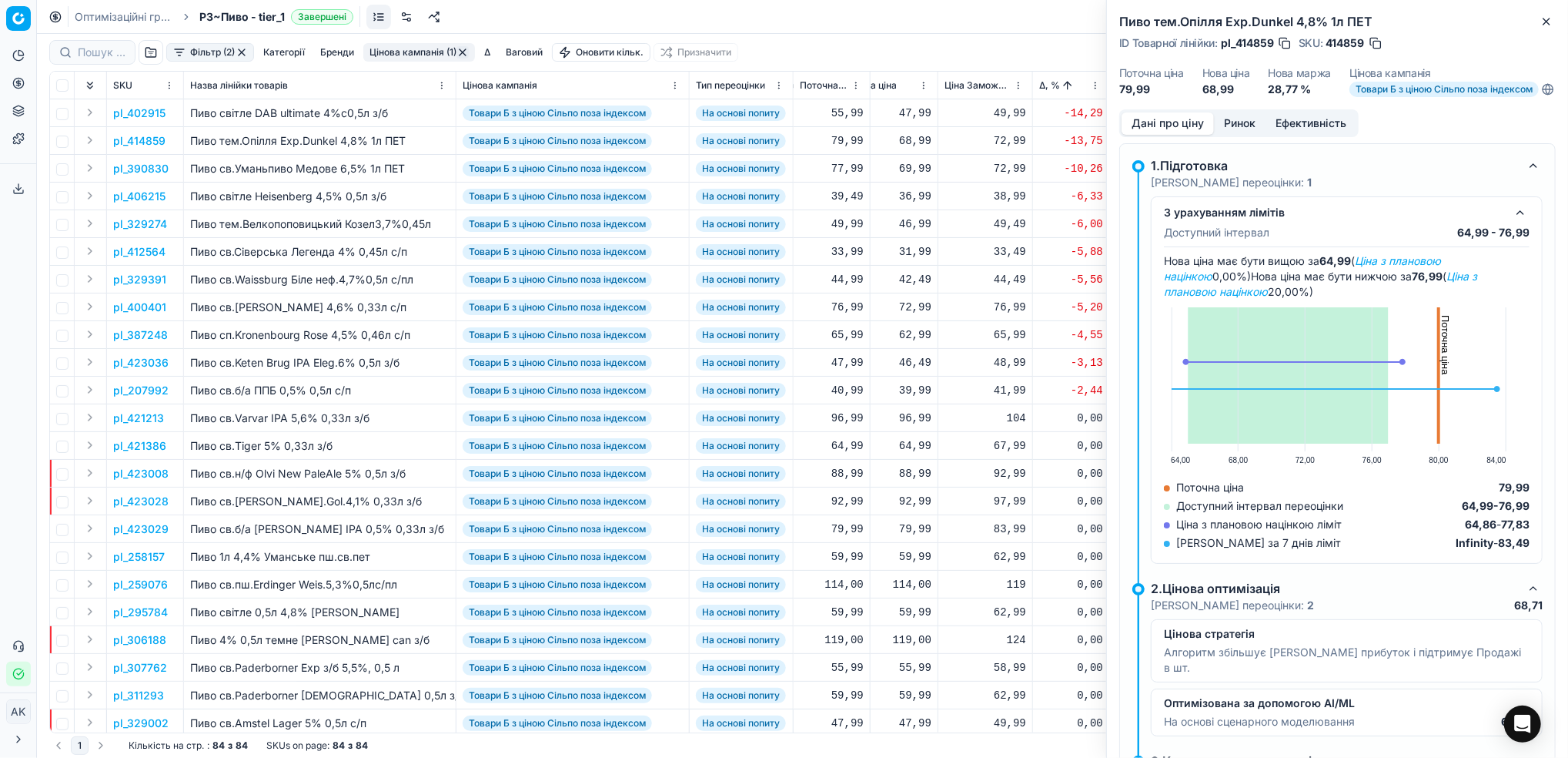
click at [1379, 45] on button "button" at bounding box center [1375, 43] width 16 height 16
click at [1552, 29] on button "Close" at bounding box center [1546, 21] width 19 height 19
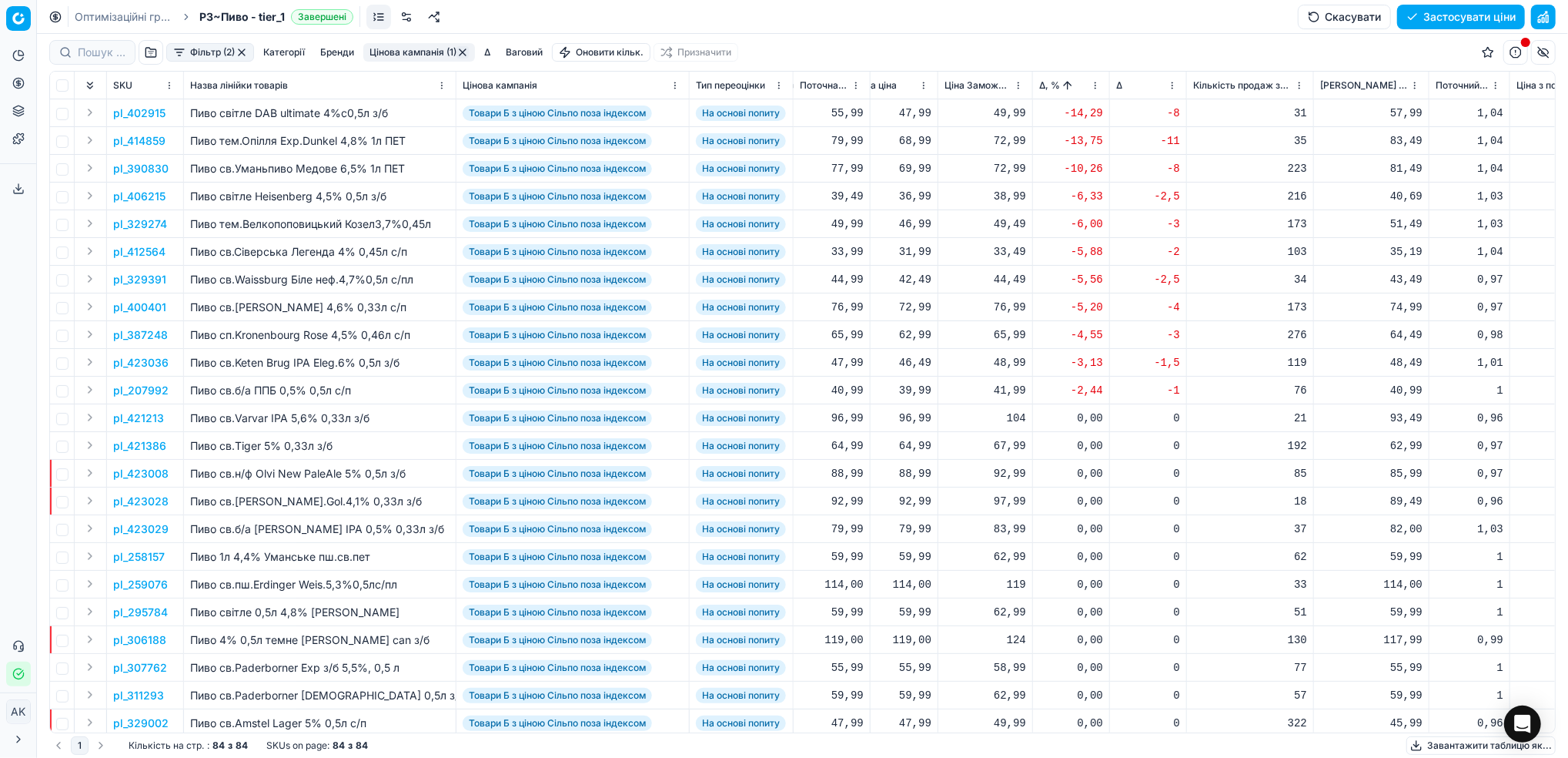
click at [119, 17] on link "Оптимізаційні групи" at bounding box center [124, 17] width 99 height 16
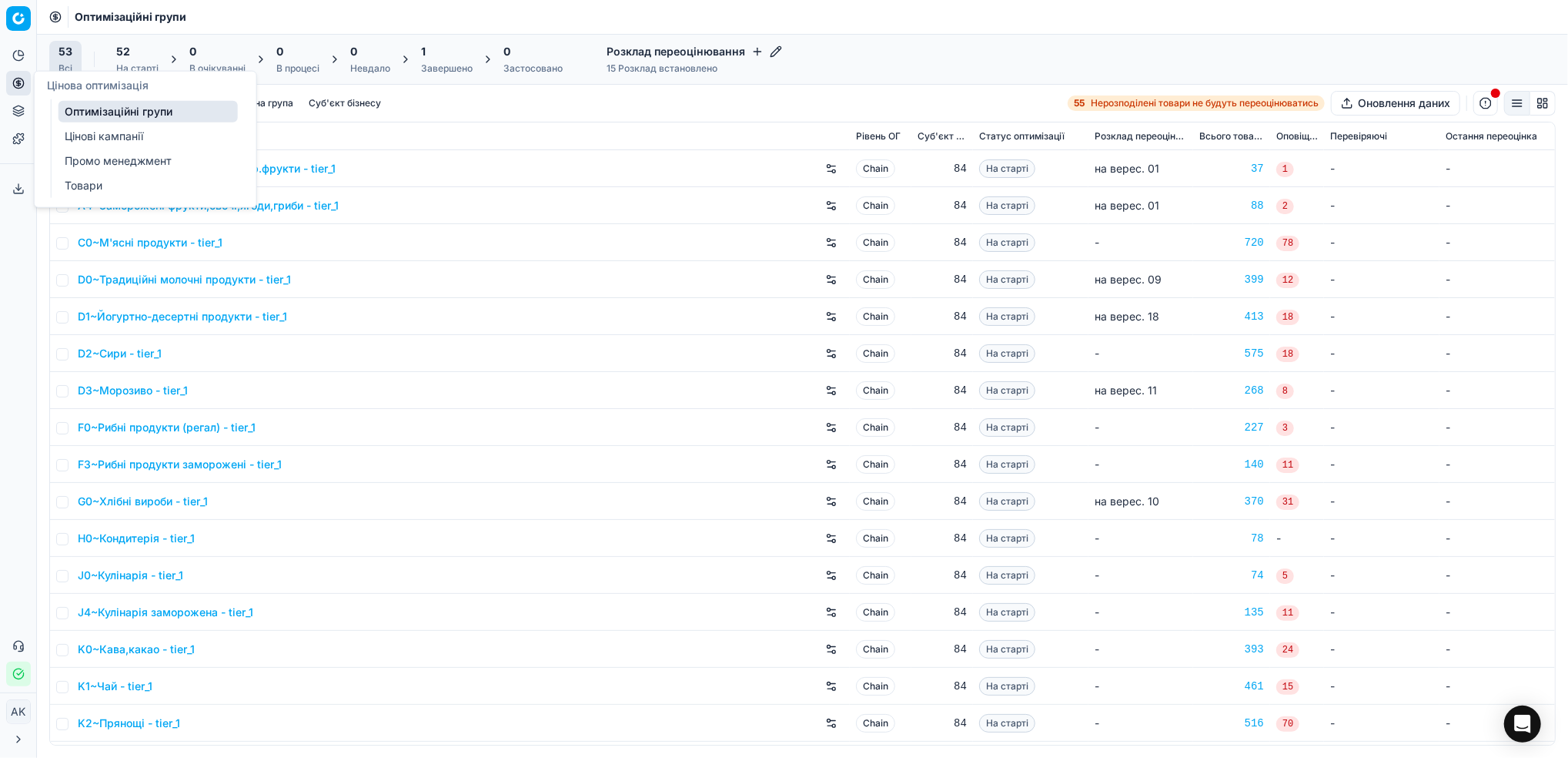
click at [105, 139] on link "Цінові кампанії" at bounding box center [148, 136] width 180 height 22
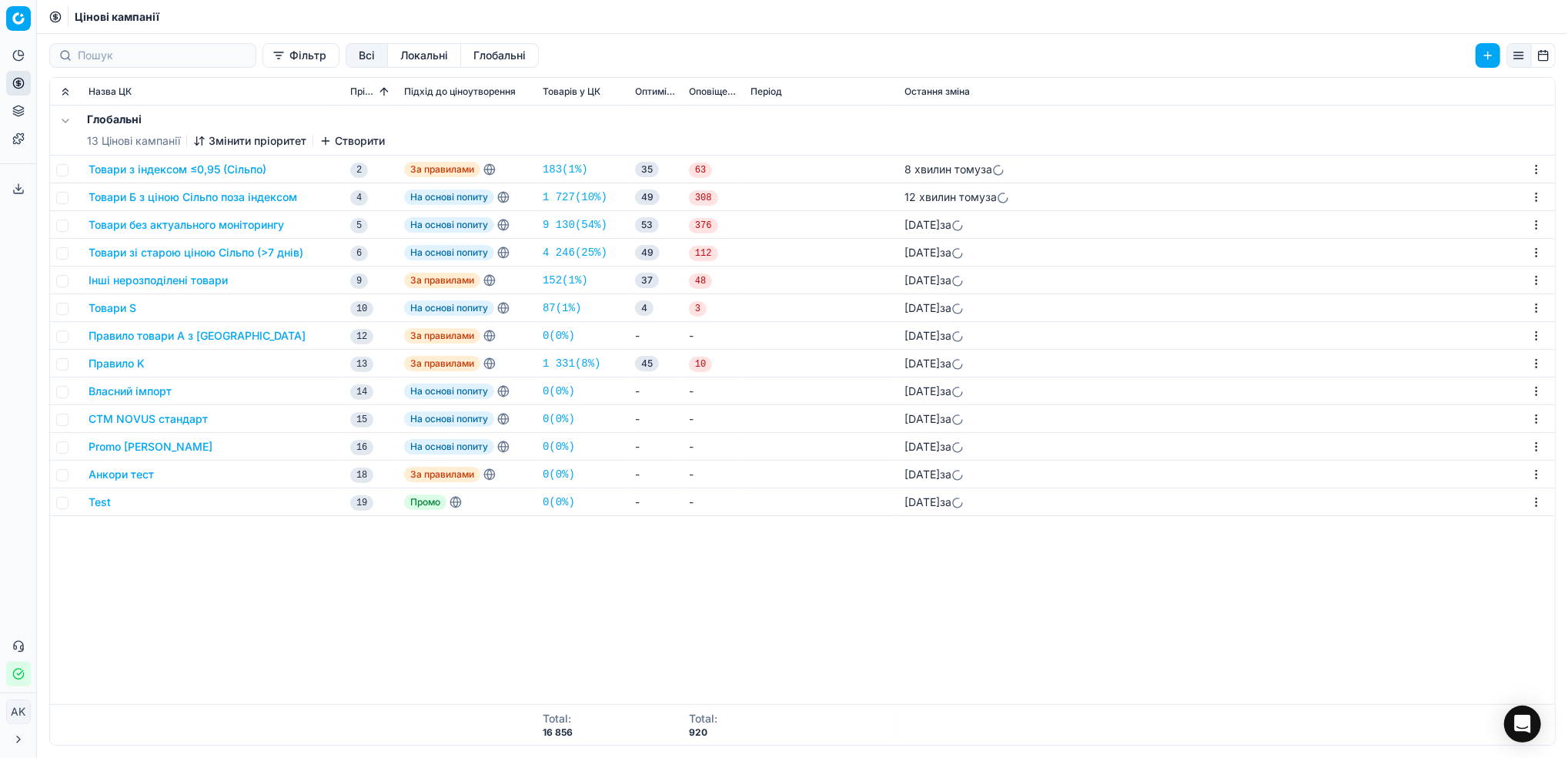
click at [151, 199] on button "Товари Б з ціною Сільпо поза індексом" at bounding box center [193, 198] width 208 height 16
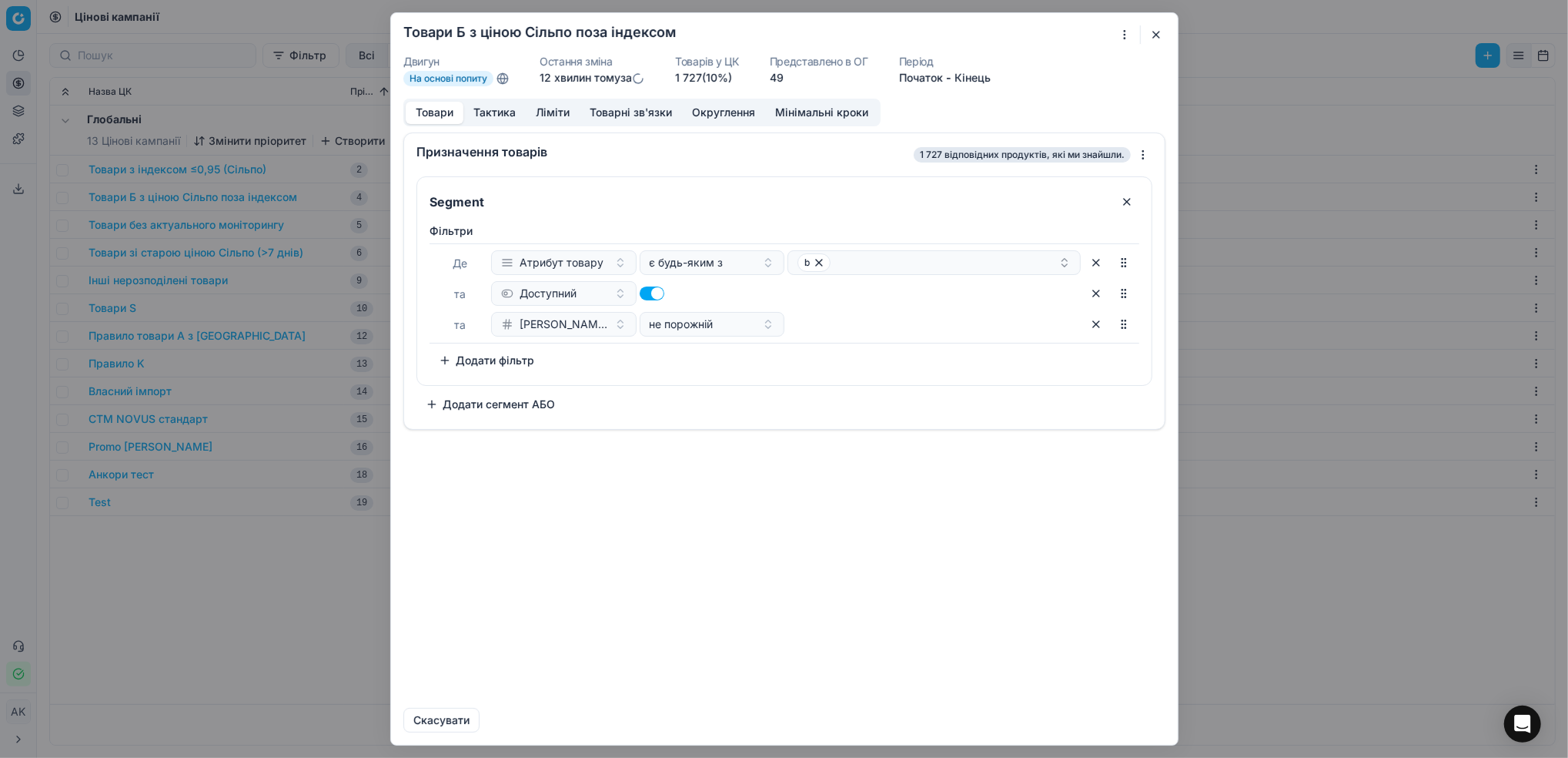
click at [547, 119] on button "Ліміти" at bounding box center [552, 113] width 54 height 23
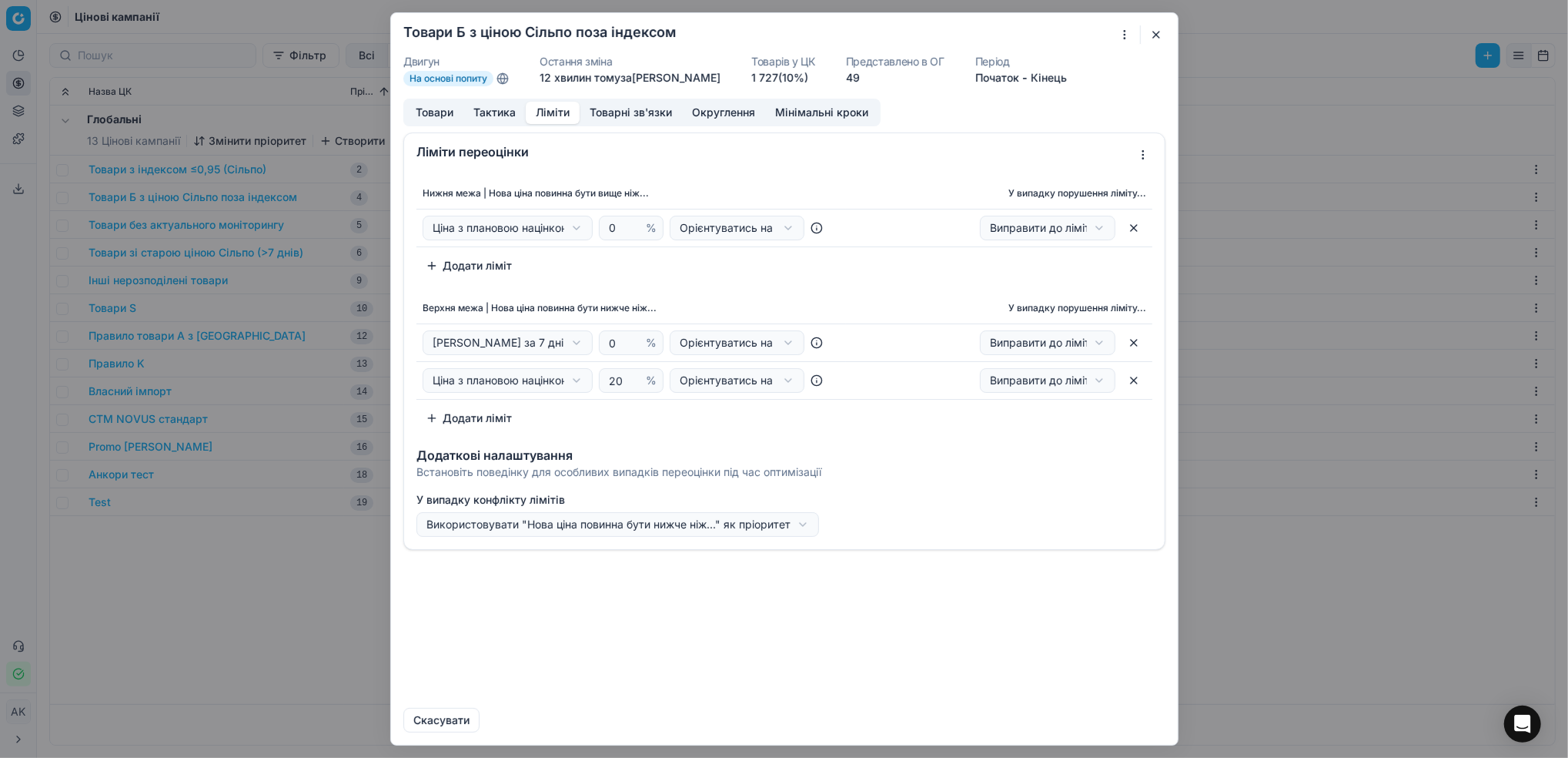
click at [576, 226] on div "Ми зберігаємо налаштування ЦК. Будь ласка, зачекайте, це може зайняти декілька …" at bounding box center [784, 379] width 1568 height 758
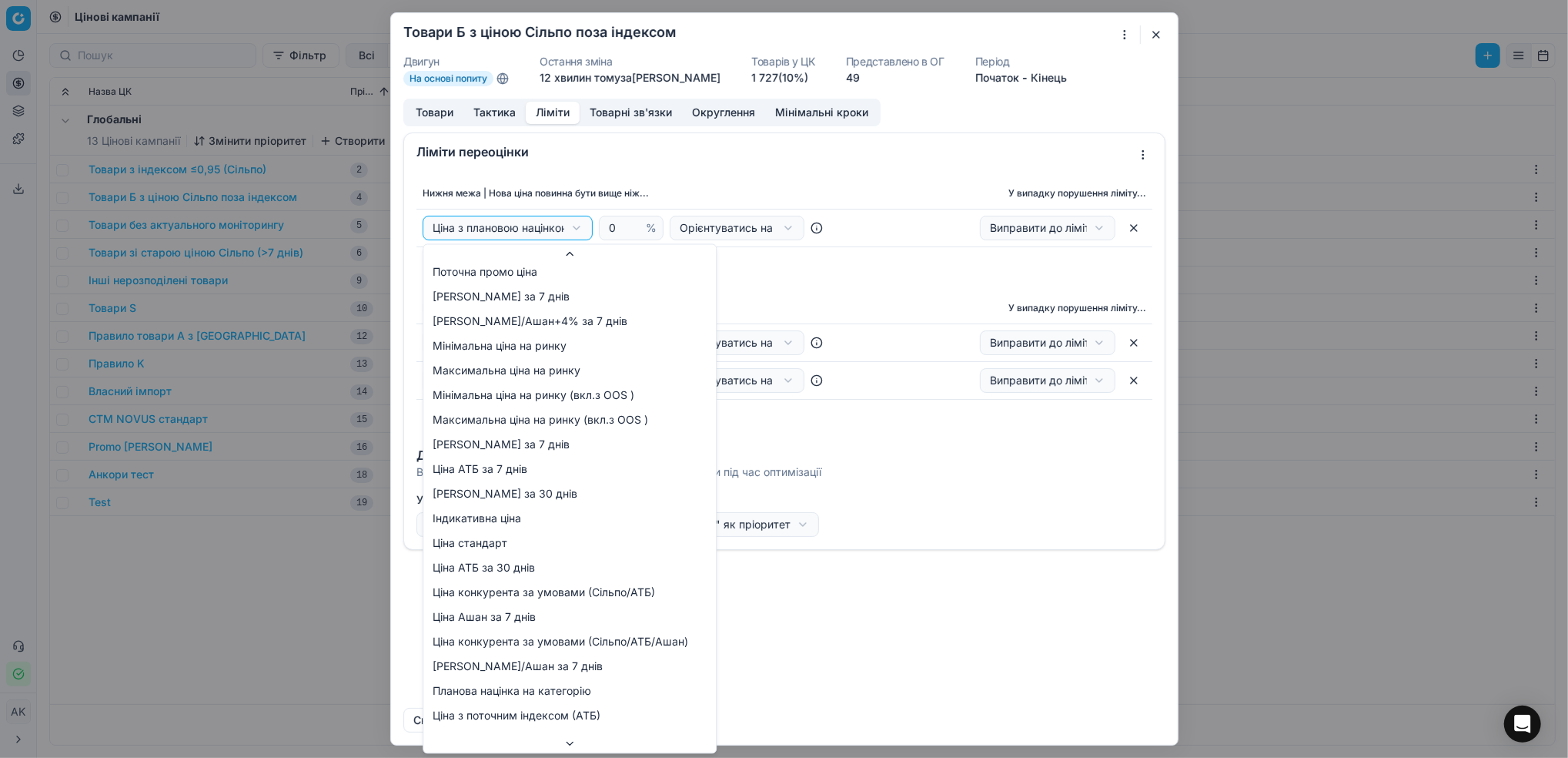
scroll to position [54, 0]
select select "cd_price_in_stock_silpo"
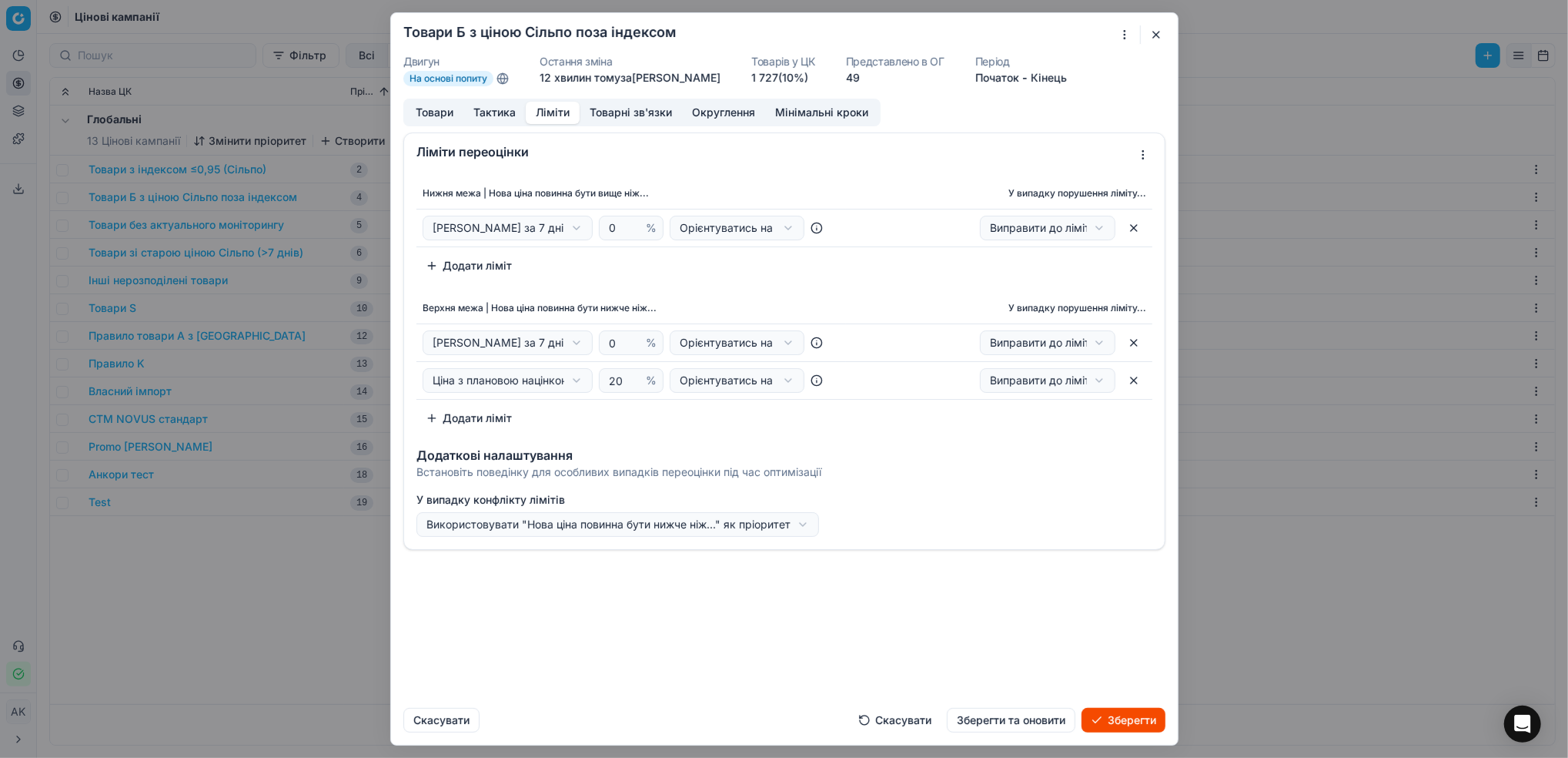
click at [1021, 723] on button "Зберегти та оновити" at bounding box center [1011, 719] width 128 height 25
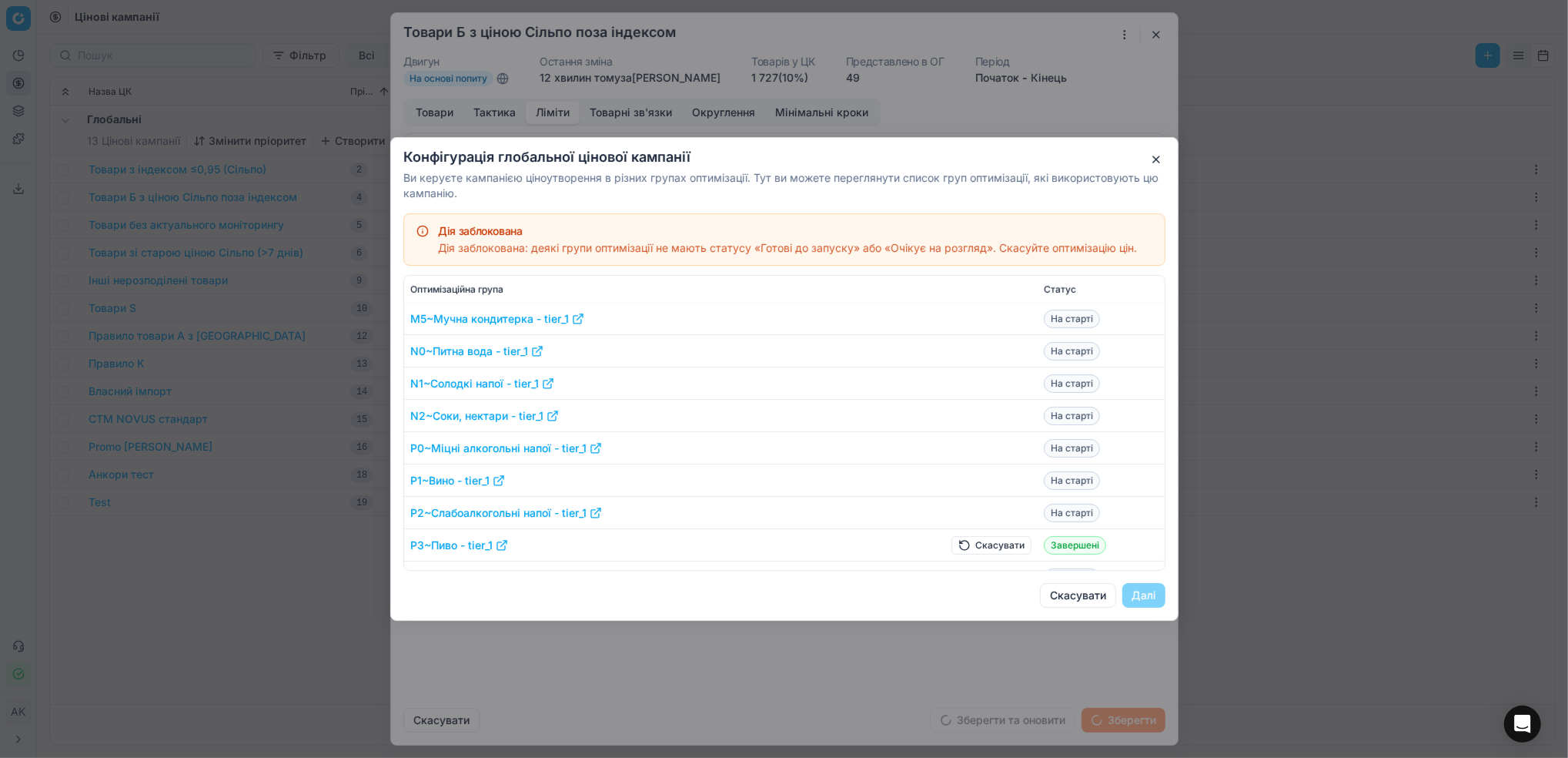
scroll to position [1129, 0]
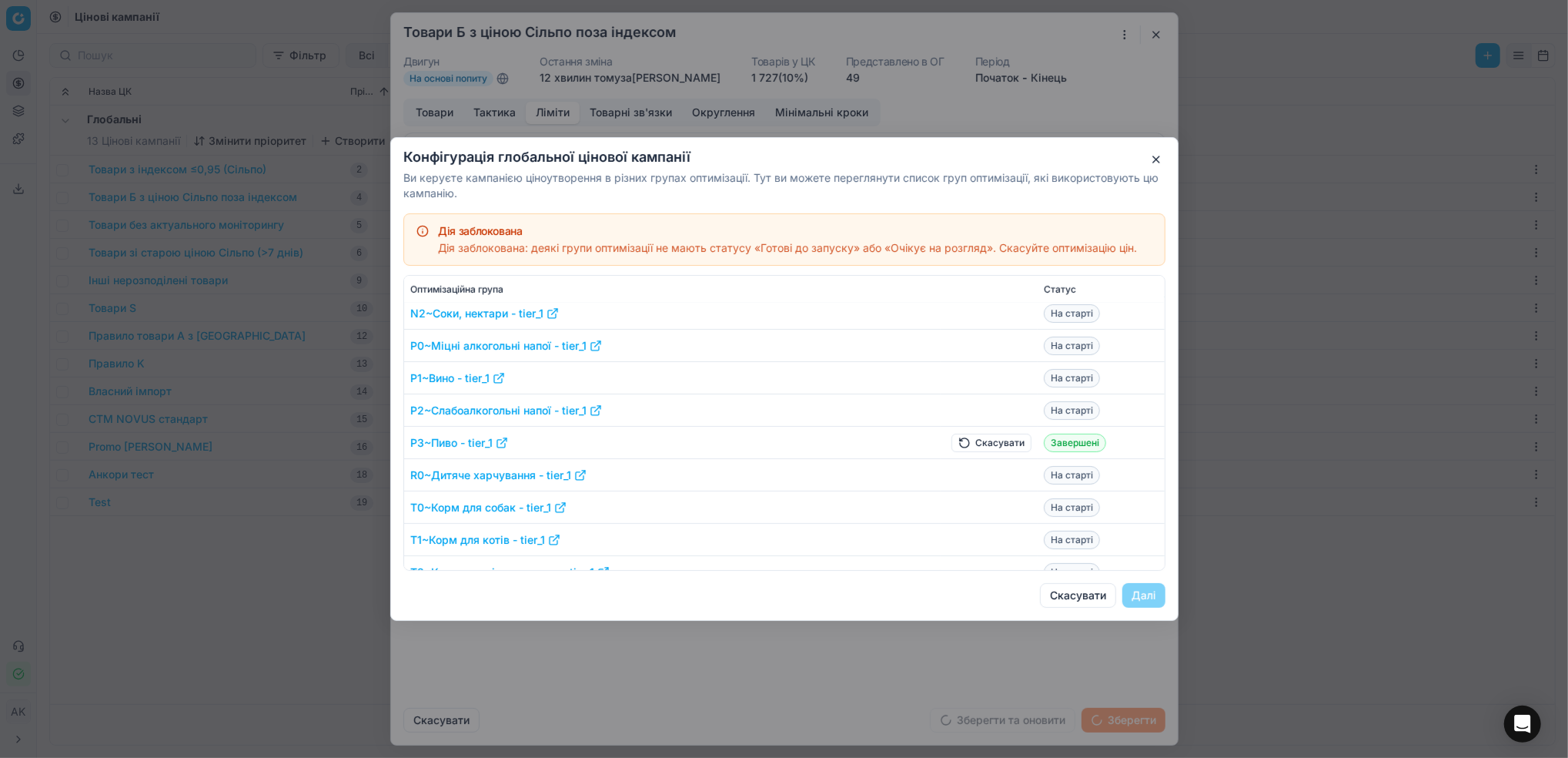
click at [984, 448] on button "Скасувати" at bounding box center [991, 443] width 80 height 19
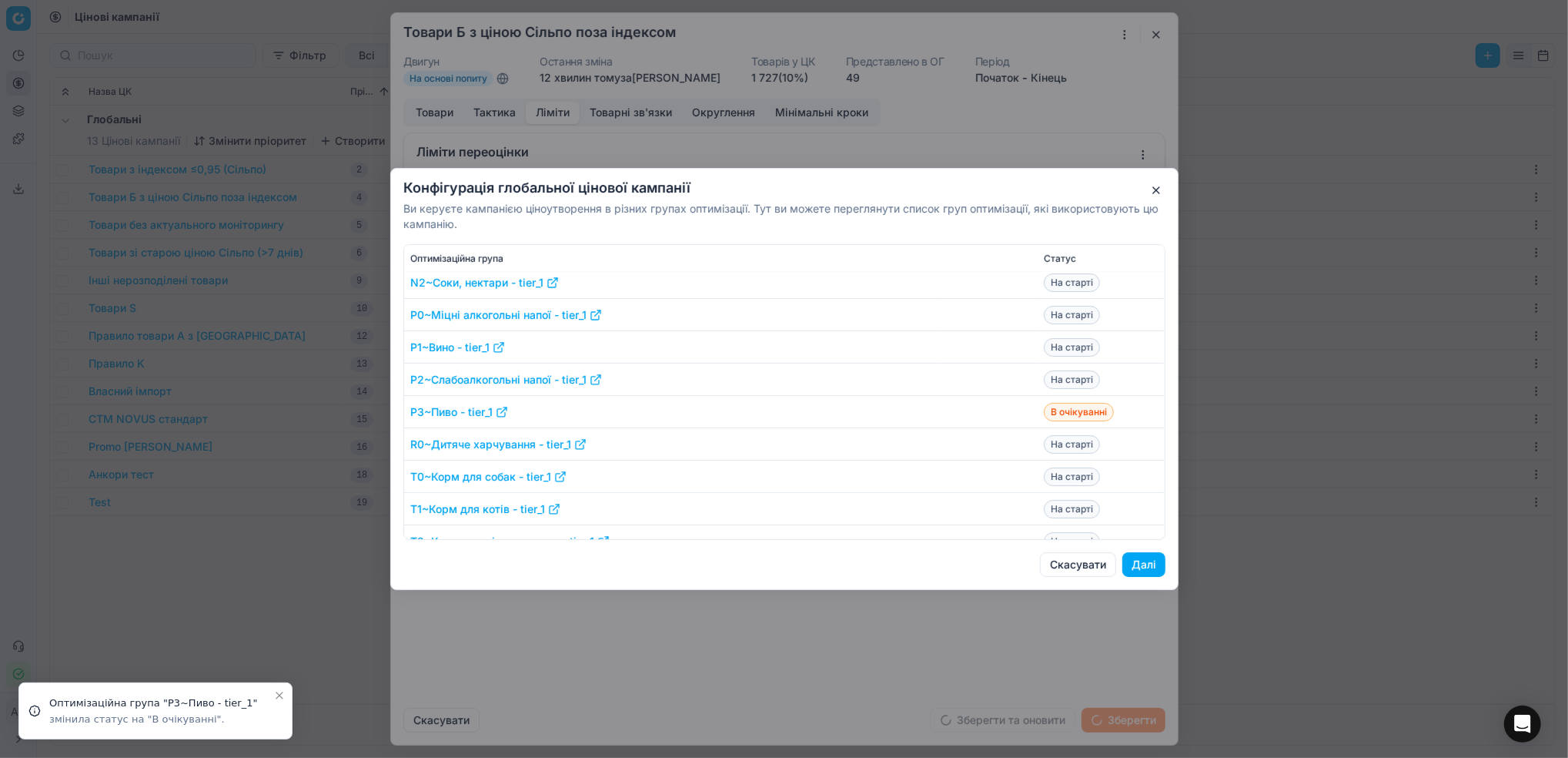
click at [1150, 569] on button "Далі" at bounding box center [1144, 564] width 43 height 25
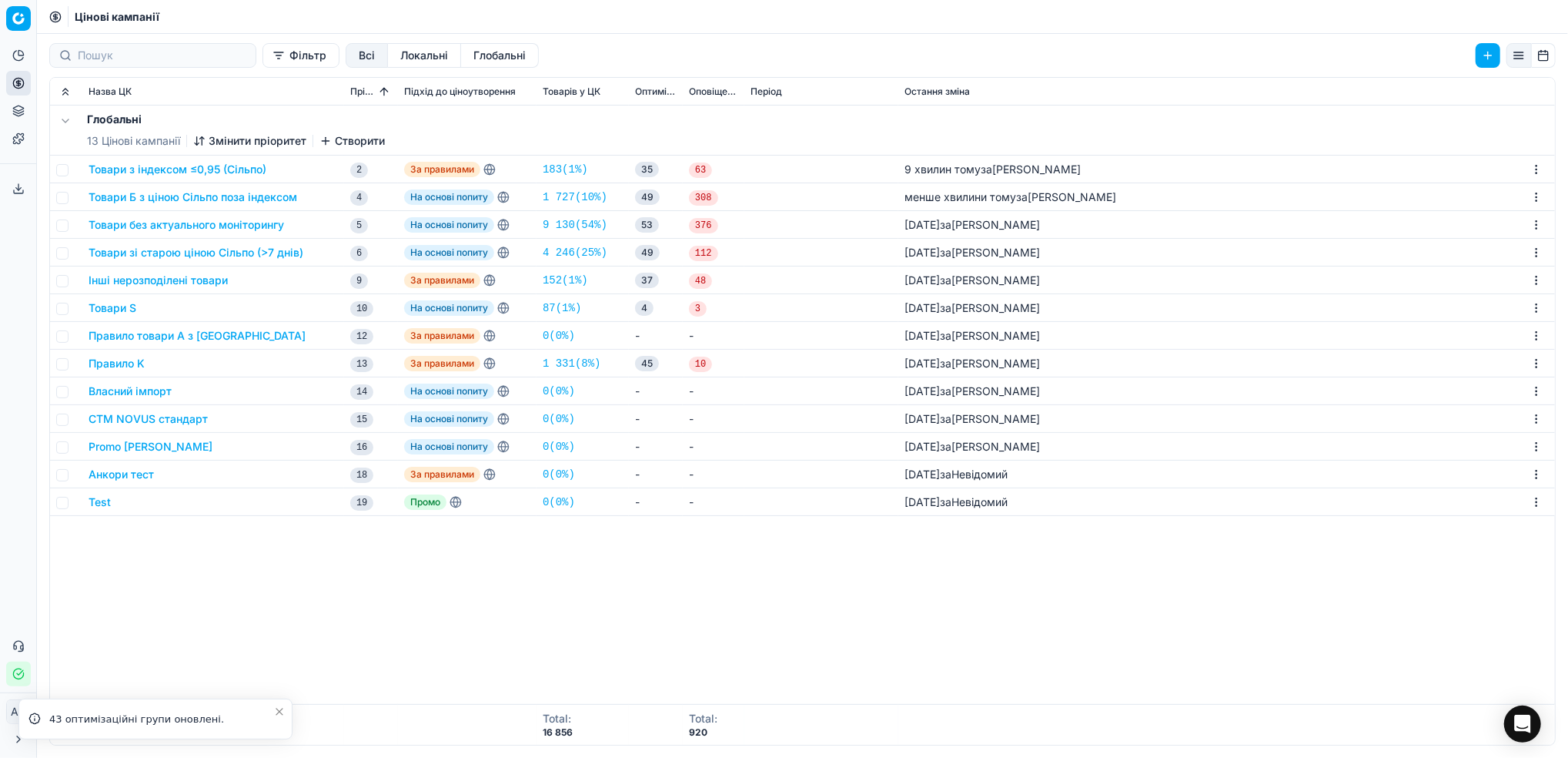
click at [132, 169] on button "Товари з індексом ≤0,95 (Сільпо)" at bounding box center [178, 170] width 178 height 16
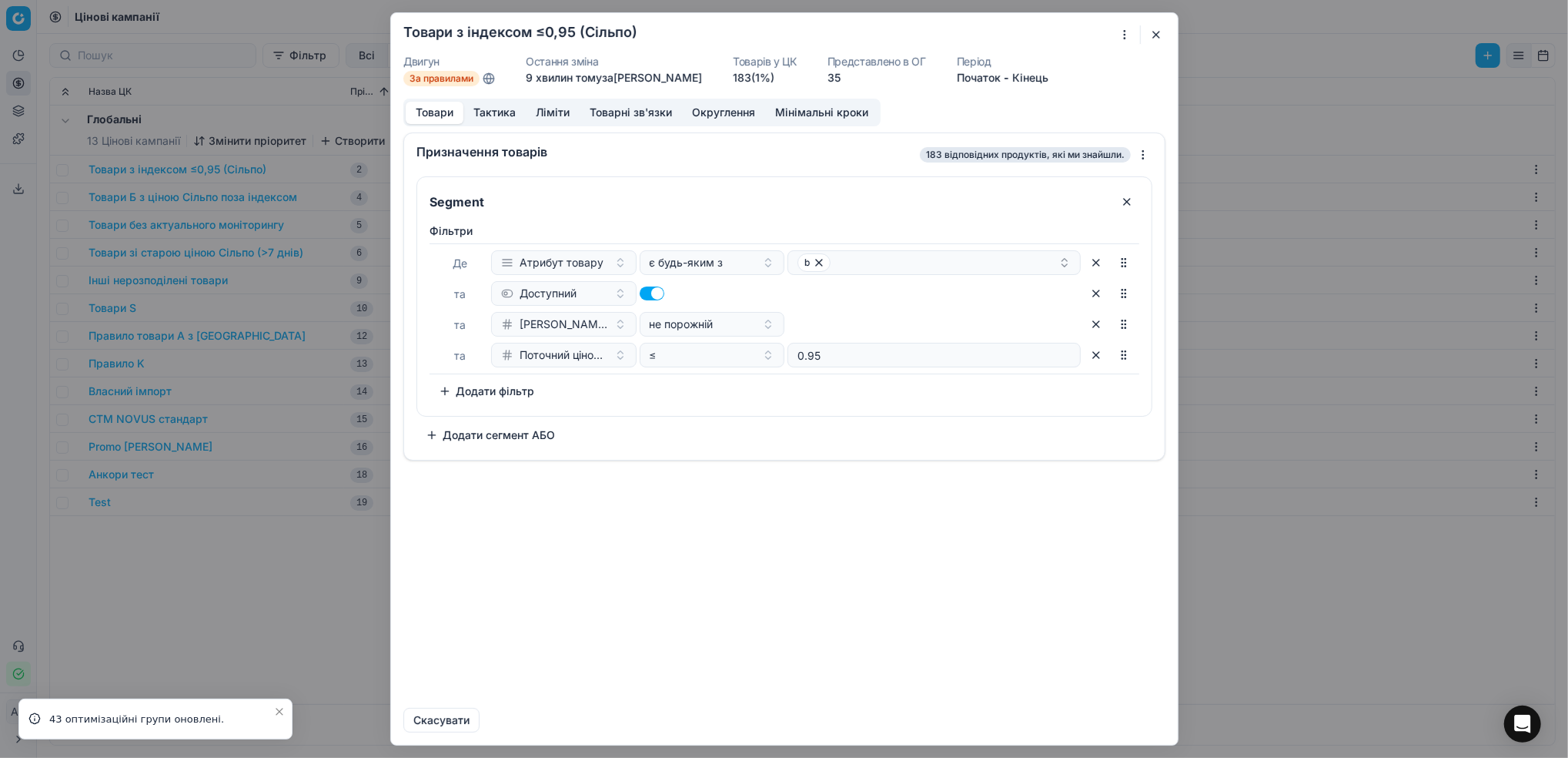
click at [552, 110] on button "Ліміти" at bounding box center [552, 113] width 54 height 23
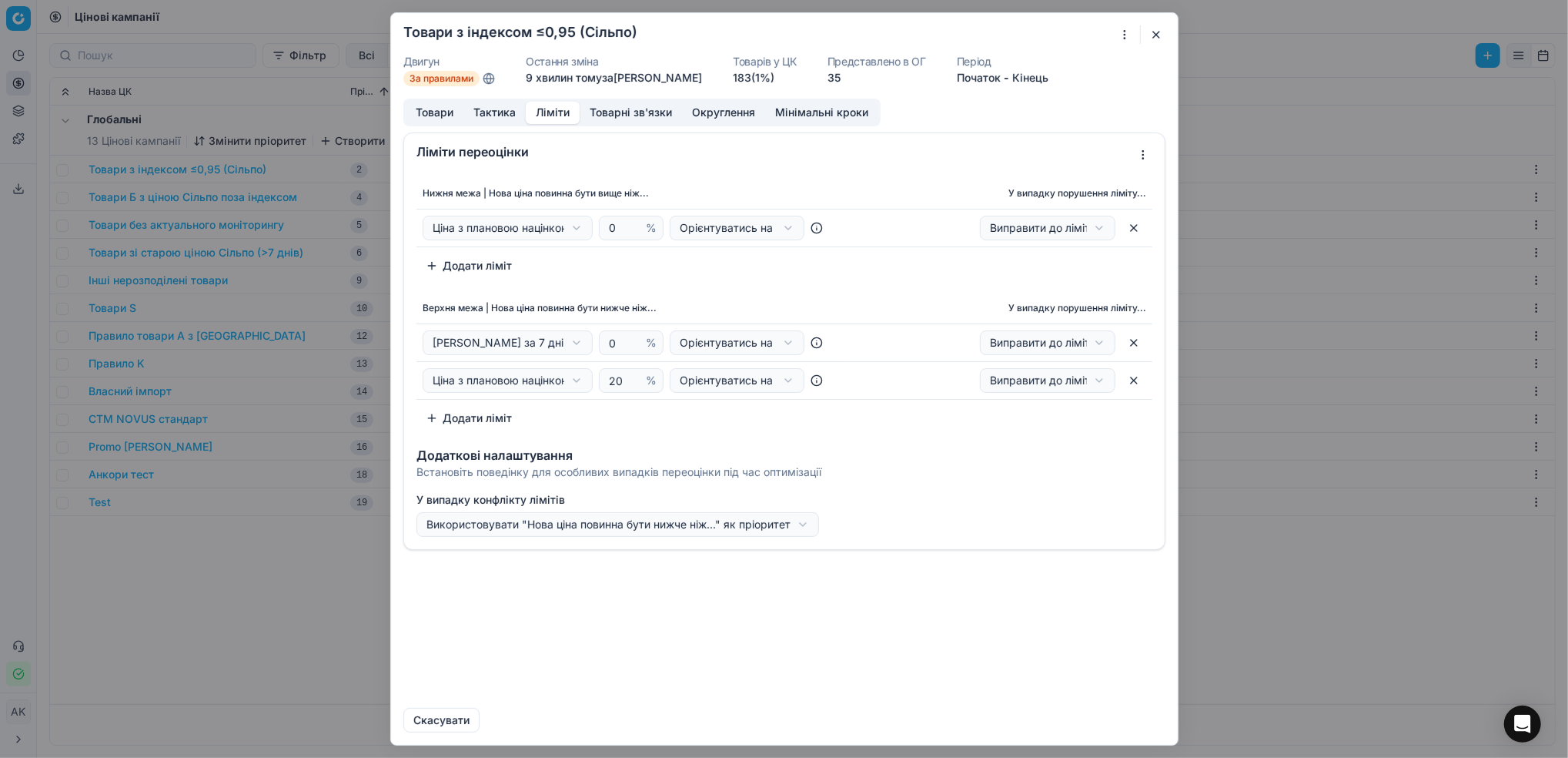
click at [569, 230] on div "Ми зберігаємо налаштування ЦК. Будь ласка, зачекайте, це може зайняти декілька …" at bounding box center [784, 379] width 1568 height 758
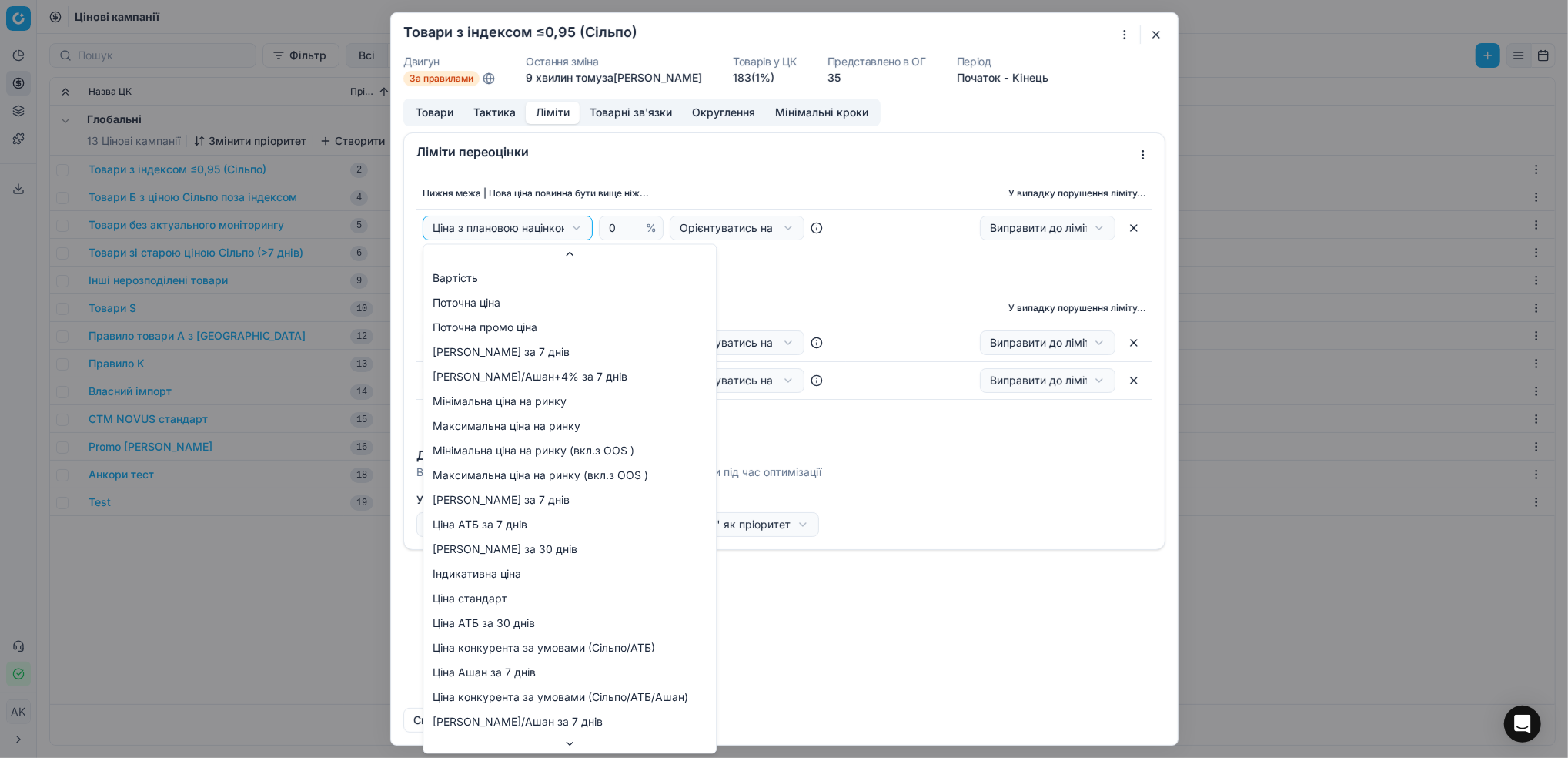
scroll to position [148, 0]
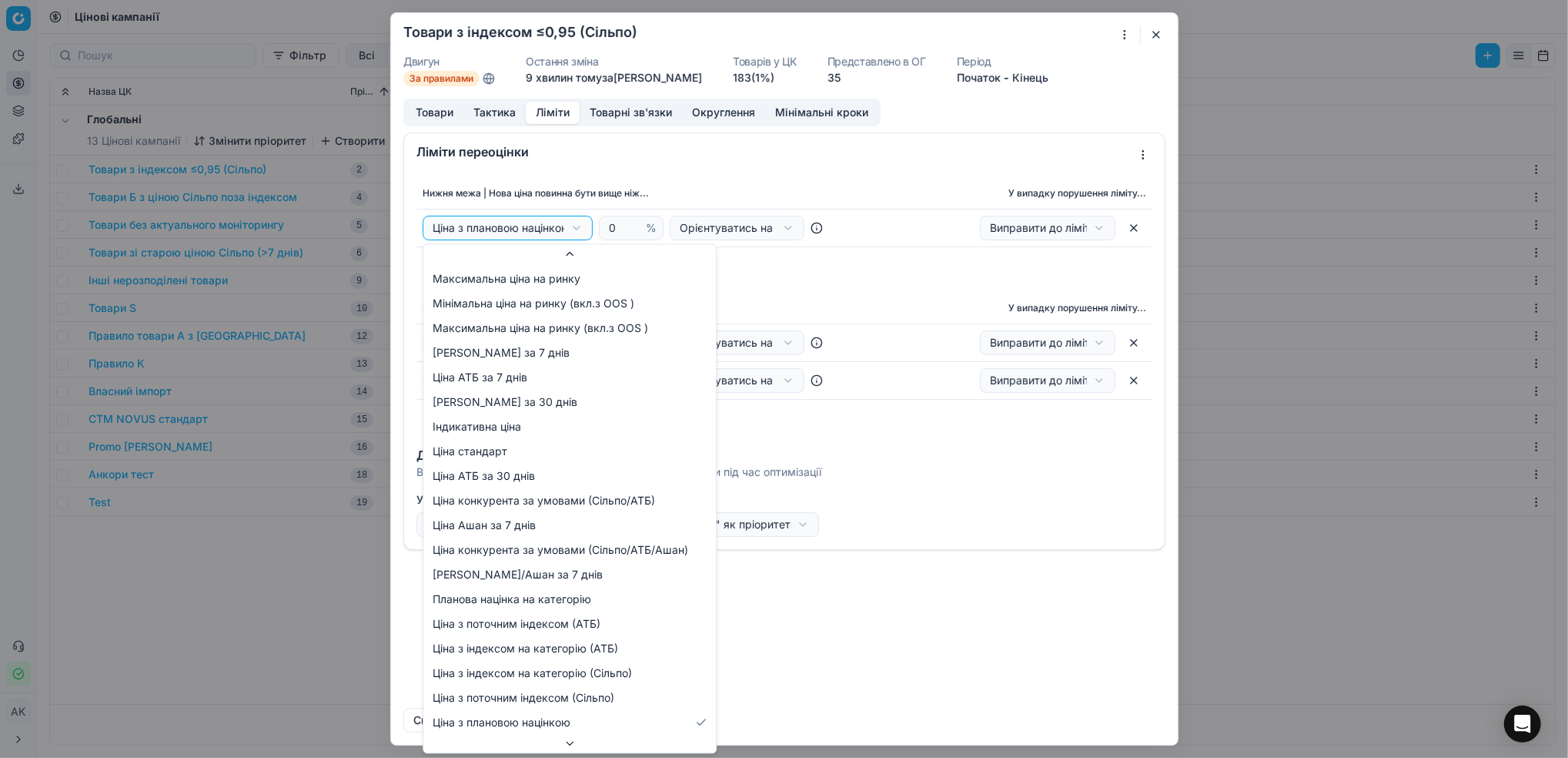
select select "cd_price_in_stock_silpo"
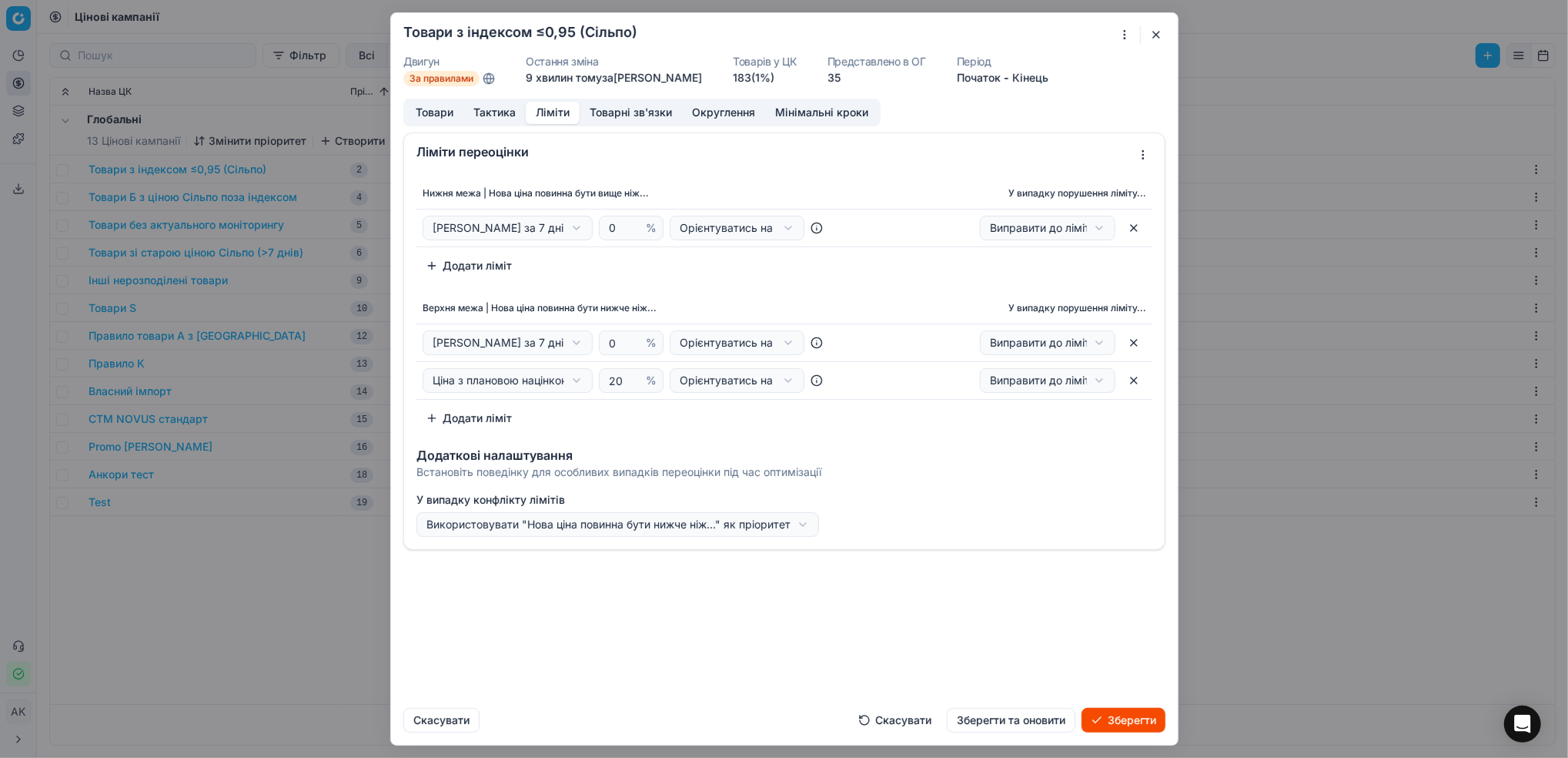
click at [1026, 721] on button "Зберегти та оновити" at bounding box center [1011, 719] width 128 height 25
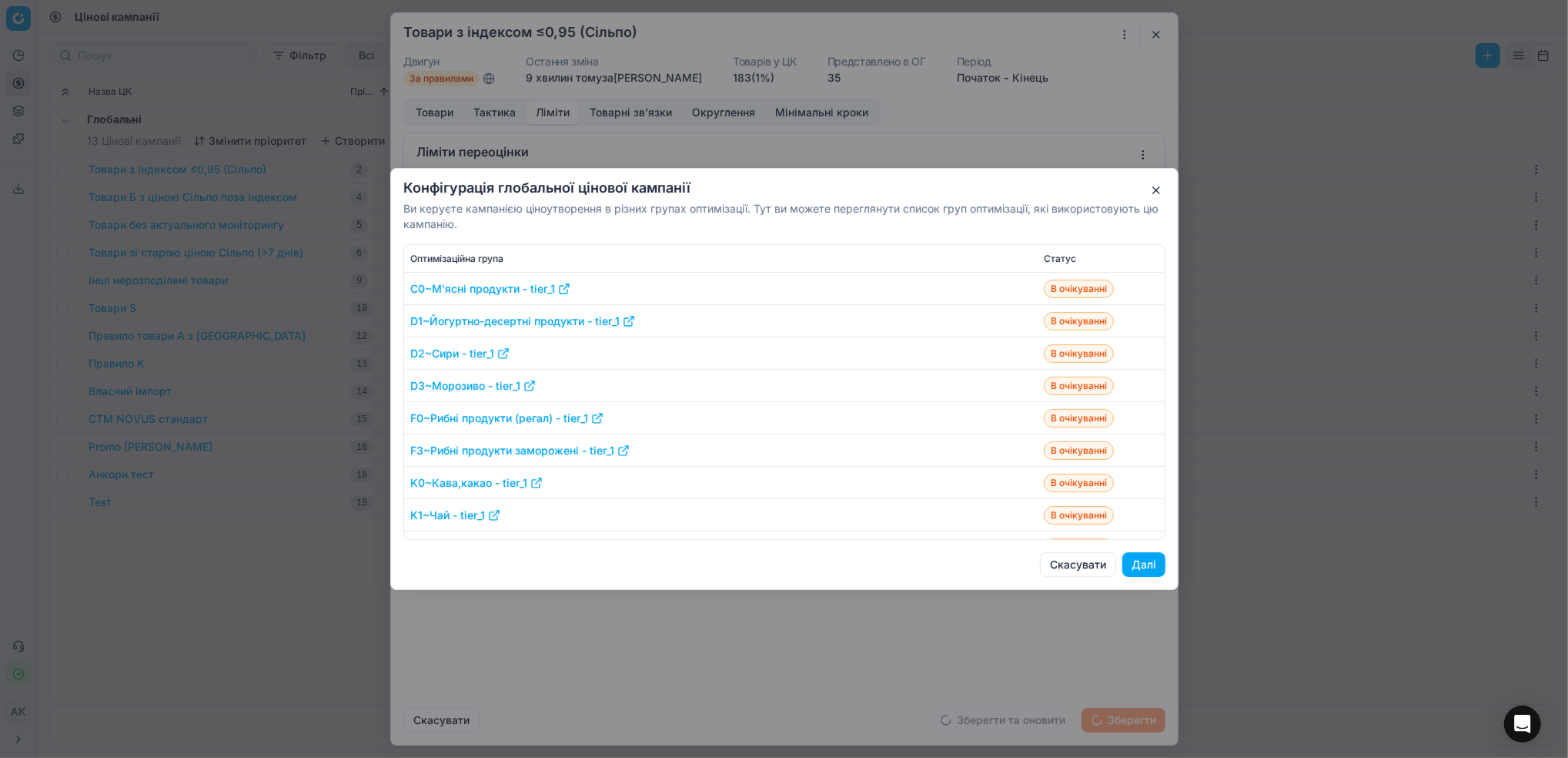
click at [1147, 564] on button "Далі" at bounding box center [1144, 564] width 43 height 25
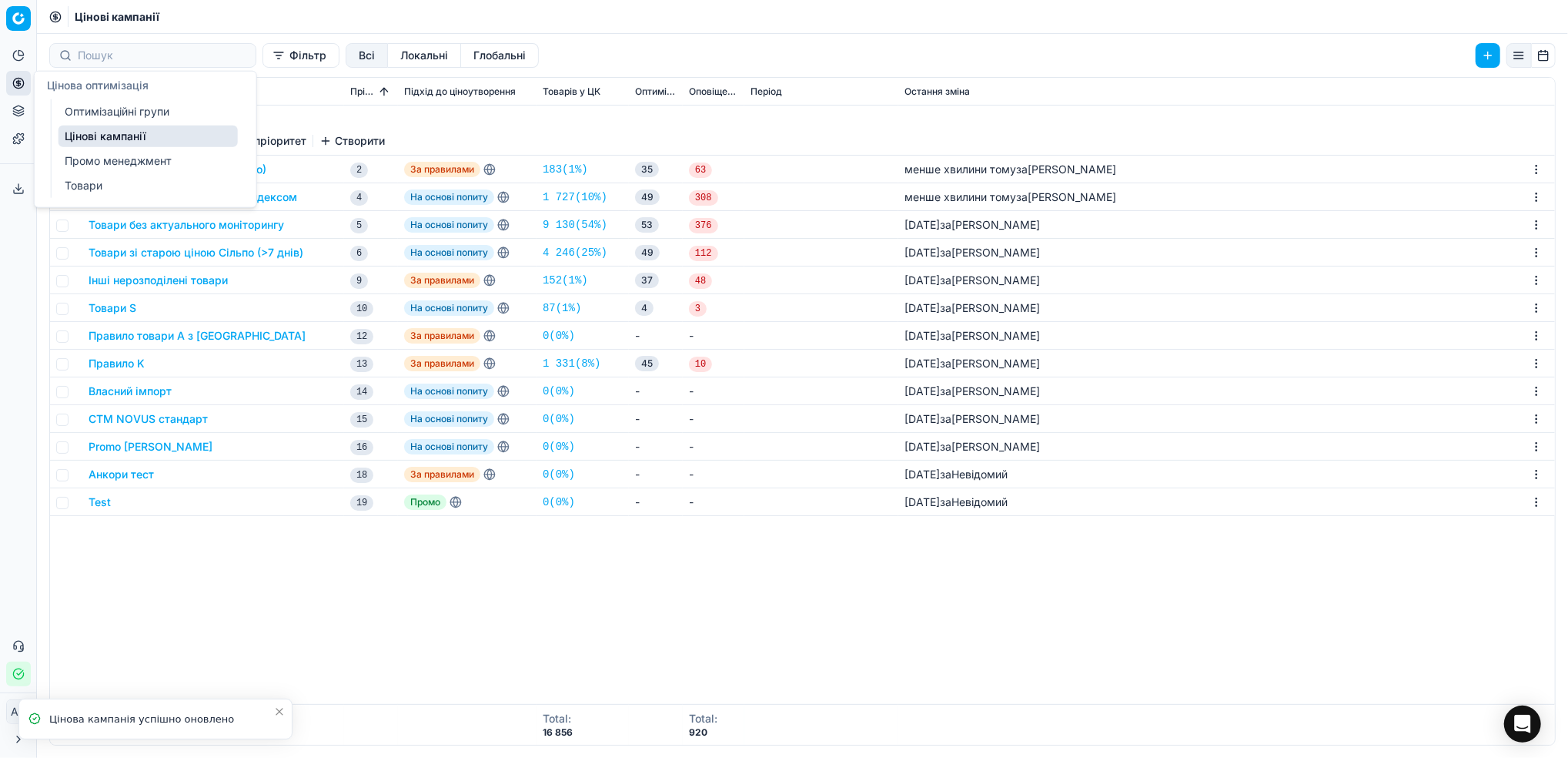
drag, startPoint x: 94, startPoint y: 113, endPoint x: 312, endPoint y: 169, distance: 225.1
click at [94, 113] on link "Оптимізаційні групи" at bounding box center [148, 112] width 180 height 22
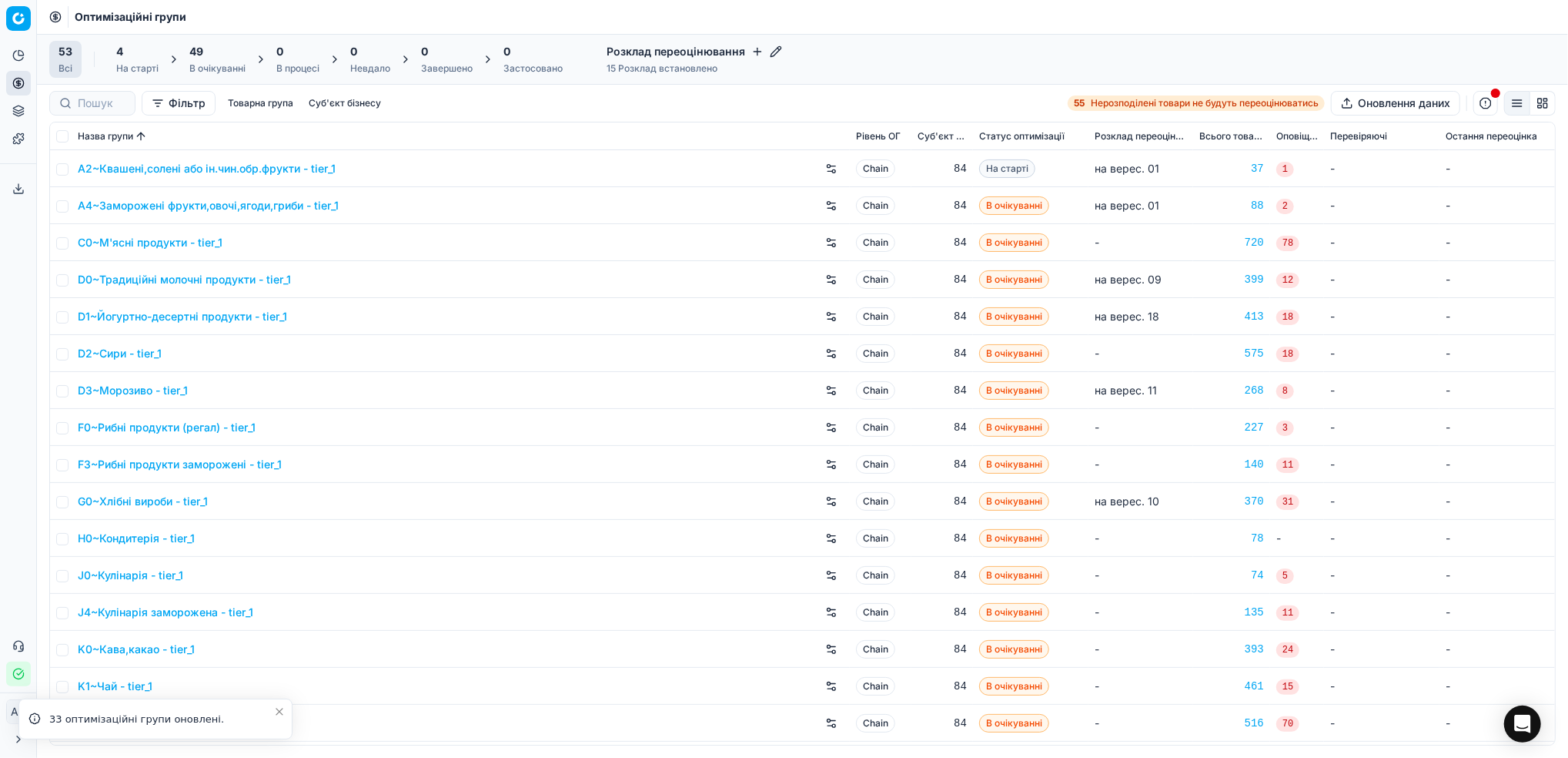
click at [221, 60] on div "49 В очікуванні" at bounding box center [217, 58] width 56 height 31
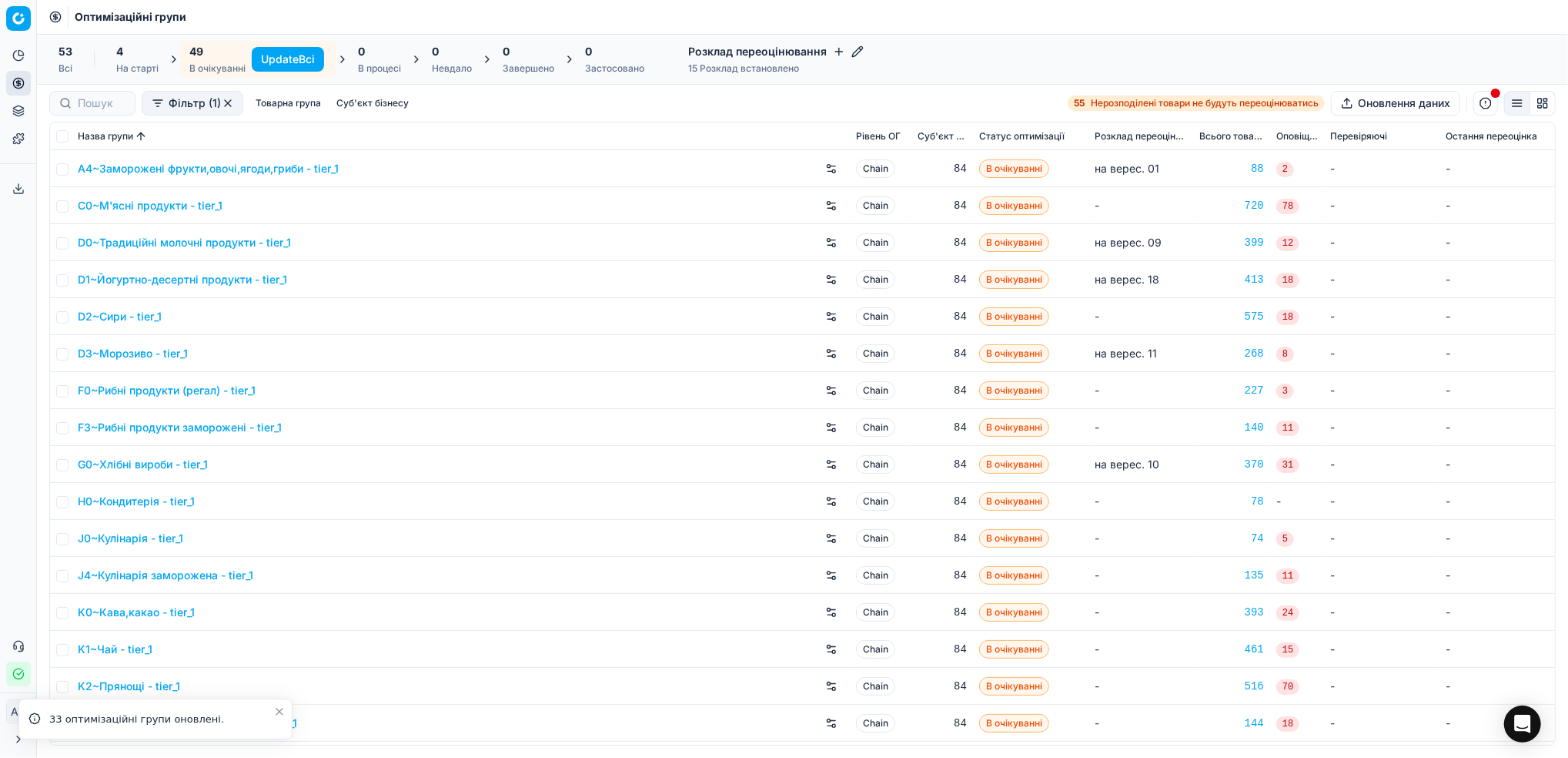
click at [284, 59] on button "Update Всі" at bounding box center [288, 59] width 72 height 25
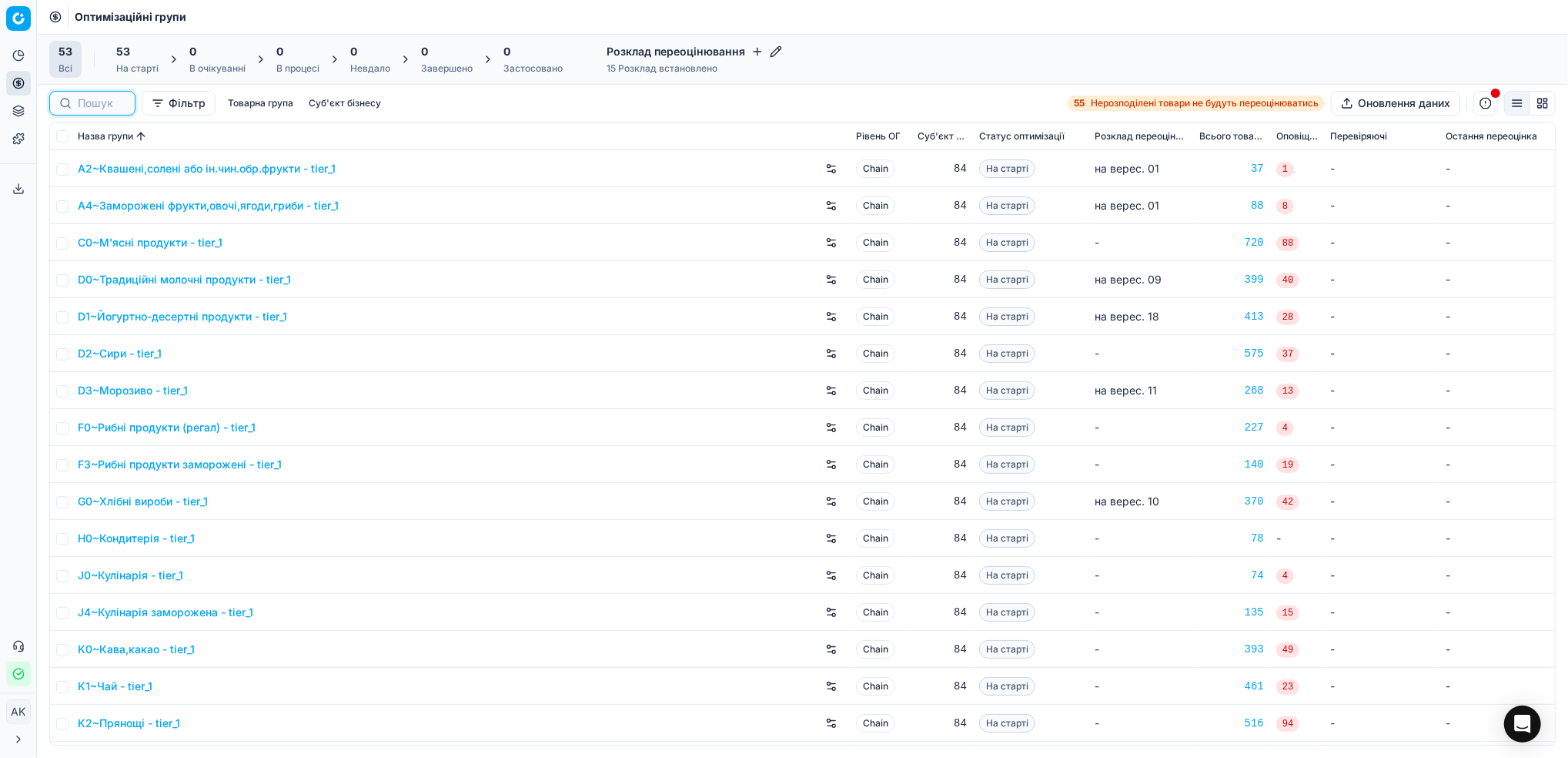
click at [89, 106] on input at bounding box center [102, 104] width 47 height 16
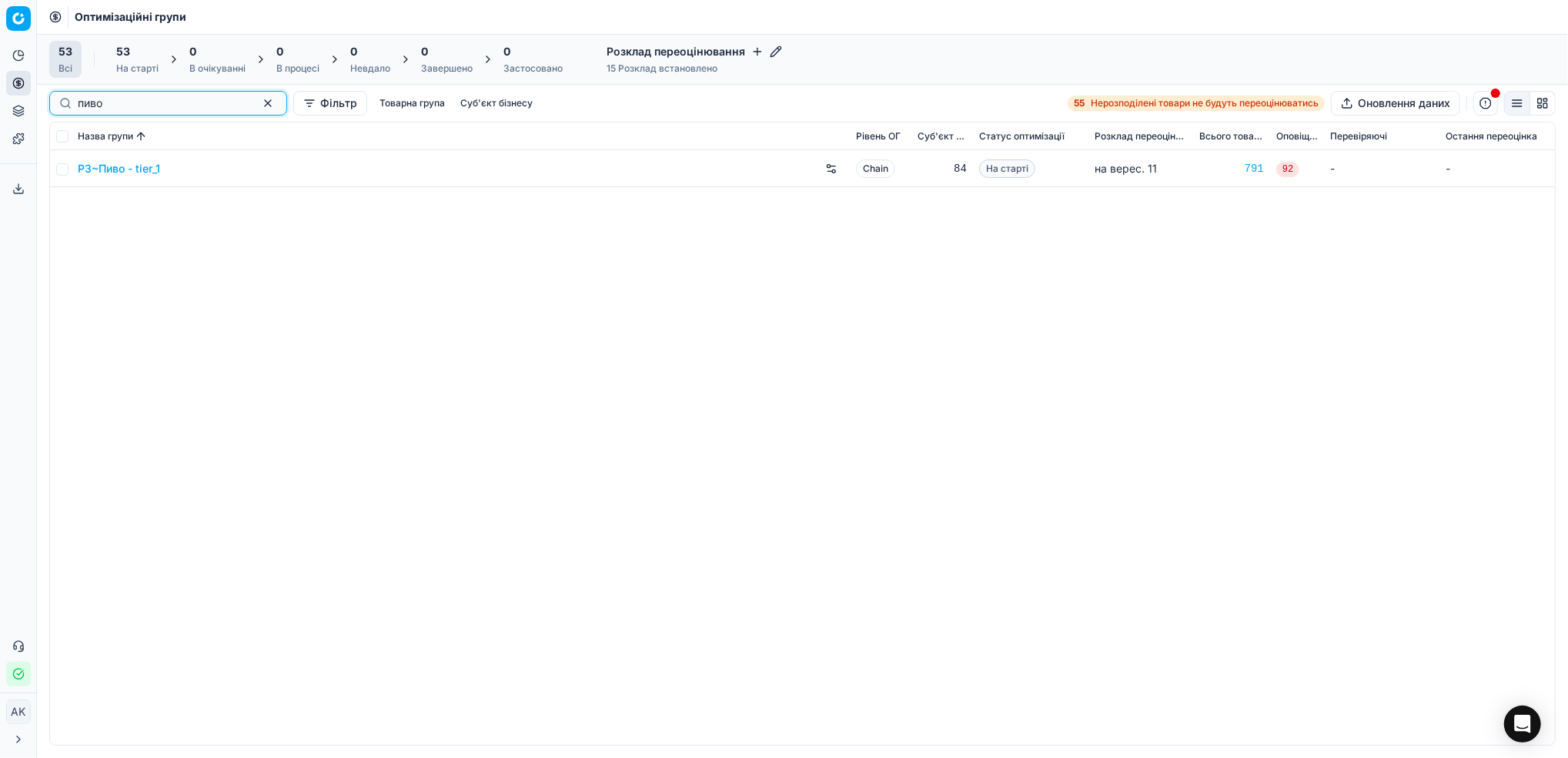
type input "пиво"
click at [59, 165] on input "checkbox" at bounding box center [62, 169] width 12 height 12
checkbox input "true"
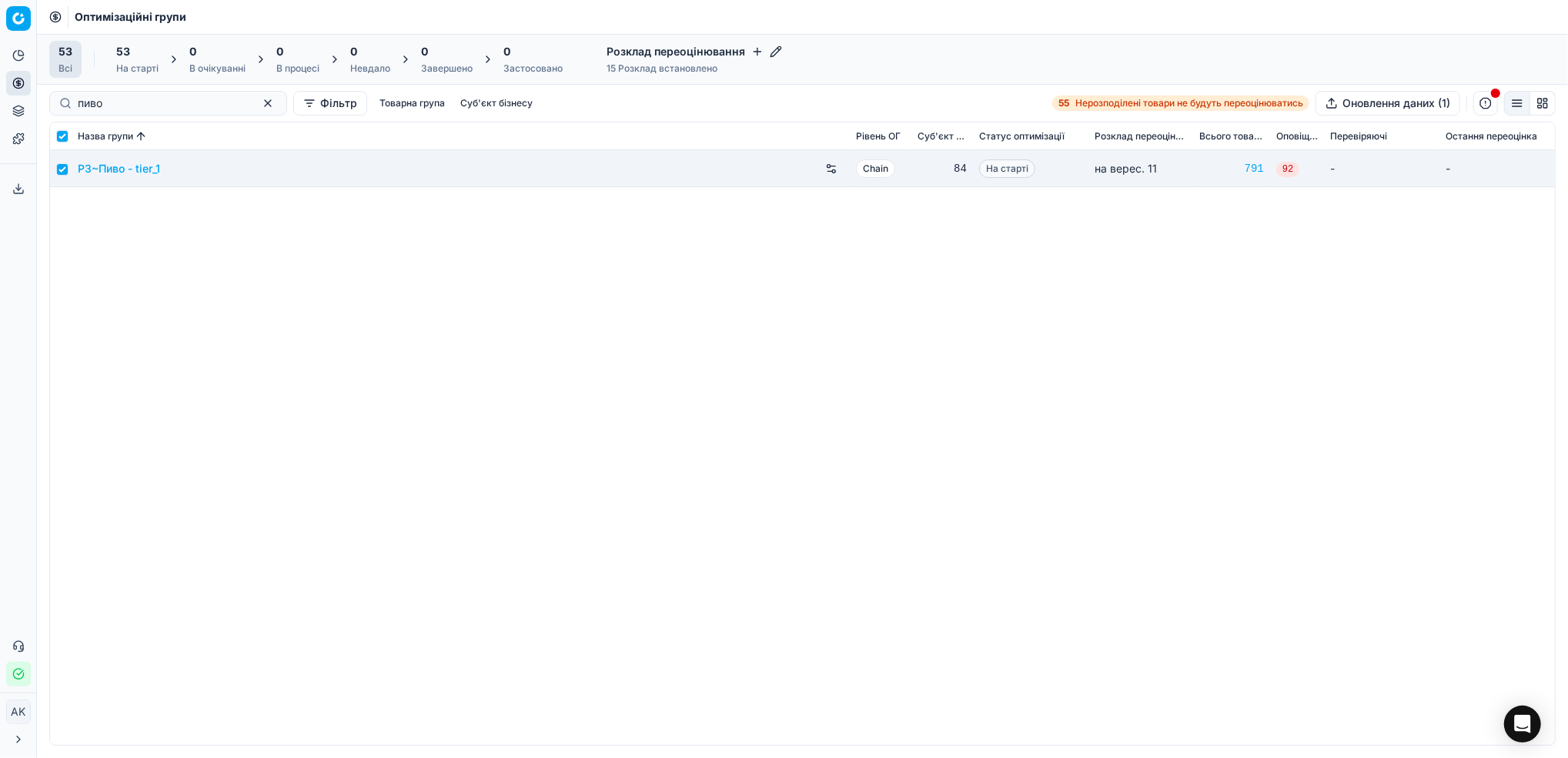
click at [130, 61] on div "53 На старті" at bounding box center [137, 58] width 42 height 31
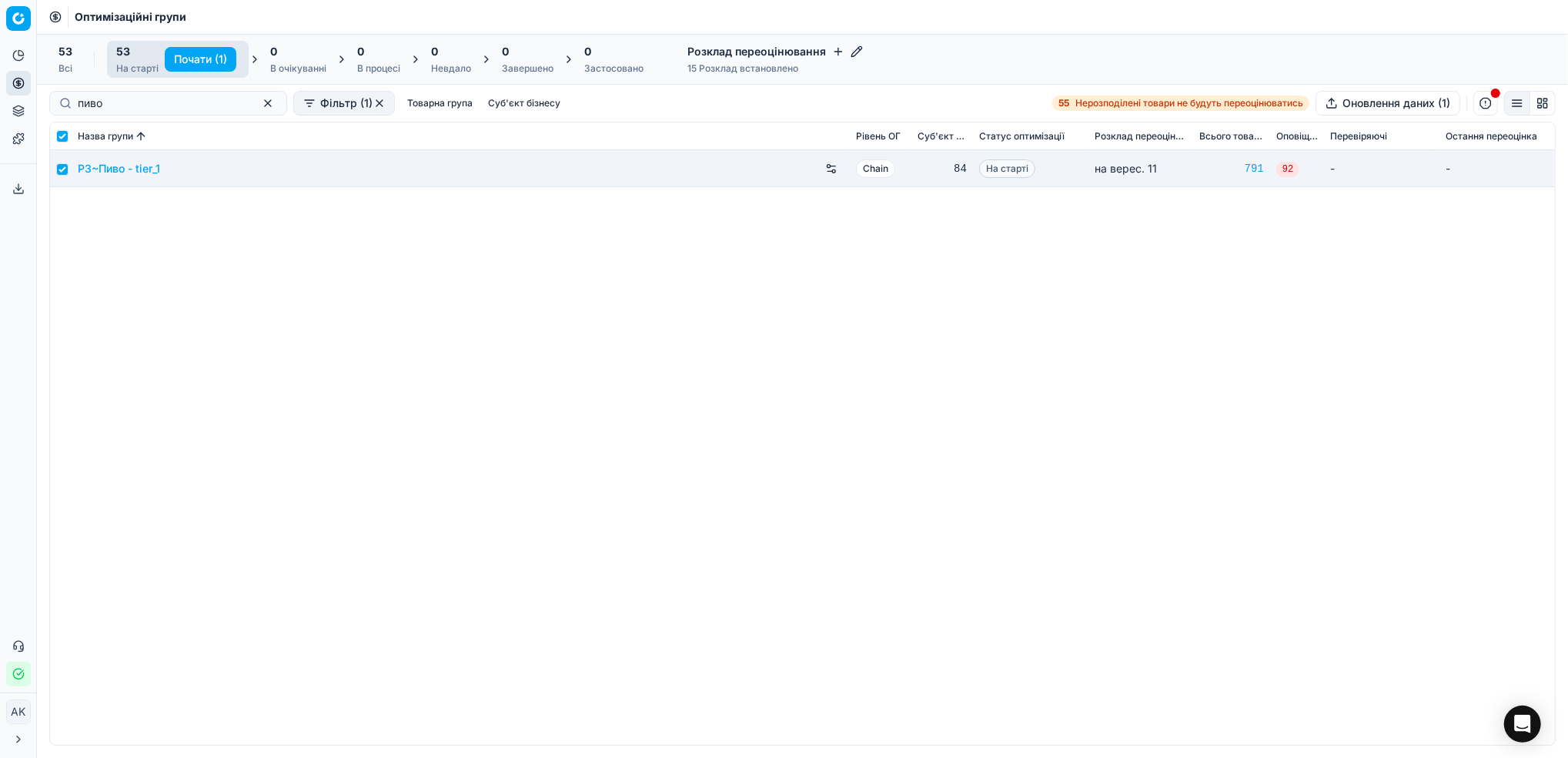
click at [191, 58] on button "Почати (1)" at bounding box center [201, 59] width 71 height 25
checkbox input "false"
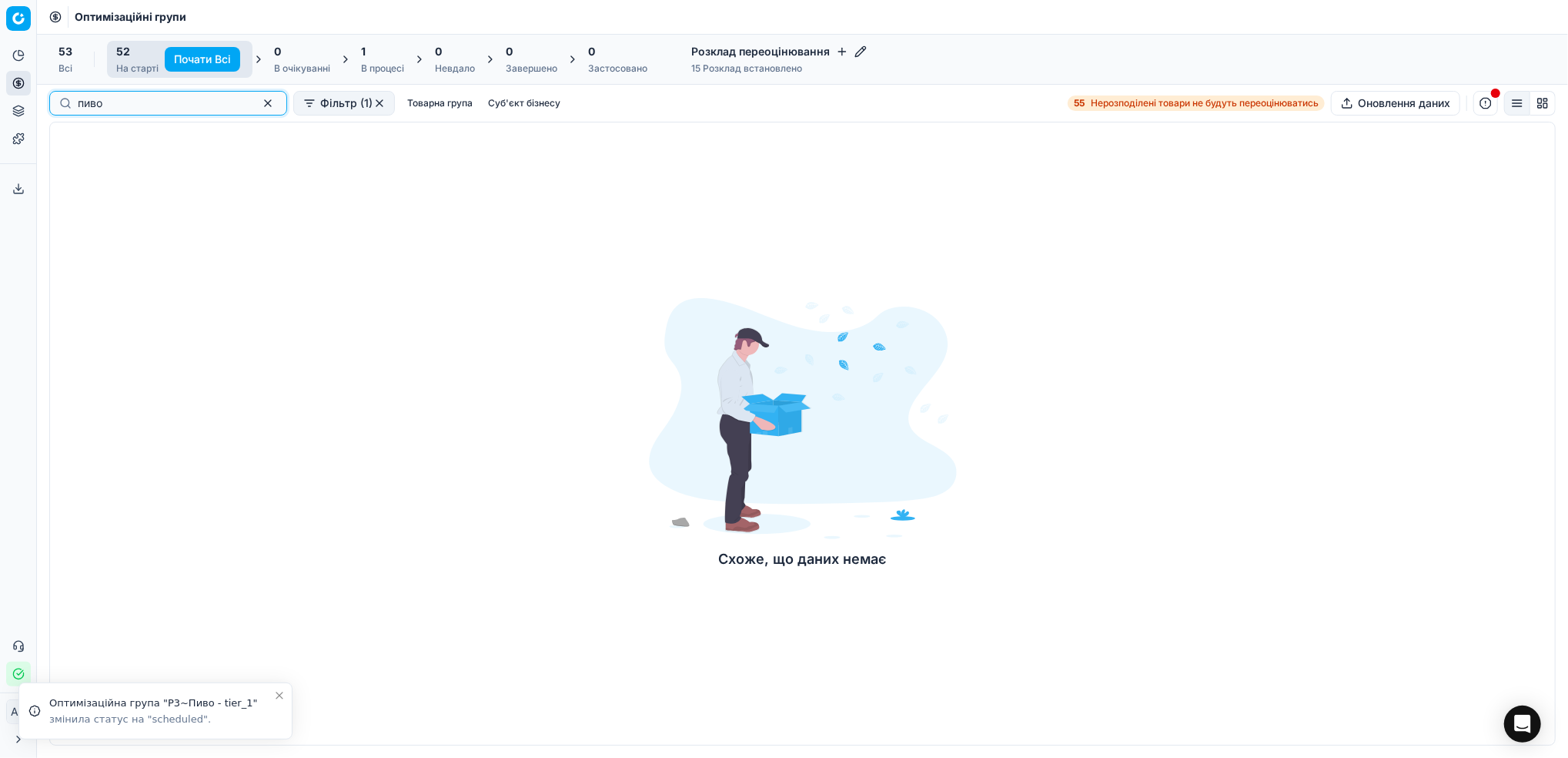
click at [259, 102] on button "button" at bounding box center [268, 103] width 19 height 19
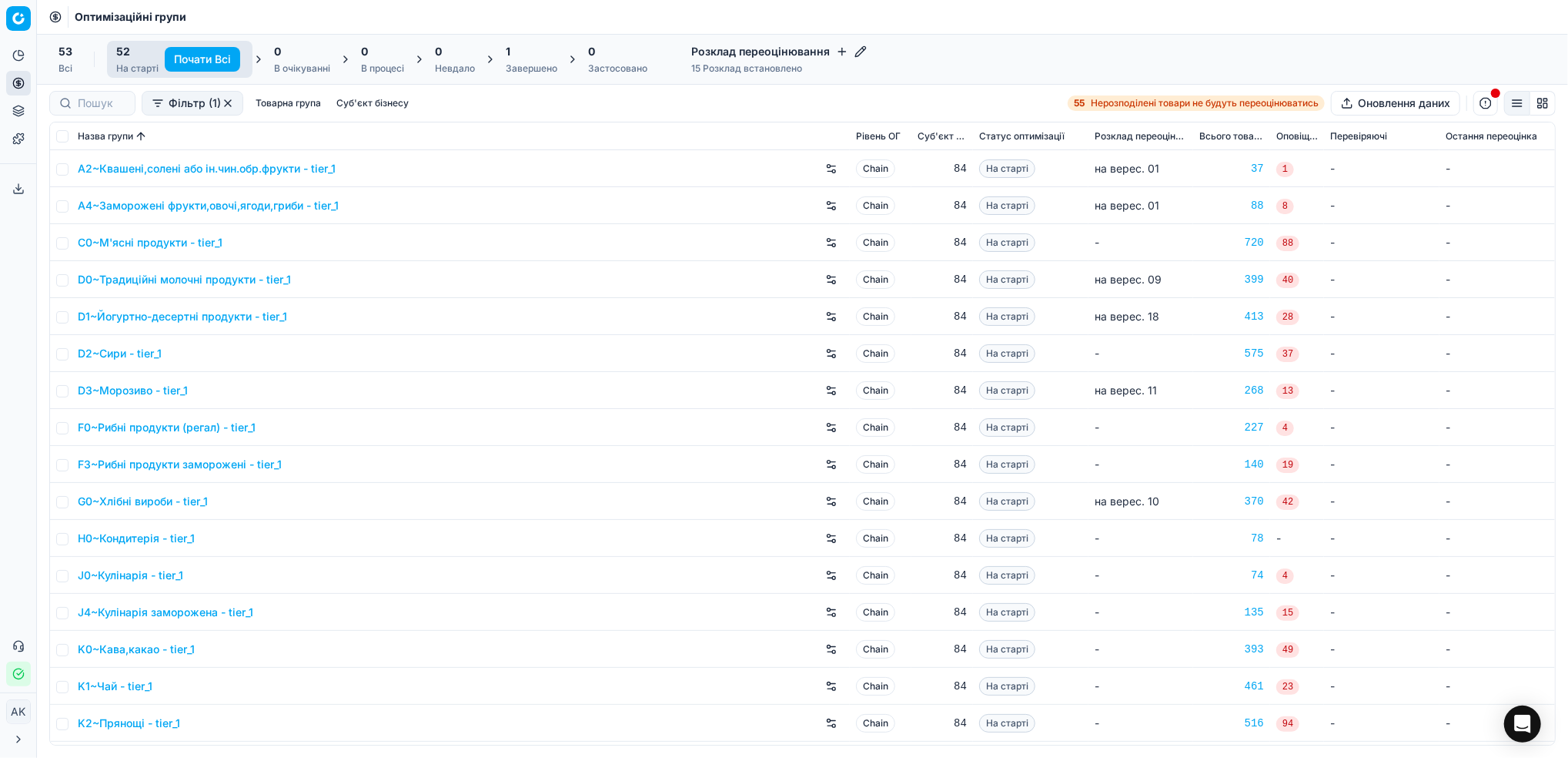
click at [516, 72] on div "Завершено" at bounding box center [532, 68] width 51 height 12
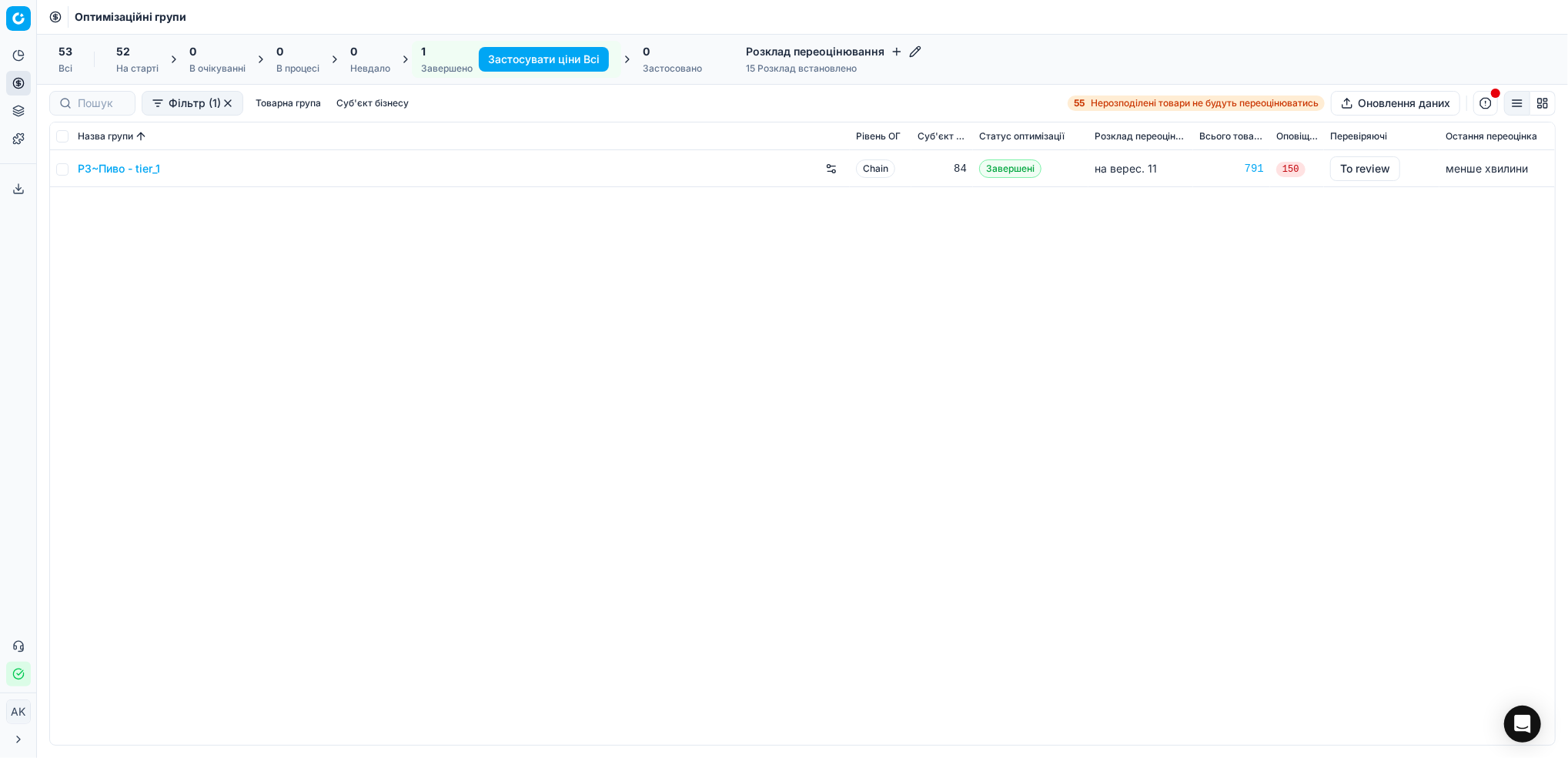
click at [102, 172] on link "P3~Пиво - tier_1" at bounding box center [119, 169] width 82 height 16
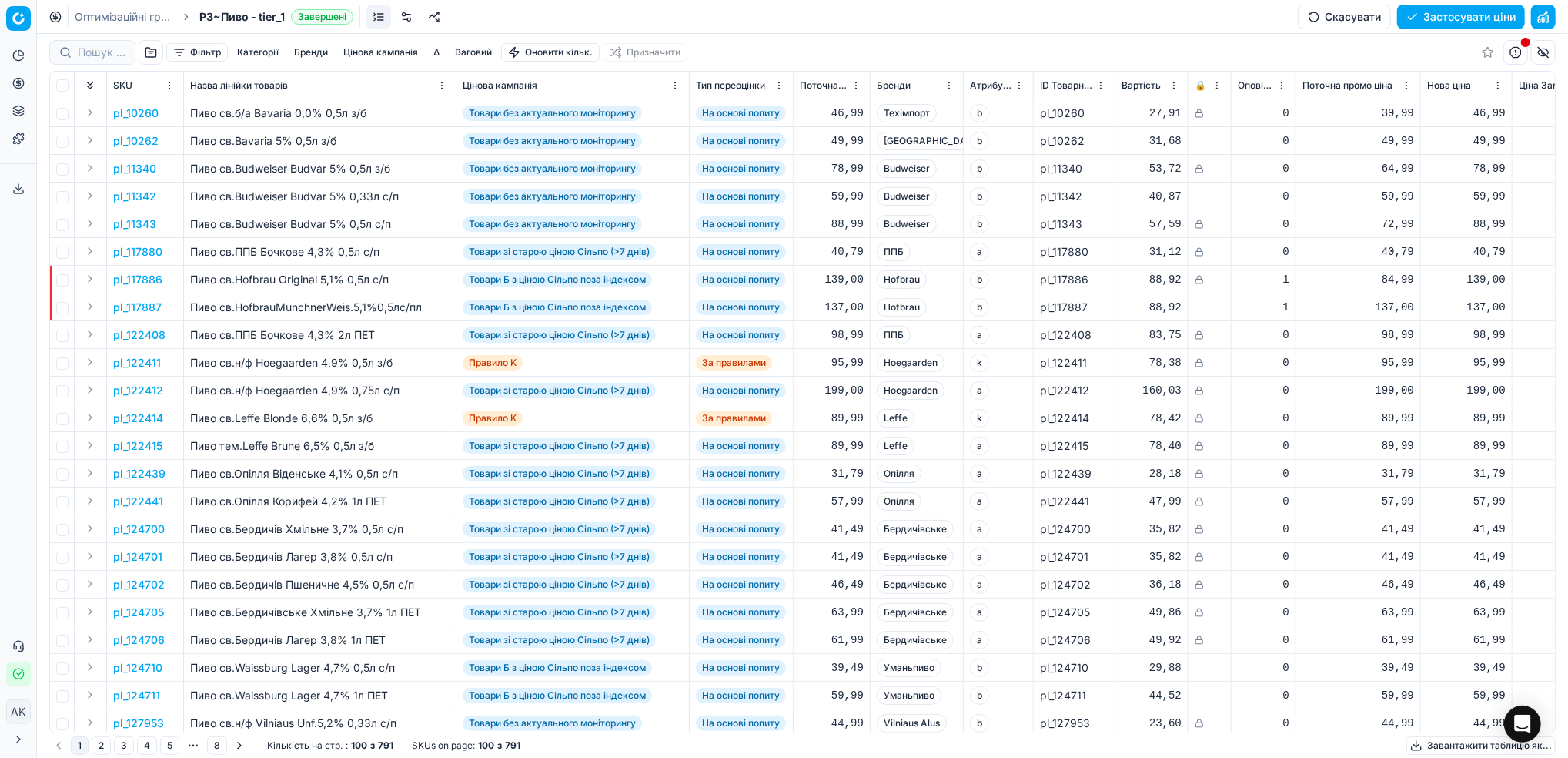
click at [370, 53] on button "Цінова кампанія" at bounding box center [380, 52] width 87 height 19
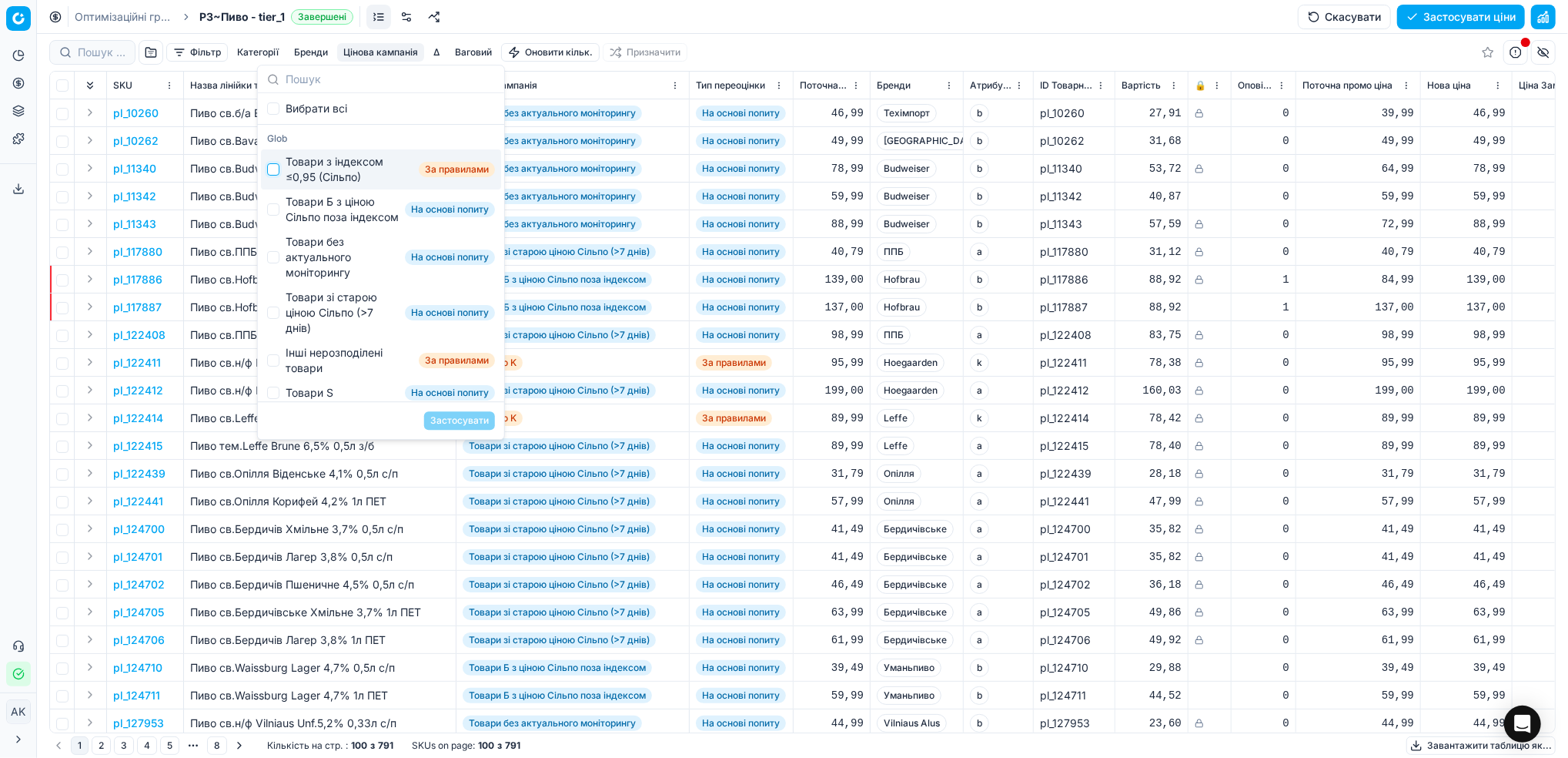
click at [277, 169] on input "Suggestions" at bounding box center [273, 169] width 12 height 12
checkbox input "true"
click at [454, 417] on button "Застосувати" at bounding box center [459, 420] width 71 height 19
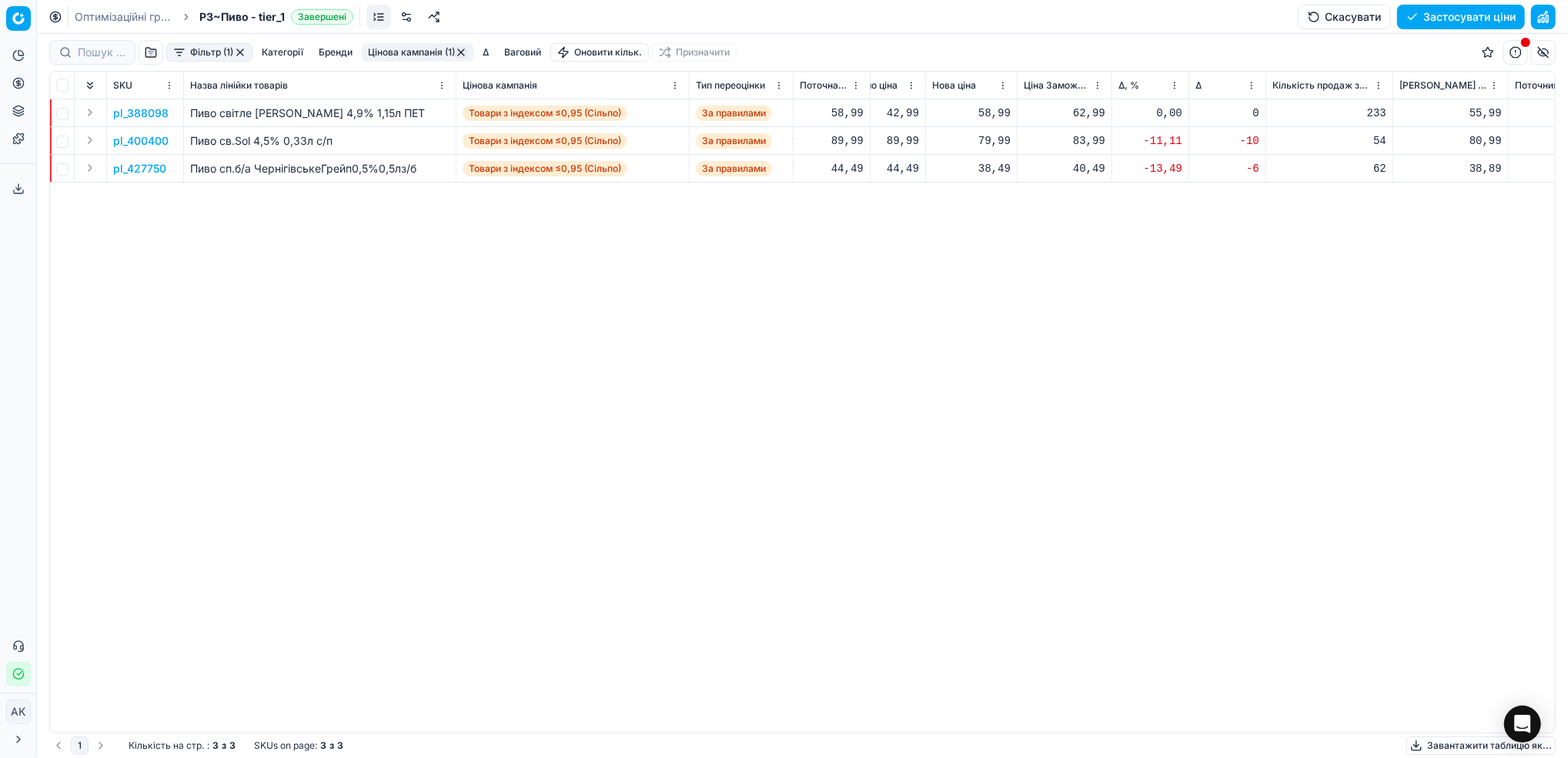
scroll to position [0, 501]
click at [417, 51] on button "Цінова кампанія (1)" at bounding box center [417, 52] width 112 height 19
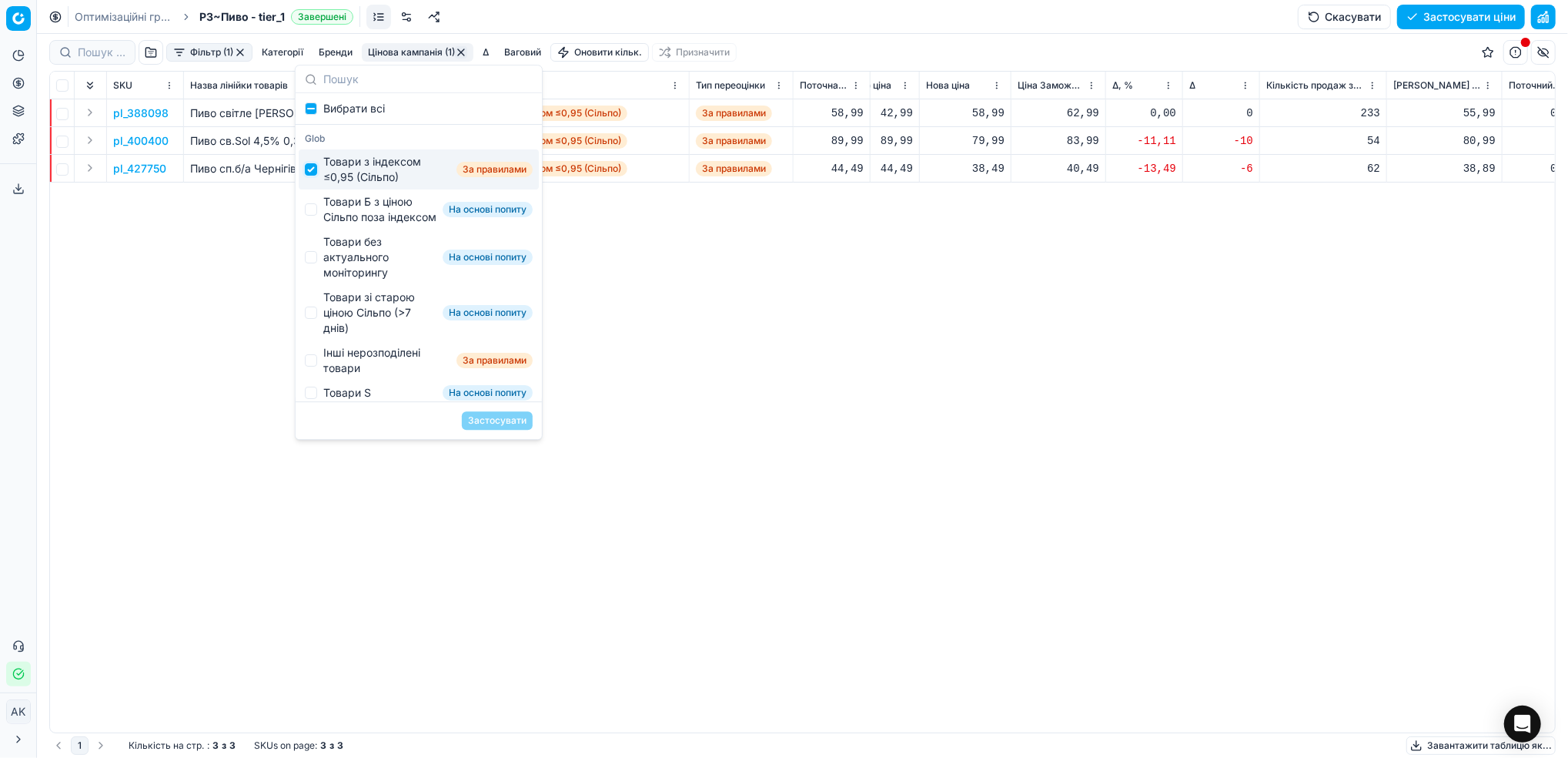
click at [311, 172] on input "Suggestions" at bounding box center [310, 169] width 12 height 12
checkbox input "false"
click at [311, 213] on input "Suggestions" at bounding box center [310, 210] width 12 height 12
checkbox input "true"
click at [474, 419] on button "Застосувати" at bounding box center [497, 420] width 71 height 19
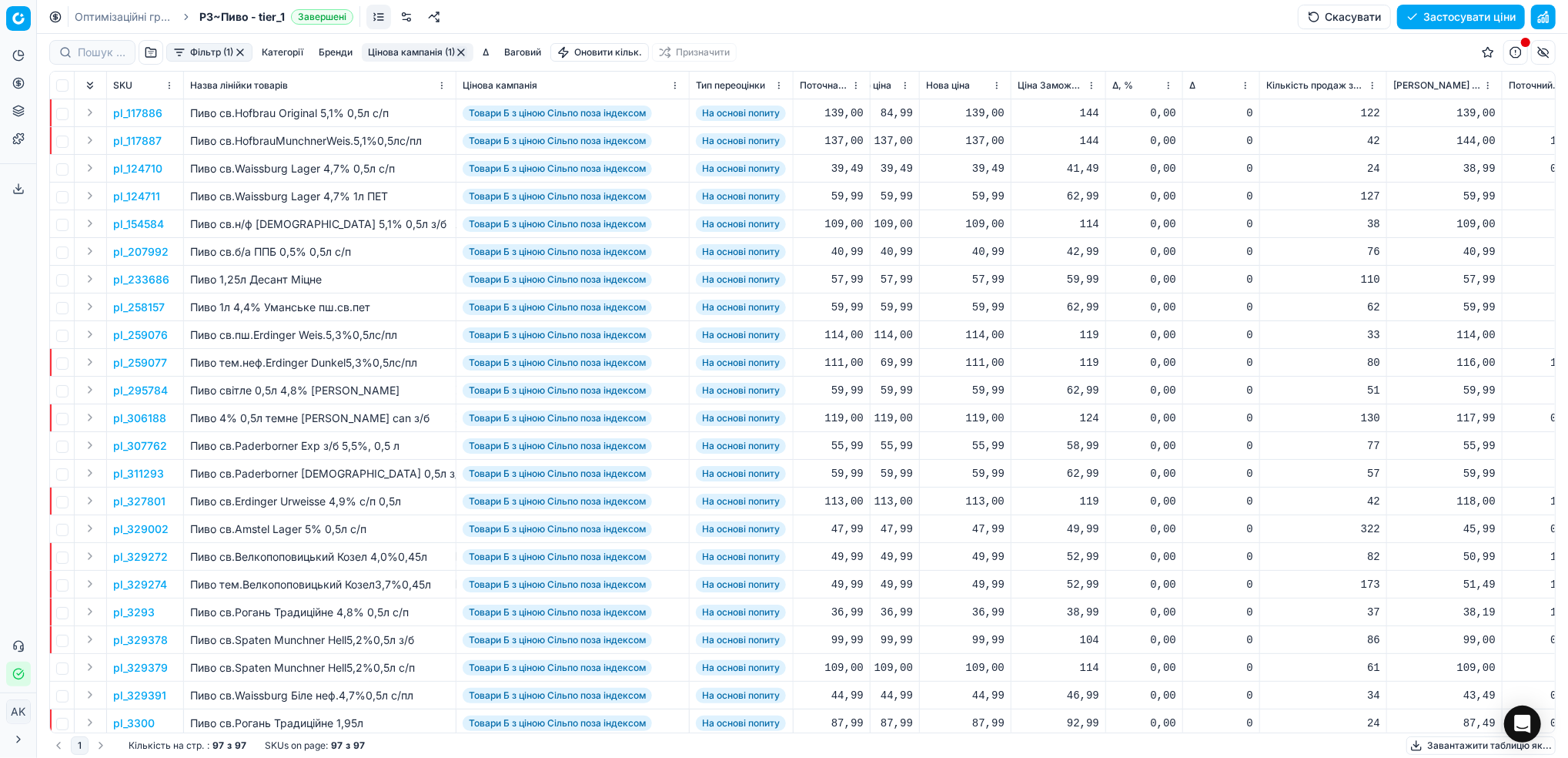
click at [1170, 88] on html "Pricing platform Аналітика Цінова оптимізація Асортимент продукції Шаблони Серв…" at bounding box center [784, 379] width 1568 height 758
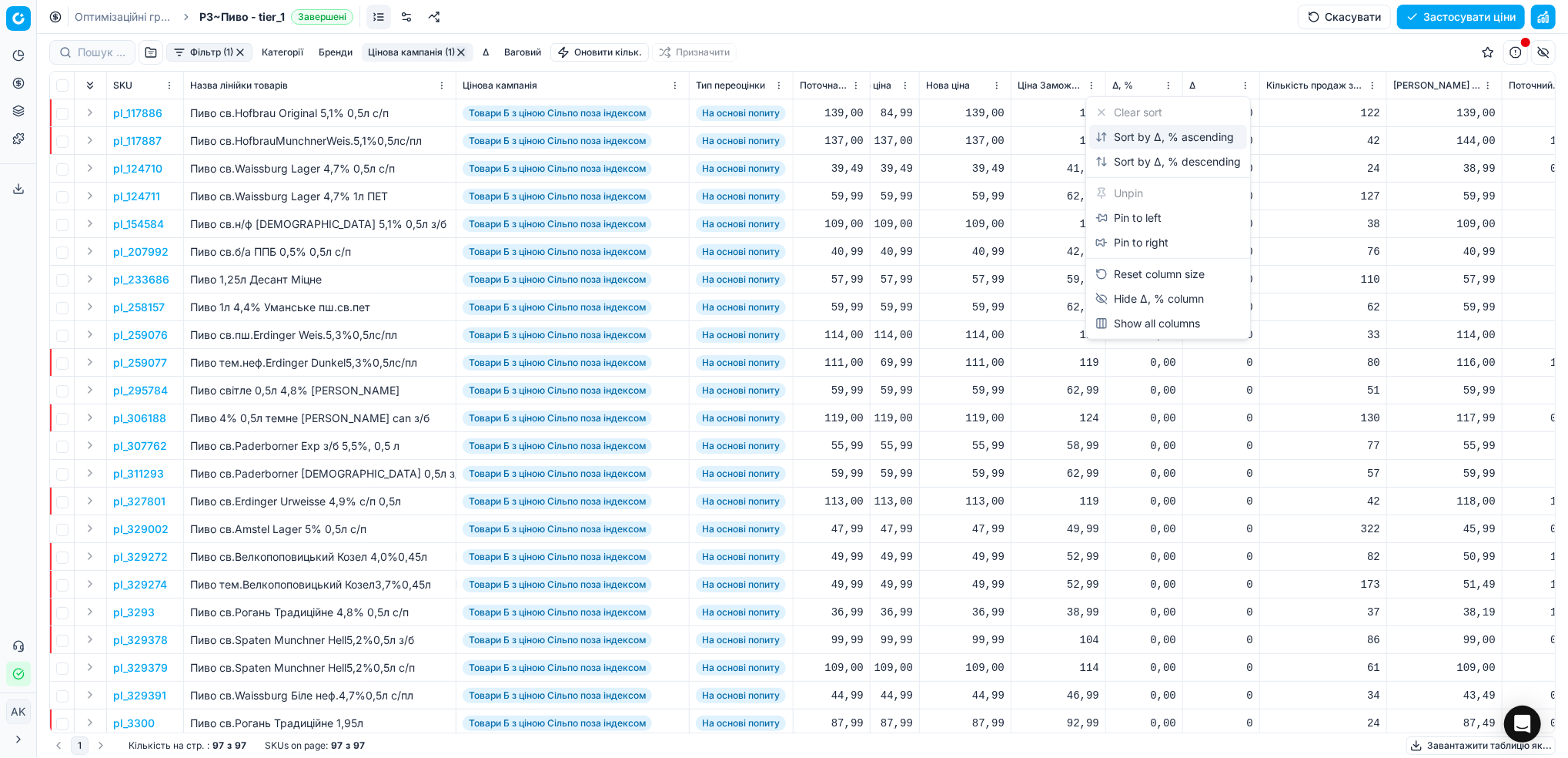
click at [1134, 139] on div "Sort by Δ, % ascending" at bounding box center [1164, 137] width 138 height 16
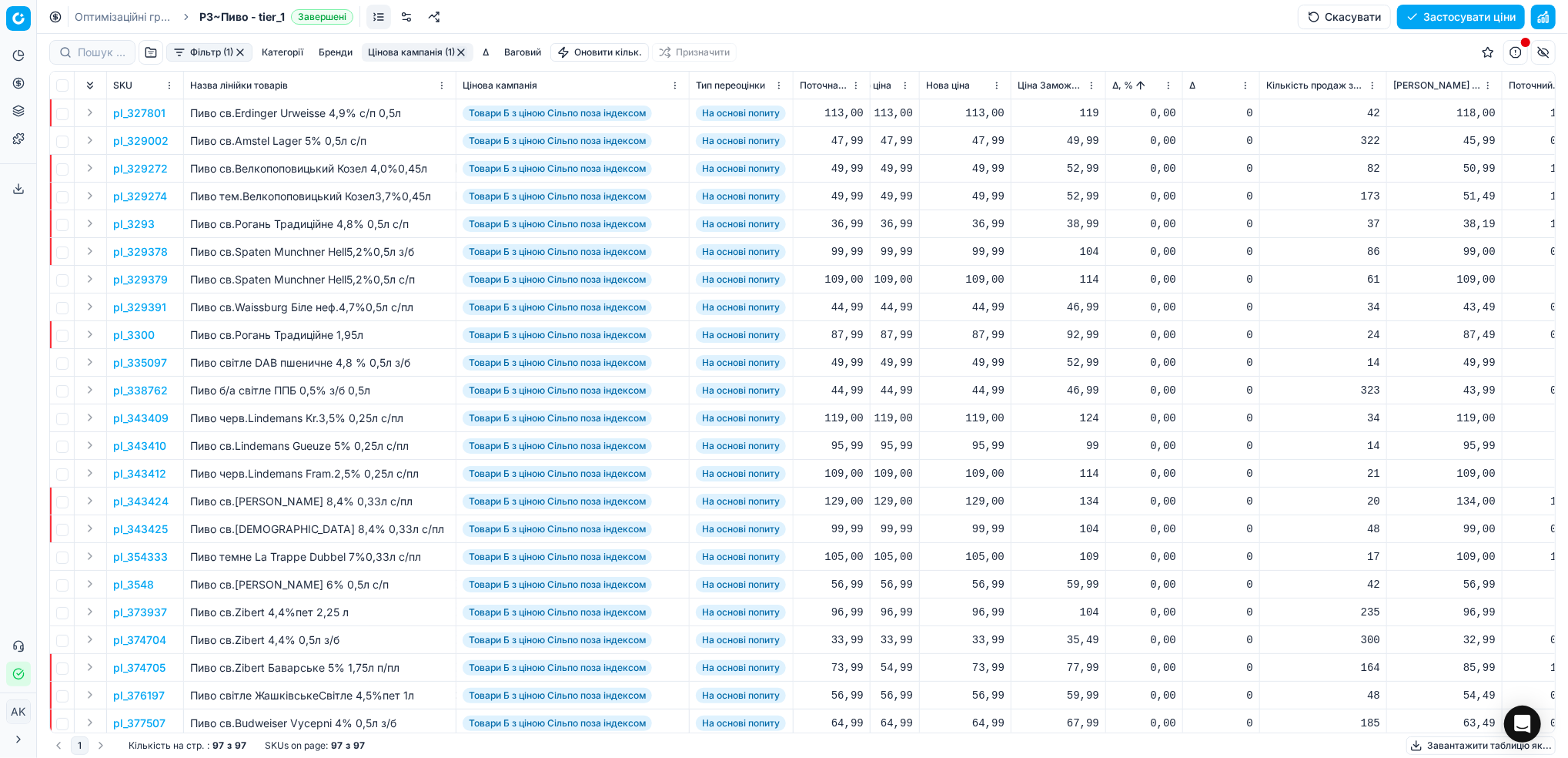
click at [1170, 82] on html "Pricing platform Аналітика Цінова оптимізація Асортимент продукції Шаблони Серв…" at bounding box center [784, 379] width 1568 height 758
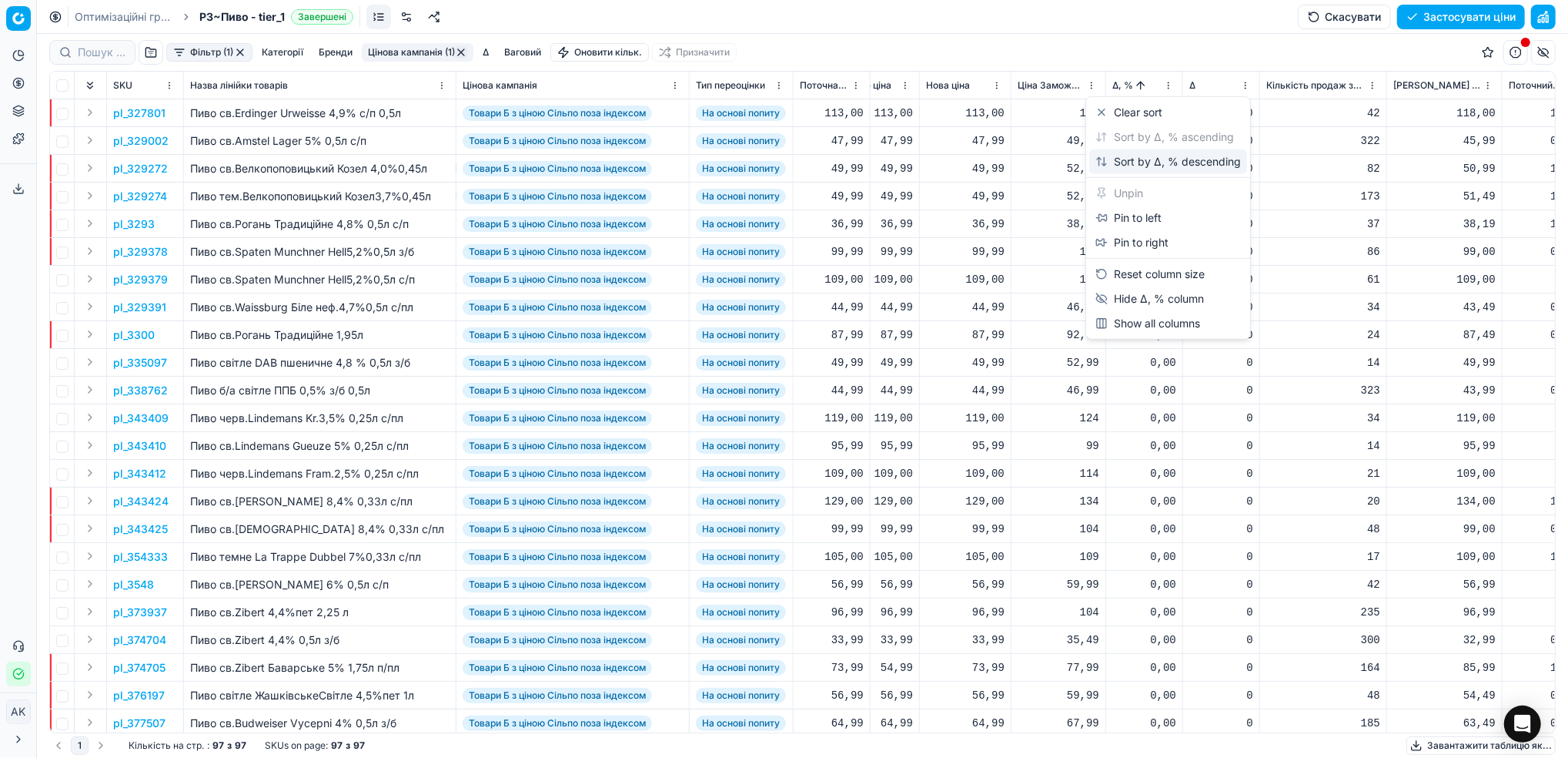
click at [1136, 155] on div "Sort by Δ, % descending" at bounding box center [1167, 162] width 145 height 16
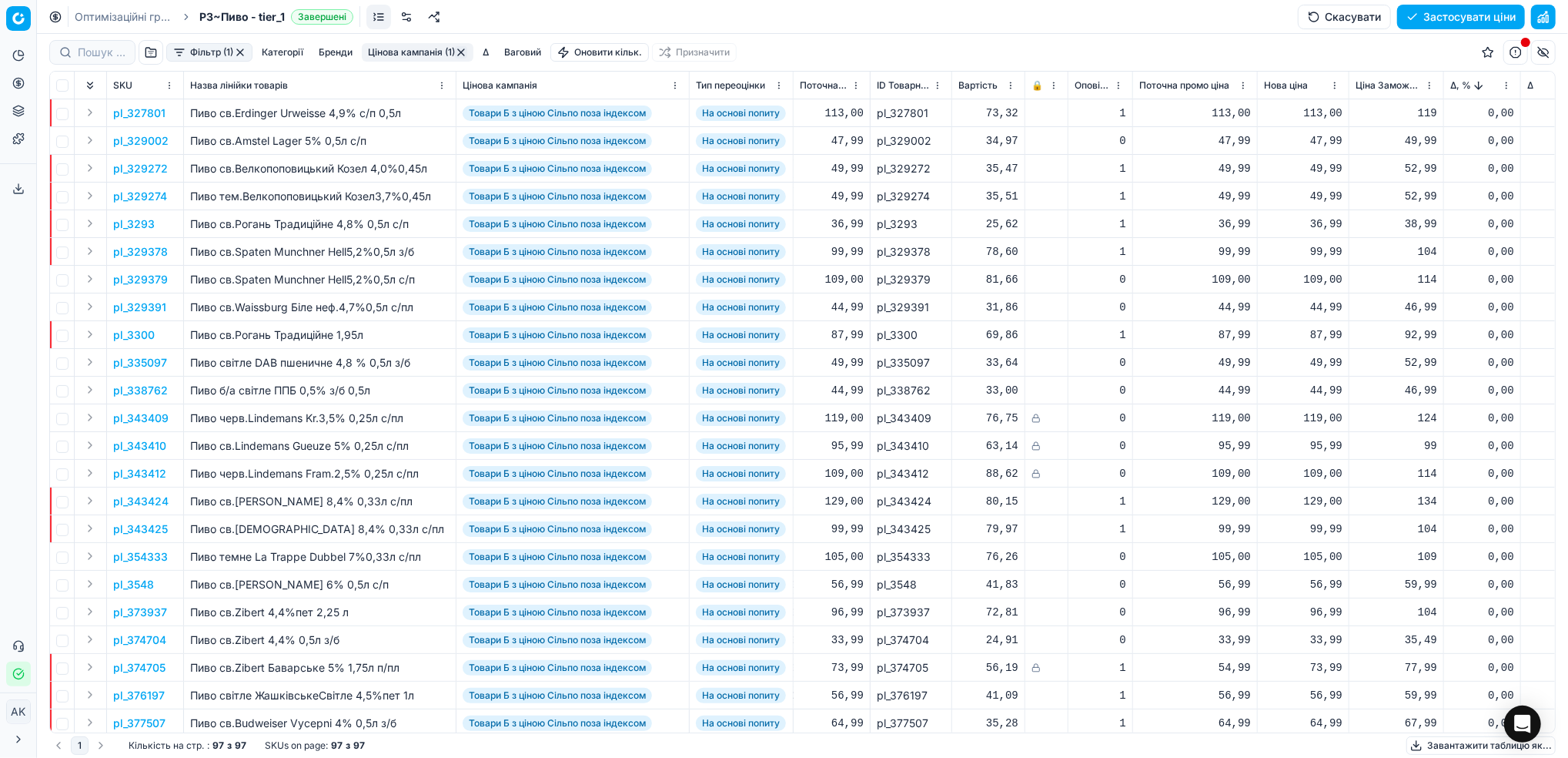
scroll to position [0, 288]
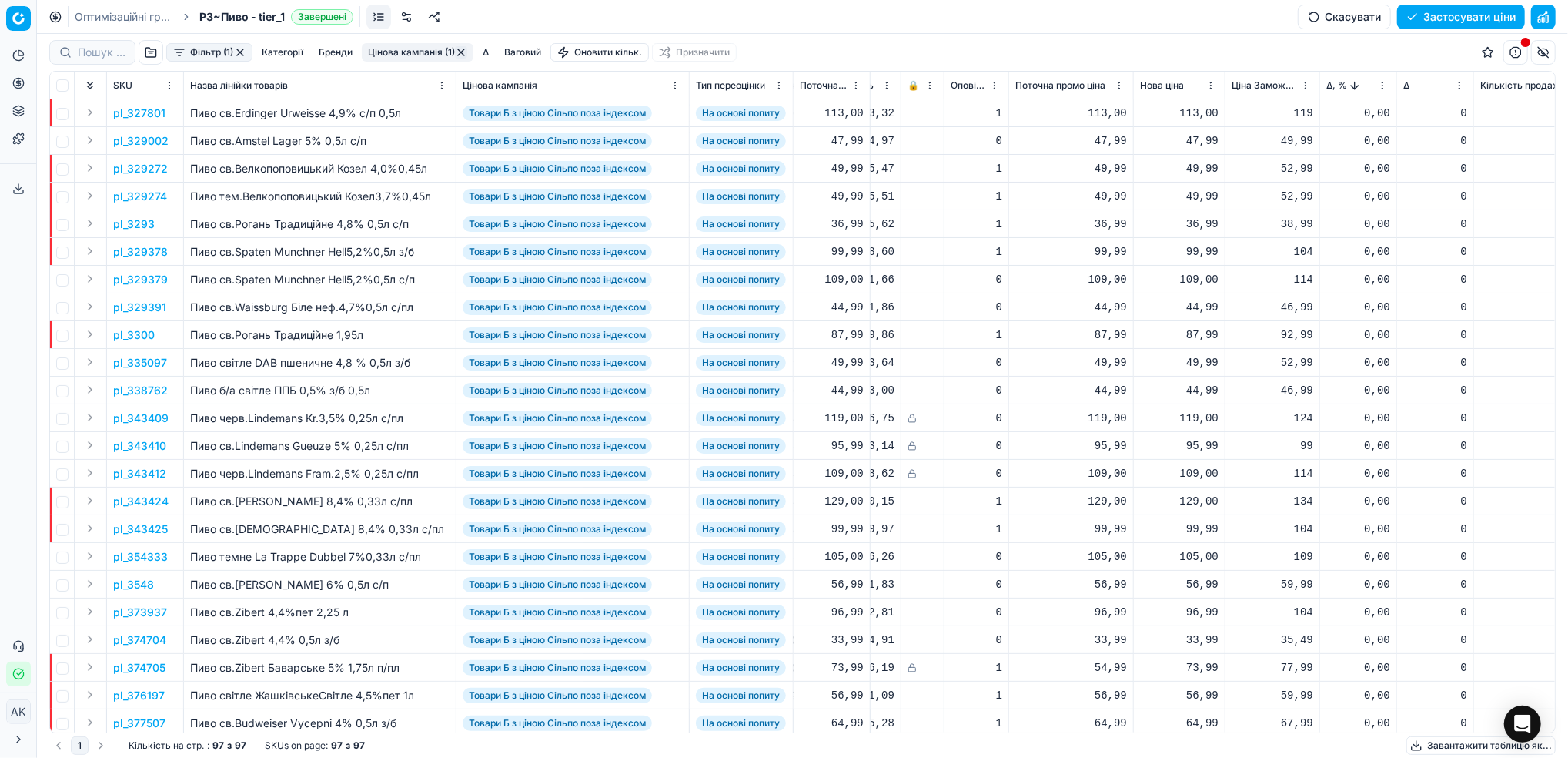
click at [1380, 92] on html "Pricing platform Аналітика Цінова оптимізація Асортимент продукції Шаблони Серв…" at bounding box center [784, 379] width 1568 height 758
click at [1372, 137] on div "Sort by Δ, % ascending" at bounding box center [1379, 137] width 138 height 16
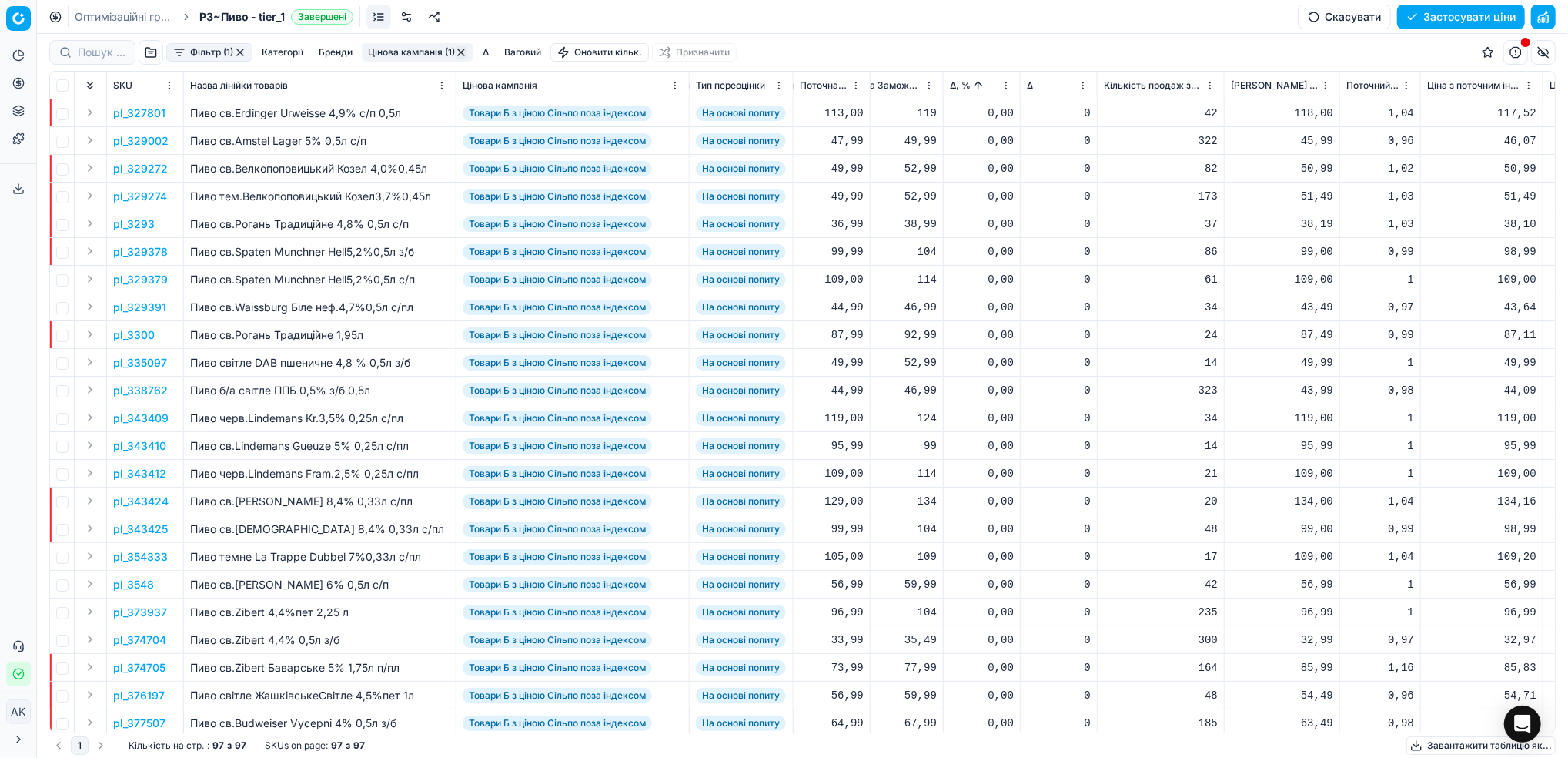
scroll to position [0, 644]
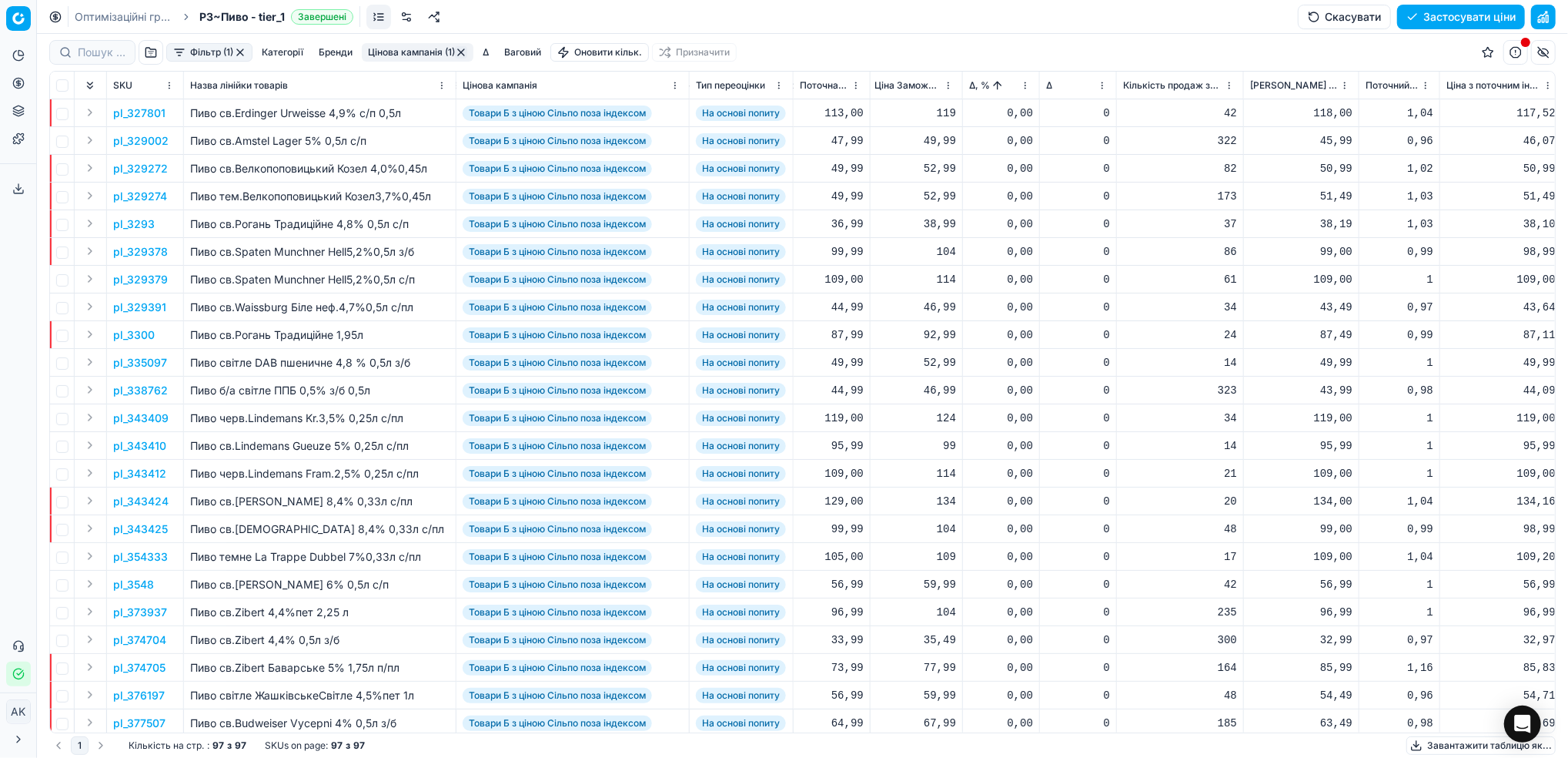
click at [133, 120] on p "pl_327801" at bounding box center [139, 114] width 52 height 16
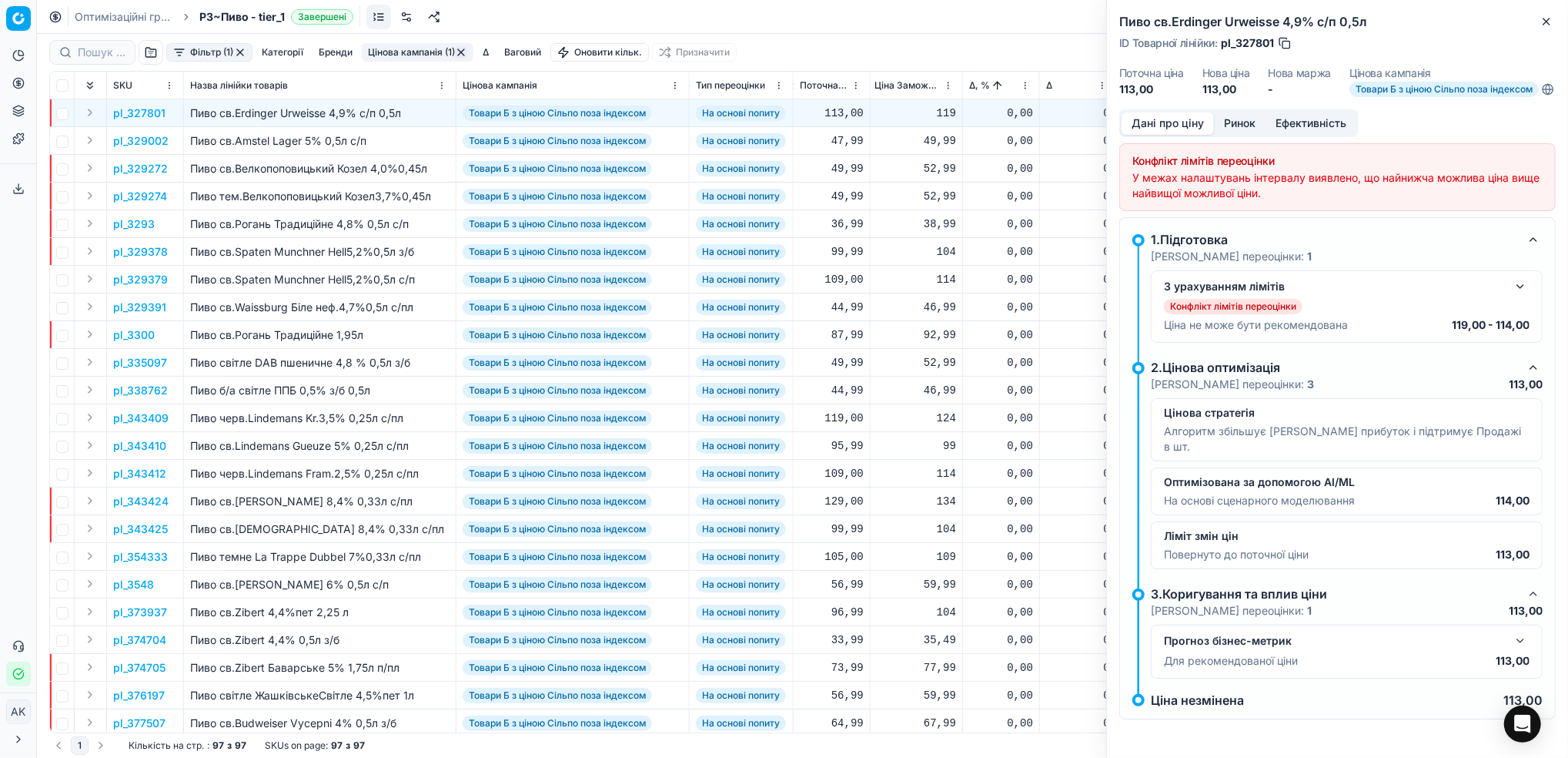
click at [1517, 295] on button "button" at bounding box center [1520, 286] width 19 height 19
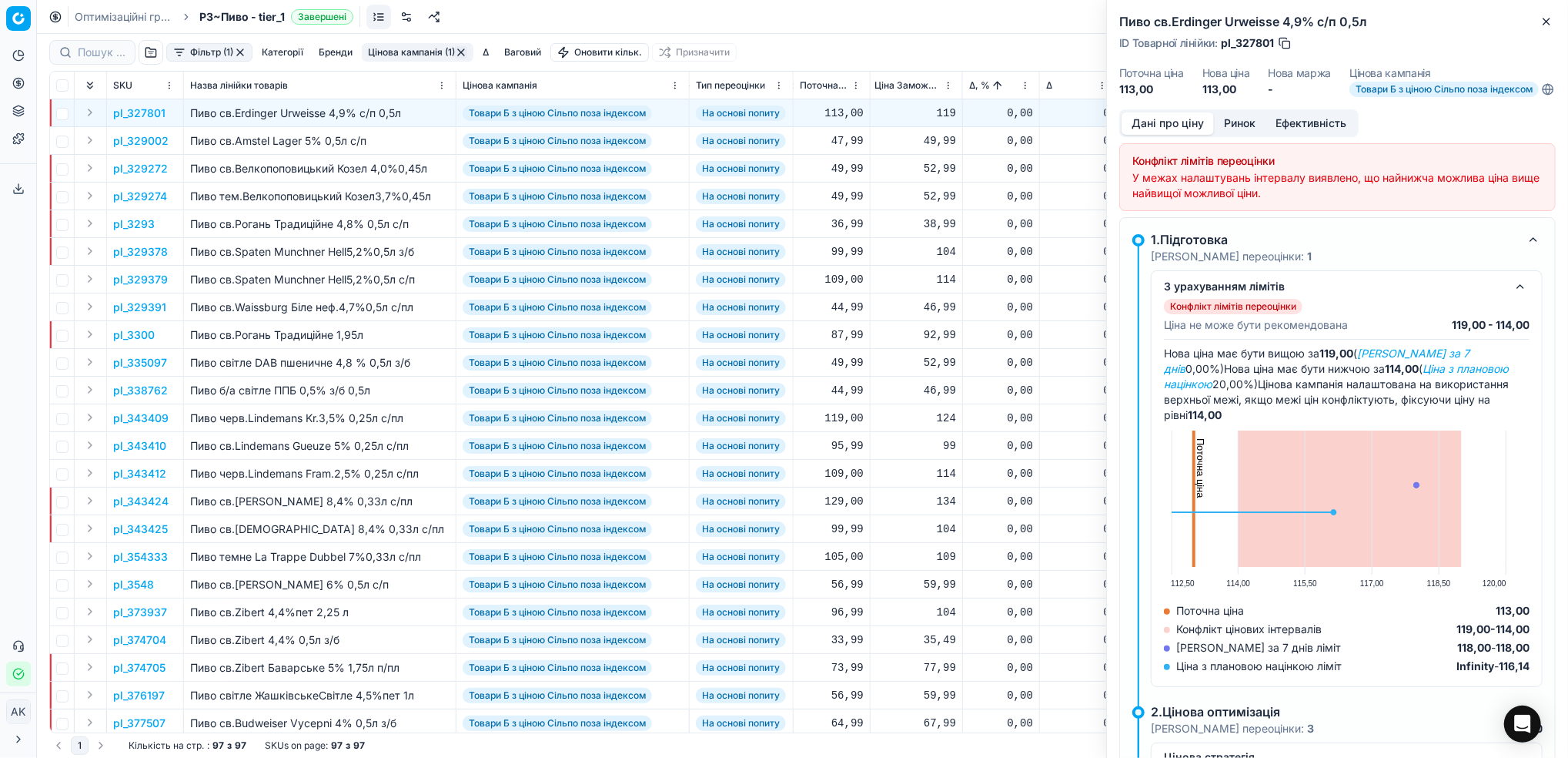
click at [1244, 134] on button "Ринок" at bounding box center [1239, 124] width 51 height 23
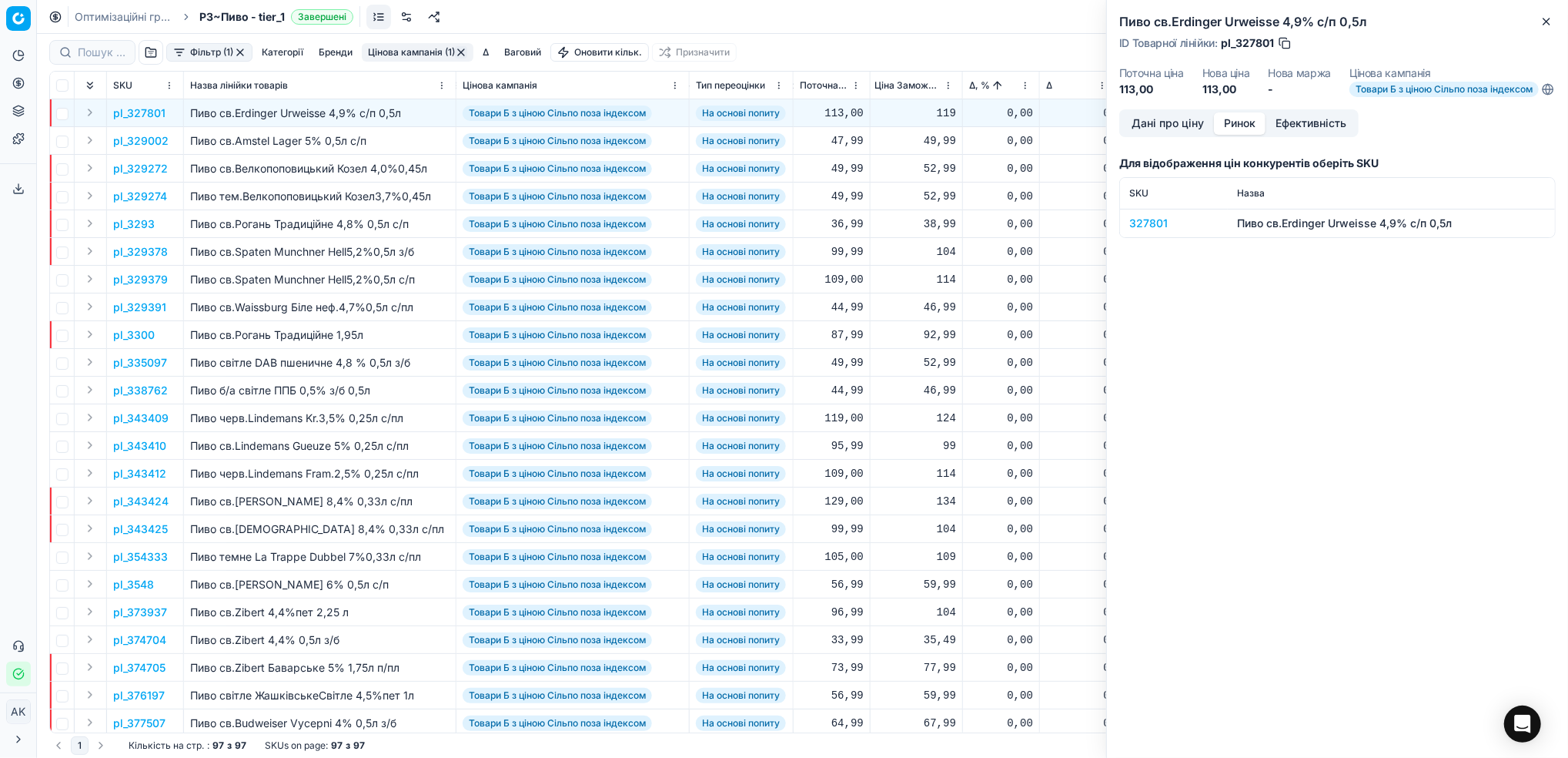
click at [1142, 231] on div "327801" at bounding box center [1174, 223] width 89 height 16
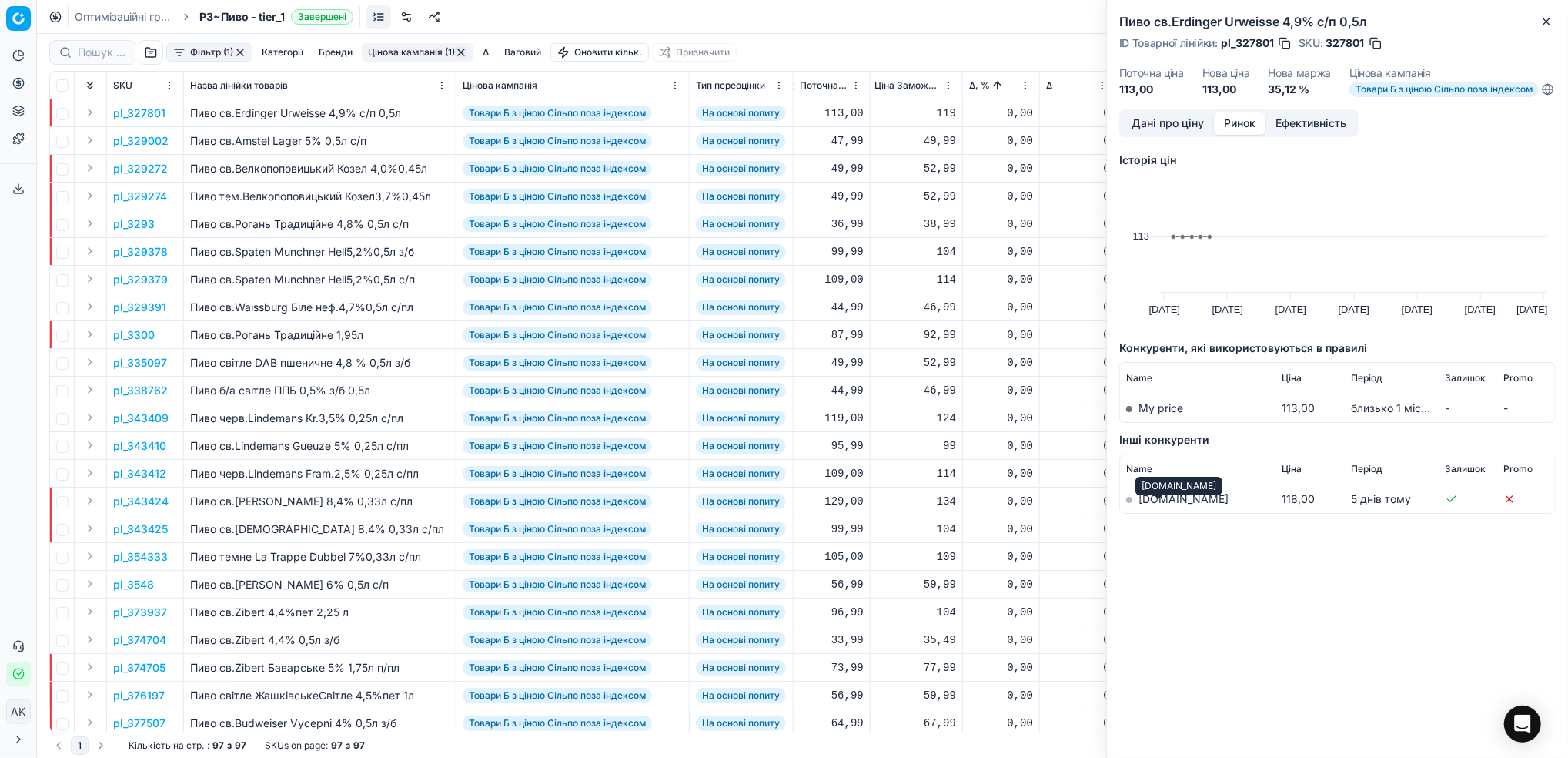
click at [1149, 505] on link "[DOMAIN_NAME]" at bounding box center [1183, 498] width 90 height 13
click at [1169, 134] on button "Дані про ціну" at bounding box center [1167, 124] width 92 height 23
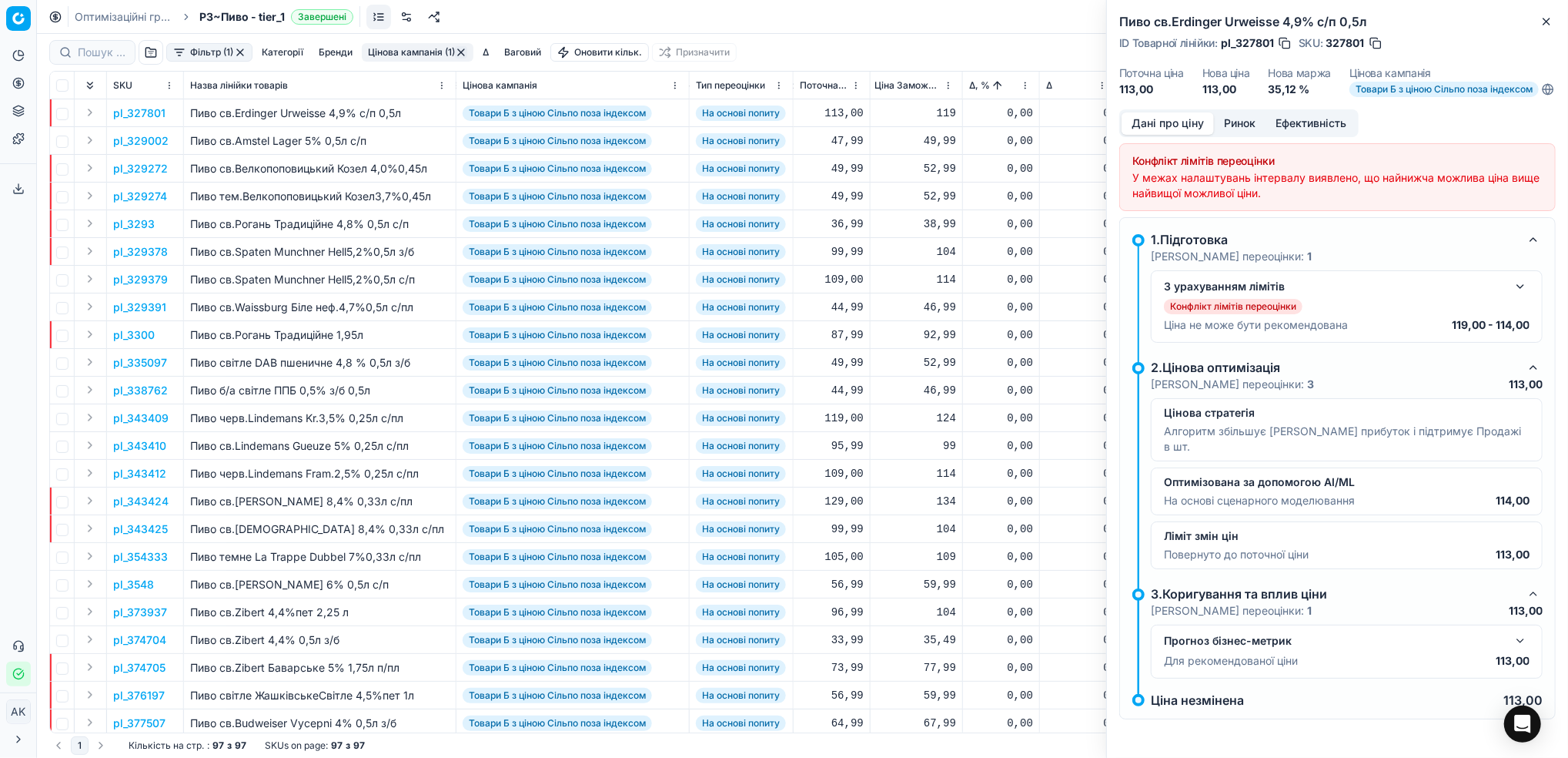
click at [1520, 295] on button "button" at bounding box center [1520, 286] width 19 height 19
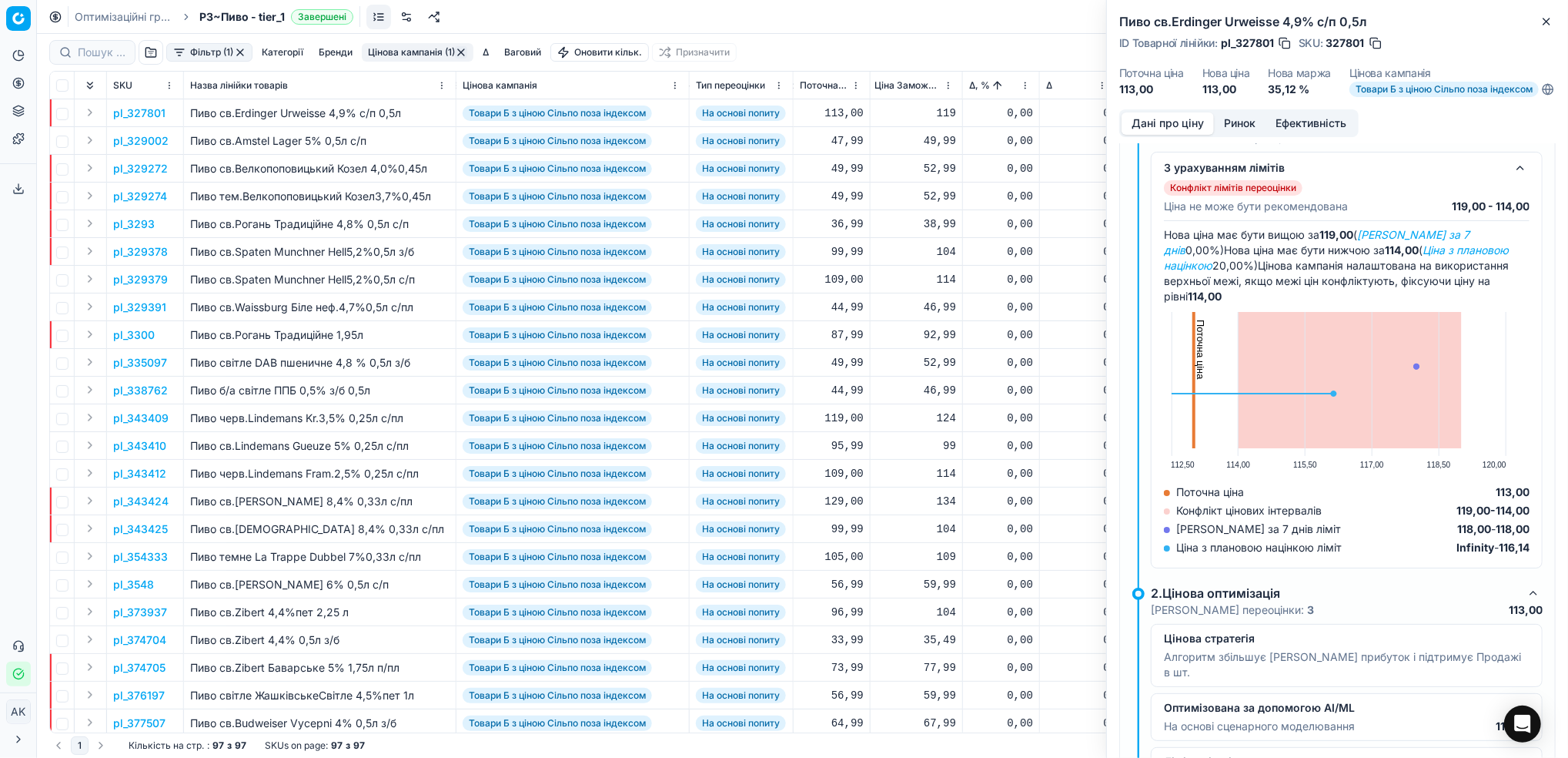
scroll to position [0, 0]
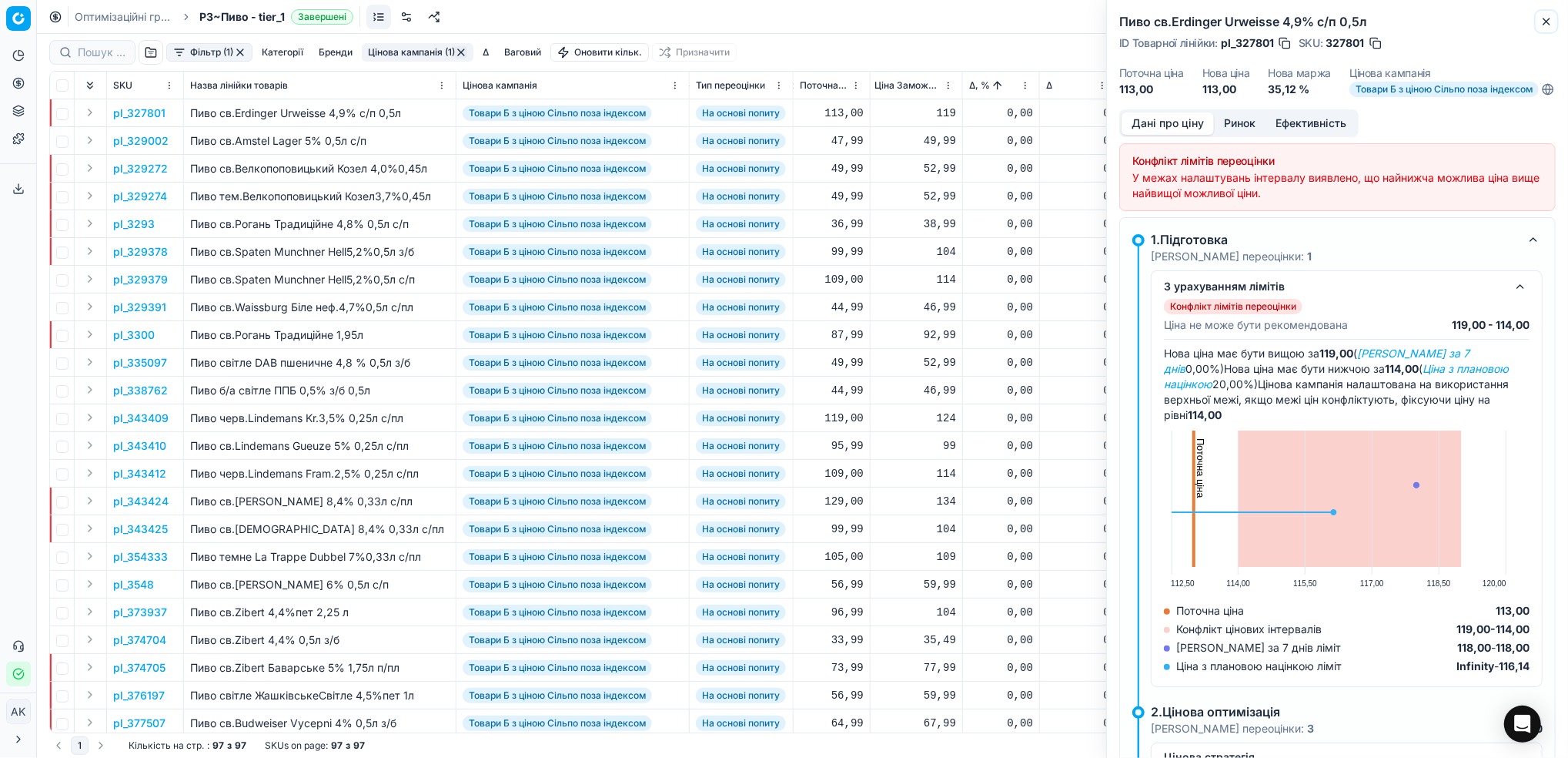
click at [1555, 28] on button "Close" at bounding box center [1546, 21] width 19 height 19
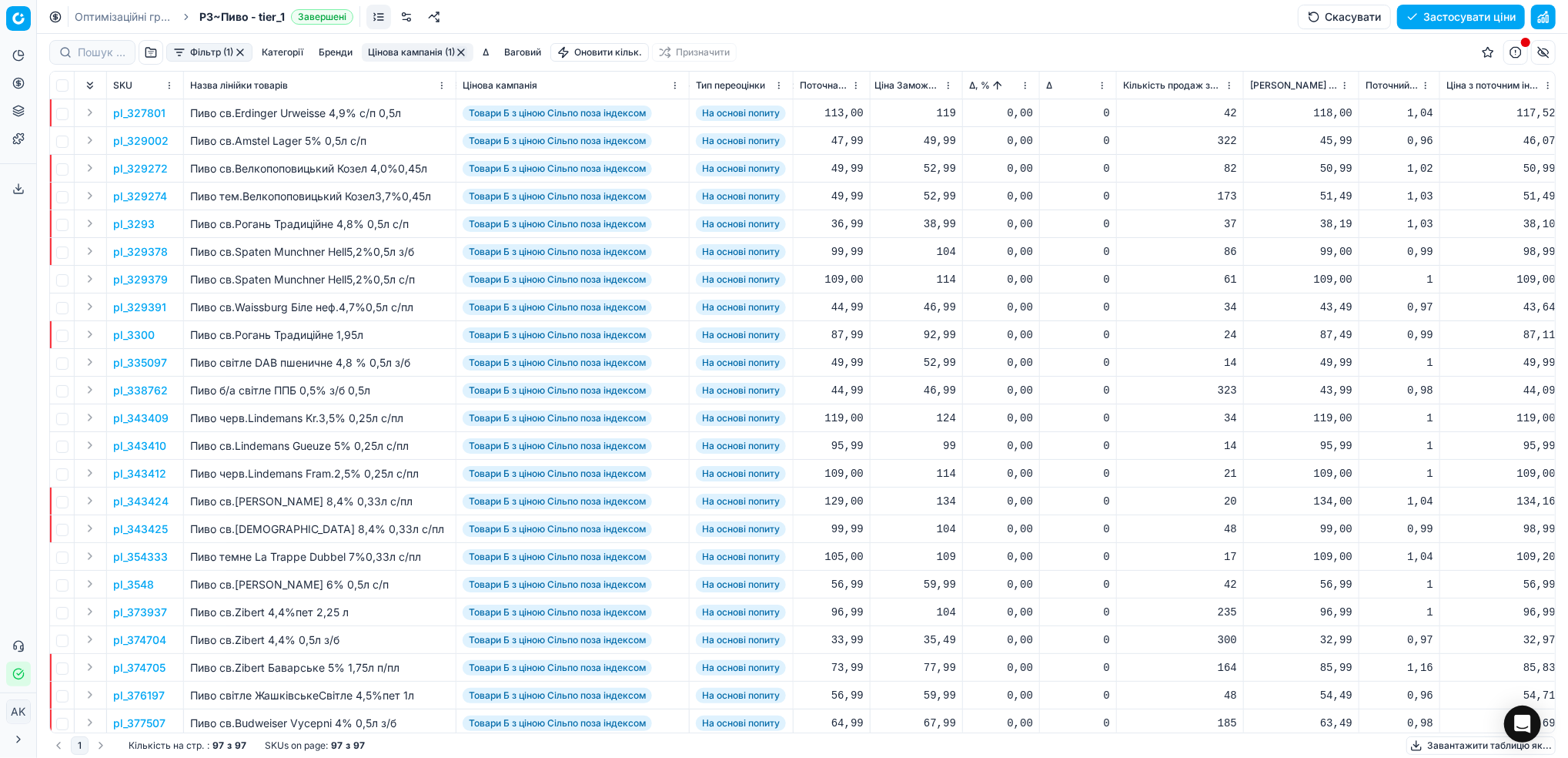
click at [341, 48] on button "Бренди" at bounding box center [335, 52] width 46 height 19
type input "опі"
click at [229, 107] on input "Suggestions" at bounding box center [228, 109] width 12 height 12
checkbox input "true"
click at [416, 144] on button "Застосувати" at bounding box center [415, 143] width 71 height 19
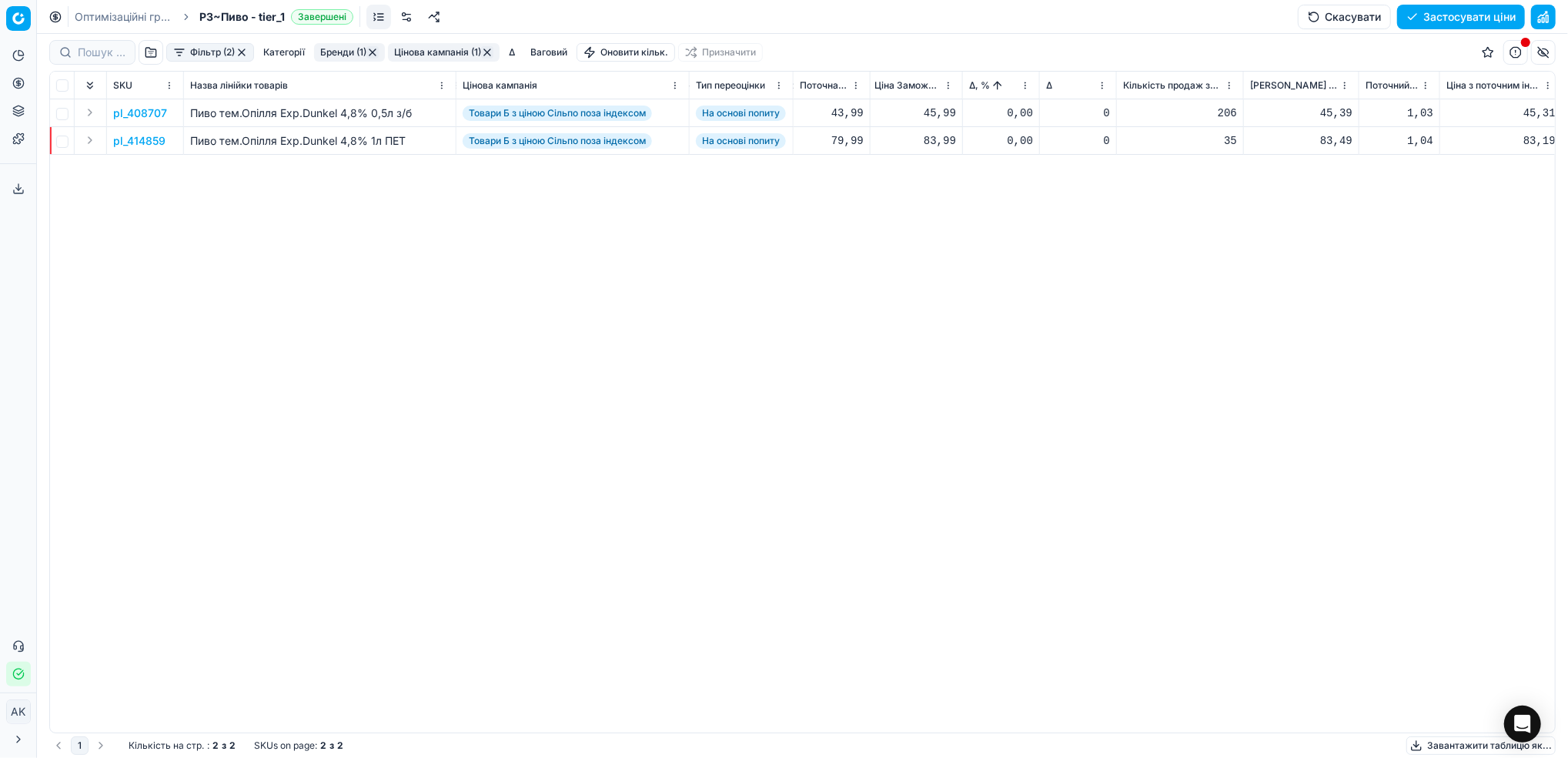
click at [134, 144] on p "pl_414859" at bounding box center [139, 141] width 52 height 16
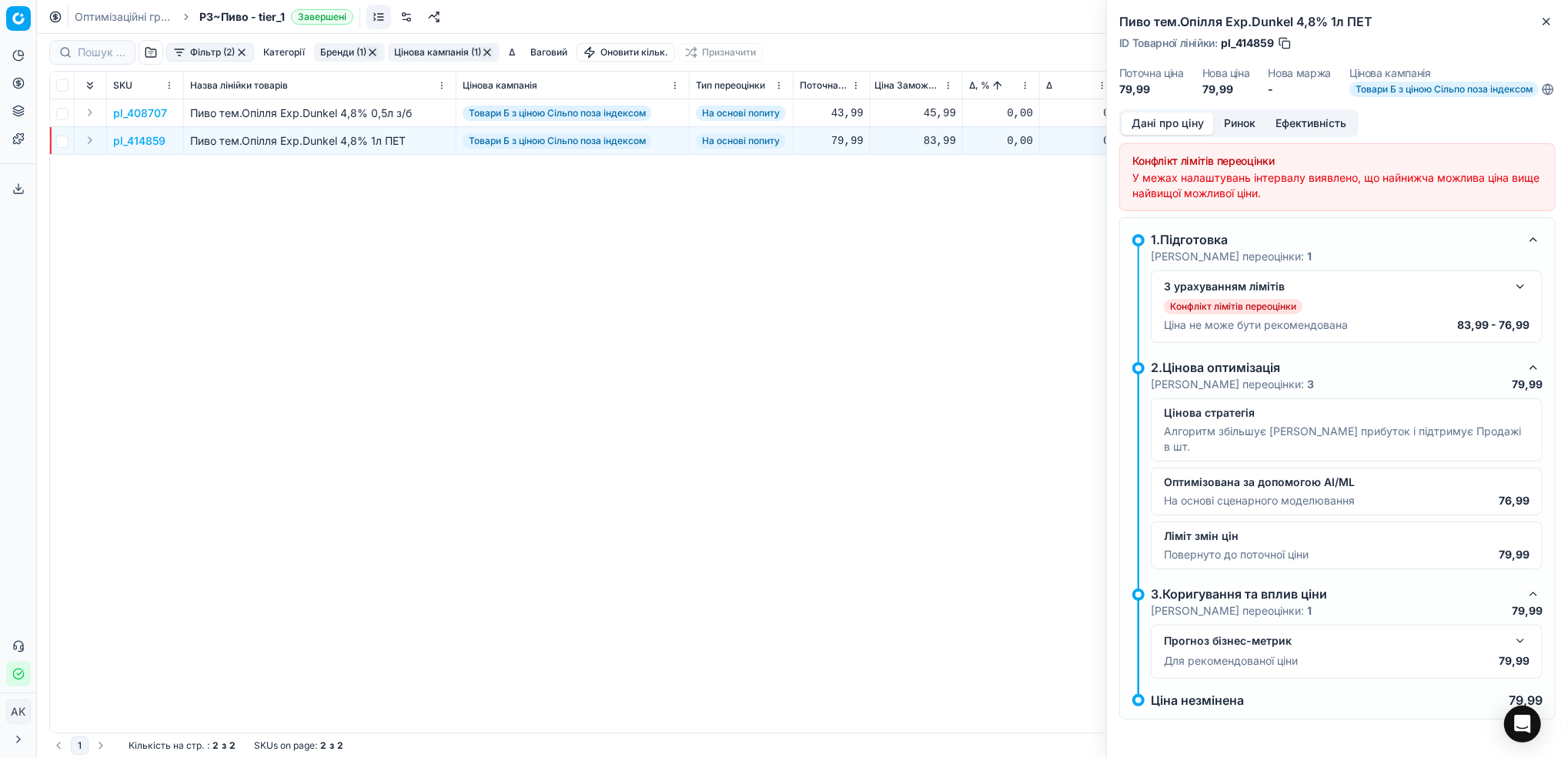
click at [1517, 295] on button "button" at bounding box center [1520, 286] width 19 height 19
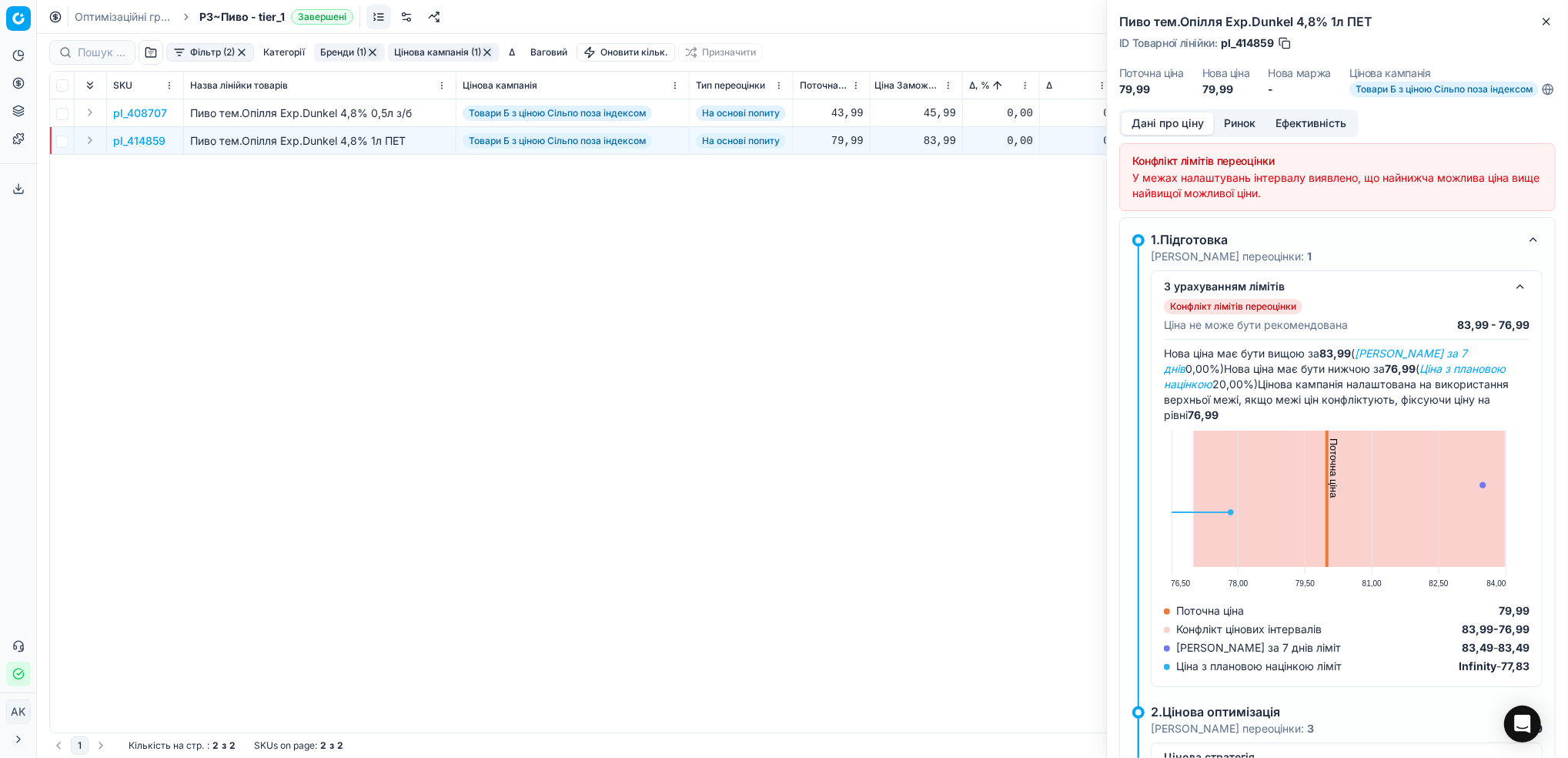
click at [1235, 134] on button "Ринок" at bounding box center [1239, 124] width 51 height 23
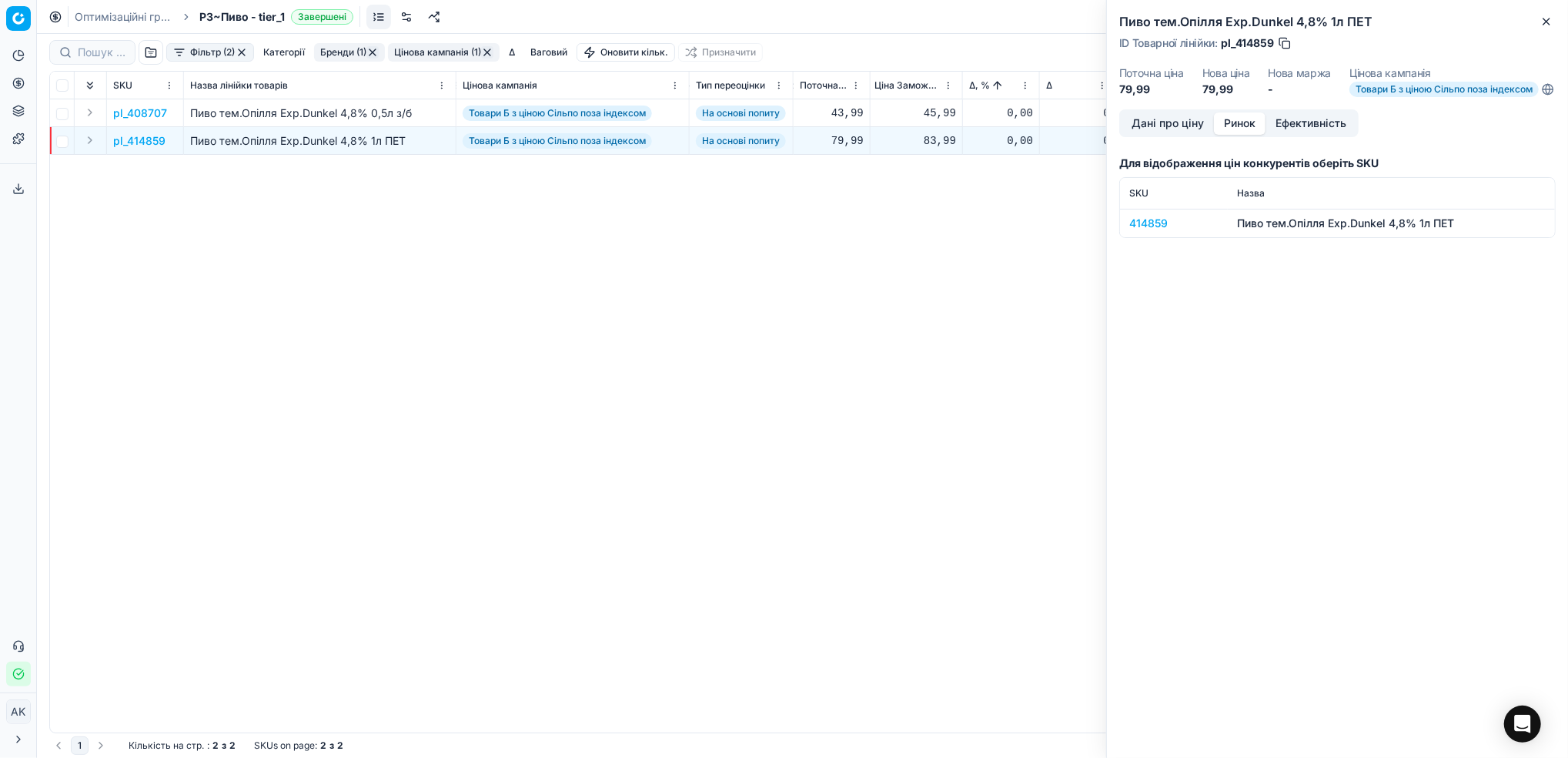
click at [1141, 230] on div "414859" at bounding box center [1174, 223] width 89 height 16
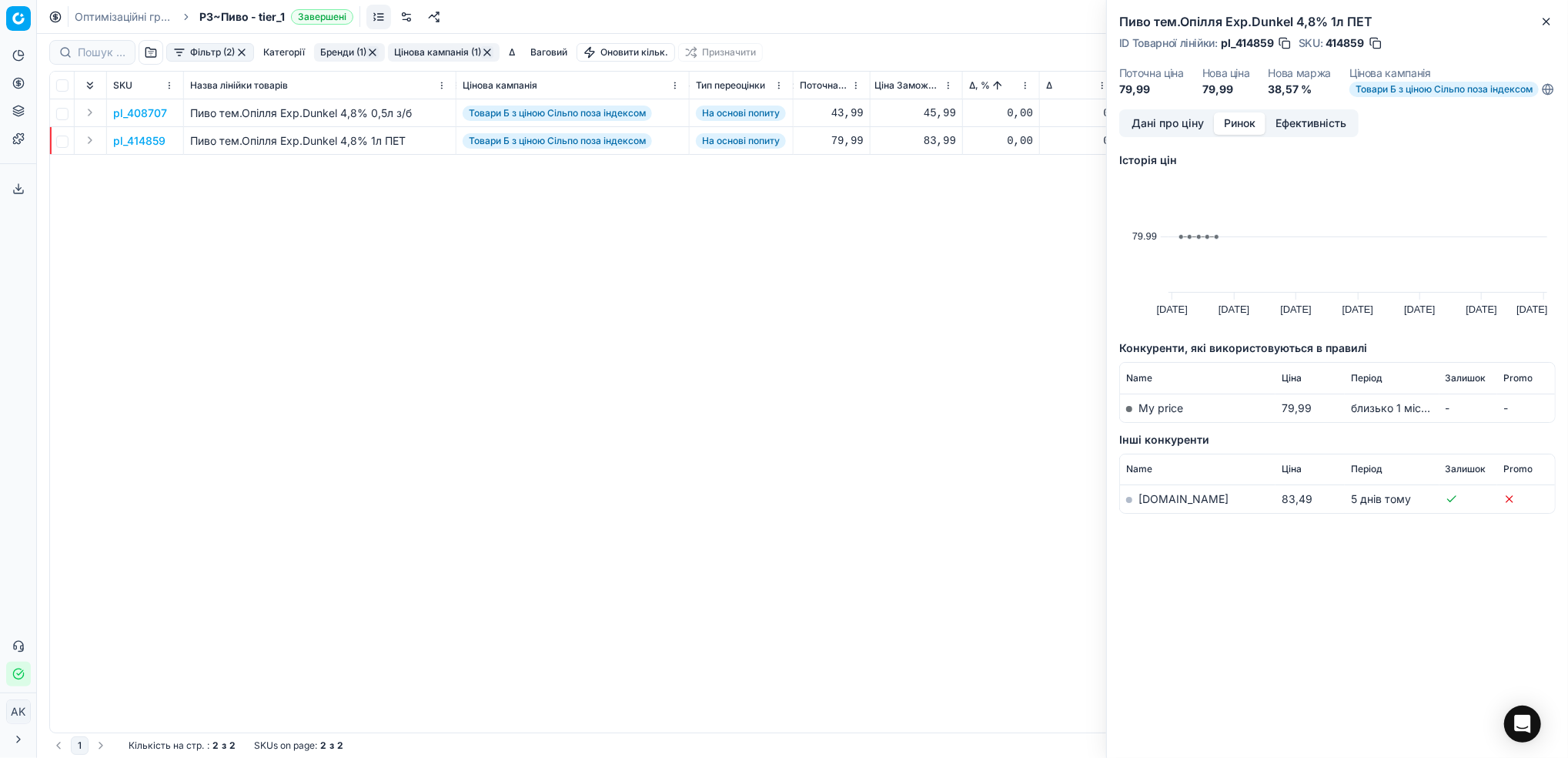
click at [1162, 134] on button "Дані про ціну" at bounding box center [1167, 124] width 92 height 23
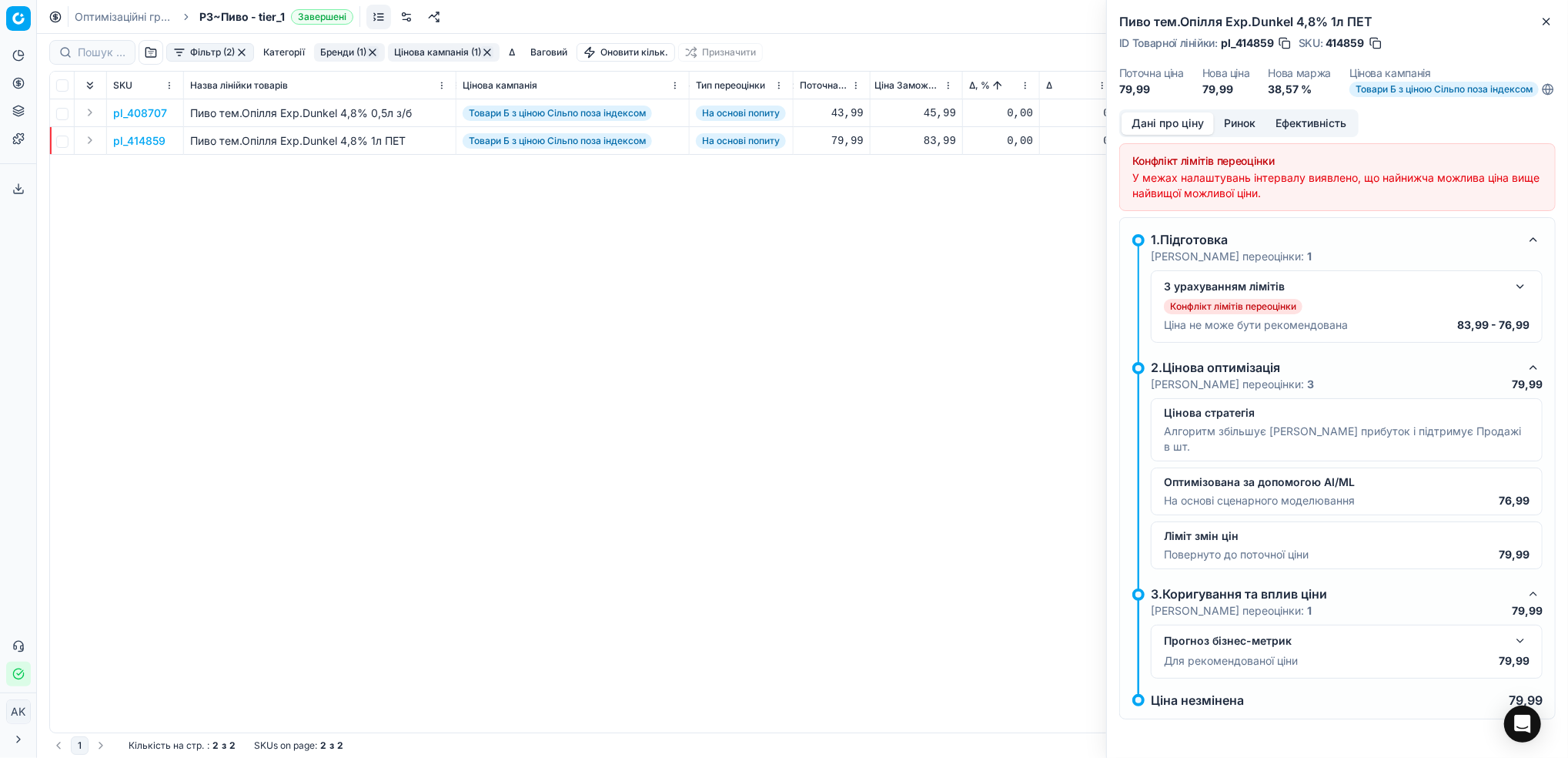
click at [1524, 295] on button "button" at bounding box center [1520, 286] width 19 height 19
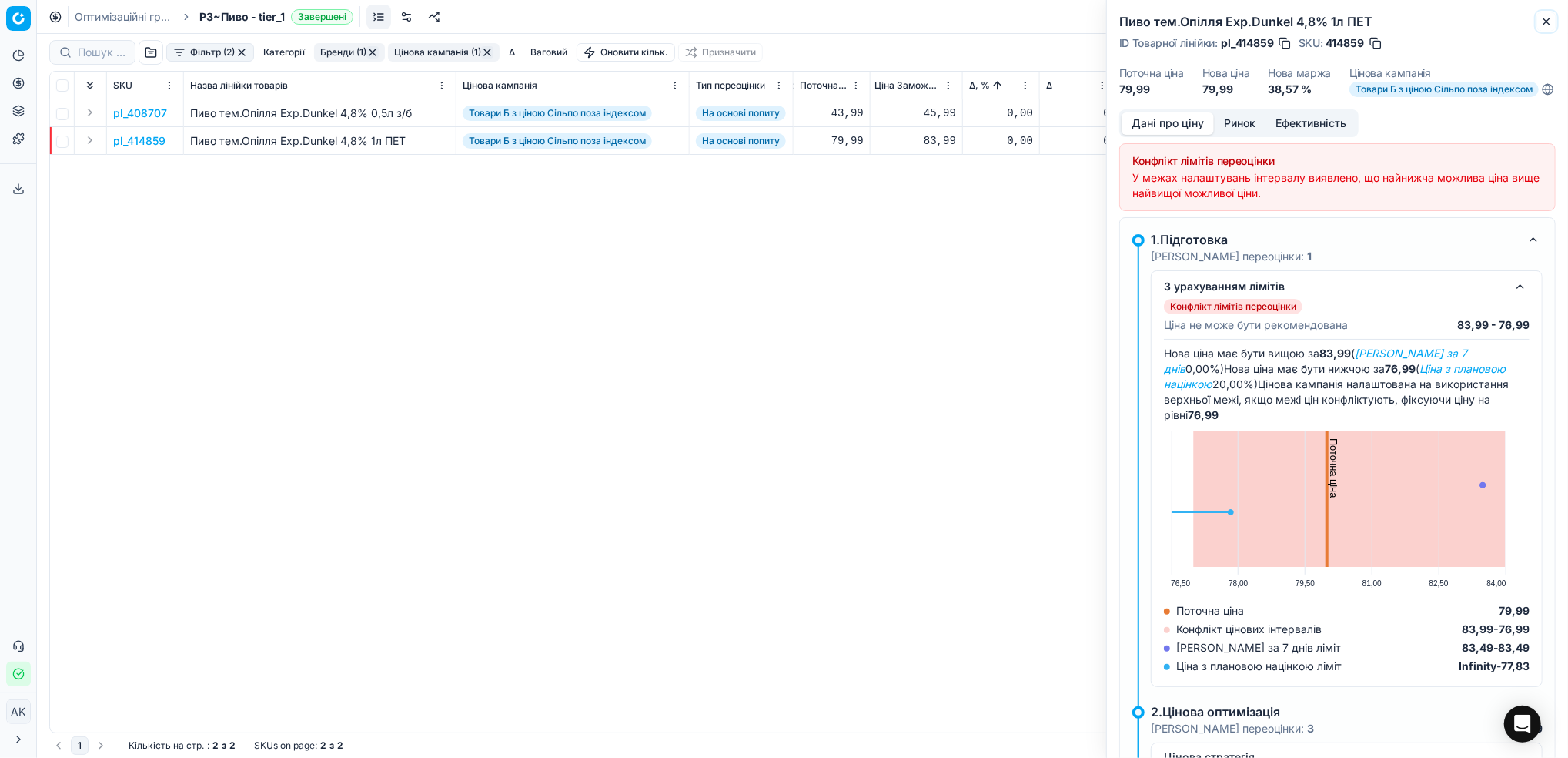
click at [1547, 23] on icon "button" at bounding box center [1546, 22] width 12 height 12
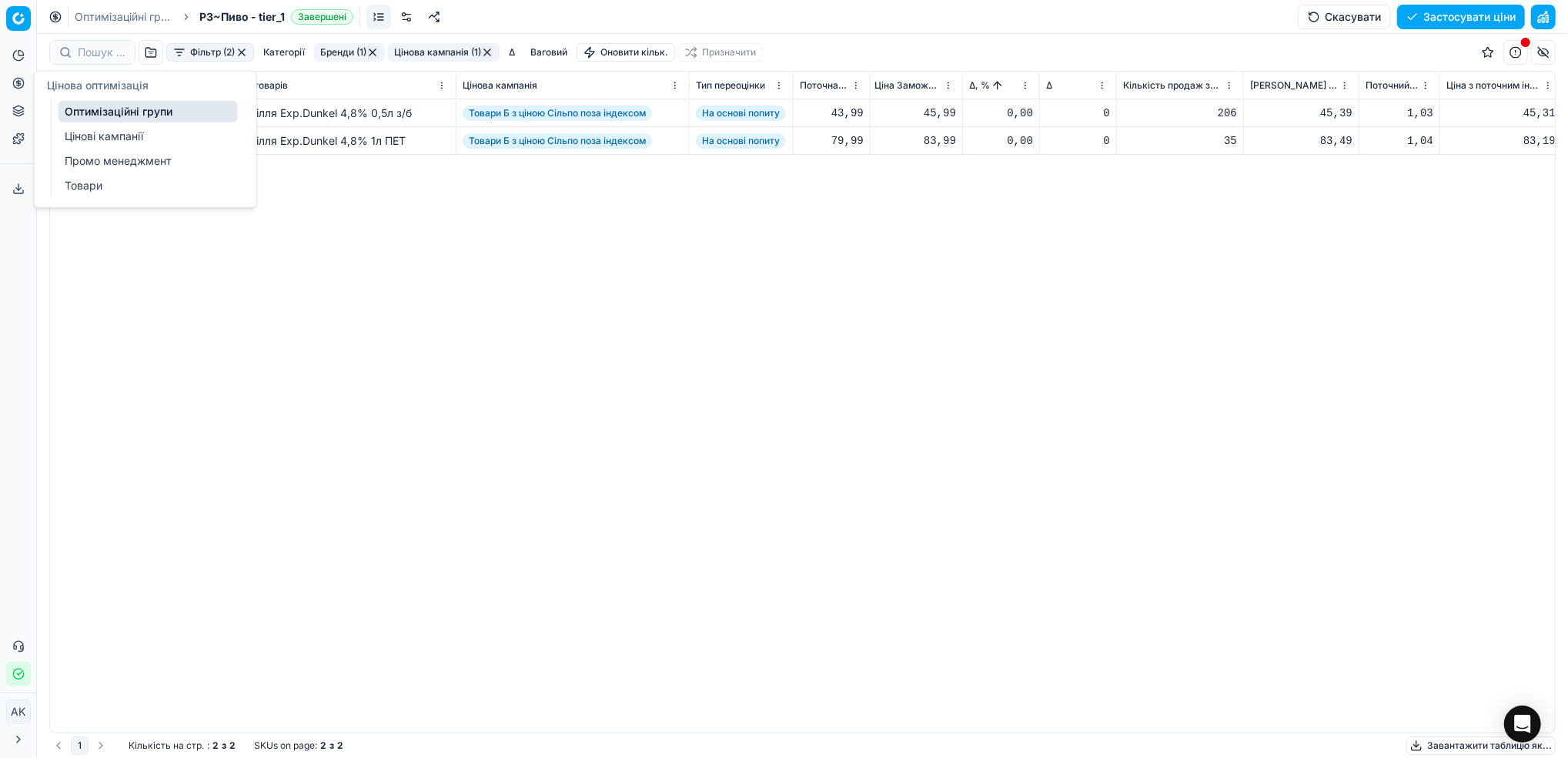
click at [74, 132] on link "Цінові кампанії" at bounding box center [148, 136] width 180 height 22
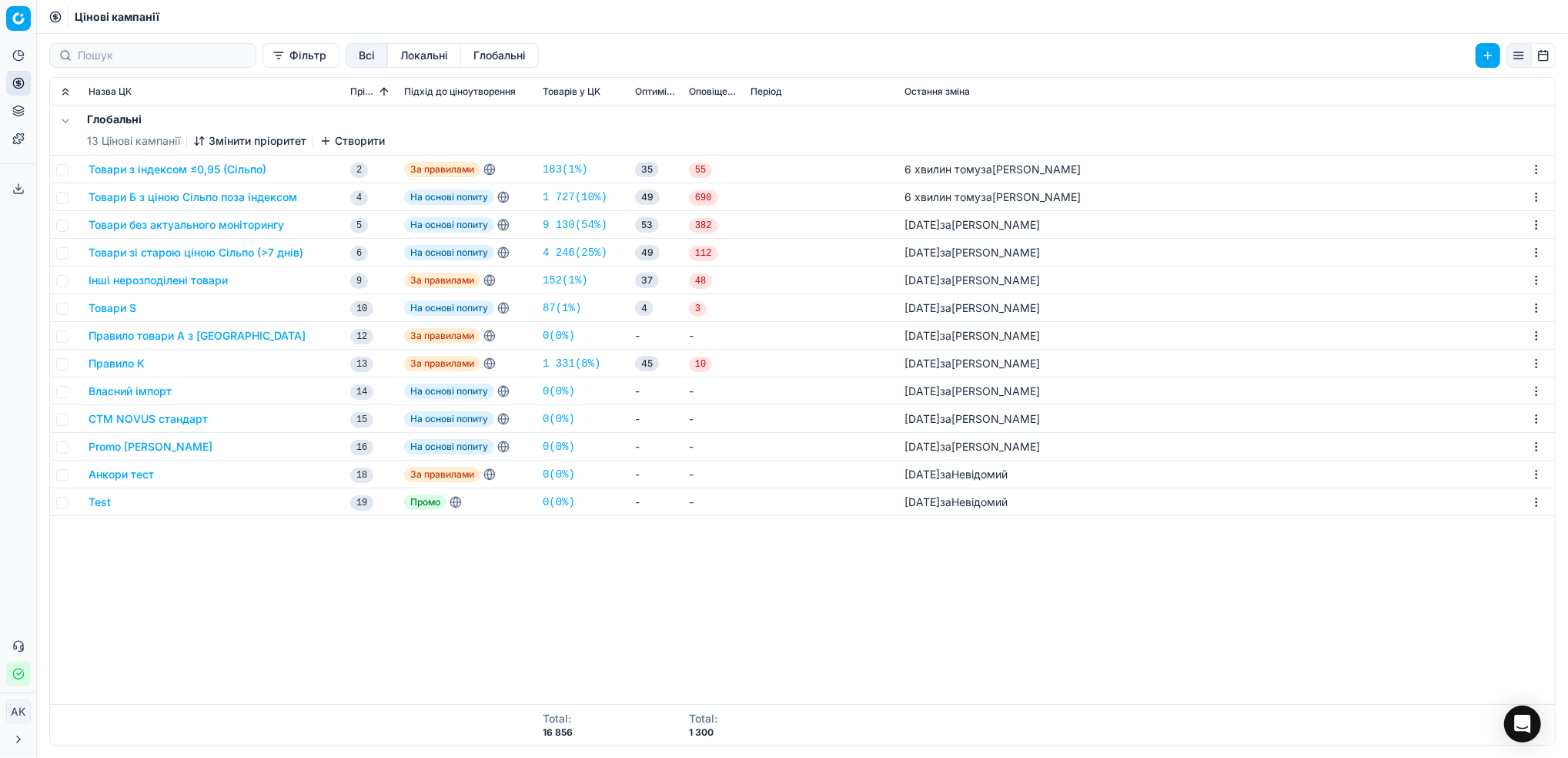
click at [167, 196] on button "Товари Б з ціною Сільпо поза індексом" at bounding box center [193, 198] width 208 height 16
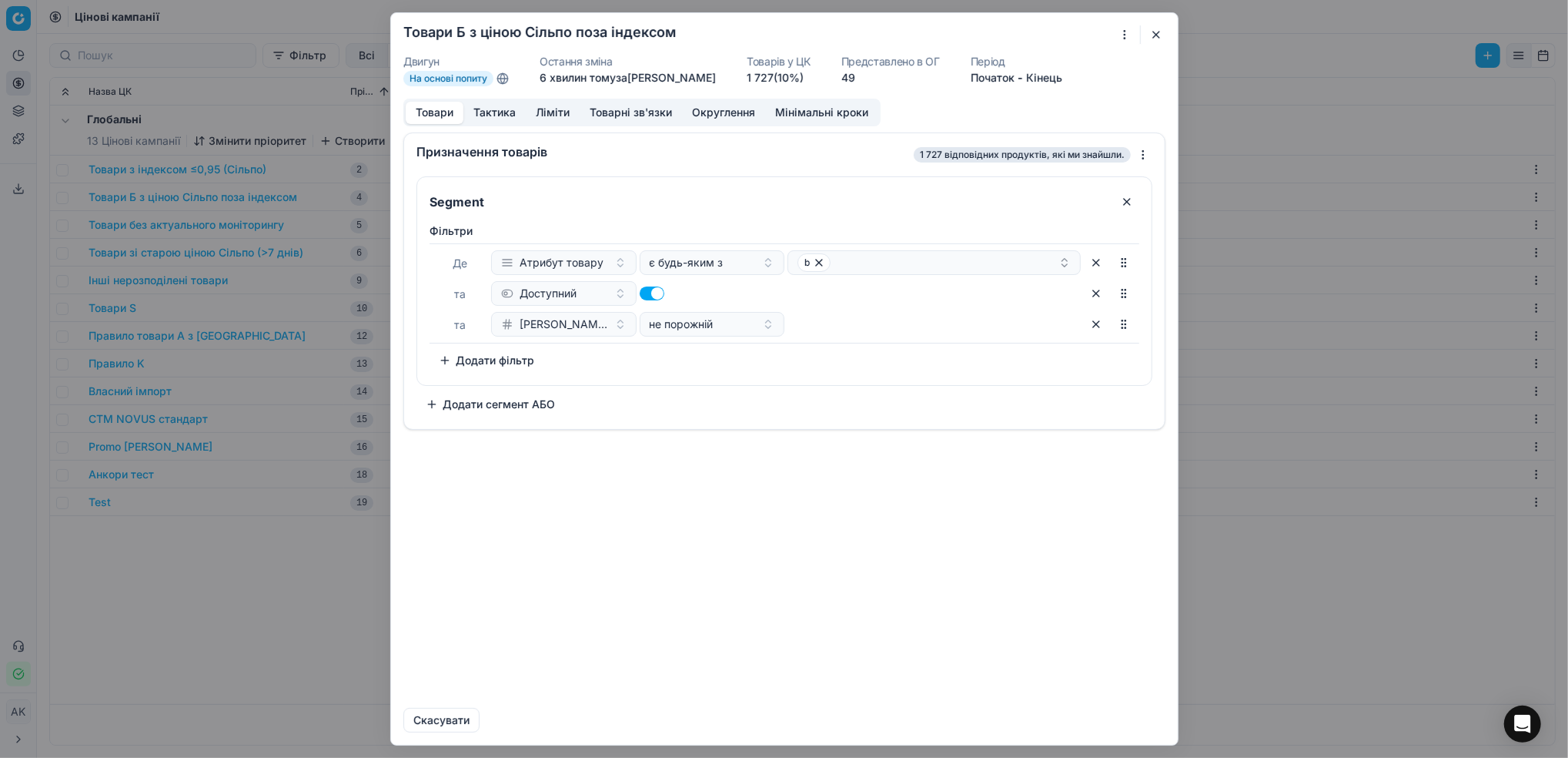
click at [555, 115] on button "Ліміти" at bounding box center [552, 113] width 54 height 23
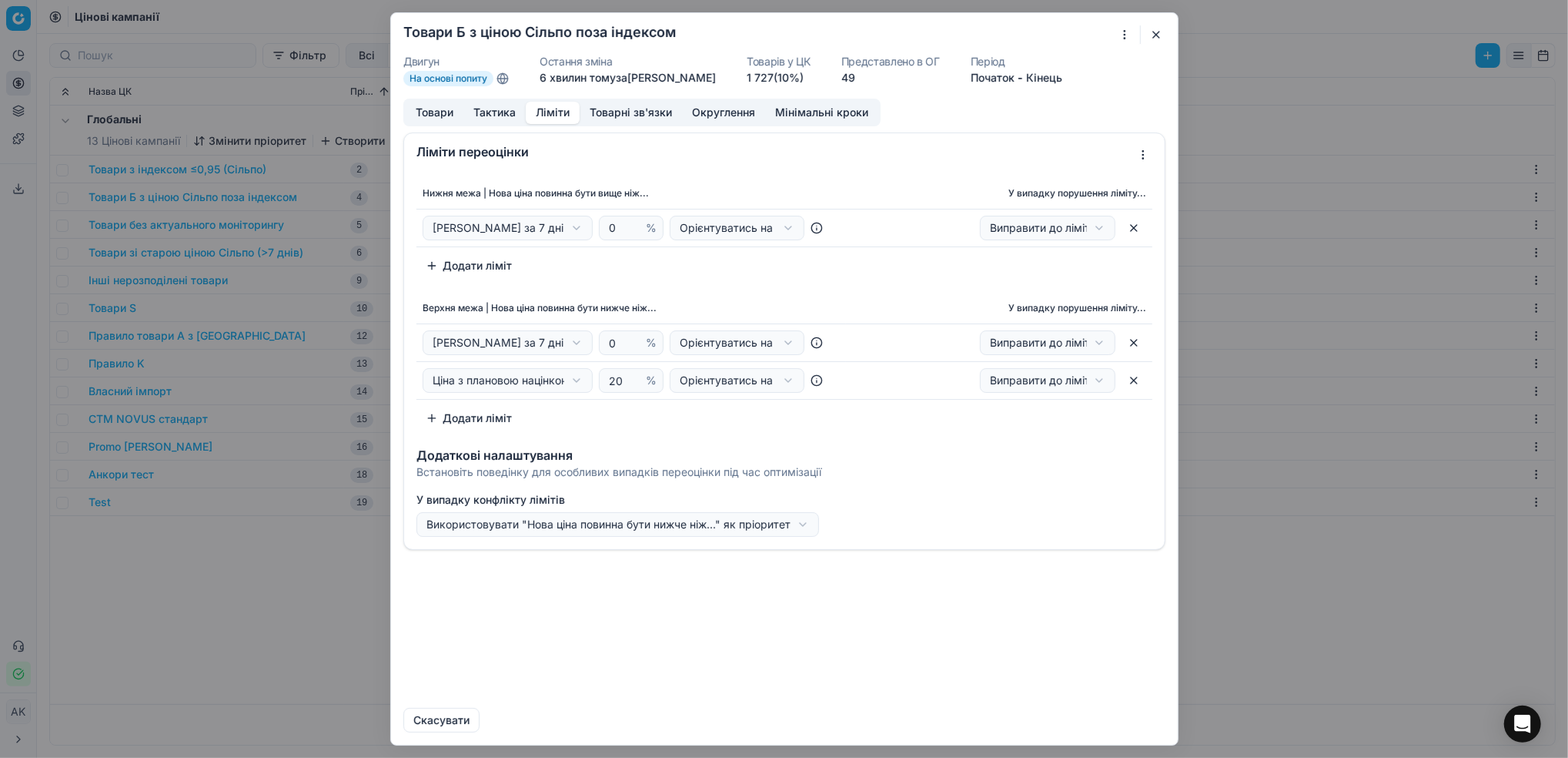
click at [804, 520] on div "Ми зберігаємо налаштування ЦК. Будь ласка, зачекайте, це може зайняти декілька …" at bounding box center [784, 379] width 1568 height 758
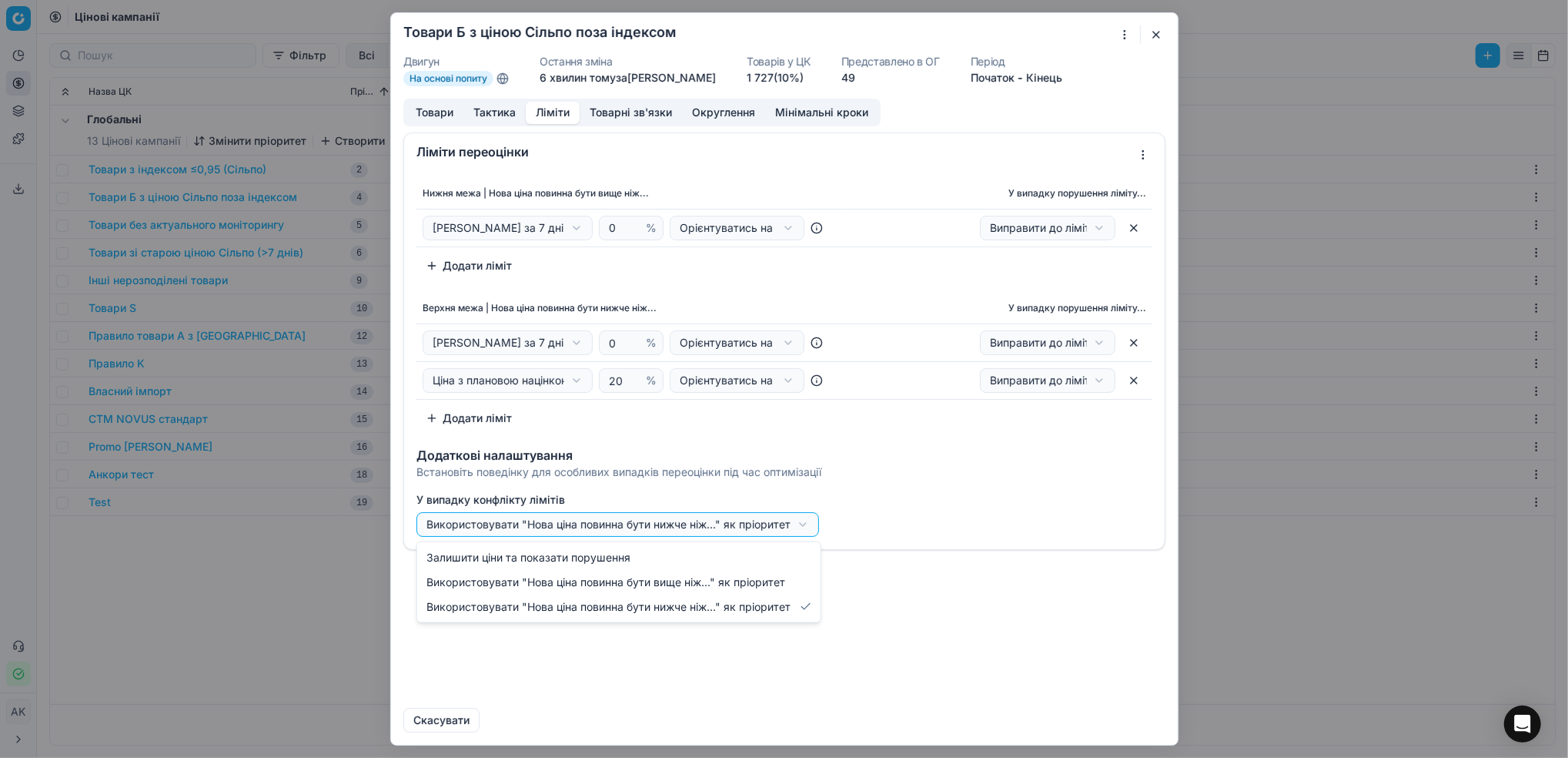
select select "lower"
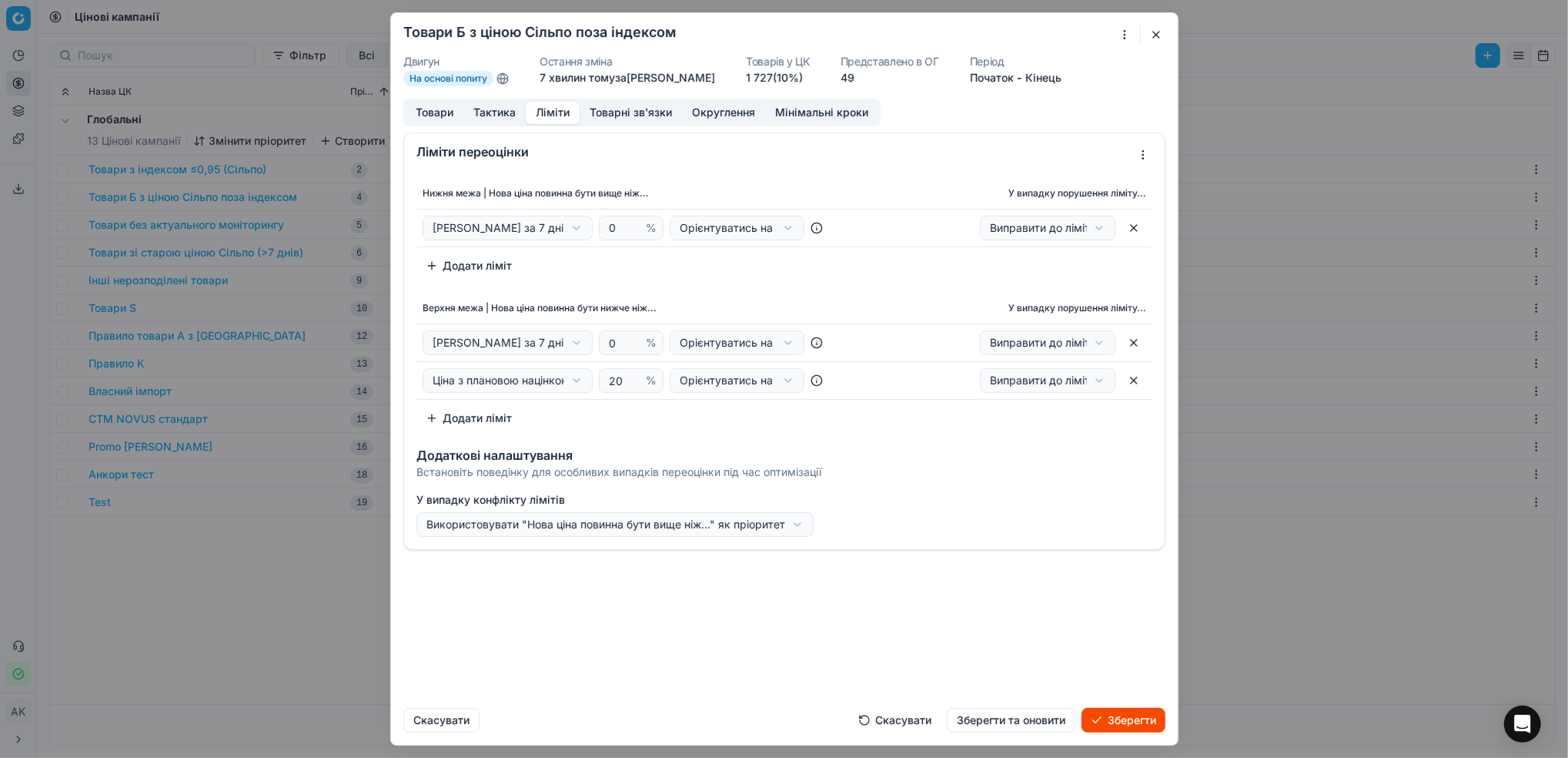
click at [1015, 722] on button "Зберегти та оновити" at bounding box center [1011, 719] width 128 height 25
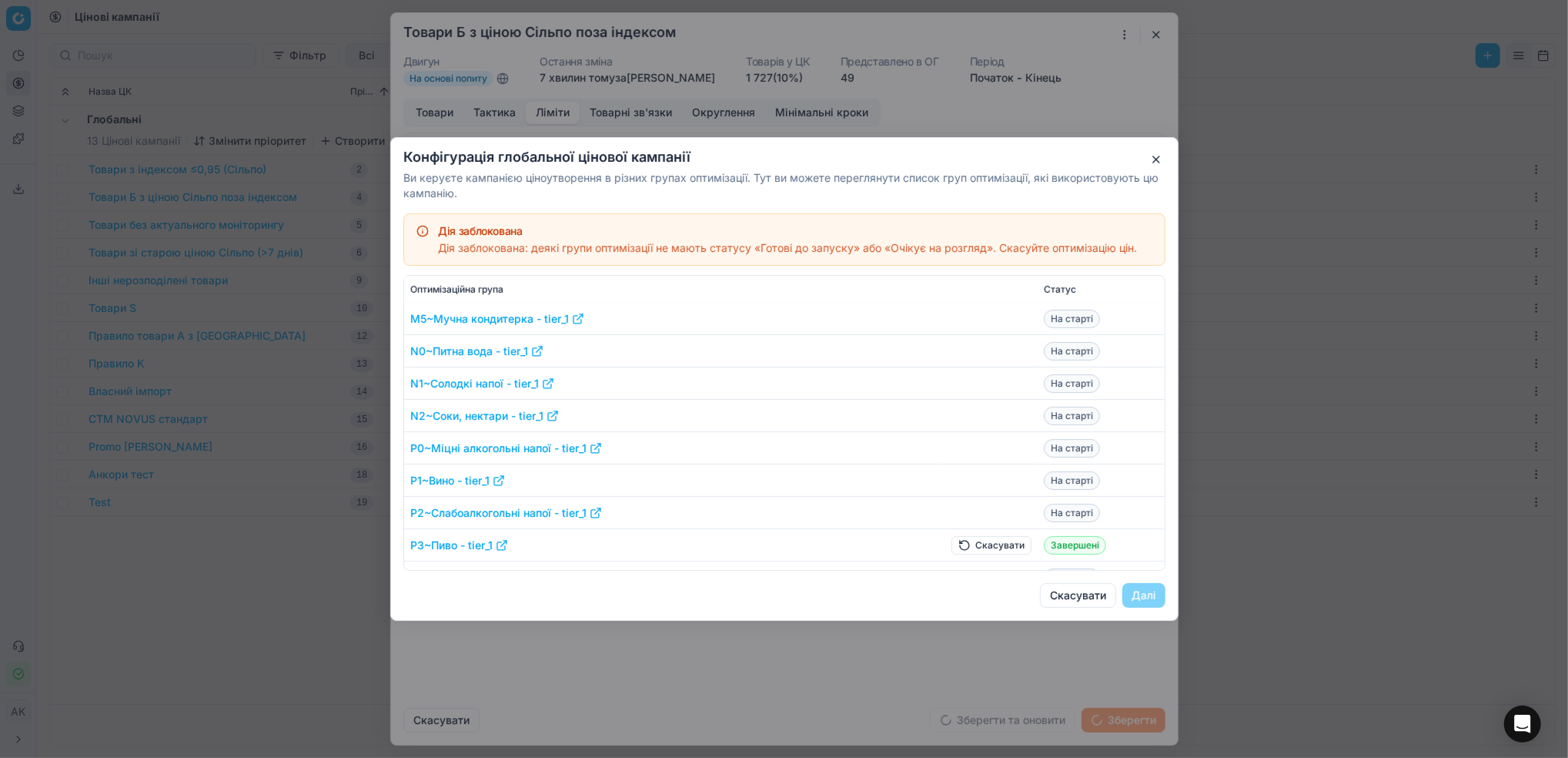
scroll to position [1129, 0]
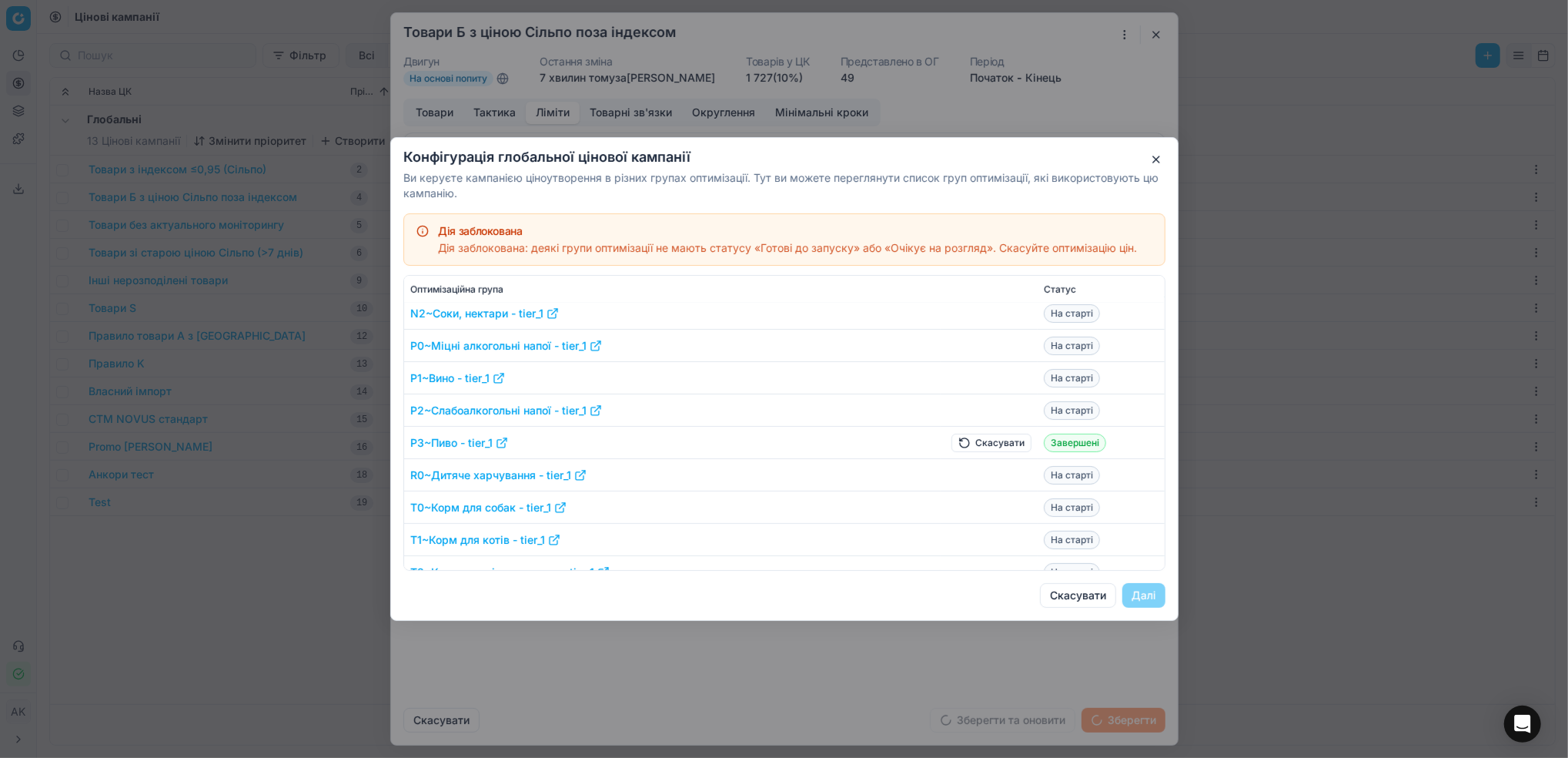
click at [964, 440] on button "Скасувати" at bounding box center [991, 443] width 80 height 19
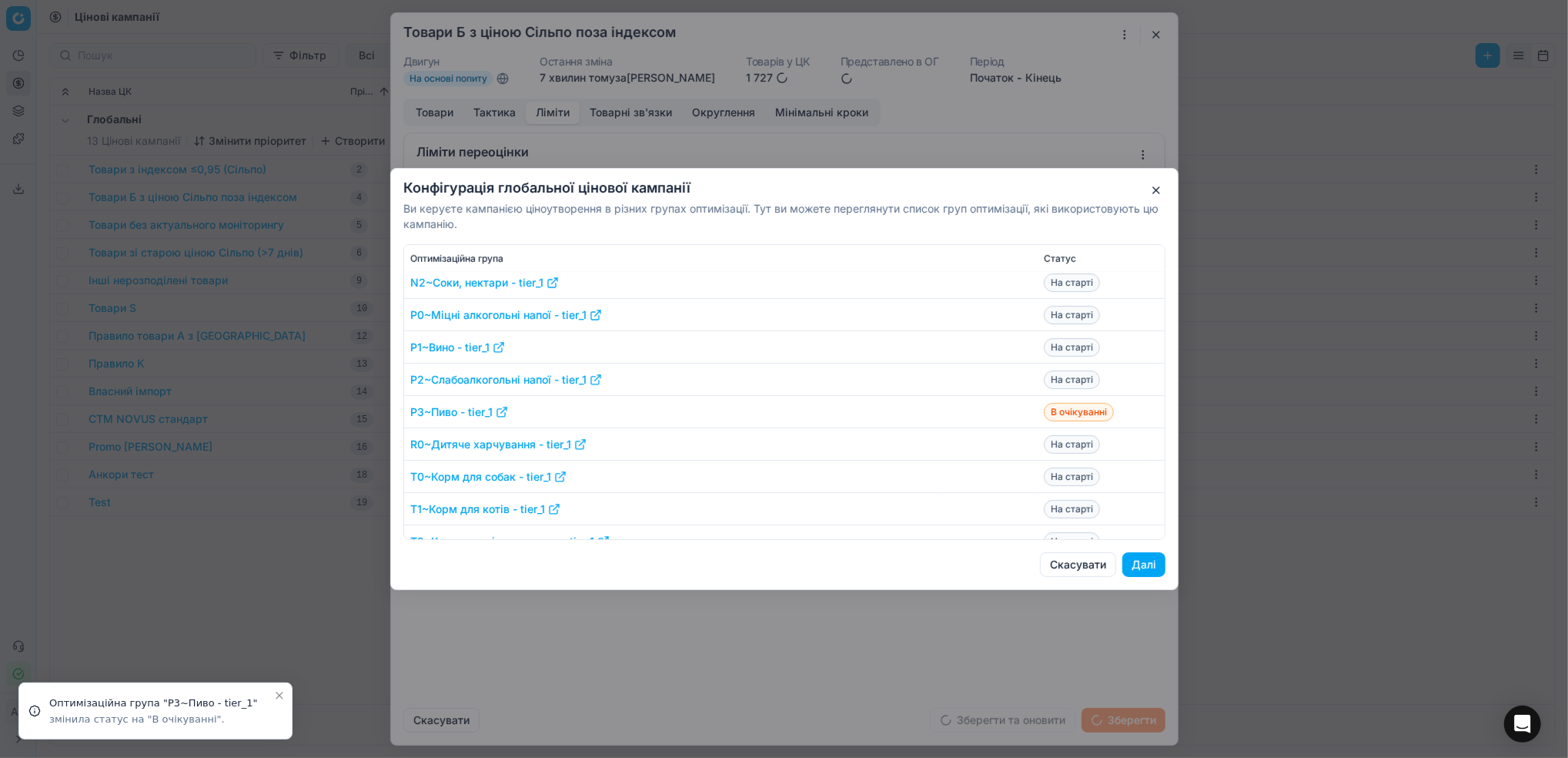
click at [1140, 562] on button "Далі" at bounding box center [1144, 564] width 43 height 25
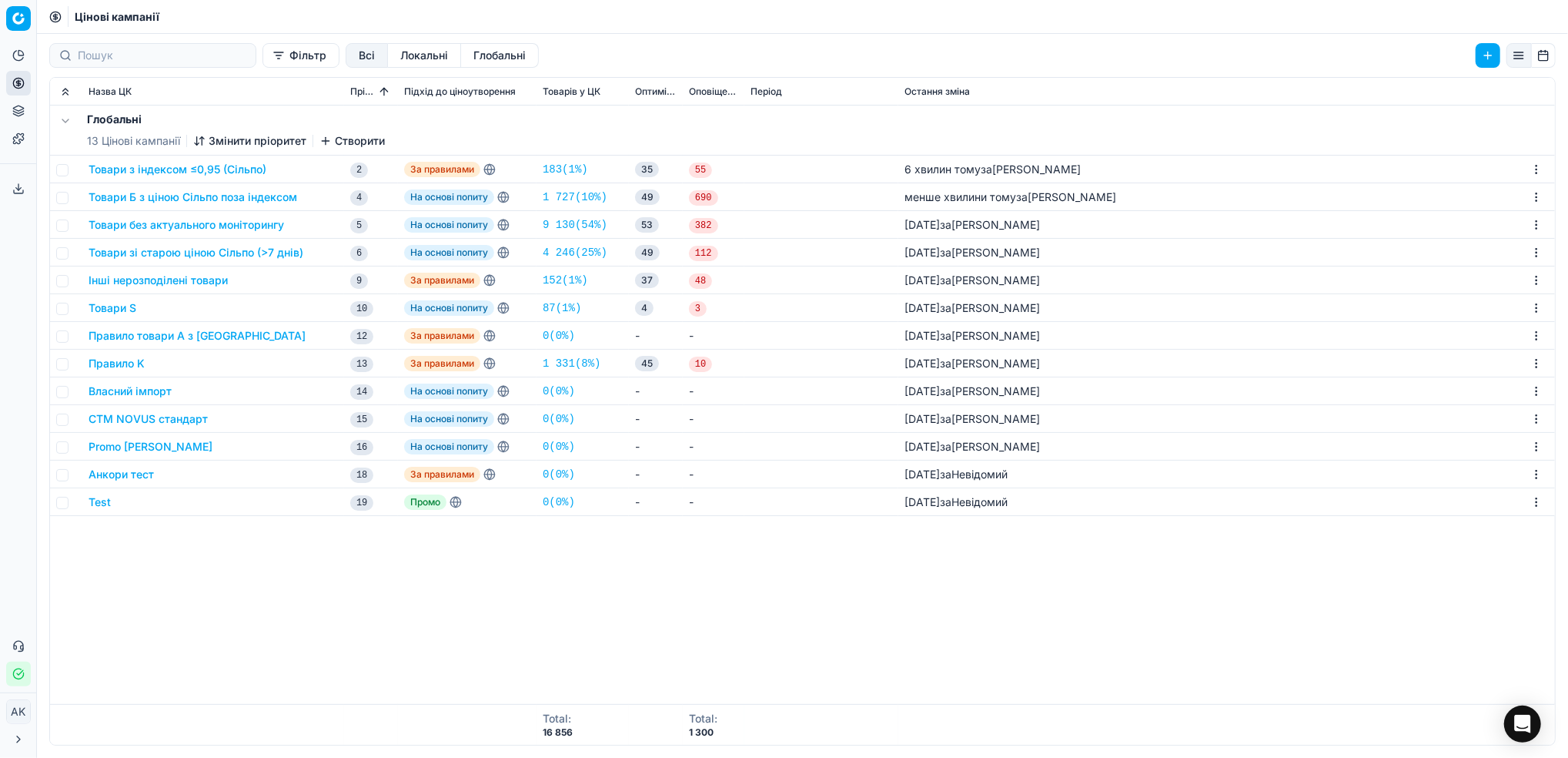
click at [178, 168] on button "Товари з індексом ≤0,95 (Сільпо)" at bounding box center [178, 170] width 178 height 16
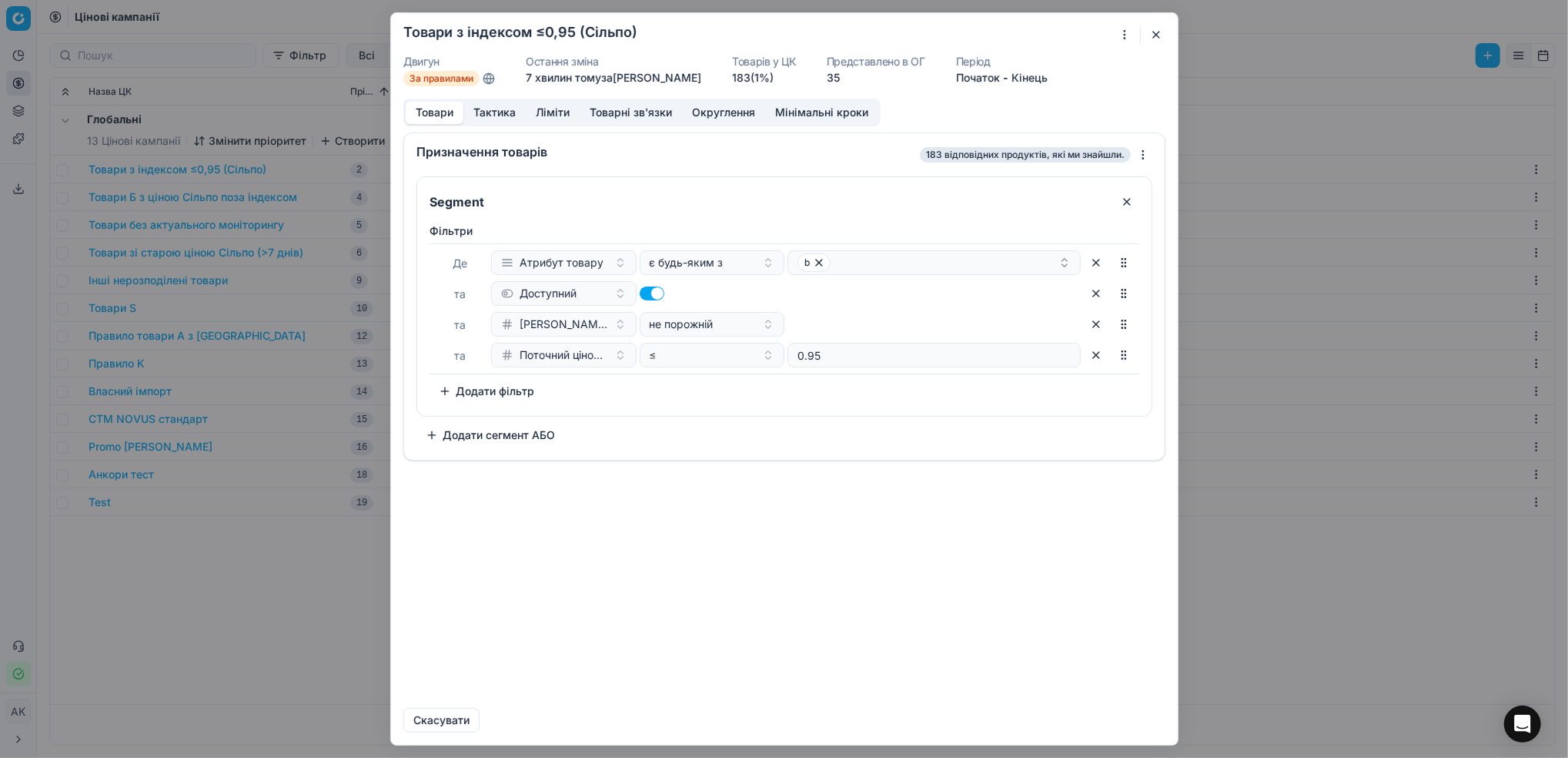
click at [542, 113] on button "Ліміти" at bounding box center [552, 113] width 54 height 23
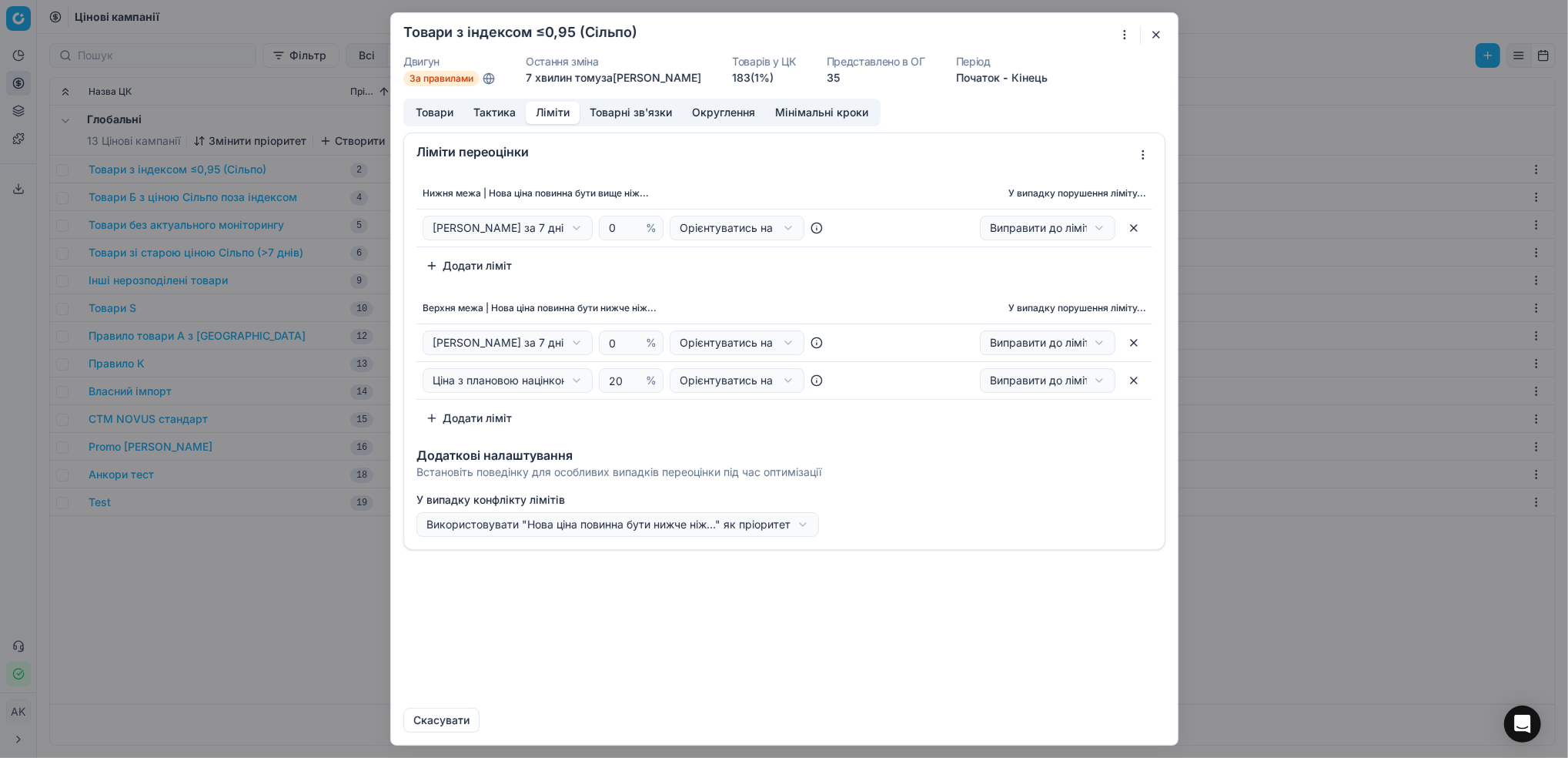
click at [1151, 29] on button "button" at bounding box center [1156, 35] width 19 height 19
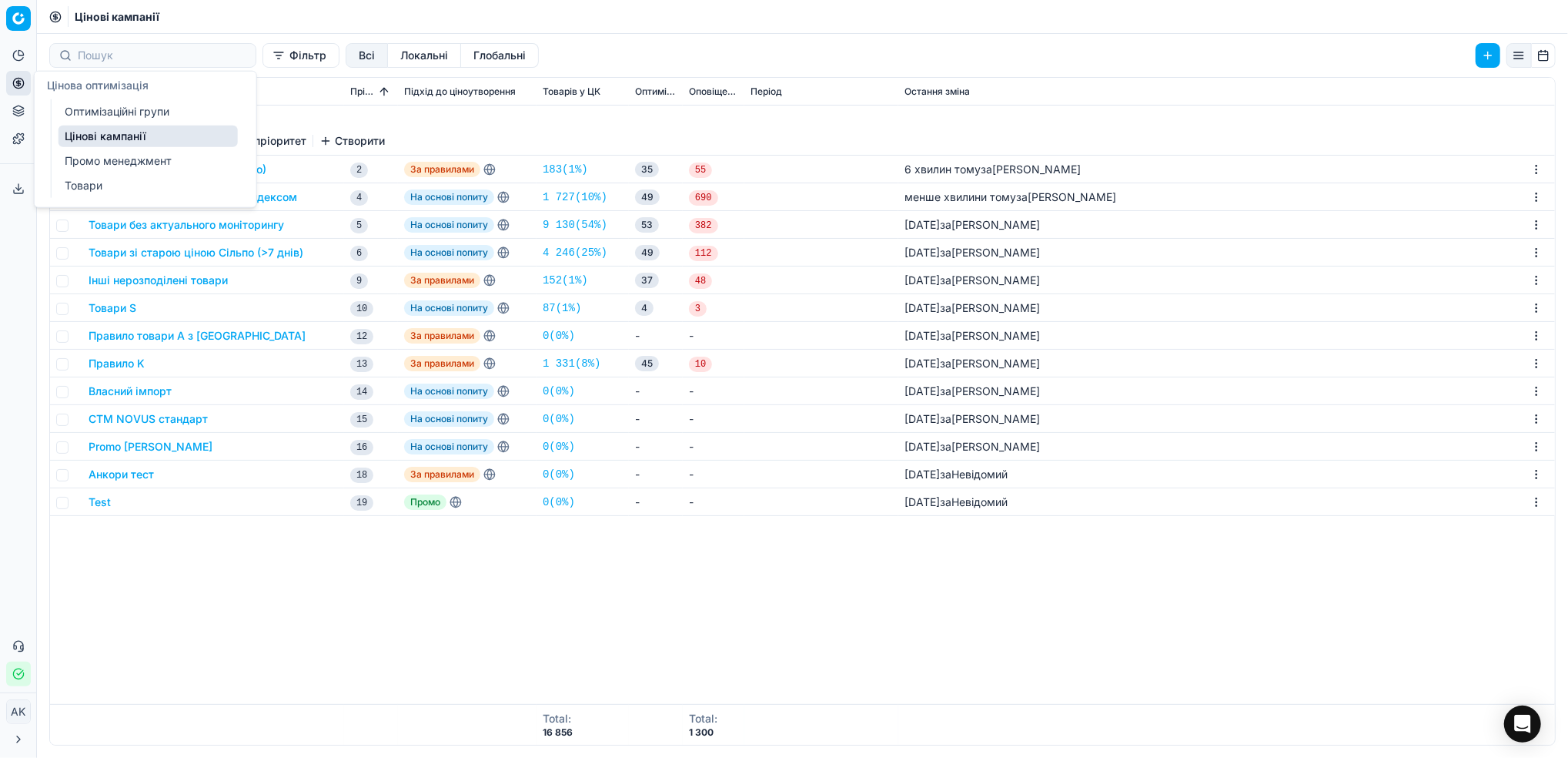
drag, startPoint x: 125, startPoint y: 115, endPoint x: 353, endPoint y: 119, distance: 228.0
click at [125, 115] on link "Оптимізаційні групи" at bounding box center [148, 112] width 180 height 22
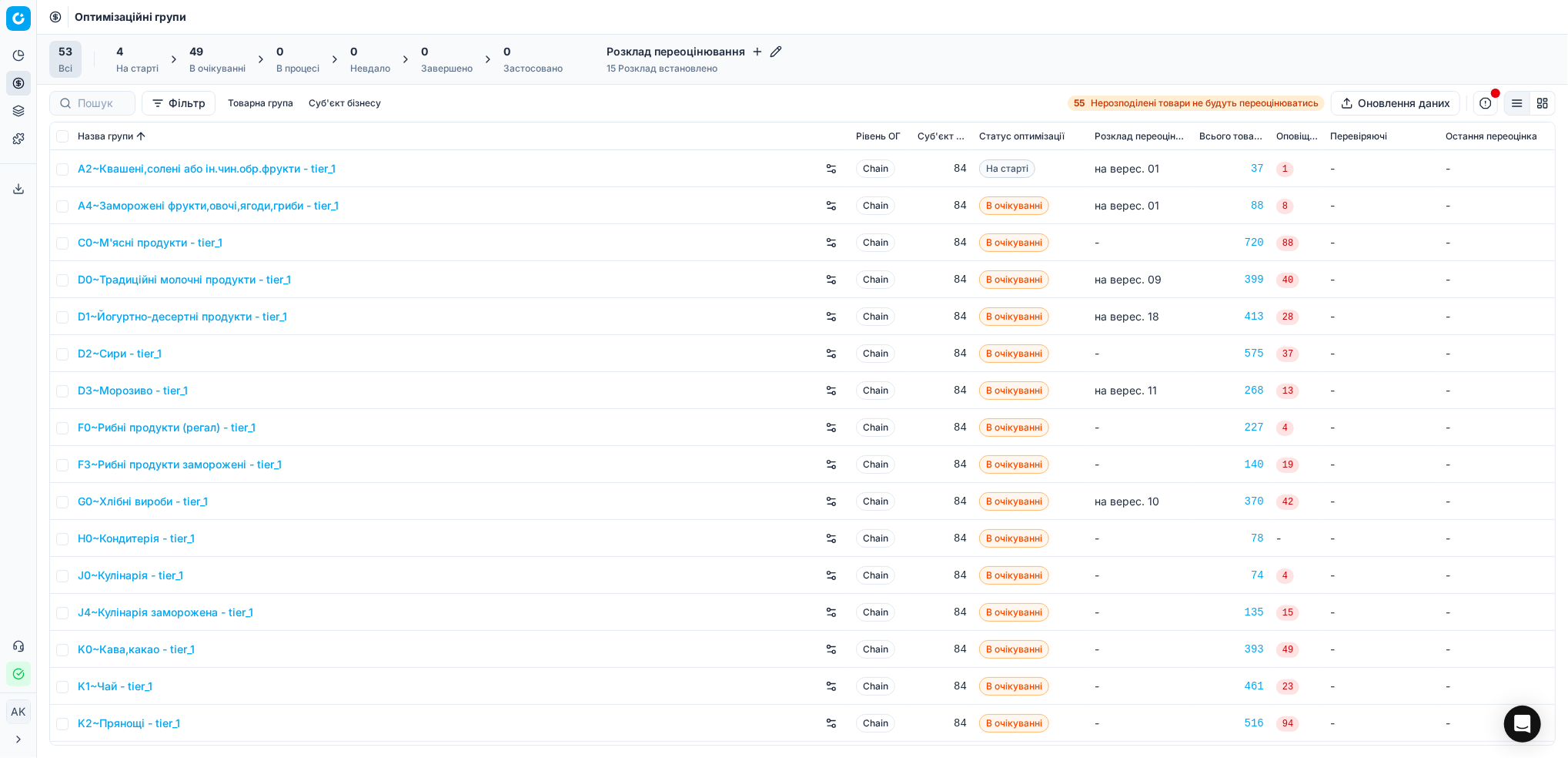
click at [231, 57] on div "49" at bounding box center [217, 51] width 56 height 16
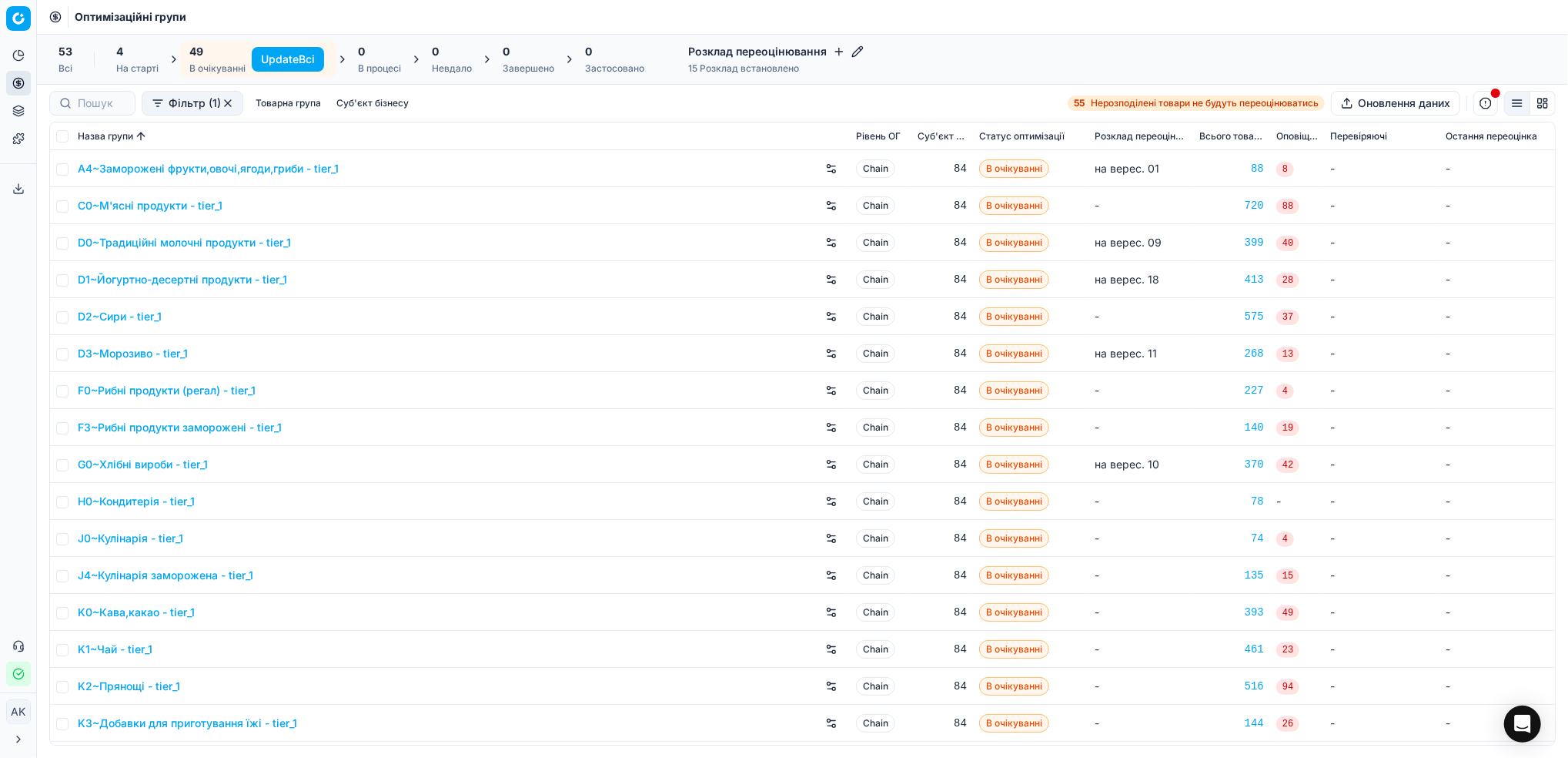
click at [292, 56] on button "Update Всі" at bounding box center [288, 59] width 72 height 25
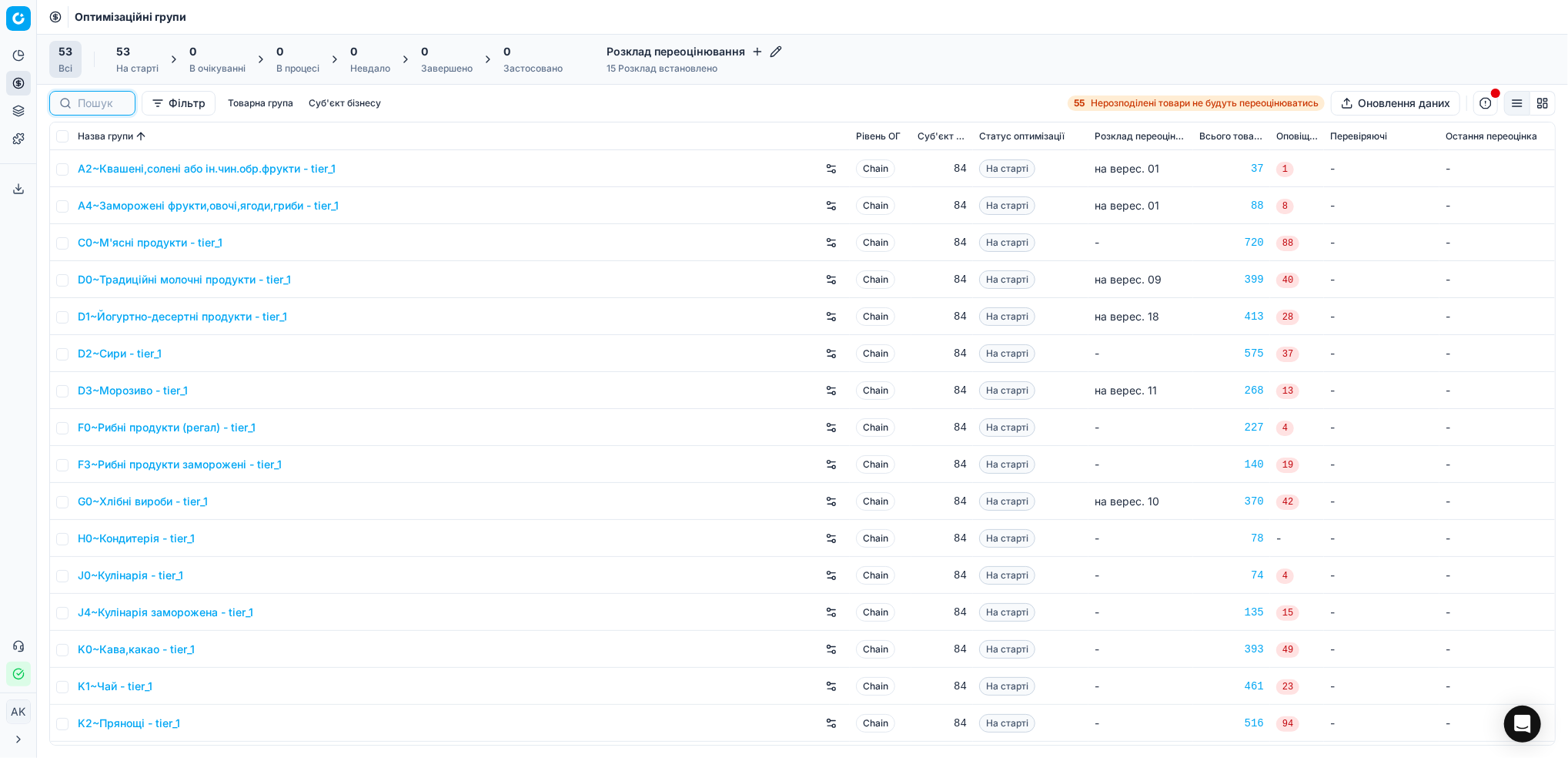
drag, startPoint x: 86, startPoint y: 105, endPoint x: 136, endPoint y: 108, distance: 50.1
click at [86, 105] on input at bounding box center [102, 104] width 47 height 16
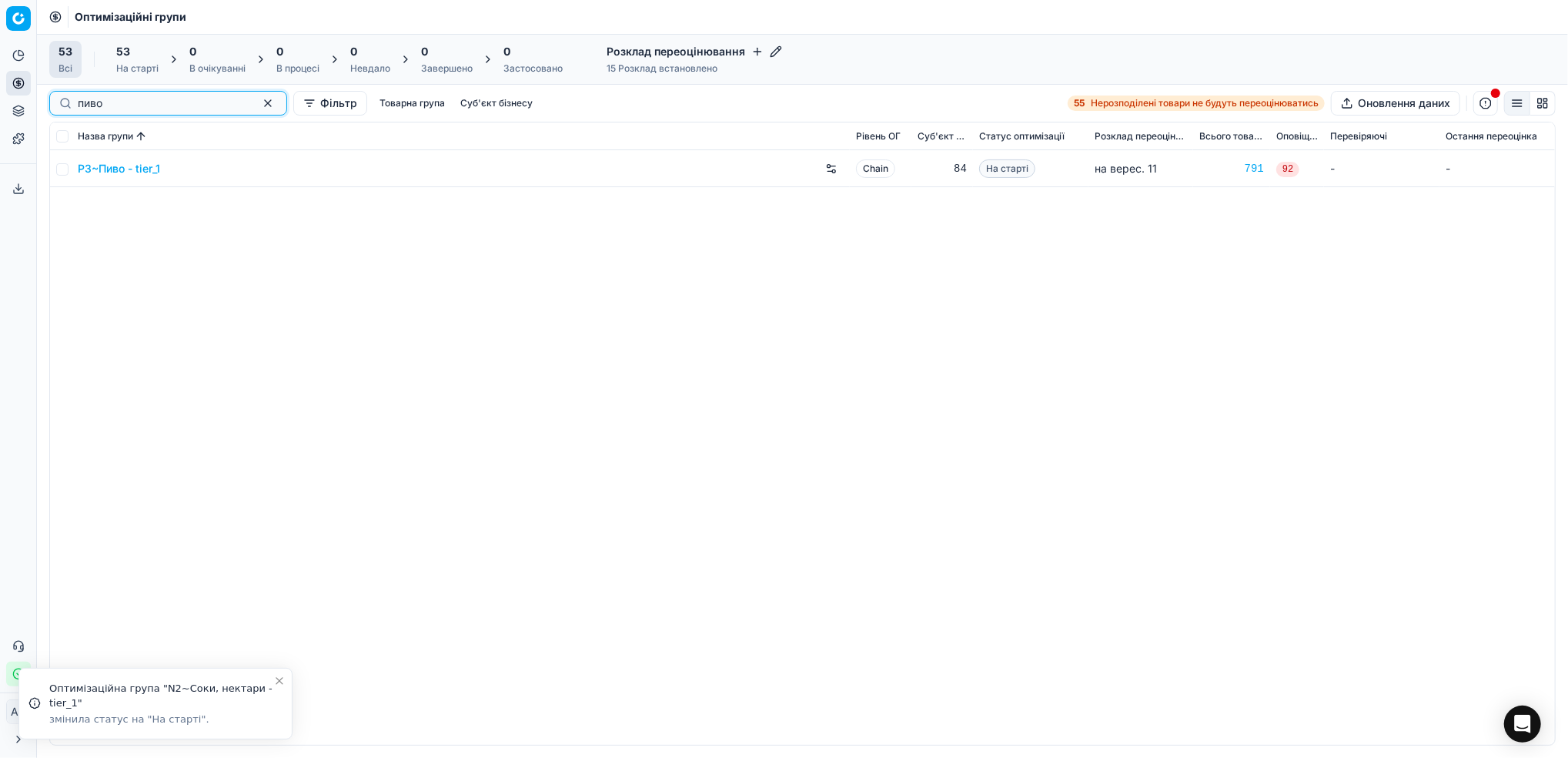
type input "пиво"
click at [61, 170] on input "checkbox" at bounding box center [62, 169] width 12 height 12
checkbox input "true"
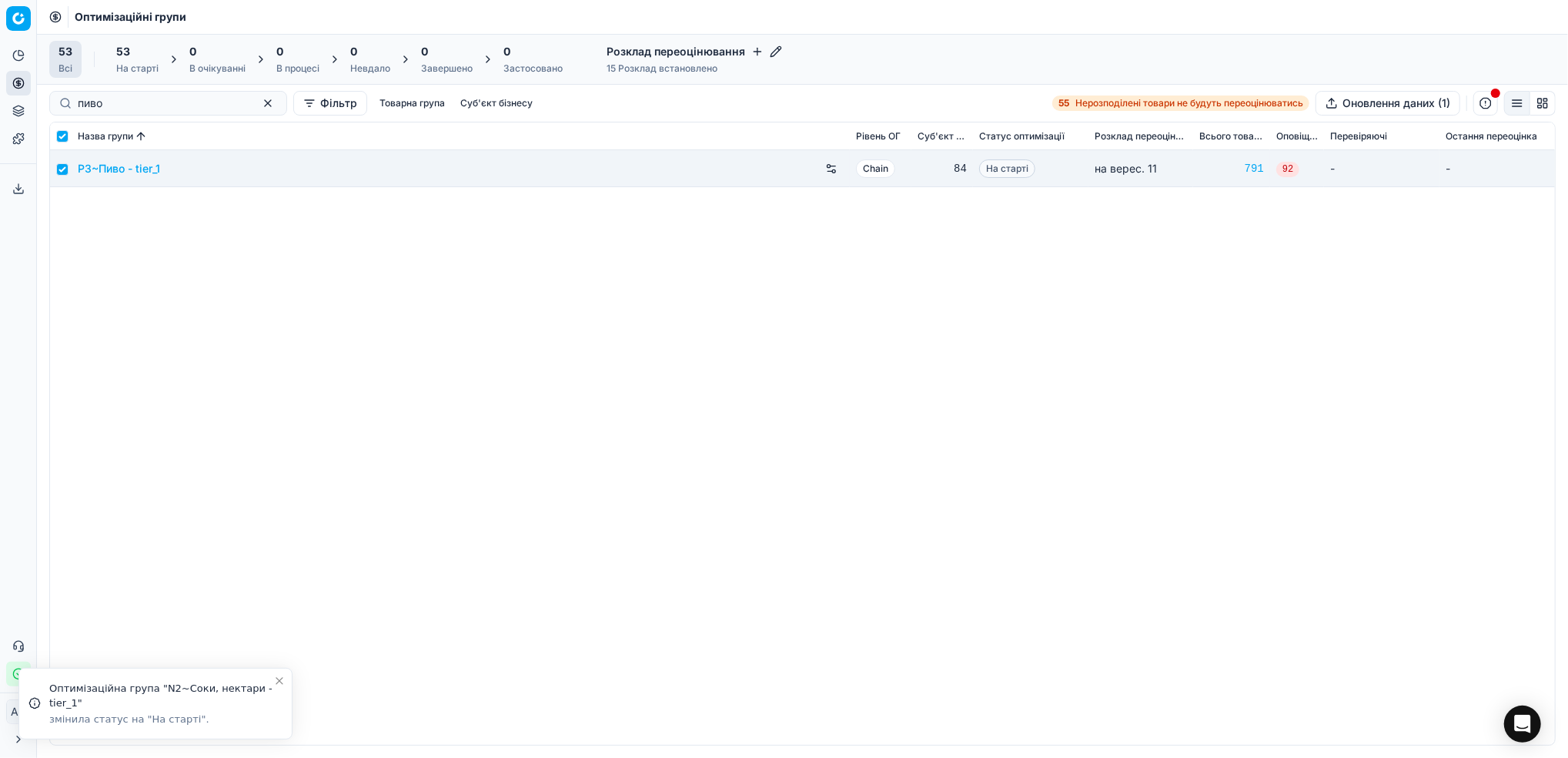
click at [136, 60] on div "53 На старті" at bounding box center [137, 58] width 42 height 31
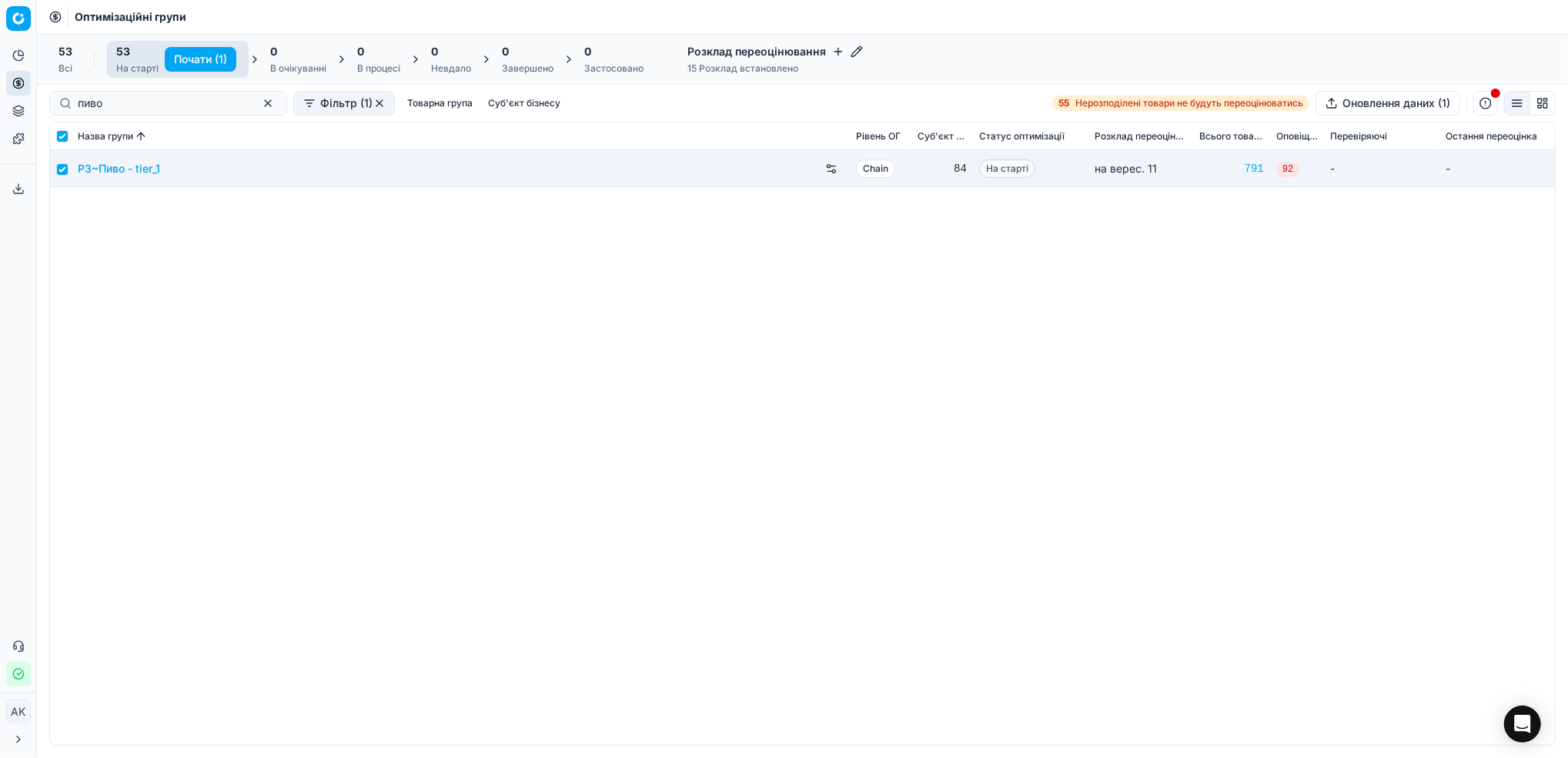
drag, startPoint x: 185, startPoint y: 57, endPoint x: 194, endPoint y: 63, distance: 10.8
click at [187, 57] on button "Почати (1)" at bounding box center [201, 59] width 71 height 25
checkbox input "false"
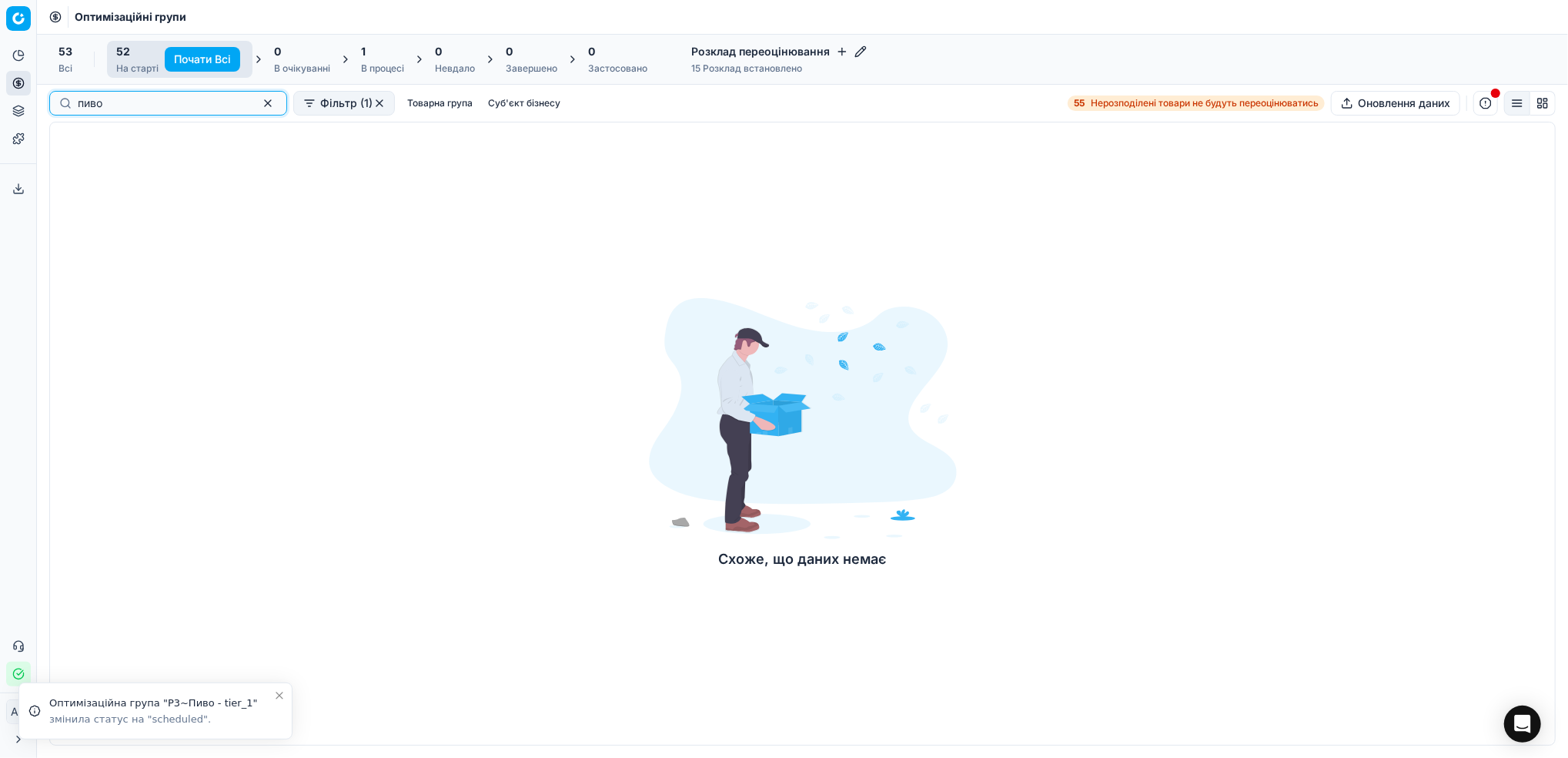
click at [259, 105] on button "button" at bounding box center [268, 103] width 19 height 19
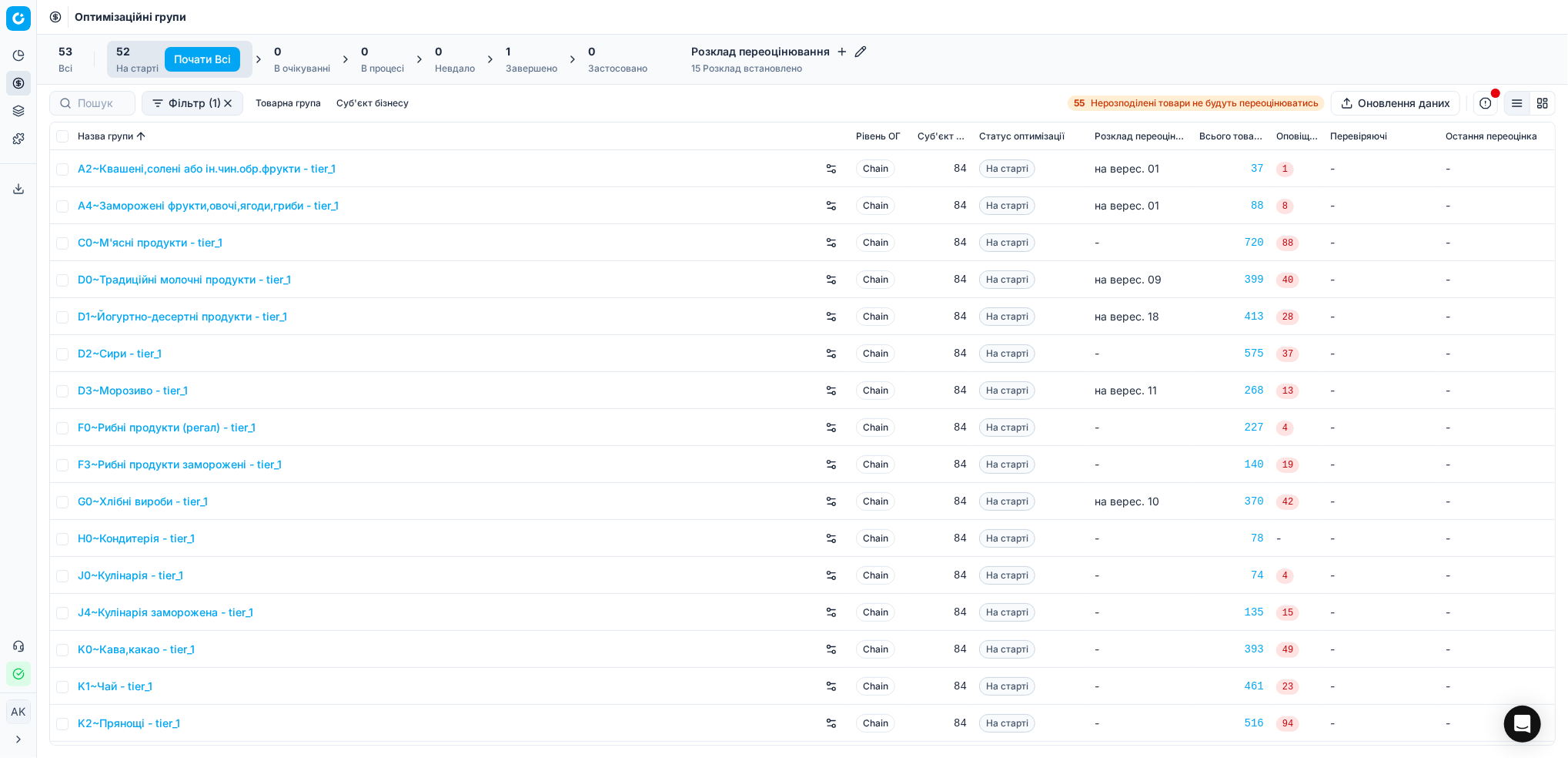
click at [533, 62] on div "Завершено" at bounding box center [532, 68] width 51 height 12
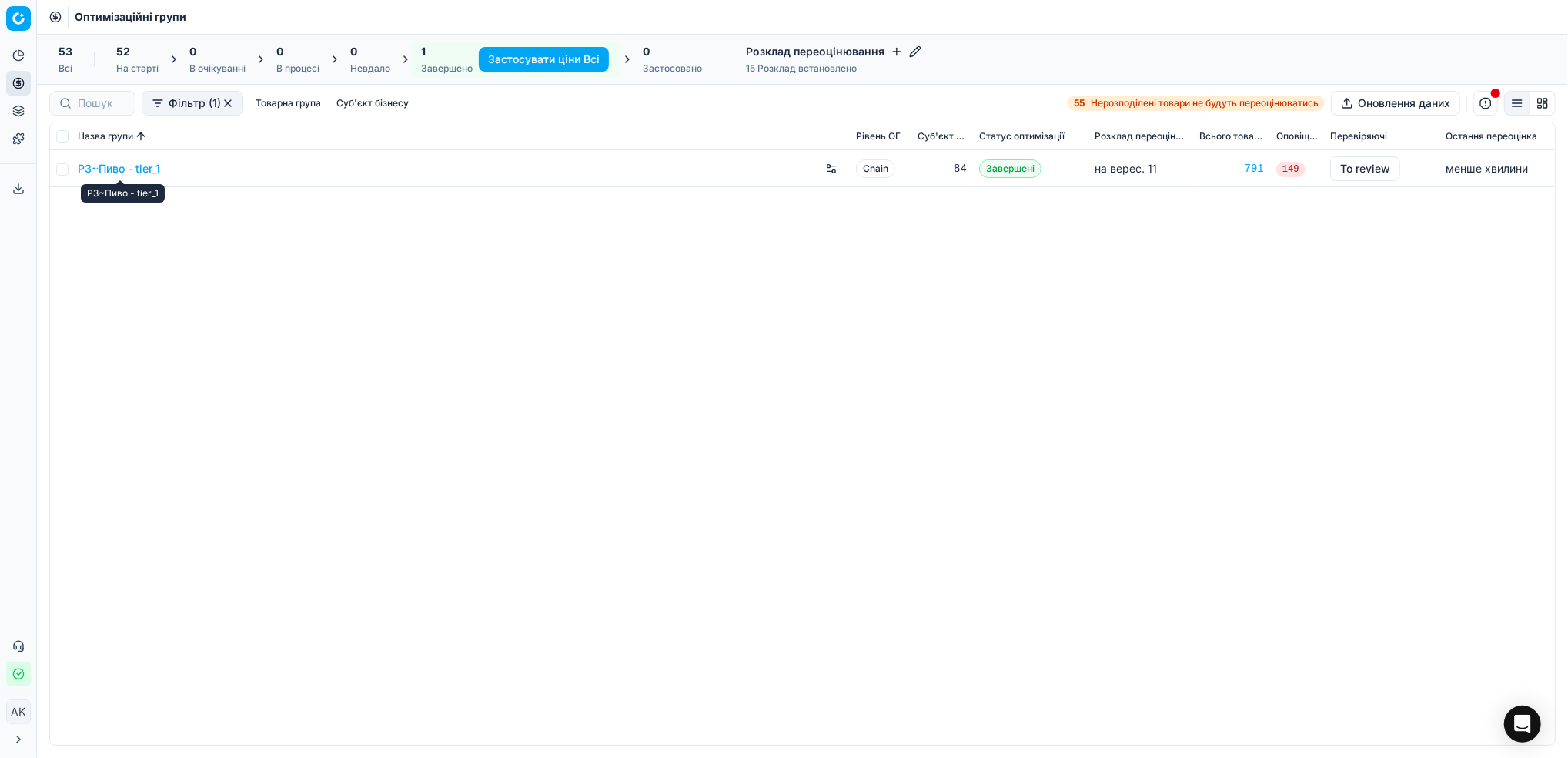
click at [119, 172] on link "P3~Пиво - tier_1" at bounding box center [119, 169] width 82 height 16
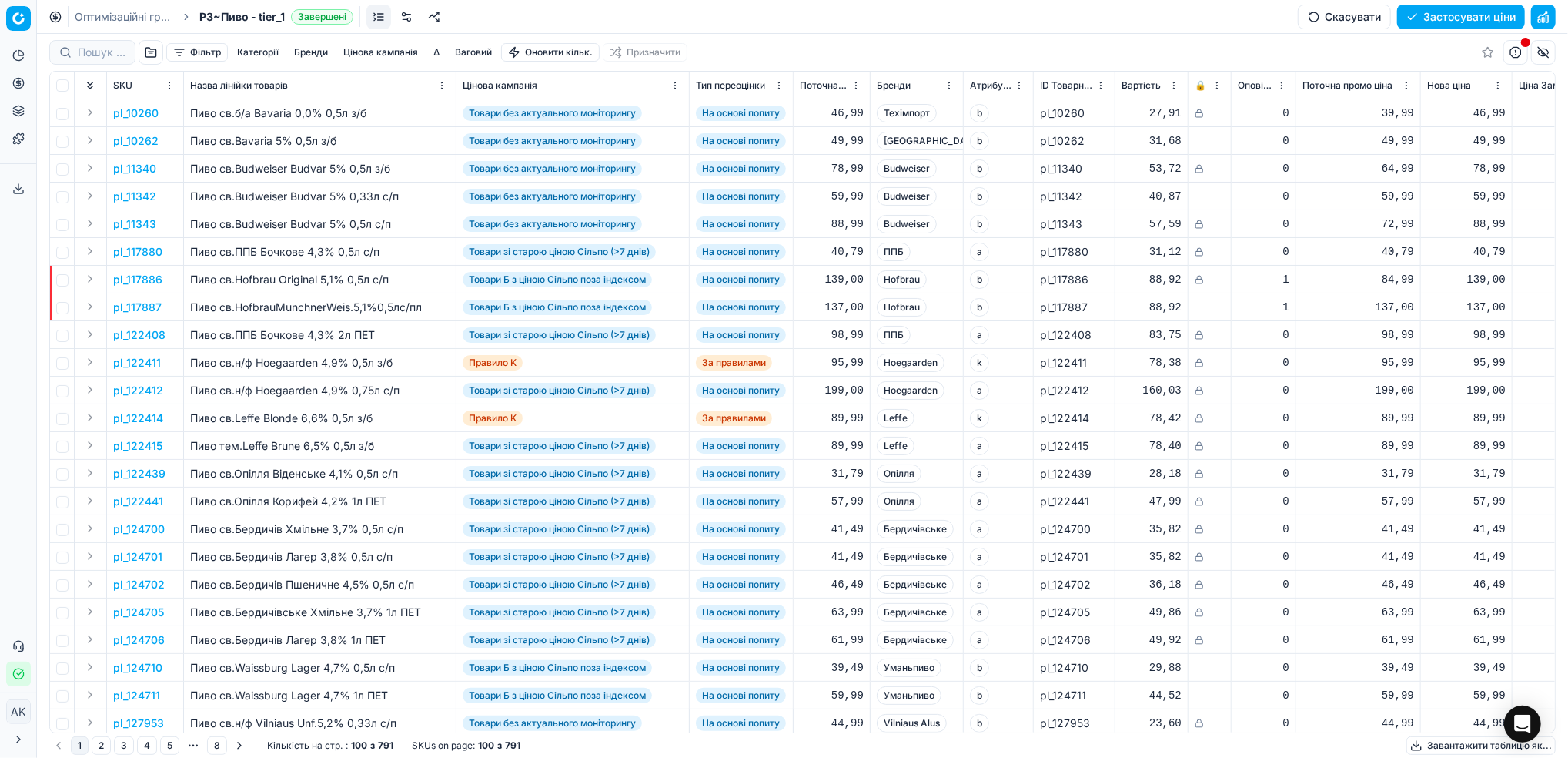
click at [376, 50] on button "Цінова кампанія" at bounding box center [380, 52] width 87 height 19
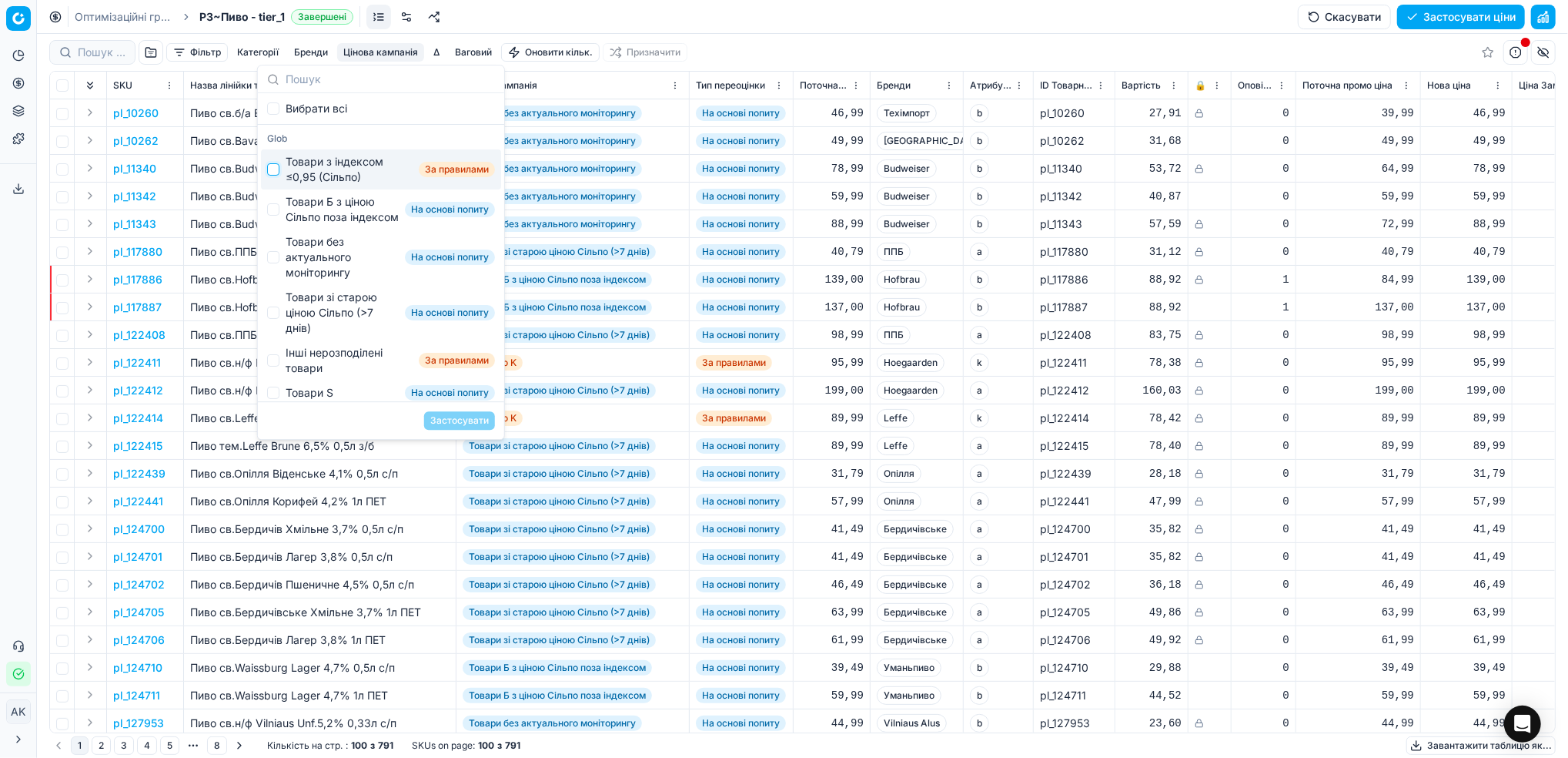
click at [274, 172] on input "Suggestions" at bounding box center [273, 169] width 12 height 12
checkbox input "true"
click at [459, 417] on button "Застосувати" at bounding box center [459, 420] width 71 height 19
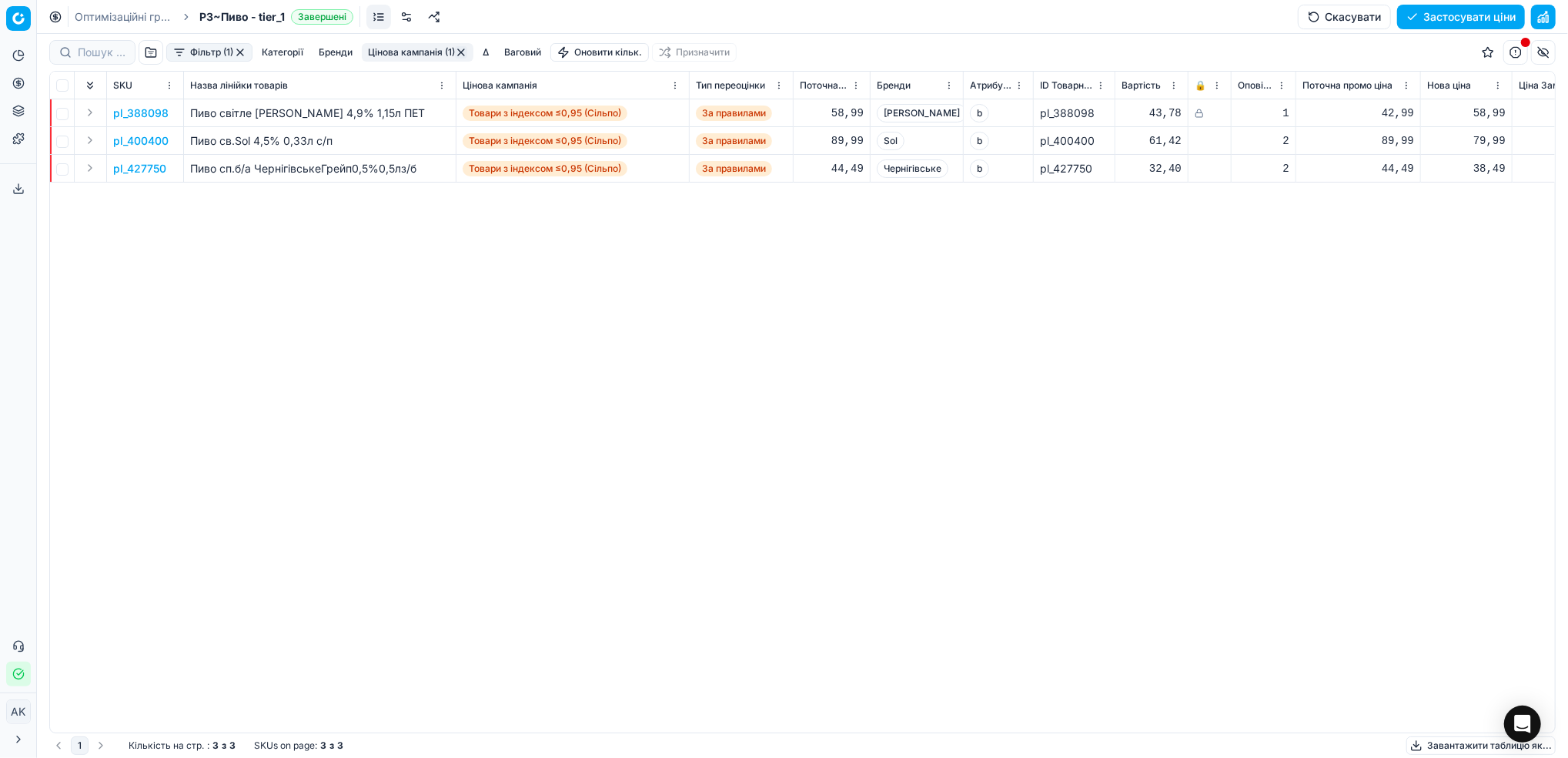
click at [395, 45] on button "Цінова кампанія (1)" at bounding box center [417, 52] width 112 height 19
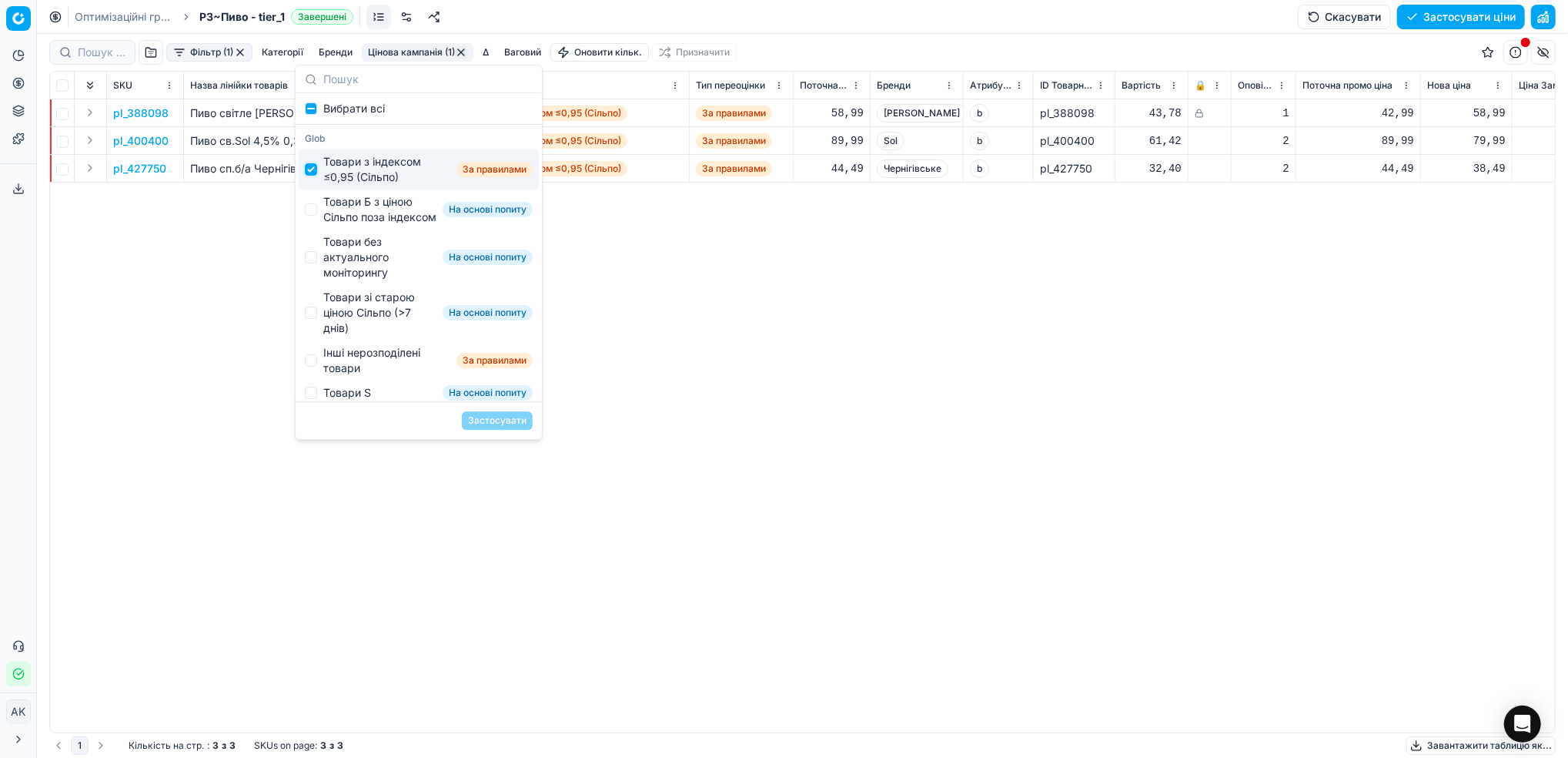
click at [310, 164] on input "Suggestions" at bounding box center [310, 169] width 12 height 12
checkbox input "false"
click at [311, 211] on input "Suggestions" at bounding box center [310, 210] width 12 height 12
checkbox input "true"
click at [506, 423] on button "Застосувати" at bounding box center [497, 420] width 71 height 19
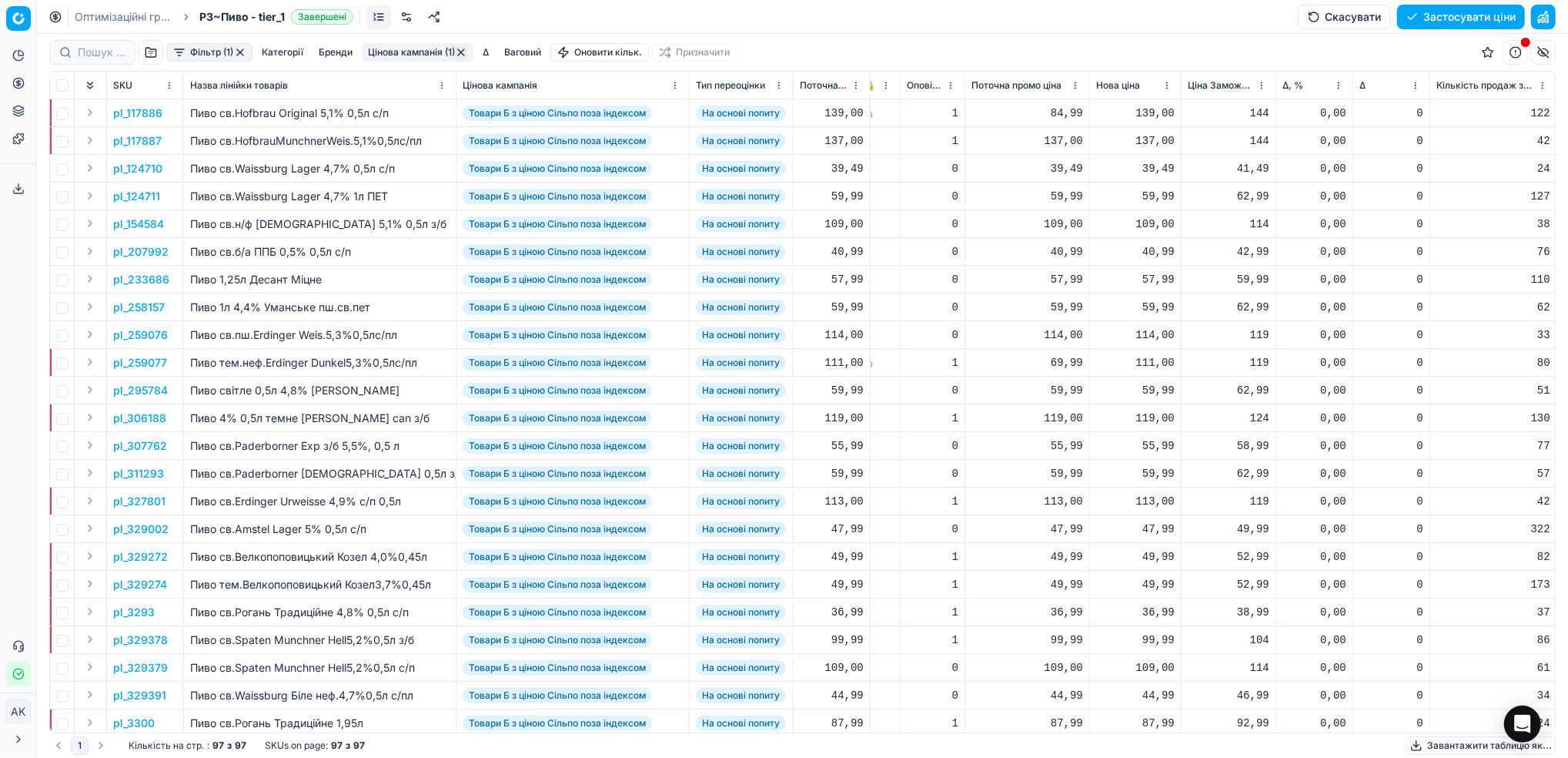
scroll to position [0, 448]
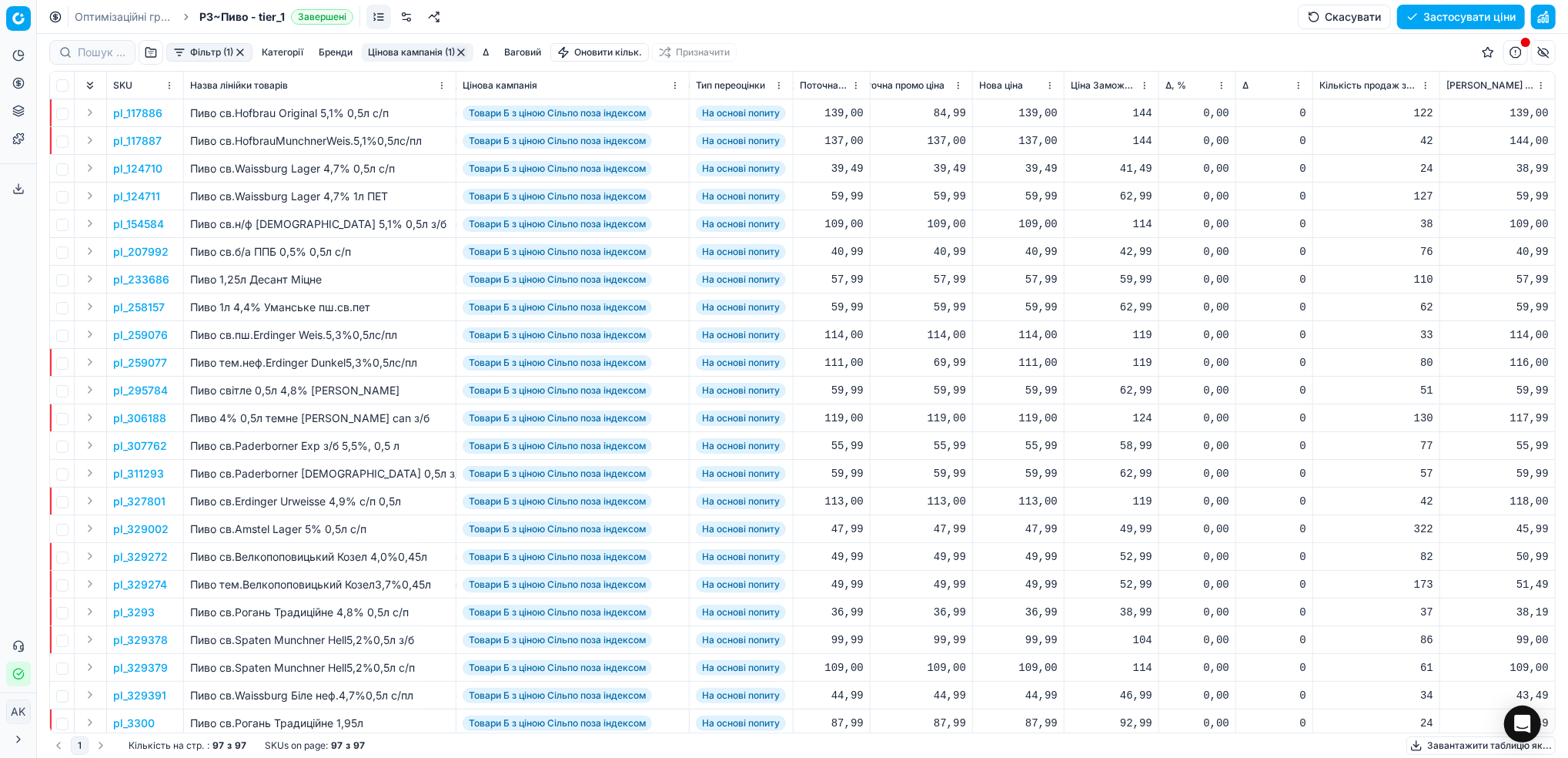
click at [1223, 87] on html "Pricing platform Аналітика Цінова оптимізація Асортимент продукції Шаблони Серв…" at bounding box center [784, 379] width 1568 height 758
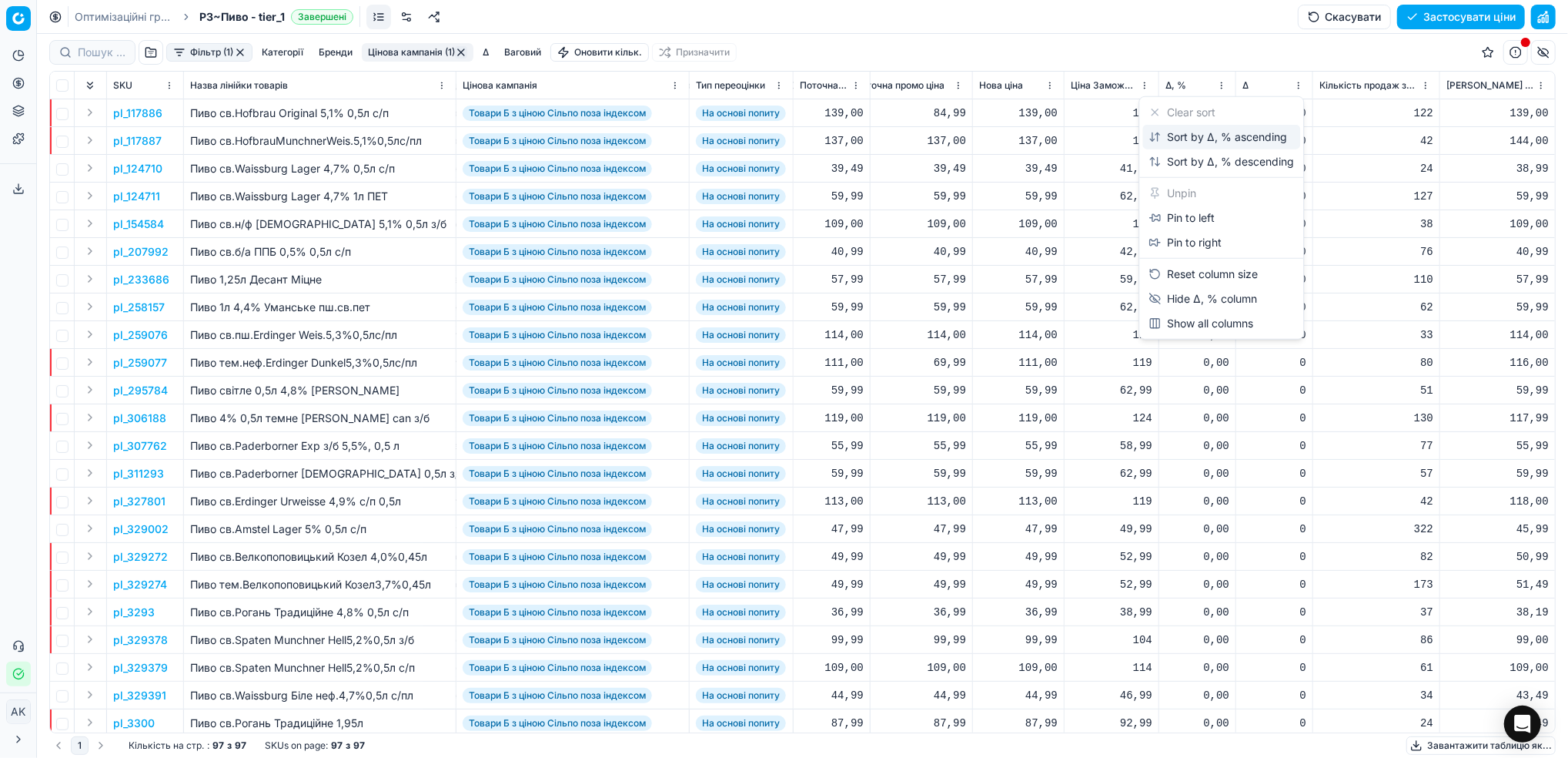
click at [1192, 141] on div "Sort by Δ, % ascending" at bounding box center [1217, 137] width 138 height 16
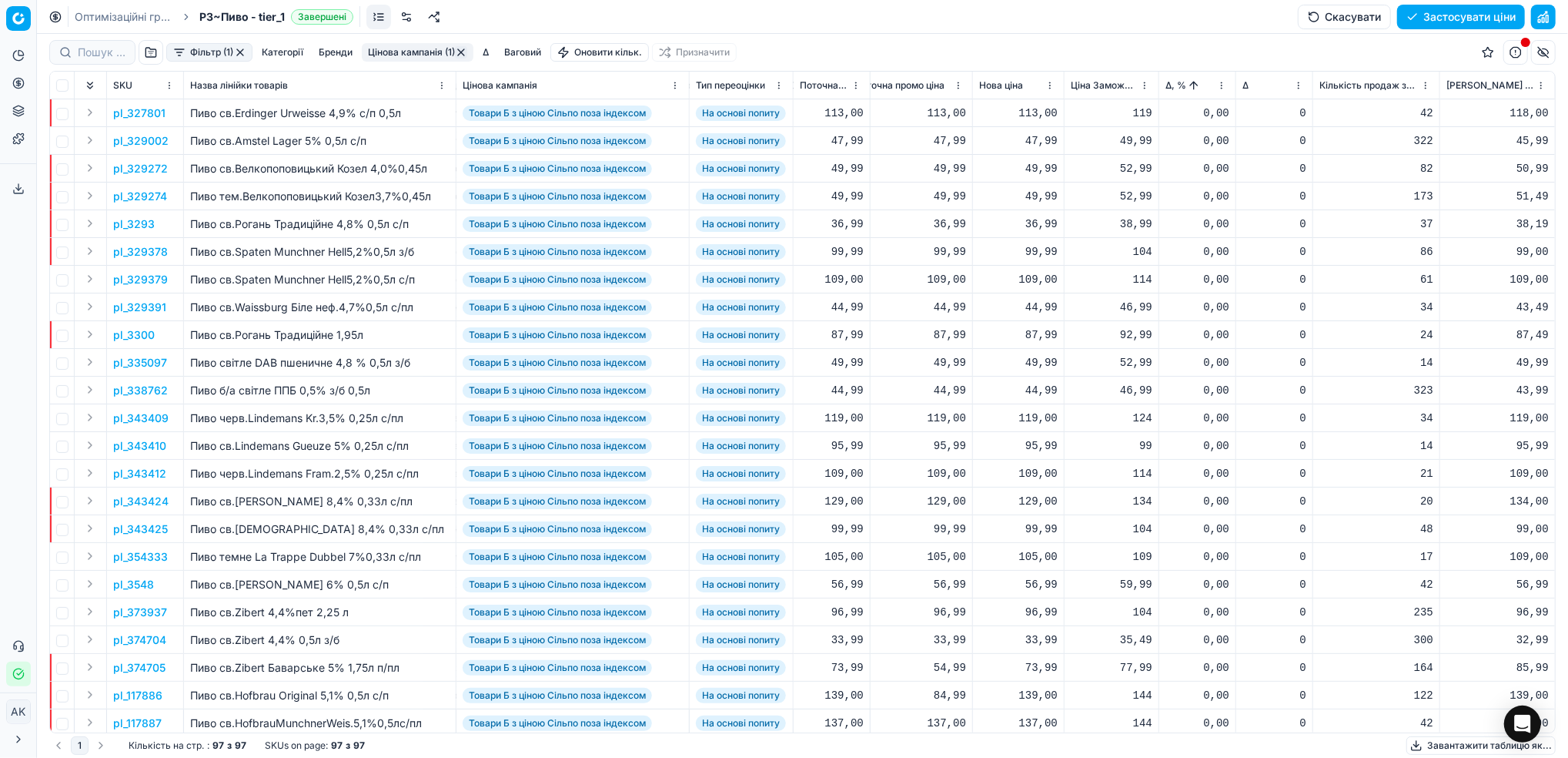
click at [1220, 89] on html "Pricing platform Аналітика Цінова оптимізація Асортимент продукції Шаблони Серв…" at bounding box center [784, 379] width 1568 height 758
click at [1220, 167] on div "Sort by Δ, % descending" at bounding box center [1220, 162] width 145 height 16
click at [343, 54] on button "Бренди" at bounding box center [335, 52] width 46 height 19
type input "опі"
click at [228, 110] on input "Suggestions" at bounding box center [228, 109] width 12 height 12
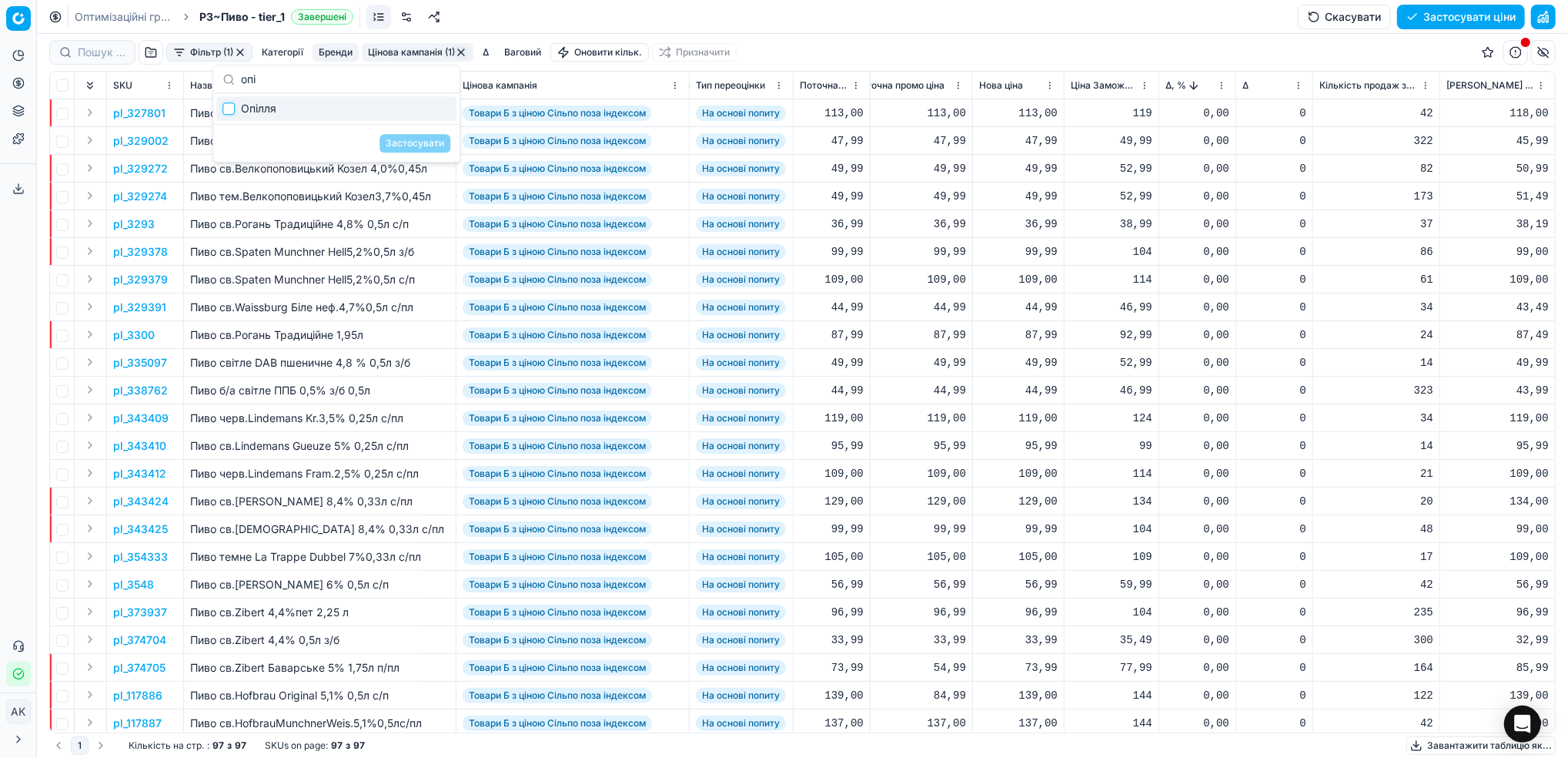
checkbox input "true"
click at [402, 144] on button "Застосувати" at bounding box center [415, 143] width 71 height 19
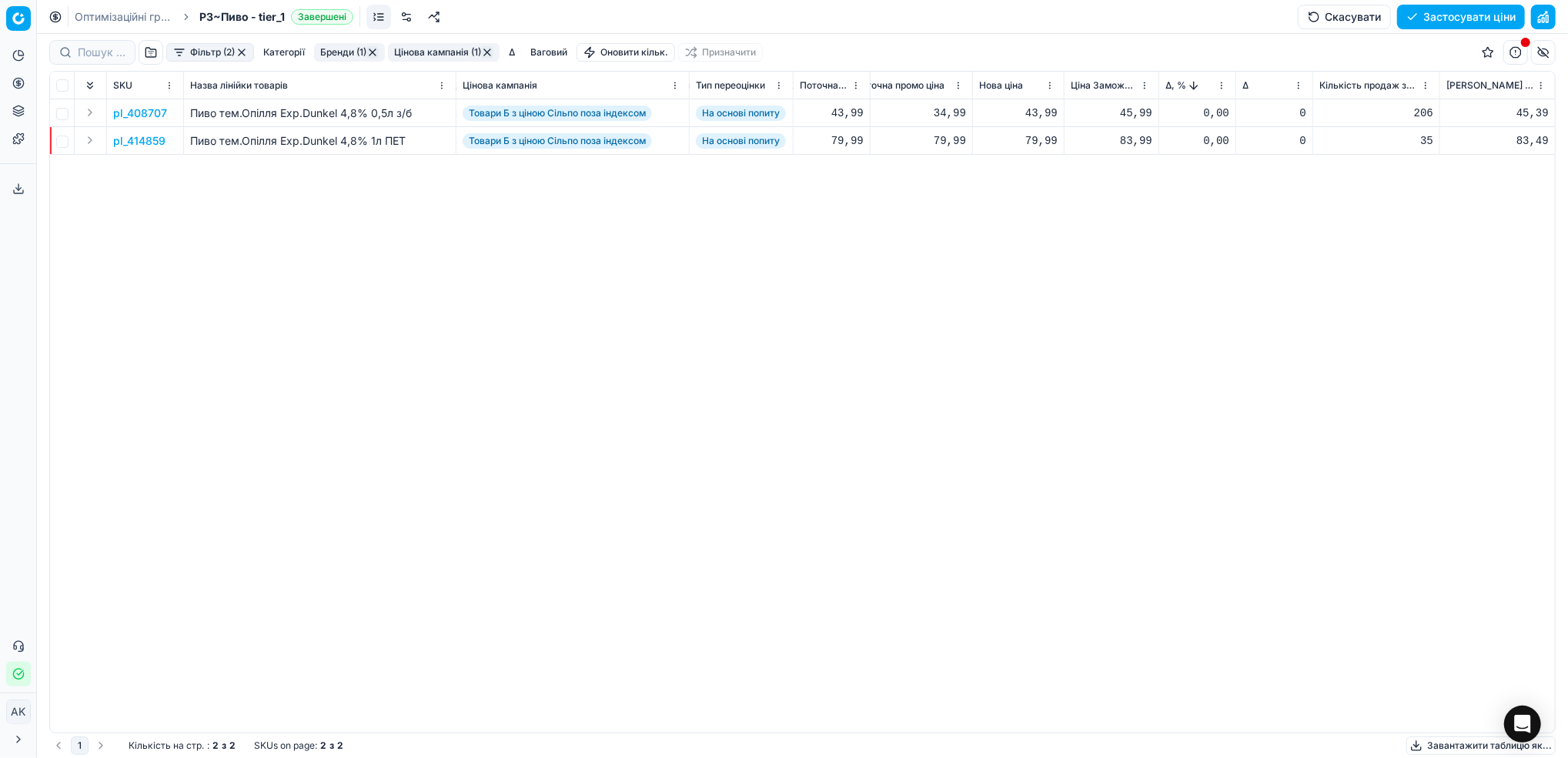
click at [135, 140] on p "pl_414859" at bounding box center [139, 141] width 52 height 16
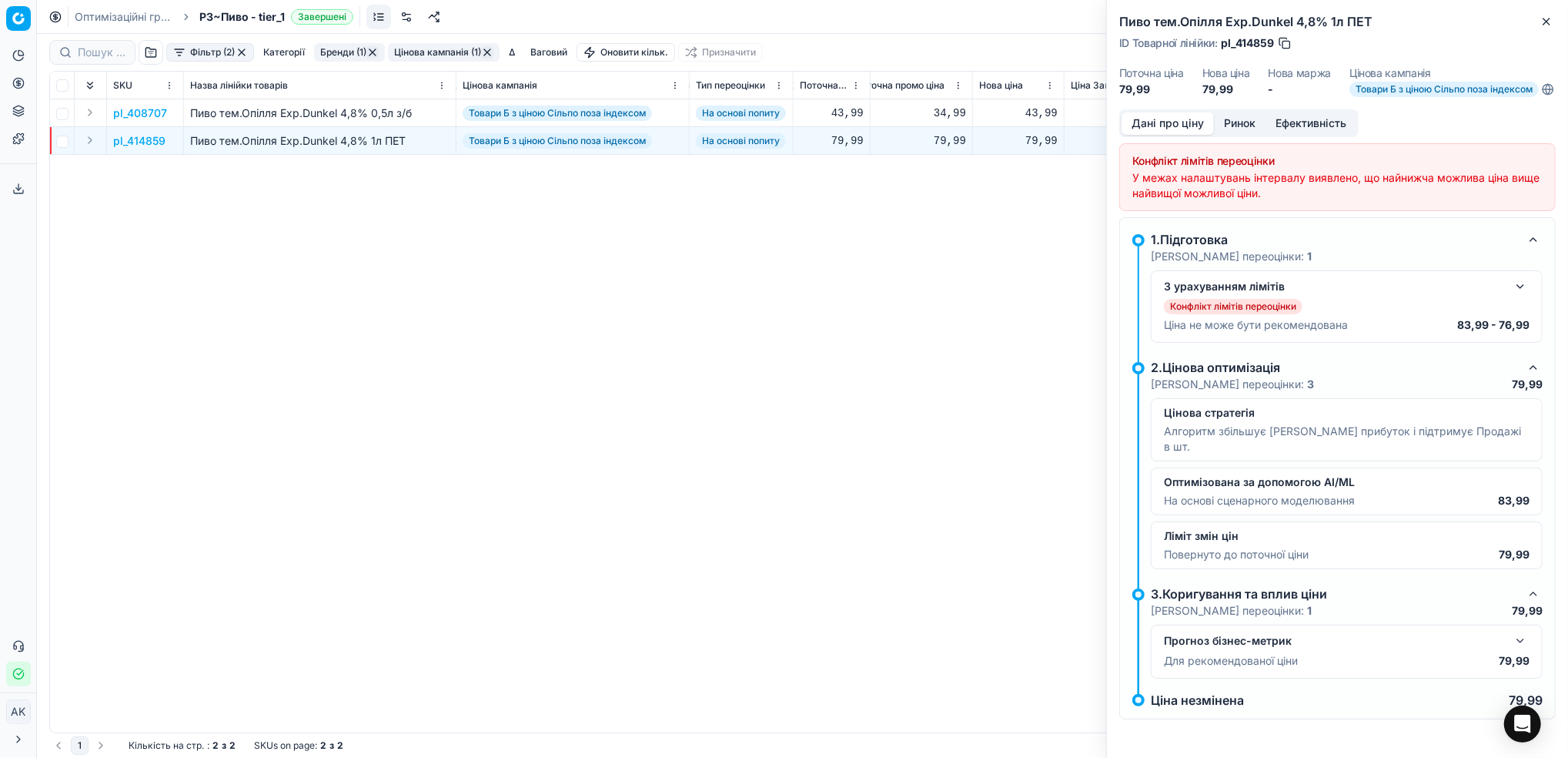
click at [1521, 295] on button "button" at bounding box center [1520, 286] width 19 height 19
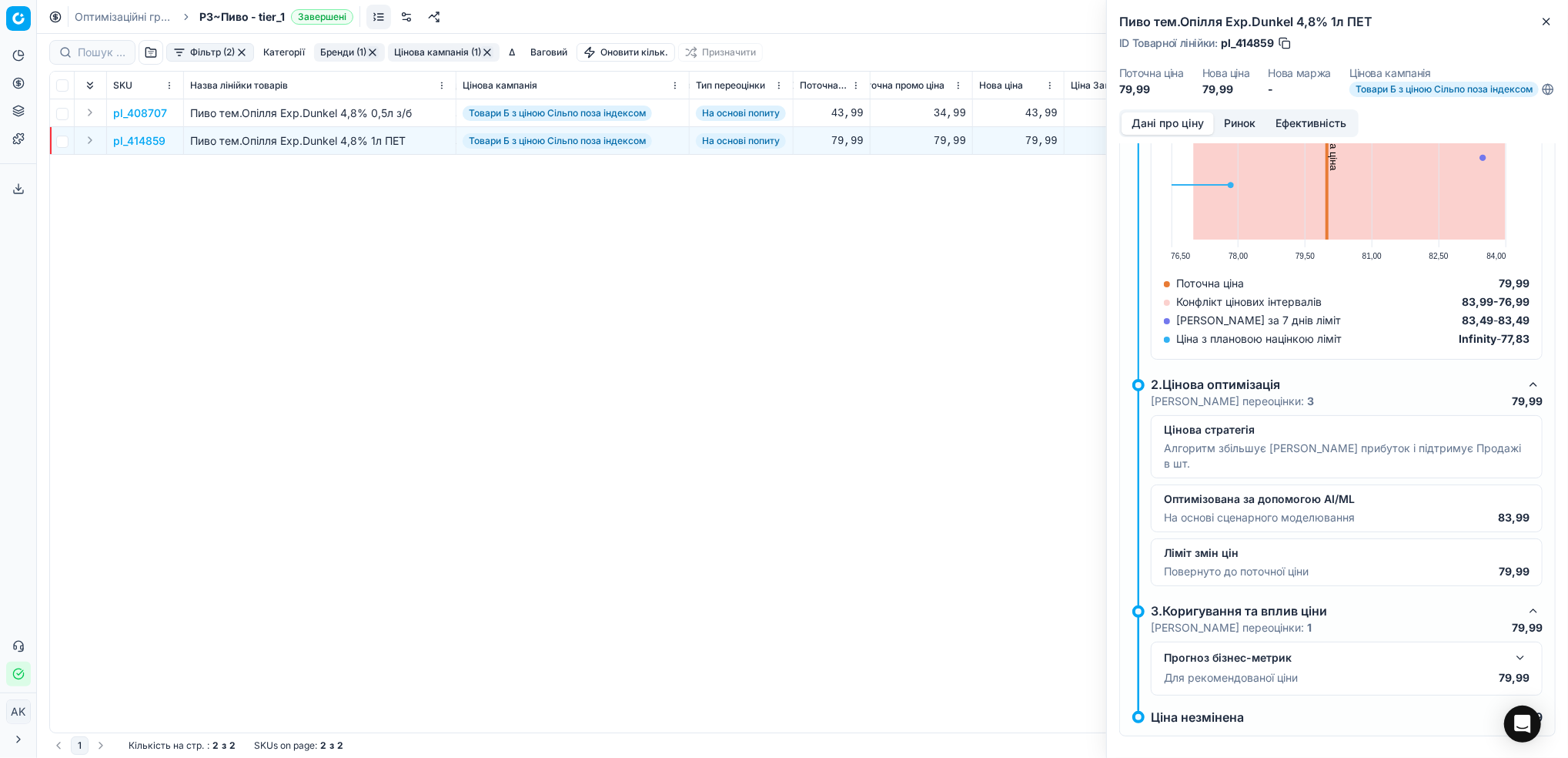
scroll to position [338, 0]
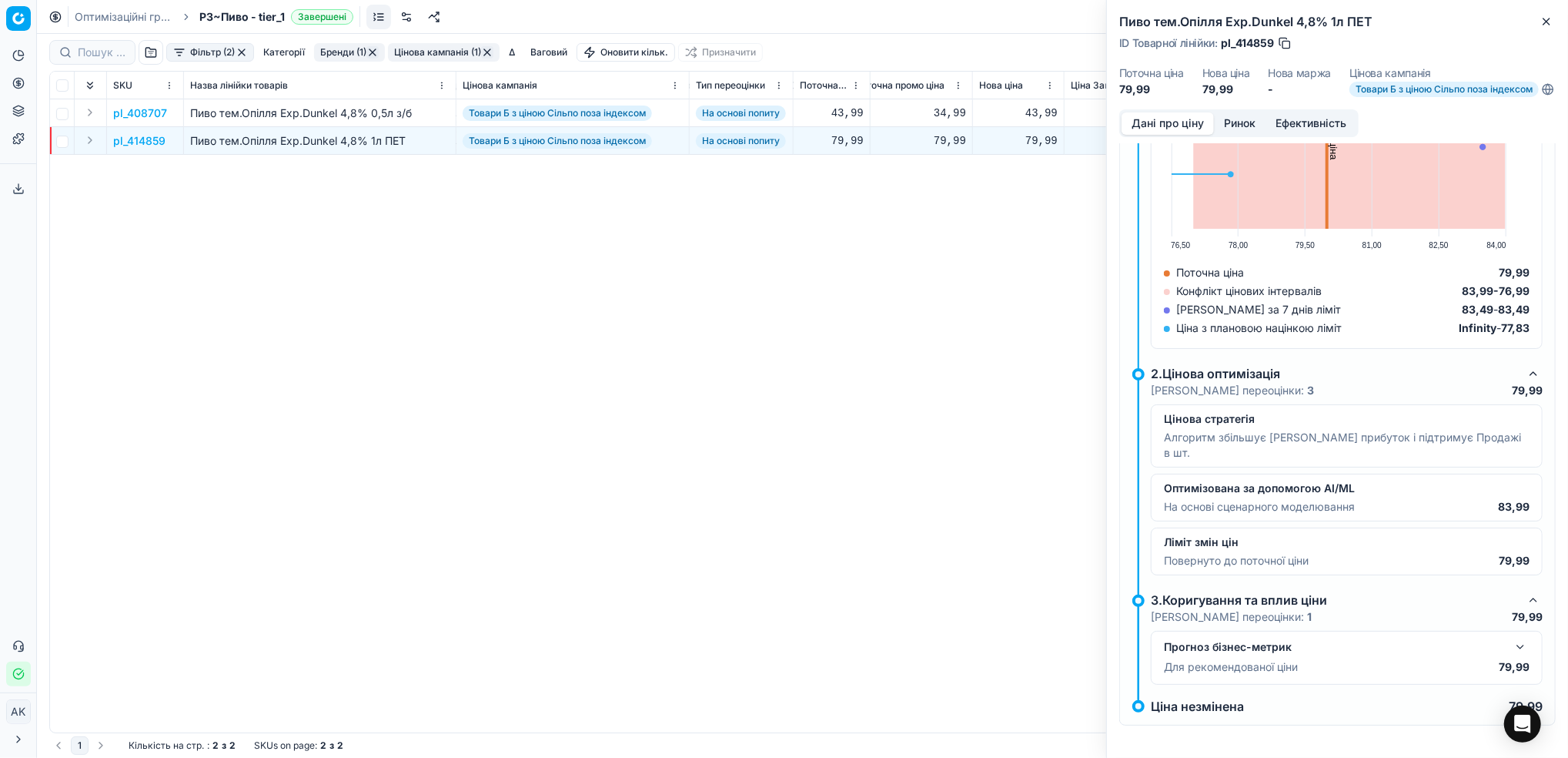
click at [1511, 643] on button "button" at bounding box center [1520, 646] width 19 height 19
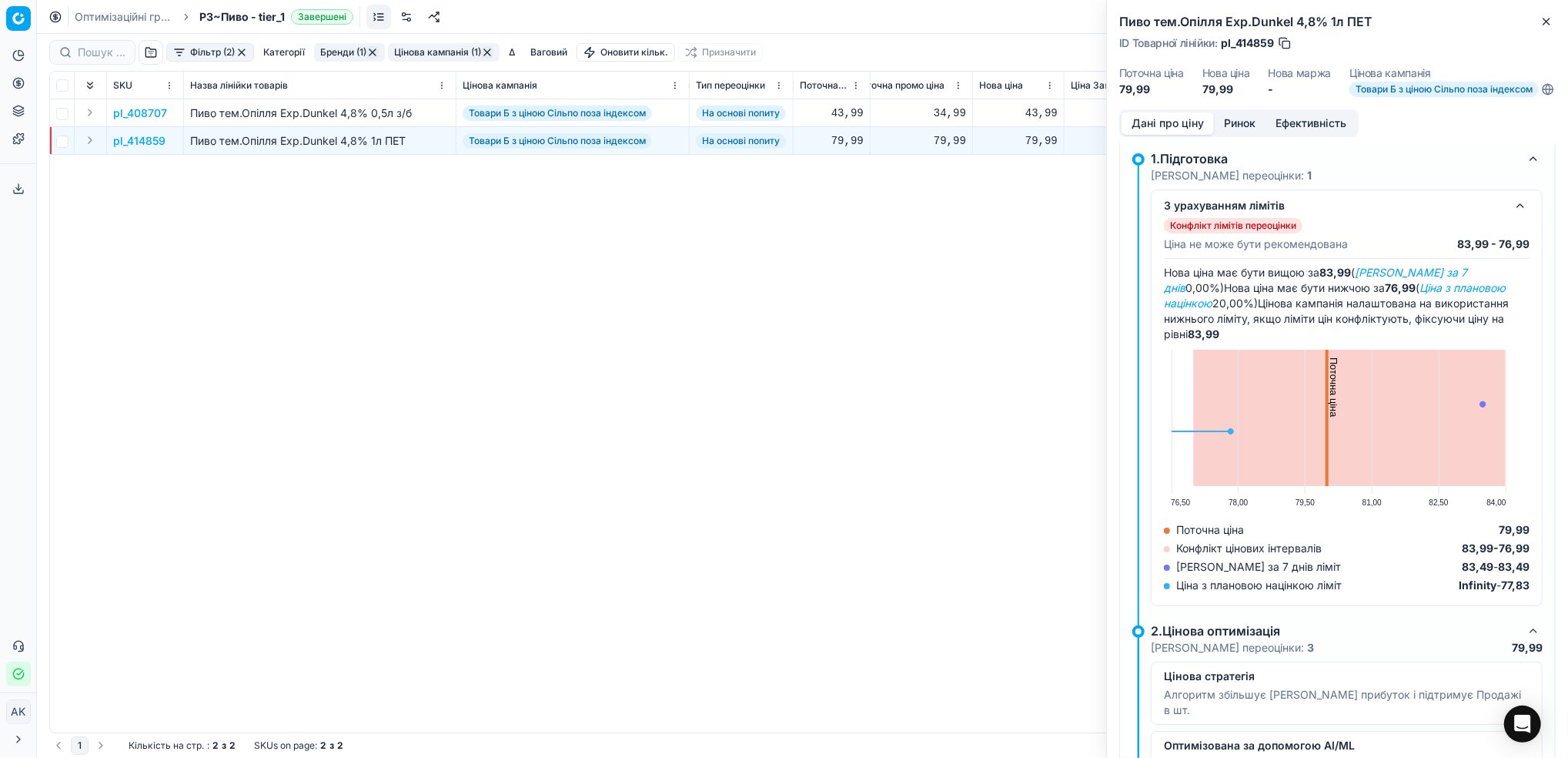
scroll to position [0, 0]
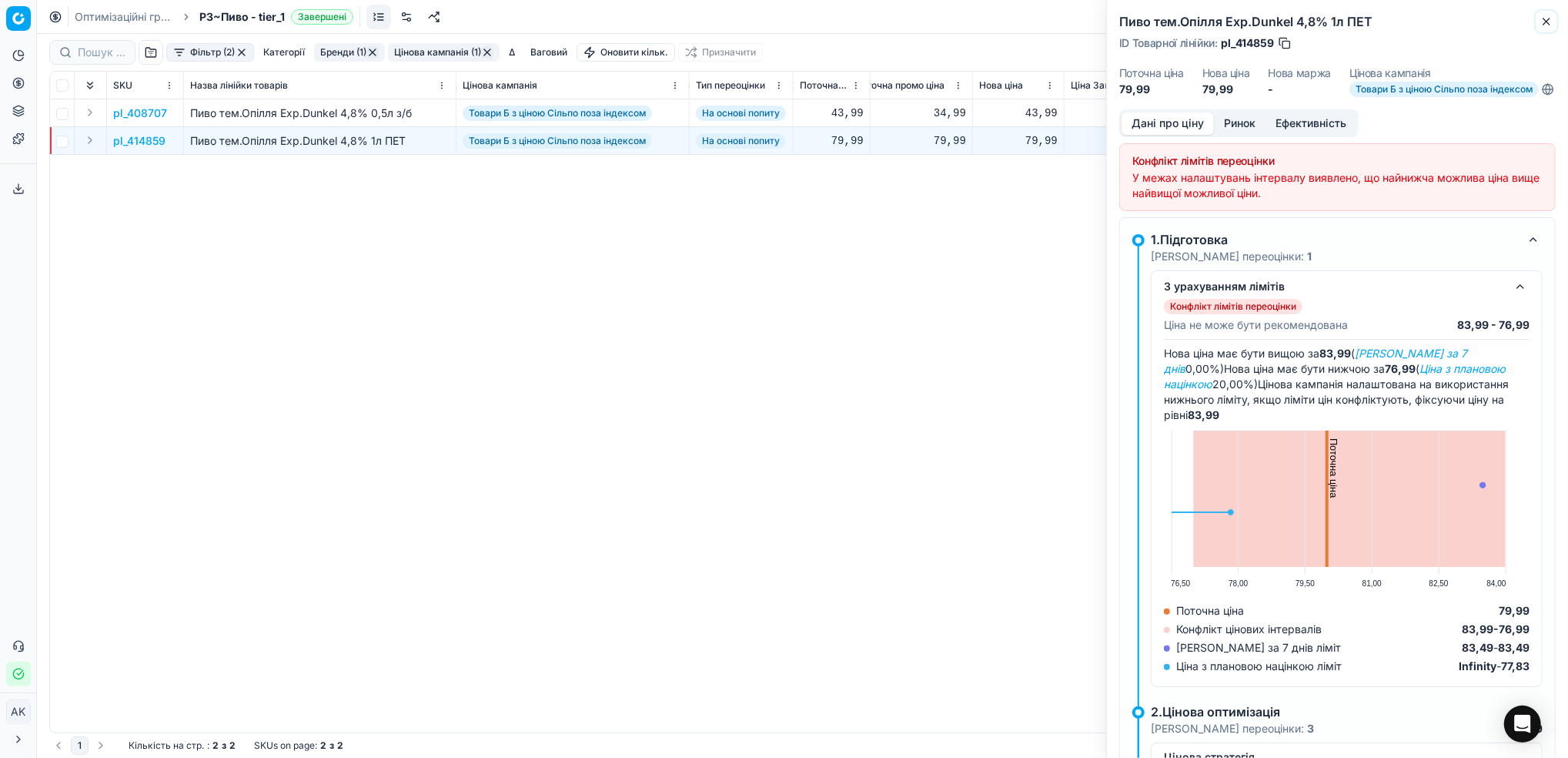
click at [1545, 21] on icon "button" at bounding box center [1546, 22] width 12 height 12
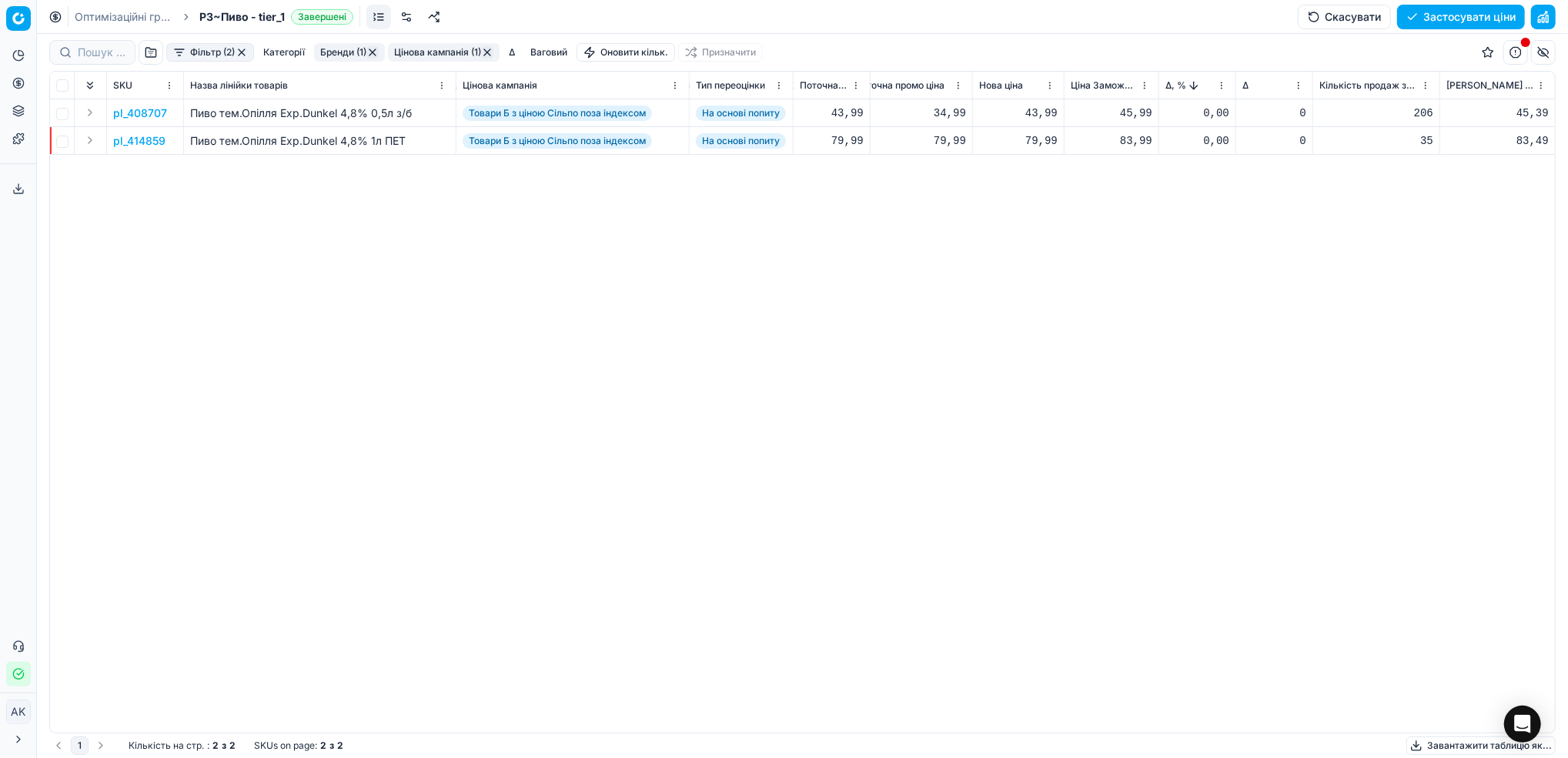
click at [128, 136] on p "pl_414859" at bounding box center [139, 141] width 52 height 16
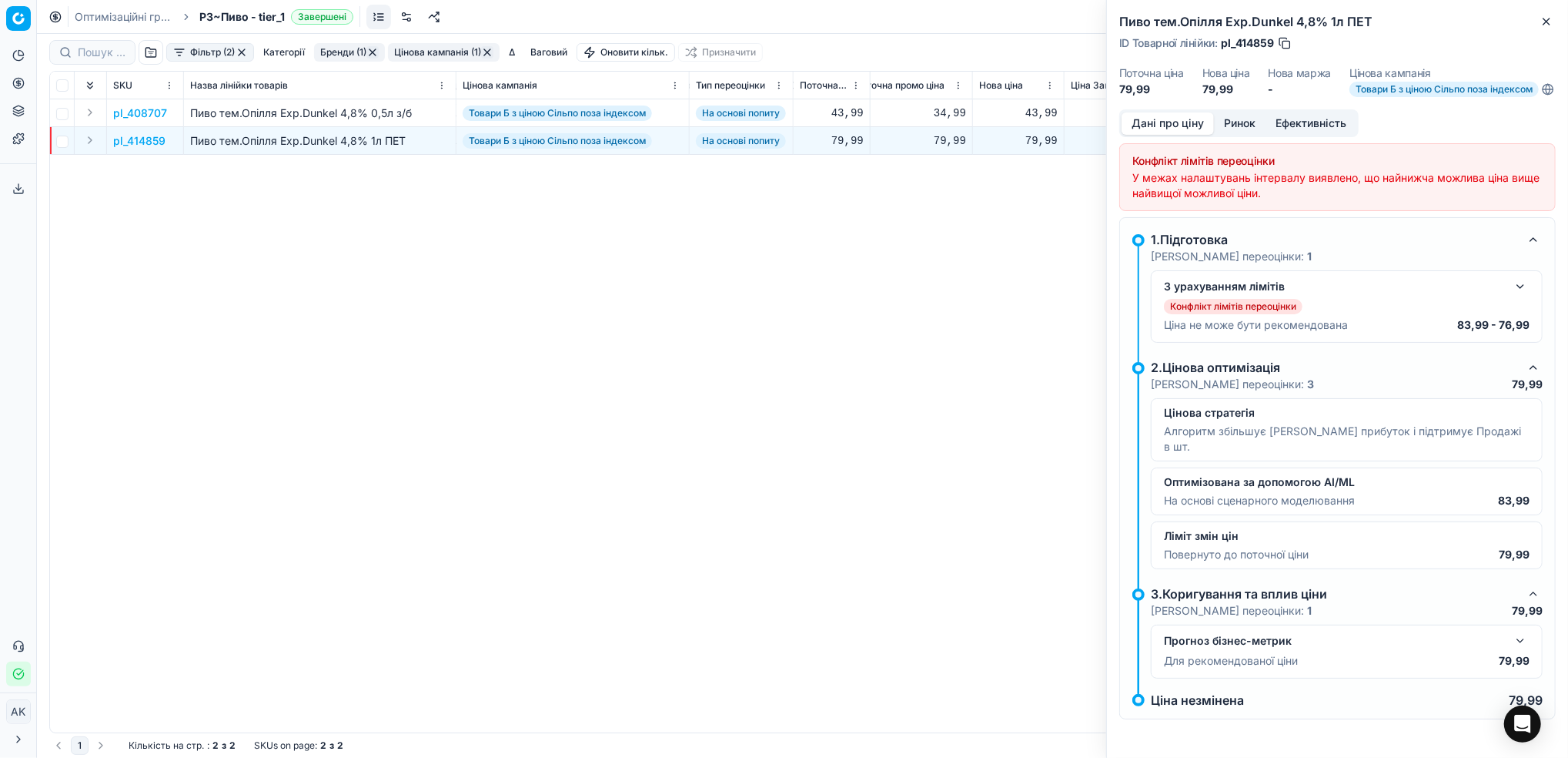
click at [1521, 295] on button "button" at bounding box center [1520, 286] width 19 height 19
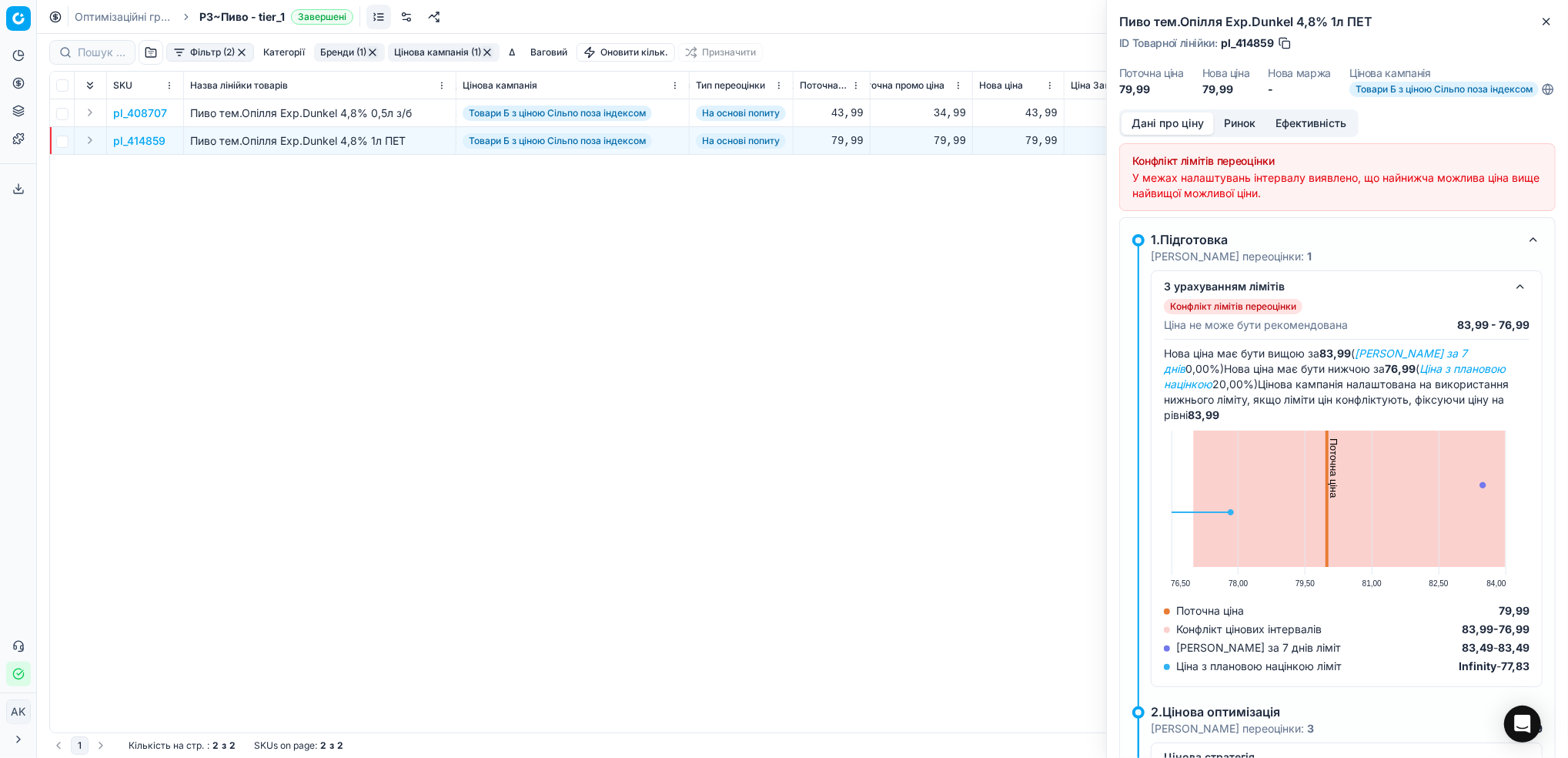
scroll to position [103, 0]
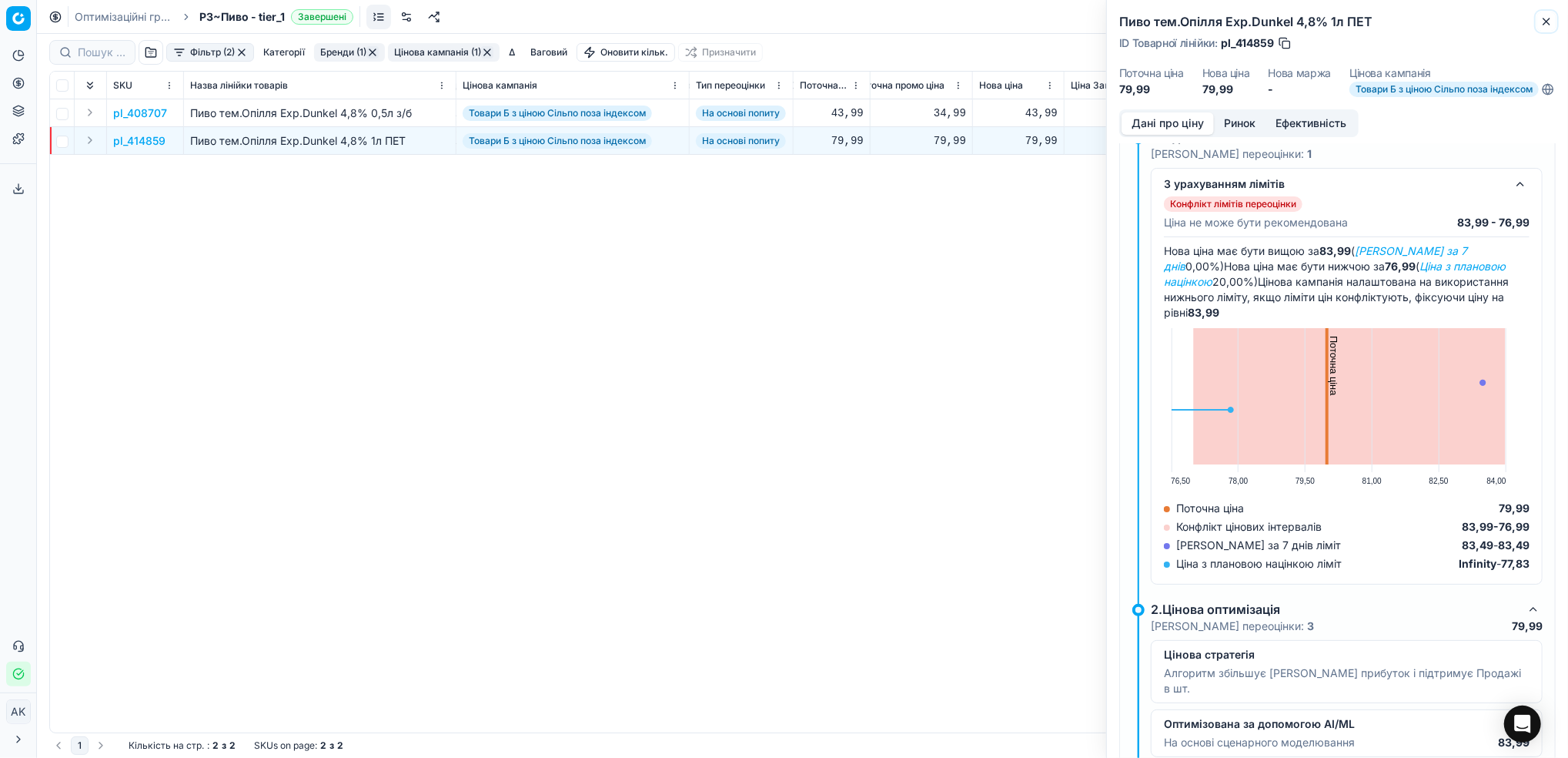
click at [1547, 23] on icon "button" at bounding box center [1546, 22] width 6 height 6
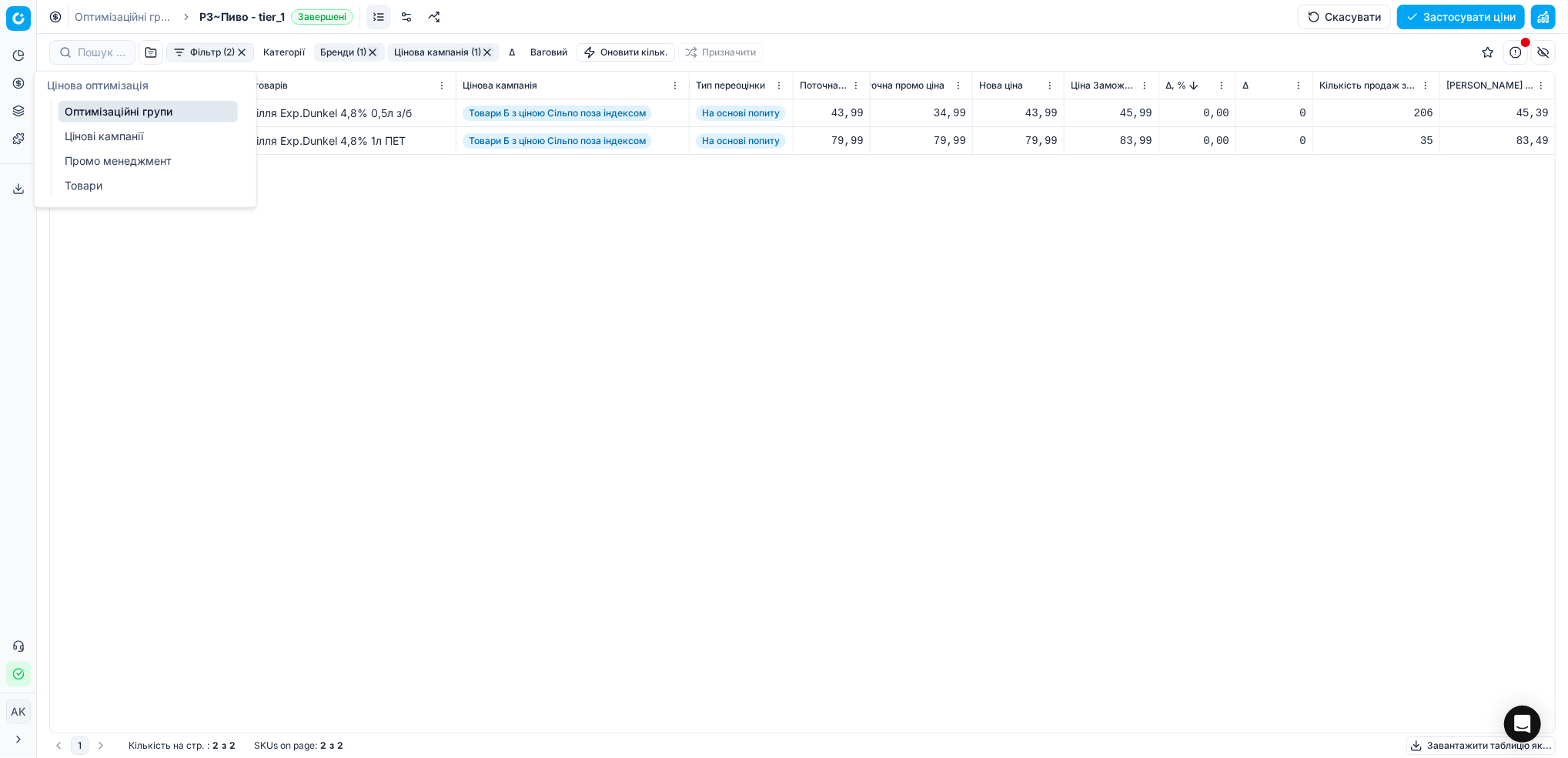
click at [77, 136] on link "Цінові кампанії" at bounding box center [148, 136] width 180 height 22
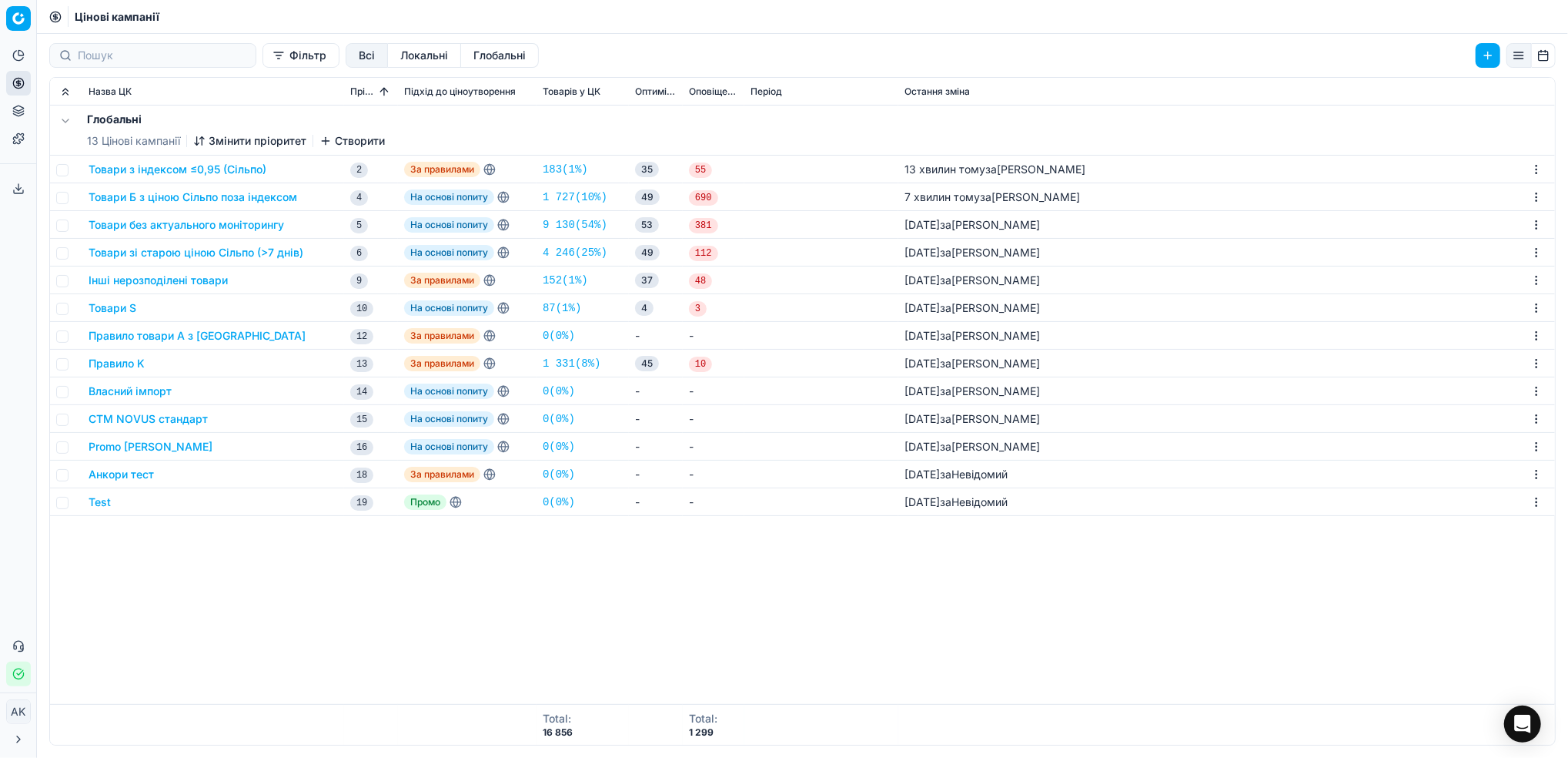
click at [155, 172] on button "Товари з індексом ≤0,95 (Сільпо)" at bounding box center [178, 170] width 178 height 16
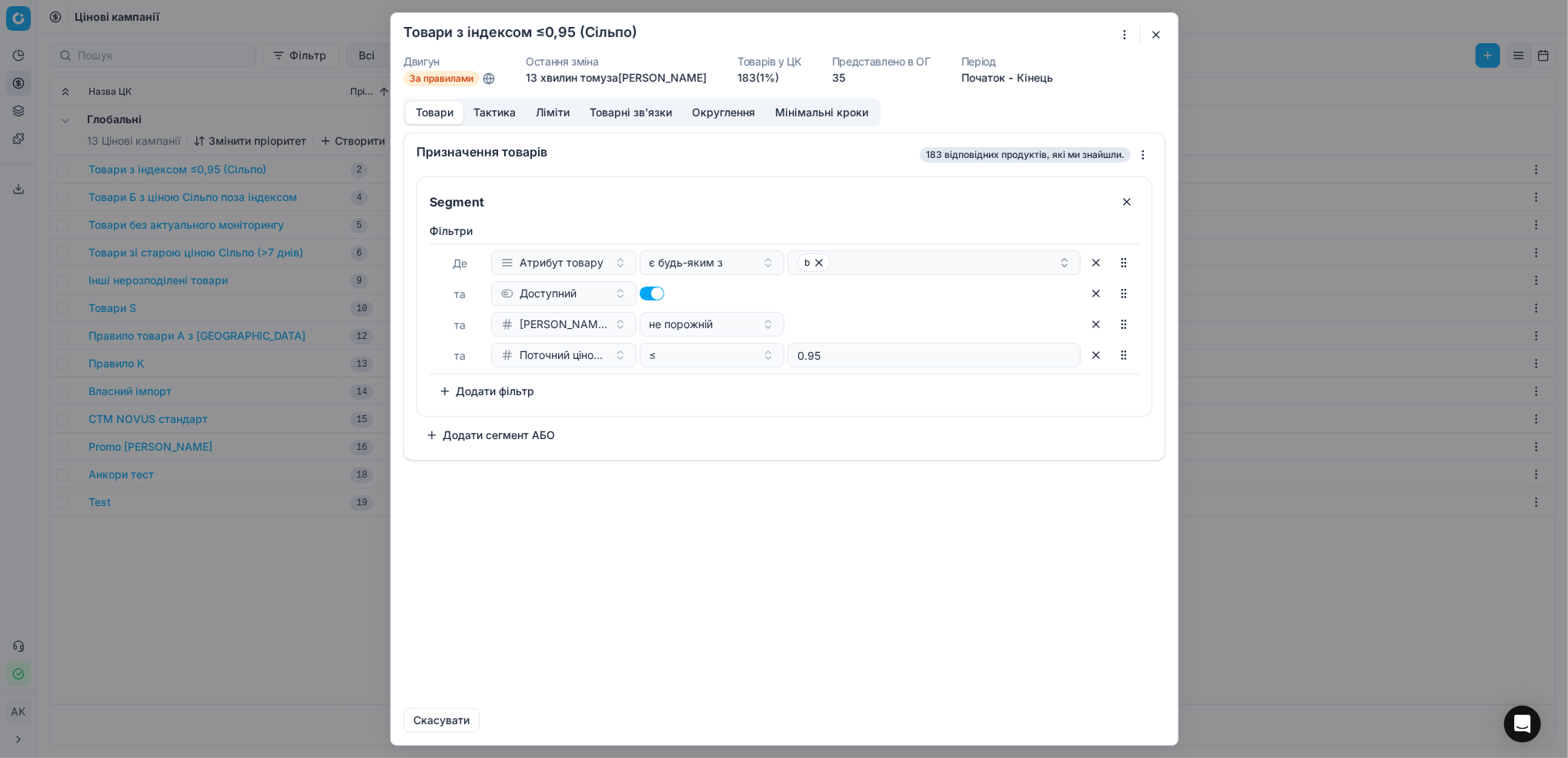
click at [550, 113] on button "Ліміти" at bounding box center [552, 113] width 54 height 23
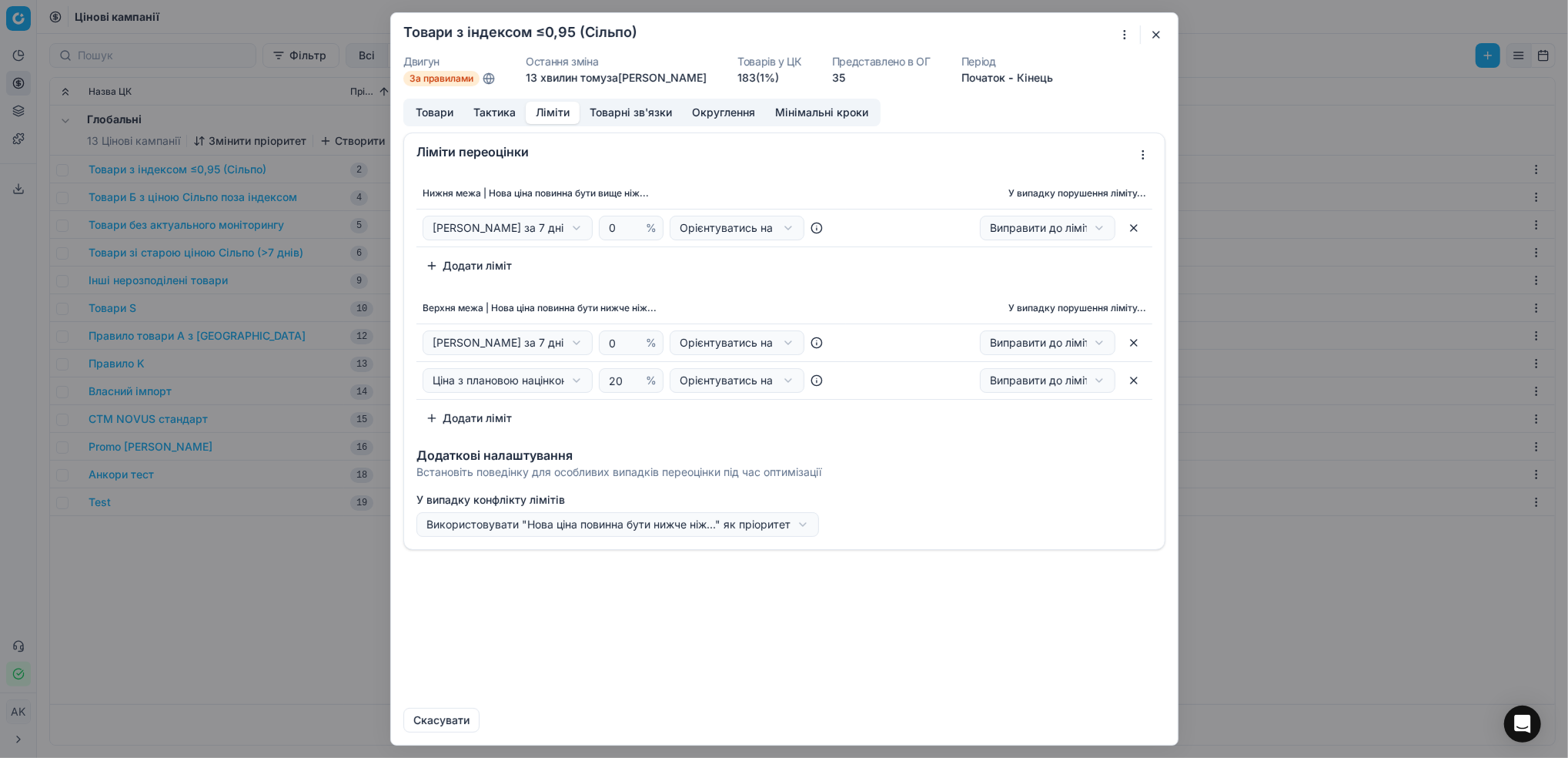
click at [1152, 40] on button "button" at bounding box center [1156, 35] width 19 height 19
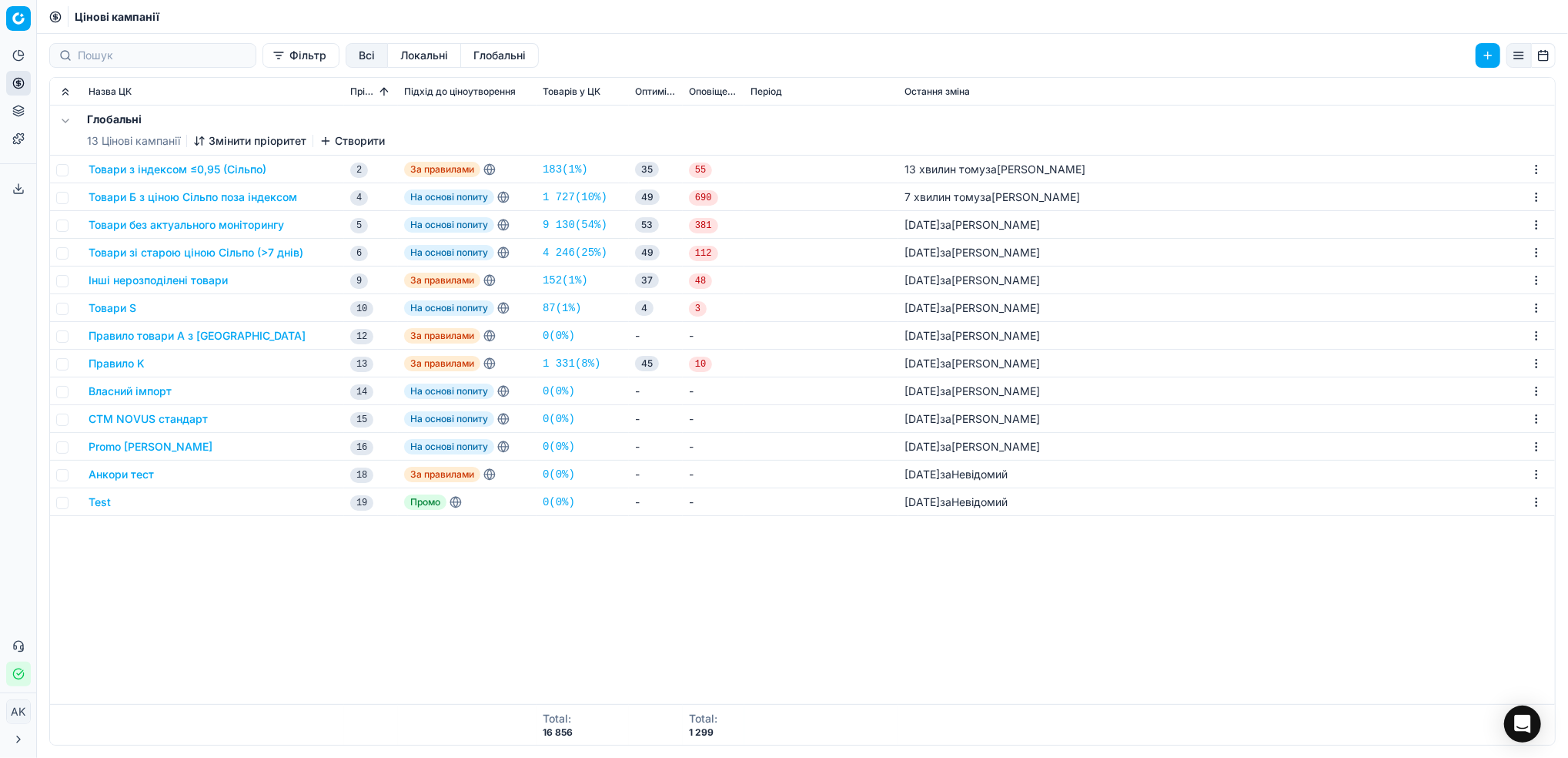
click at [138, 197] on button "Товари Б з ціною Сільпо поза індексом" at bounding box center [193, 198] width 208 height 16
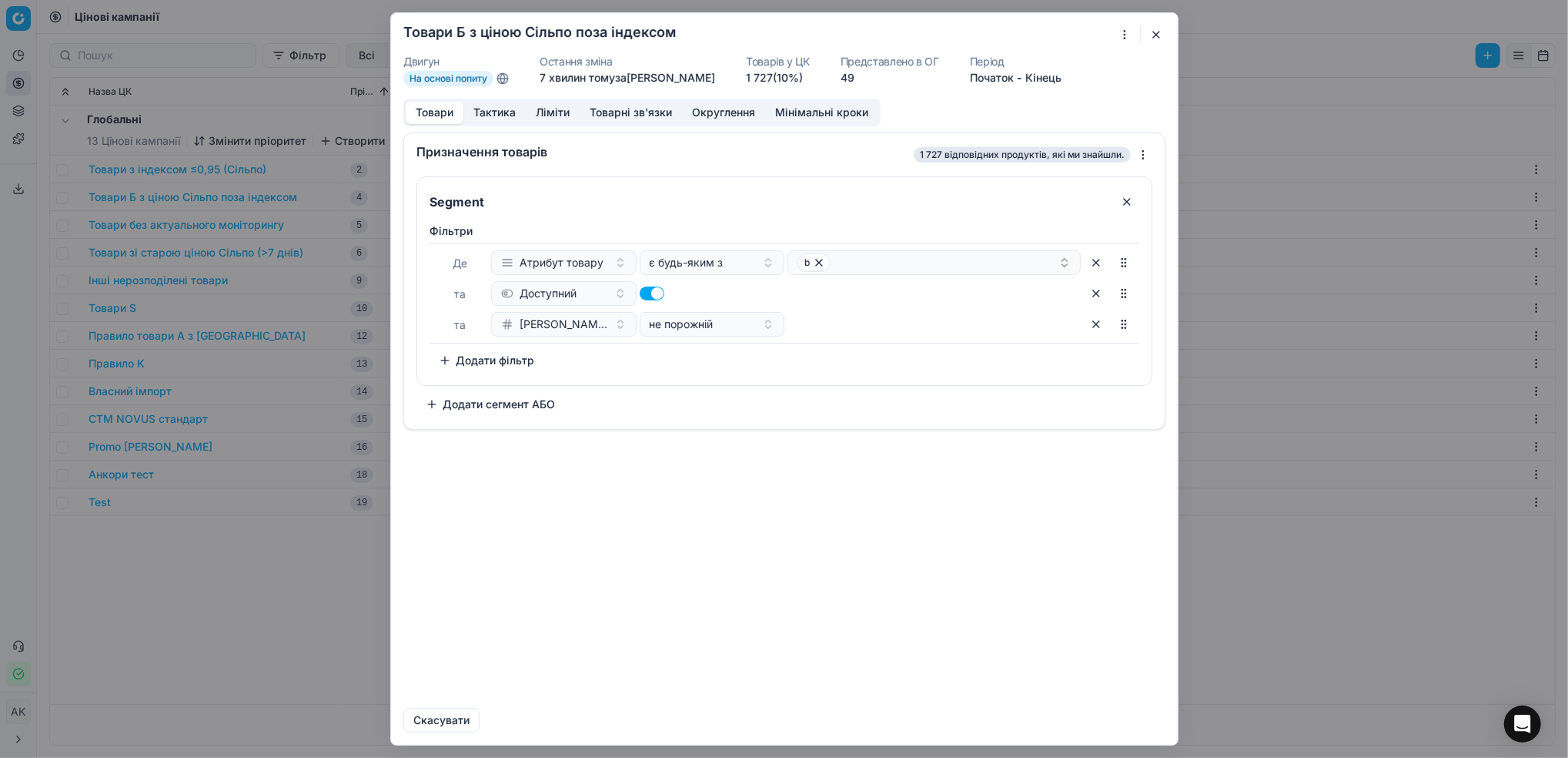
click at [549, 114] on button "Ліміти" at bounding box center [552, 113] width 54 height 23
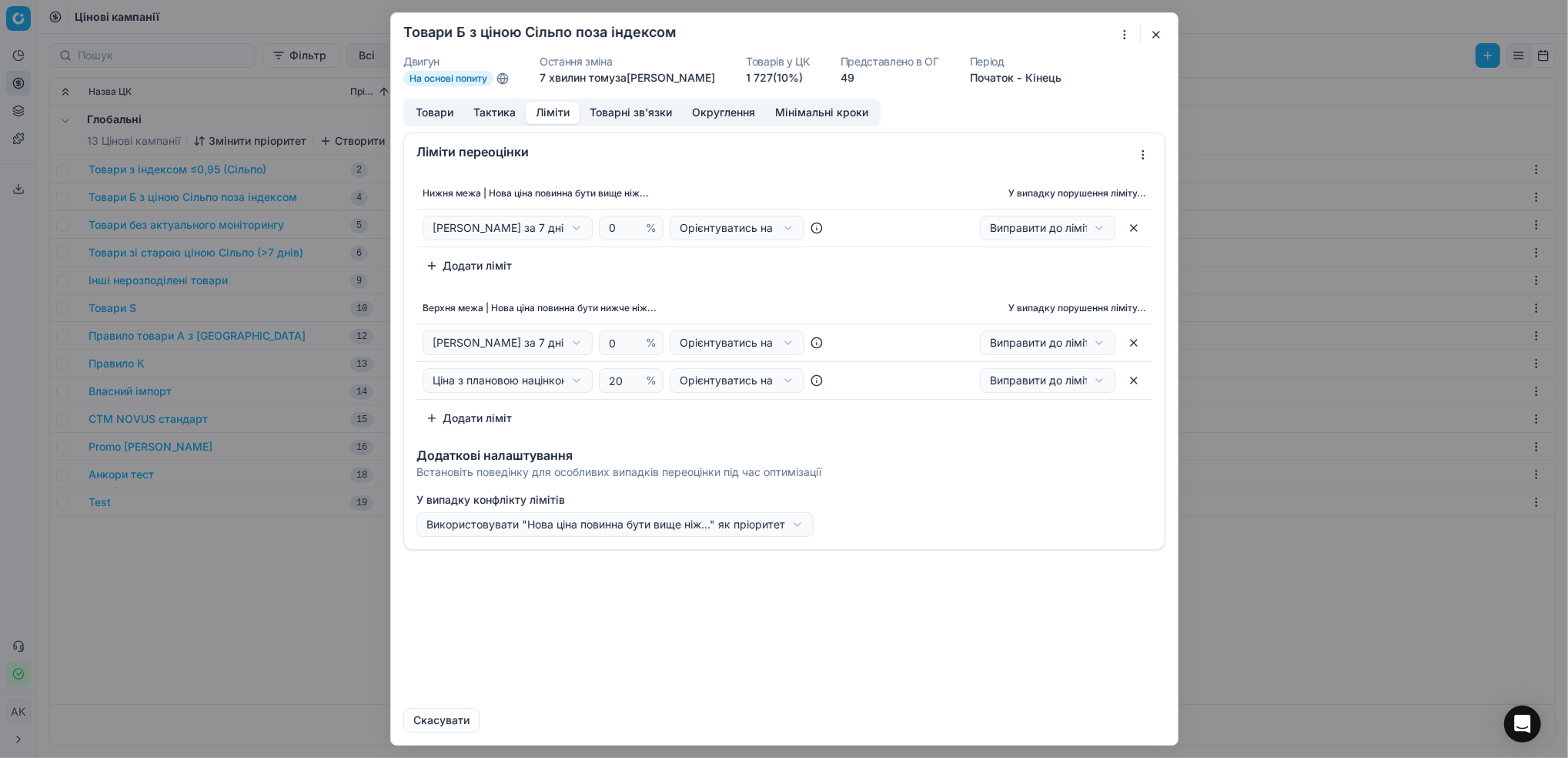
click at [1152, 37] on button "button" at bounding box center [1156, 35] width 19 height 19
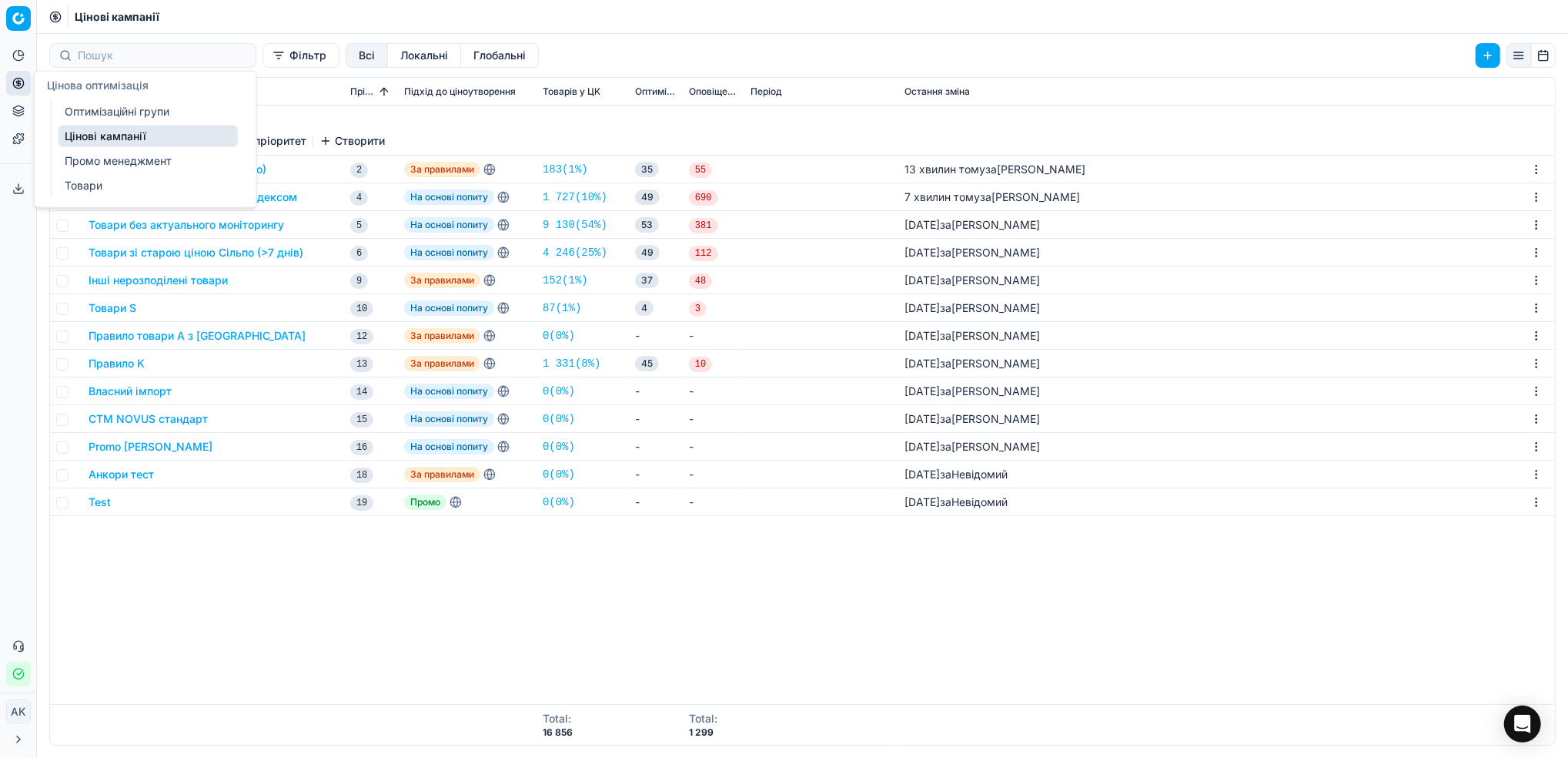
click at [84, 113] on link "Оптимізаційні групи" at bounding box center [148, 112] width 180 height 22
